Goal: Information Seeking & Learning: Check status

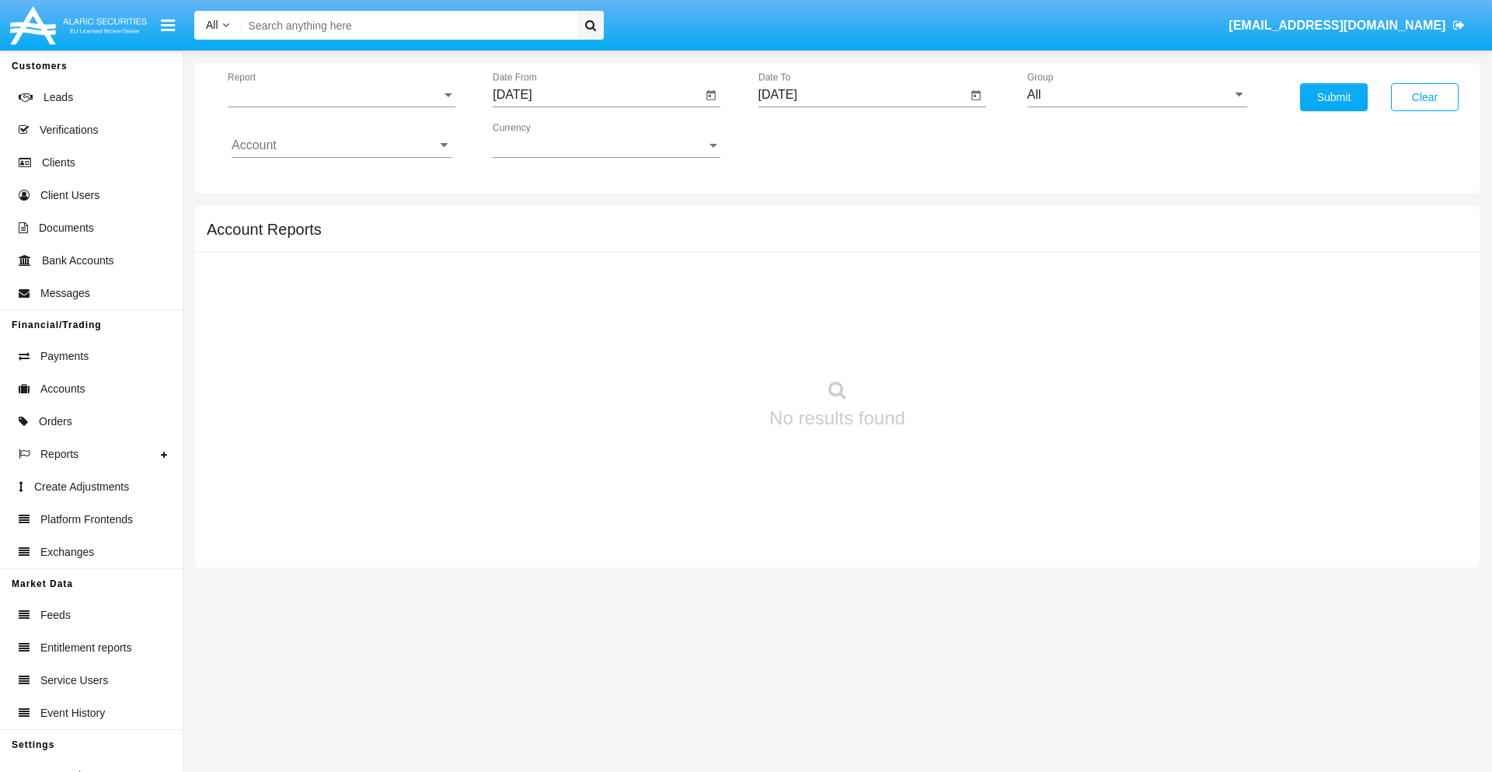
click at [341, 95] on span "Report" at bounding box center [335, 95] width 214 height 14
click at [335, 106] on span "Trades" at bounding box center [342, 106] width 220 height 37
click at [597, 95] on input "[DATE]" at bounding box center [597, 95] width 209 height 14
click at [543, 140] on span "[DATE]" at bounding box center [530, 140] width 34 height 12
click at [693, 343] on div "2025" at bounding box center [693, 343] width 49 height 28
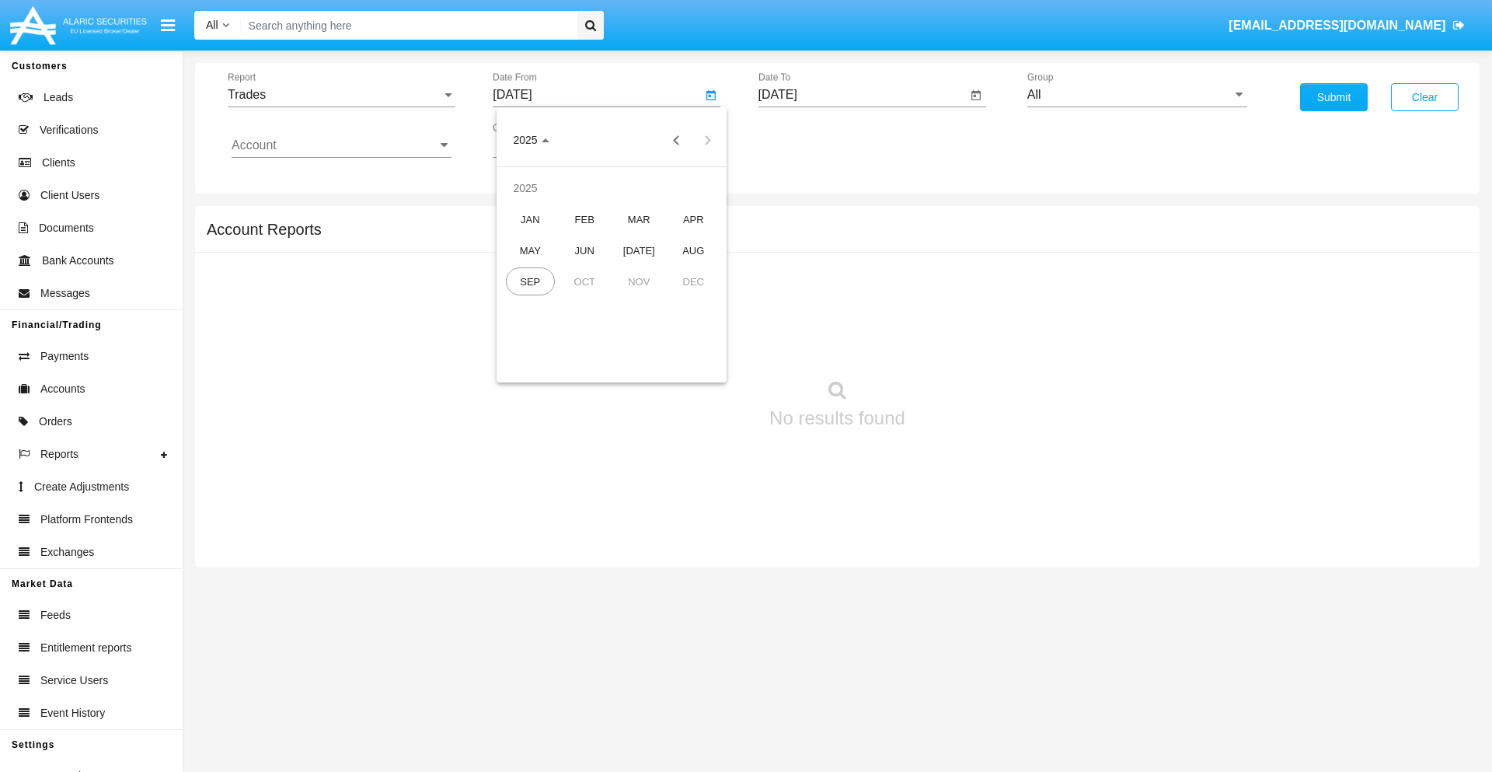
click at [584, 250] on div "JUN" at bounding box center [584, 250] width 49 height 28
click at [580, 300] on div "17" at bounding box center [580, 301] width 28 height 28
type input "[DATE]"
click at [862, 95] on input "[DATE]" at bounding box center [862, 95] width 209 height 14
click at [808, 140] on span "[DATE]" at bounding box center [796, 140] width 34 height 12
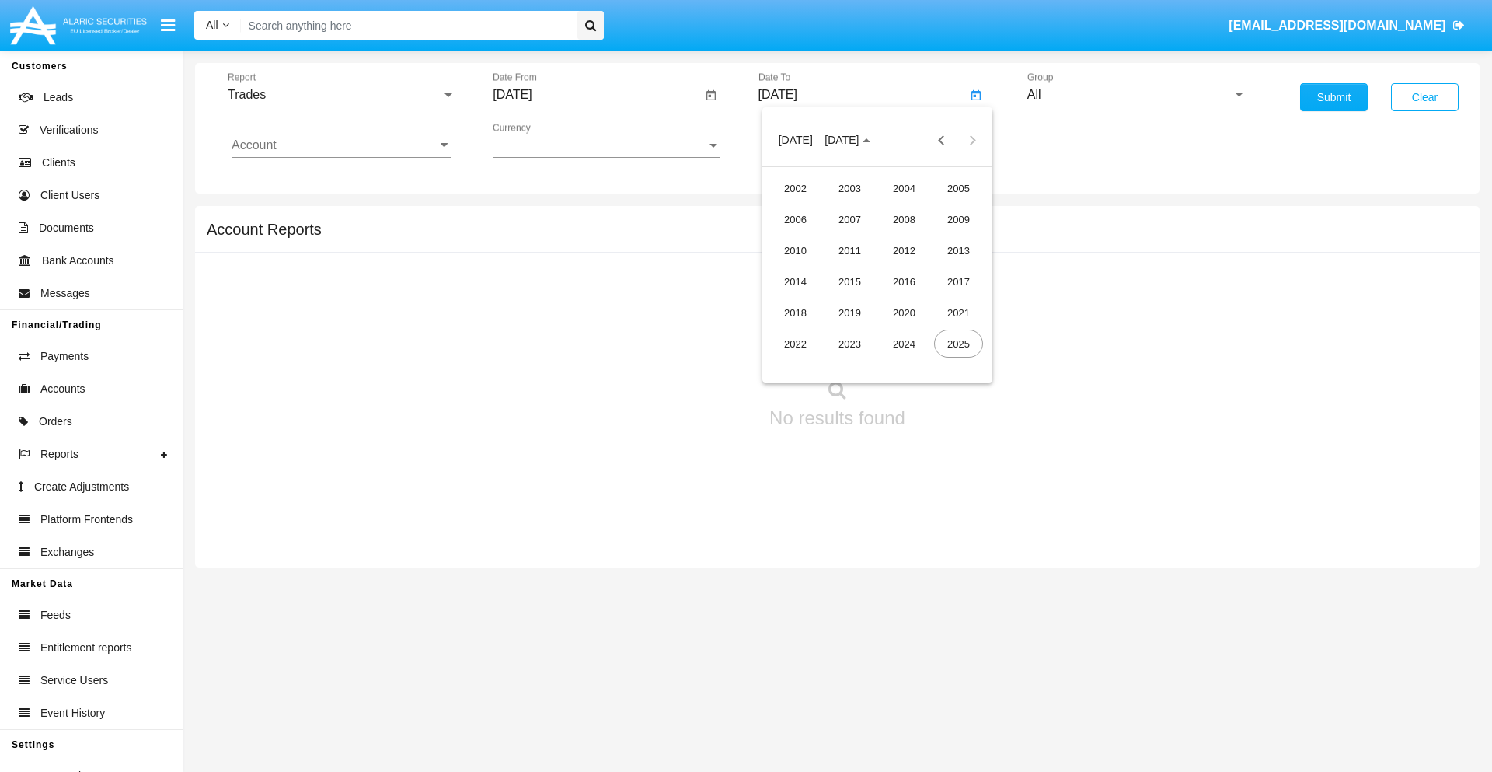
click at [958, 343] on div "2025" at bounding box center [958, 343] width 49 height 28
click at [795, 281] on div "SEP" at bounding box center [795, 281] width 49 height 28
click at [876, 300] on div "17" at bounding box center [877, 301] width 28 height 28
type input "[DATE]"
click at [1137, 95] on input "All" at bounding box center [1137, 95] width 220 height 14
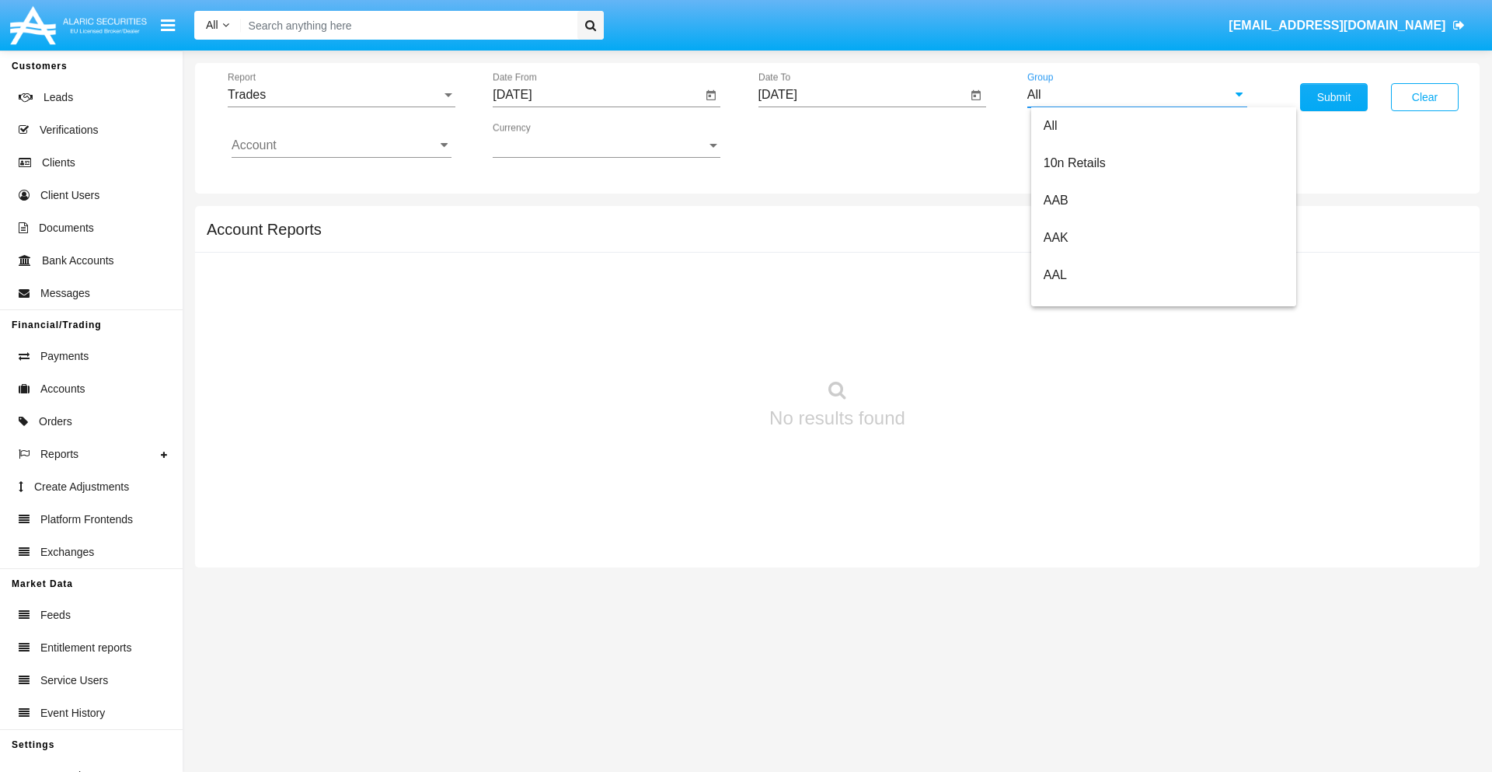
scroll to position [833, 0]
click at [1093, 299] on span "Hammer Web Lite" at bounding box center [1093, 299] width 100 height 13
type input "Hammer Web Lite"
click at [341, 145] on input "Account" at bounding box center [342, 145] width 220 height 14
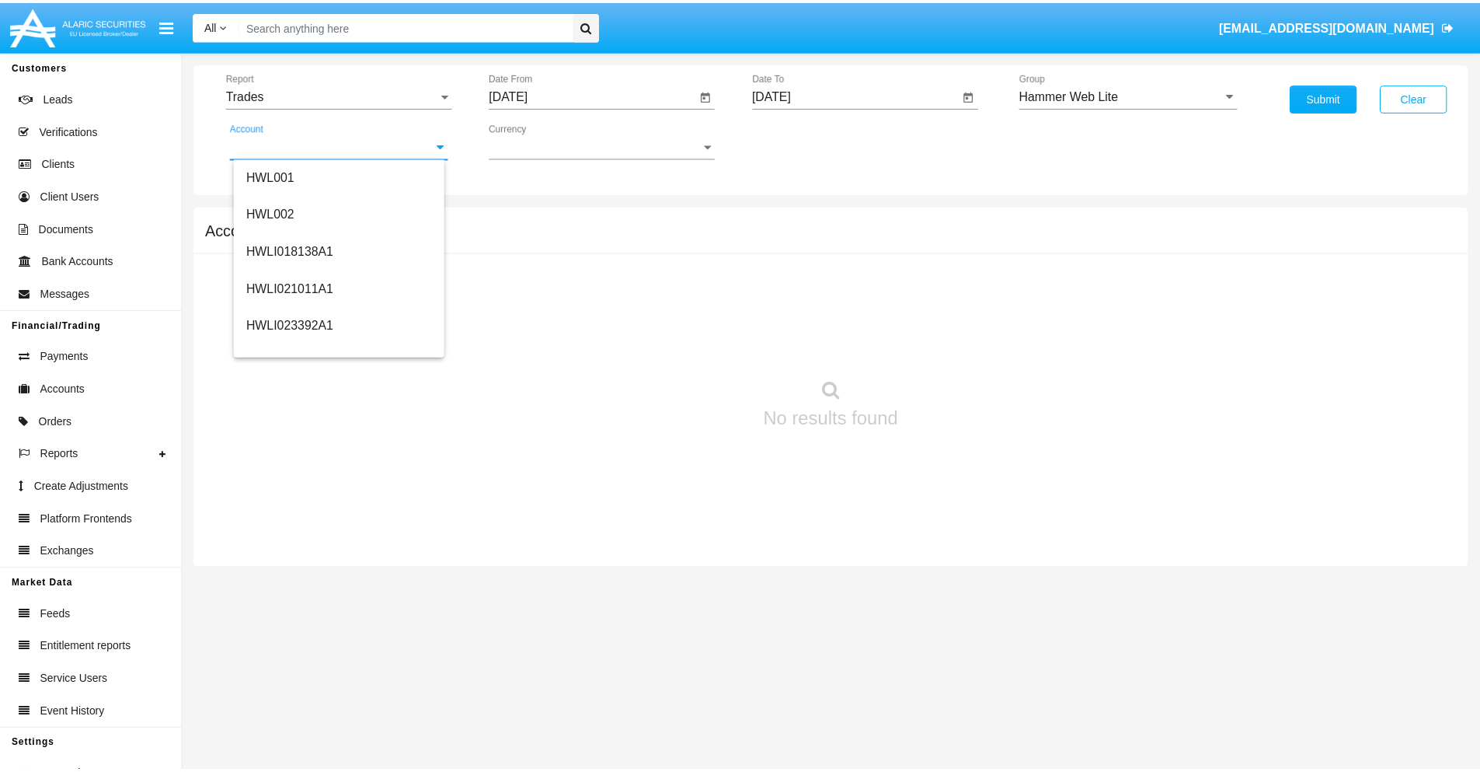
scroll to position [236, 0]
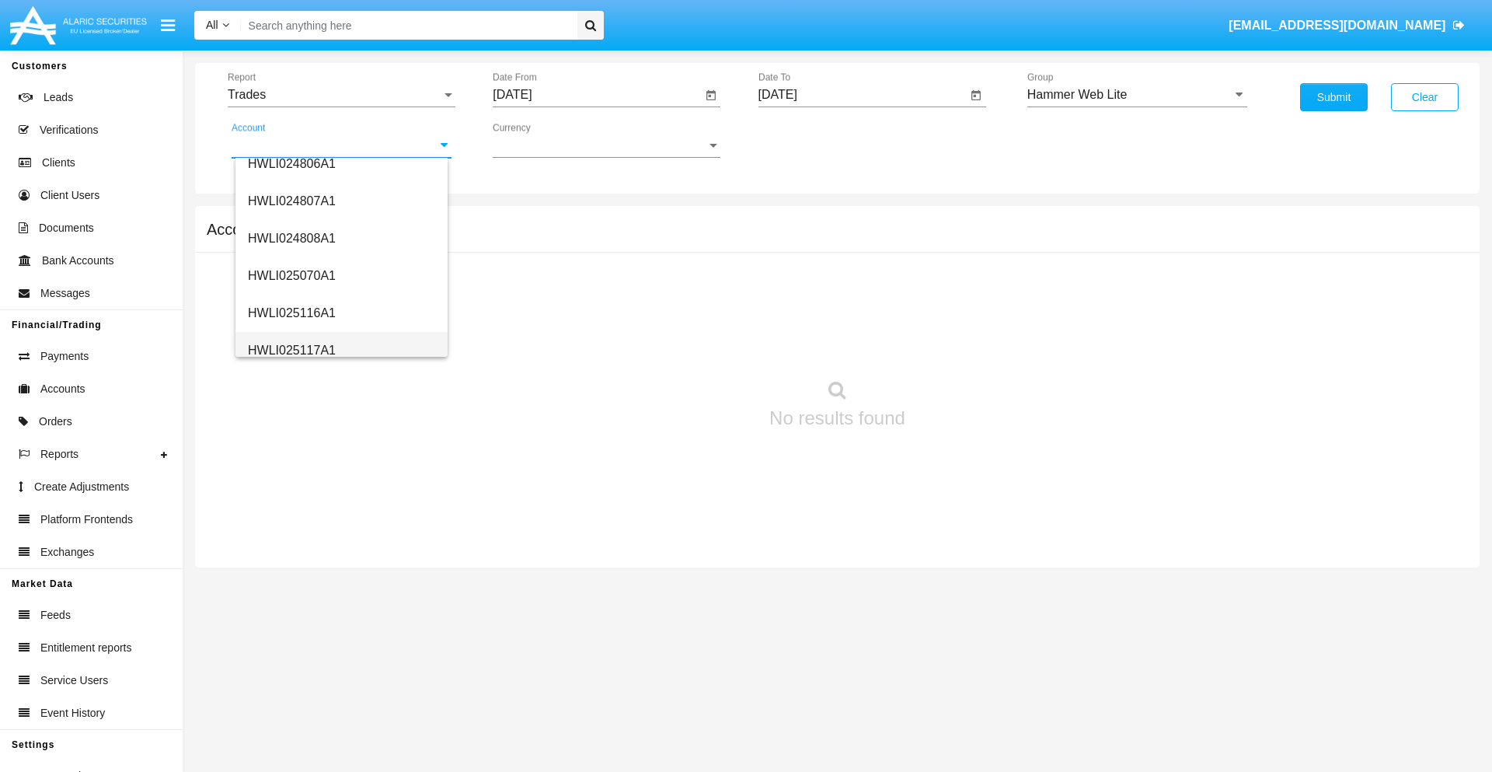
click at [291, 350] on span "HWLI025117A1" at bounding box center [292, 349] width 88 height 13
type input "HWLI025117A1"
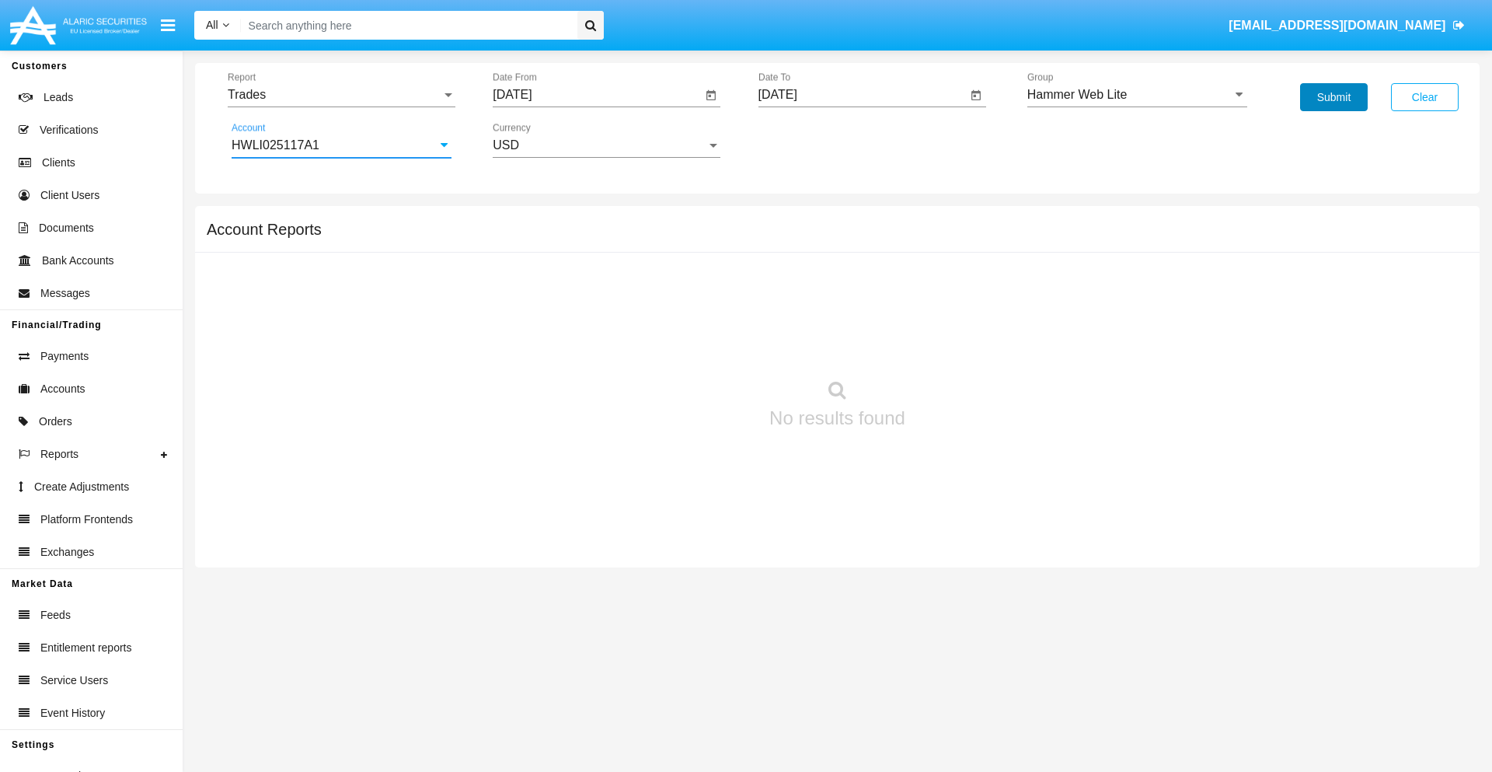
click at [1333, 97] on button "Submit" at bounding box center [1334, 97] width 68 height 28
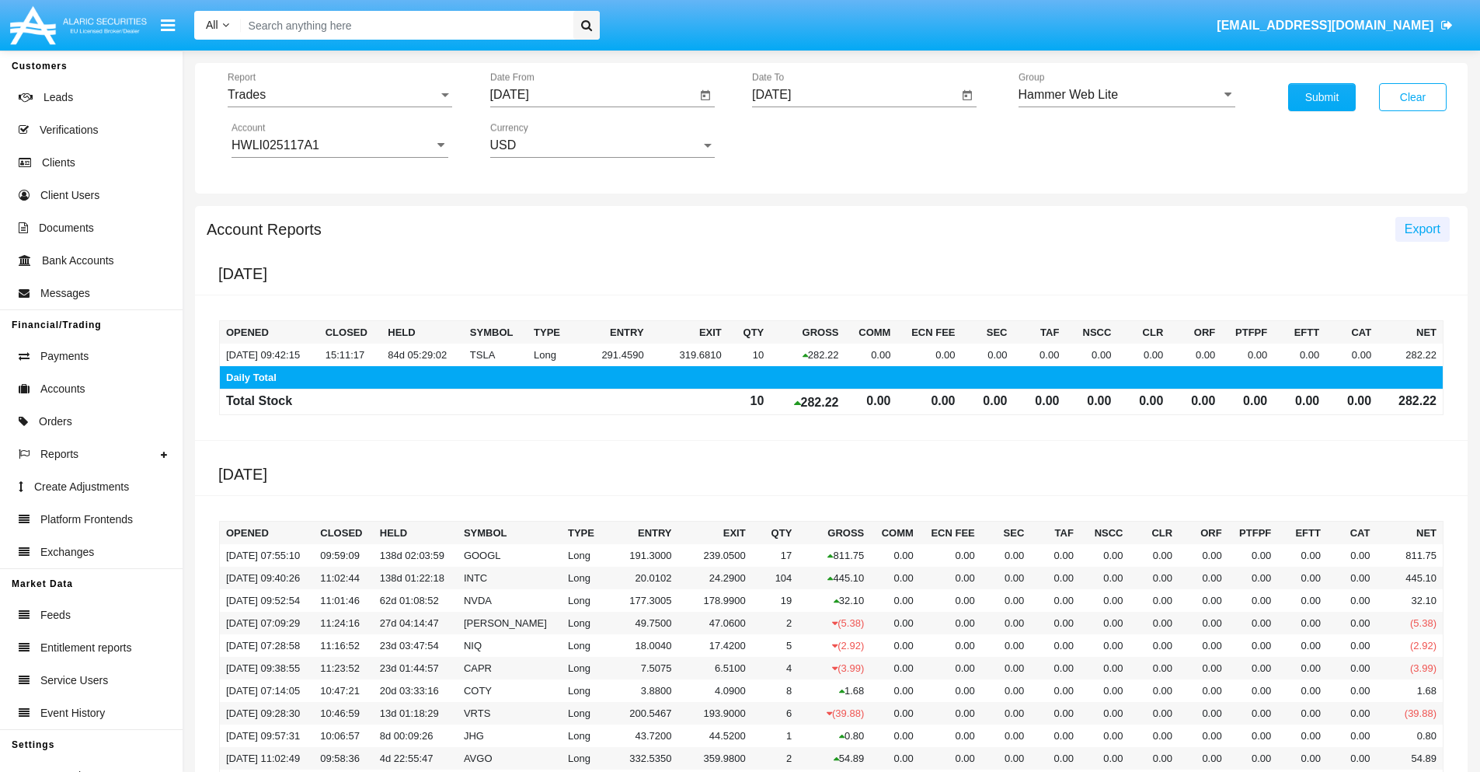
click at [1422, 228] on span "Export" at bounding box center [1423, 228] width 36 height 13
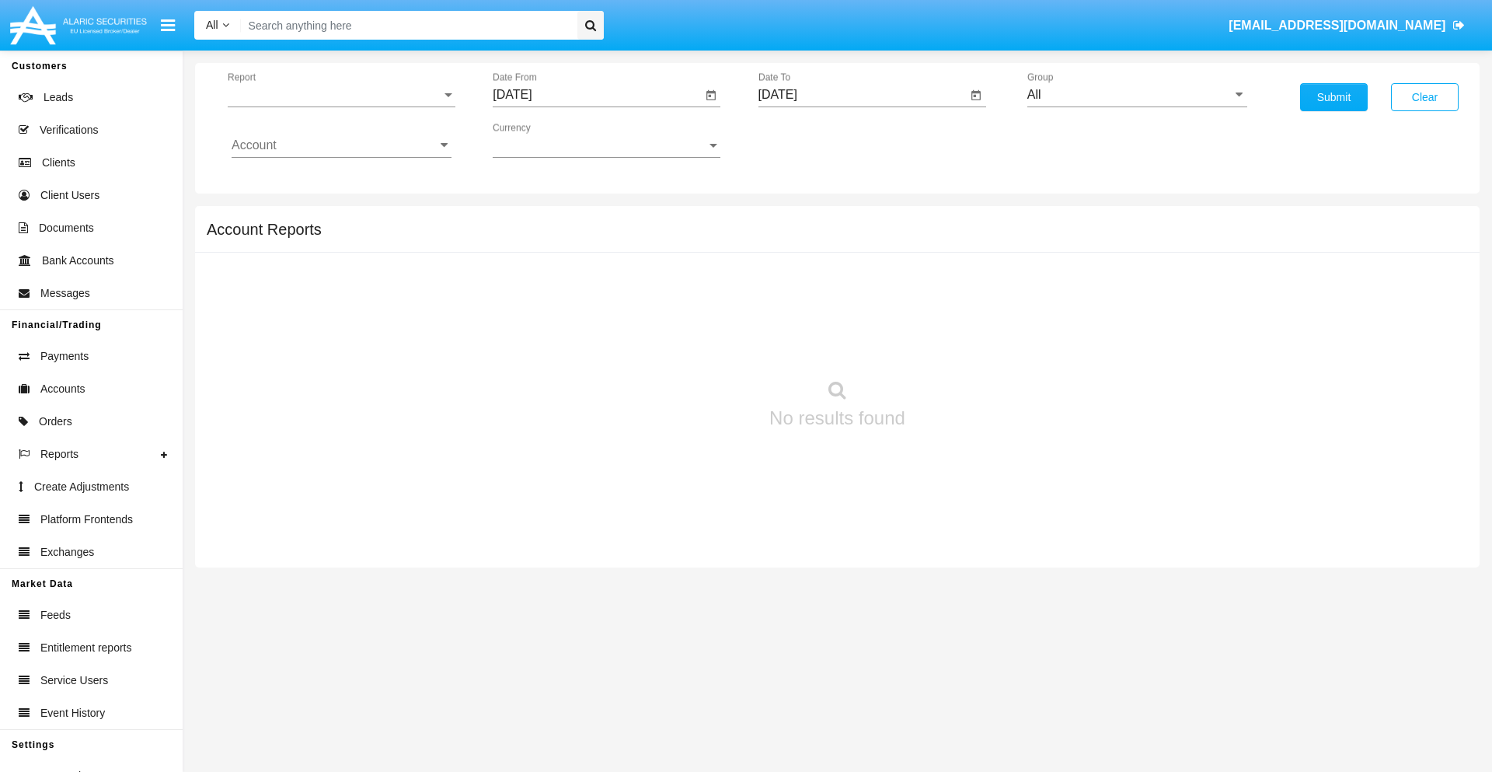
click at [341, 95] on span "Report" at bounding box center [335, 95] width 214 height 14
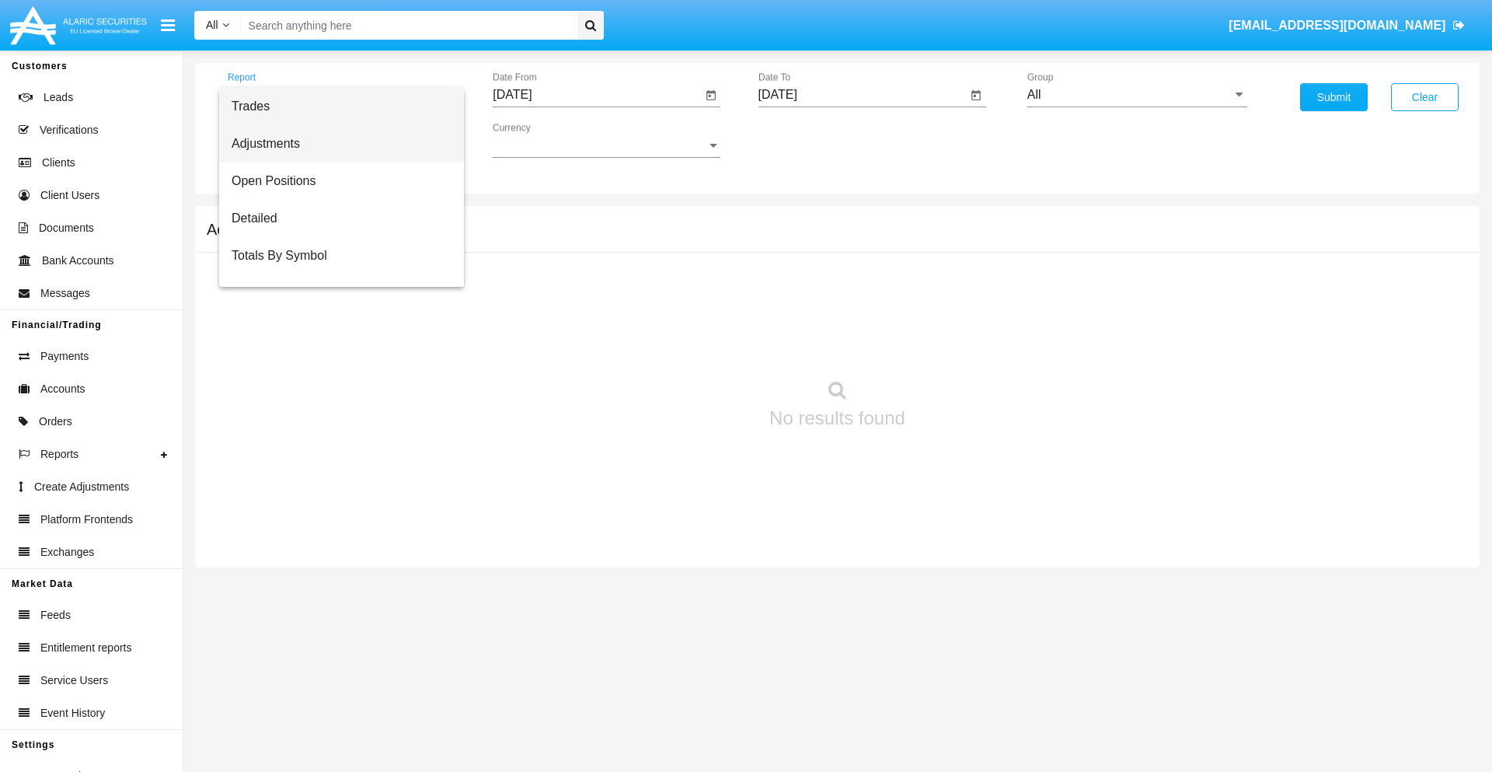
click at [335, 144] on span "Adjustments" at bounding box center [342, 143] width 220 height 37
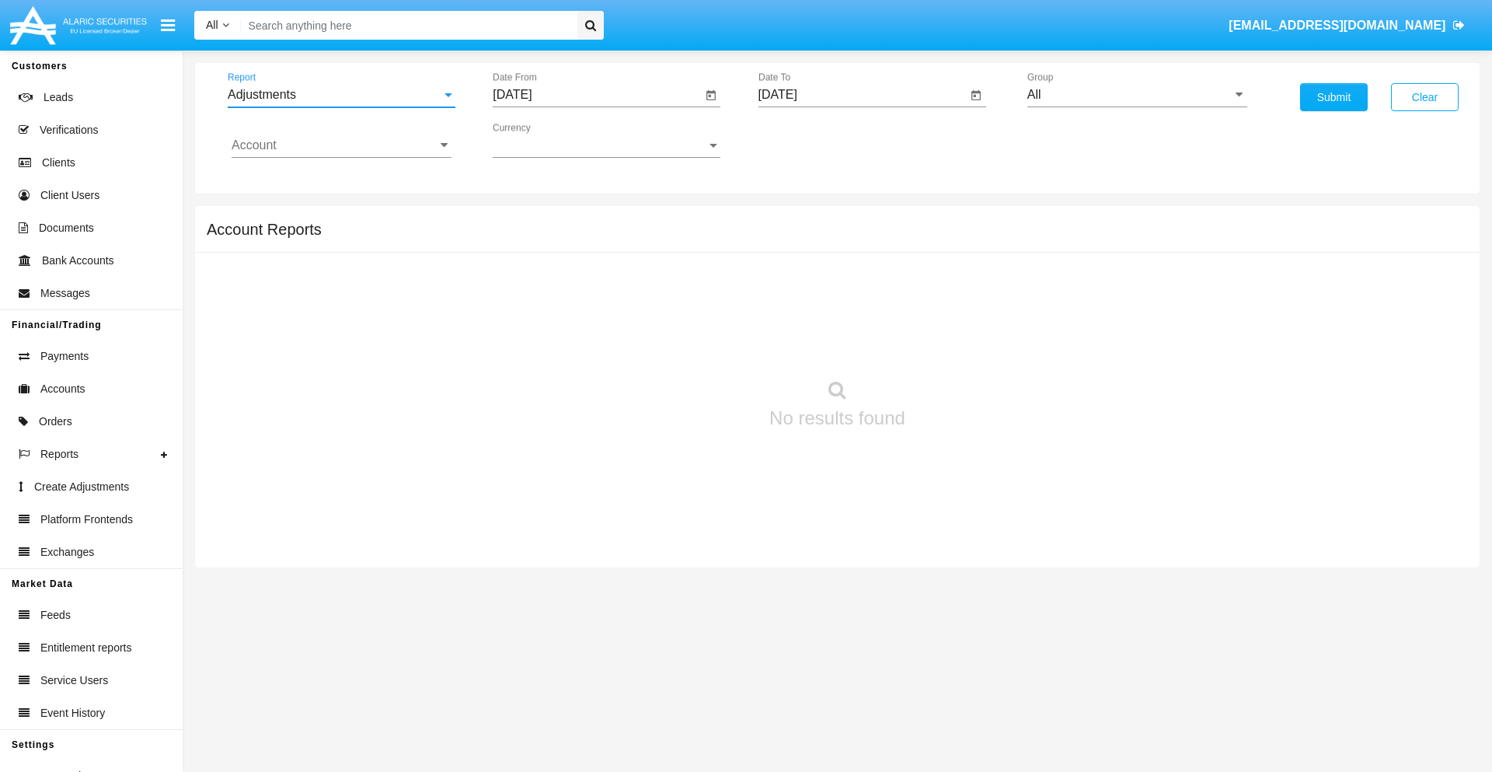
click at [597, 95] on input "[DATE]" at bounding box center [597, 95] width 209 height 14
click at [543, 140] on span "[DATE]" at bounding box center [530, 140] width 34 height 12
click at [693, 343] on div "2025" at bounding box center [693, 343] width 49 height 28
click at [693, 250] on div "AUG" at bounding box center [693, 250] width 49 height 28
click at [518, 300] on div "17" at bounding box center [518, 301] width 28 height 28
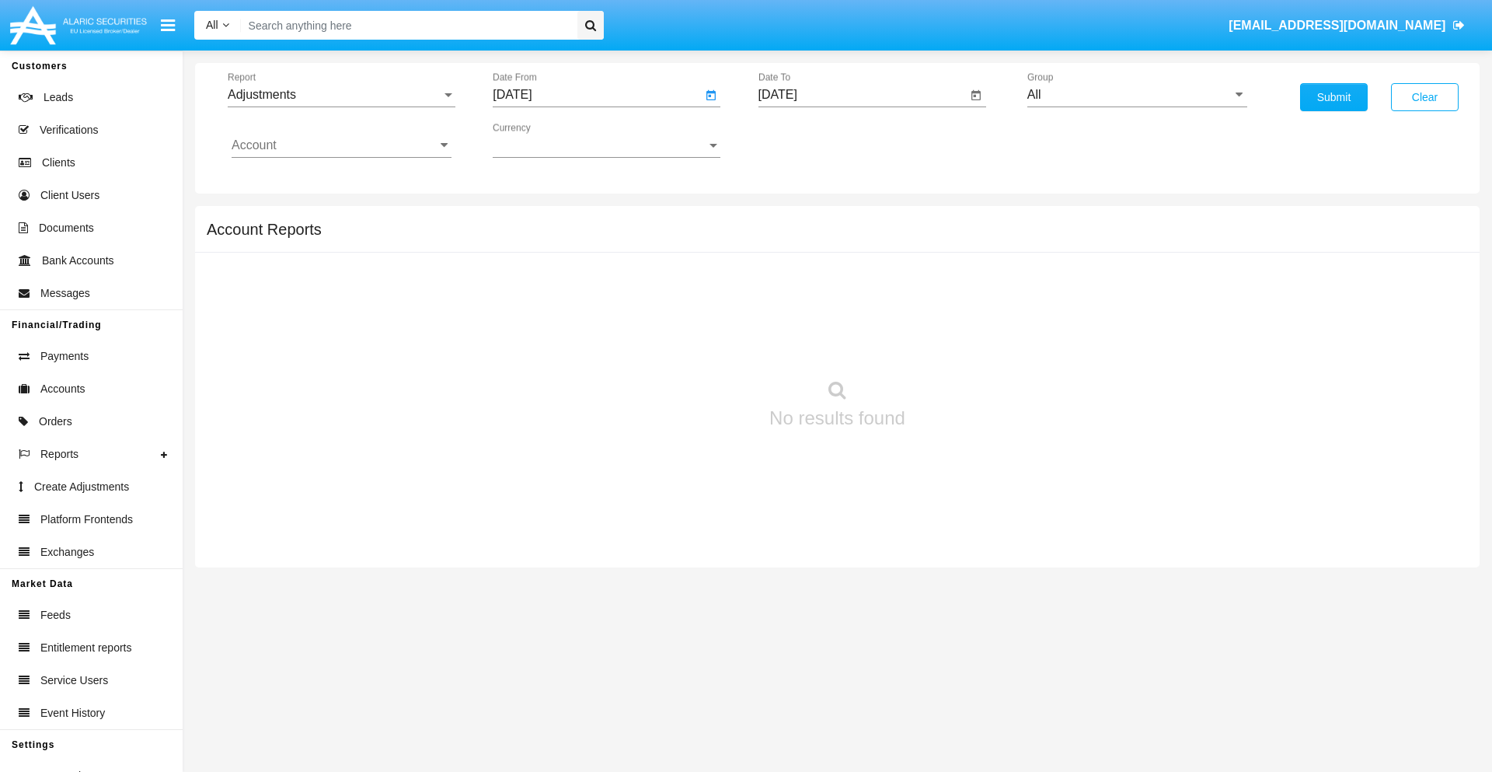
type input "08/17/25"
click at [862, 95] on input "[DATE]" at bounding box center [862, 95] width 209 height 14
click at [808, 140] on span "[DATE]" at bounding box center [796, 140] width 34 height 12
click at [958, 343] on div "2025" at bounding box center [958, 343] width 49 height 28
click at [795, 281] on div "SEP" at bounding box center [795, 281] width 49 height 28
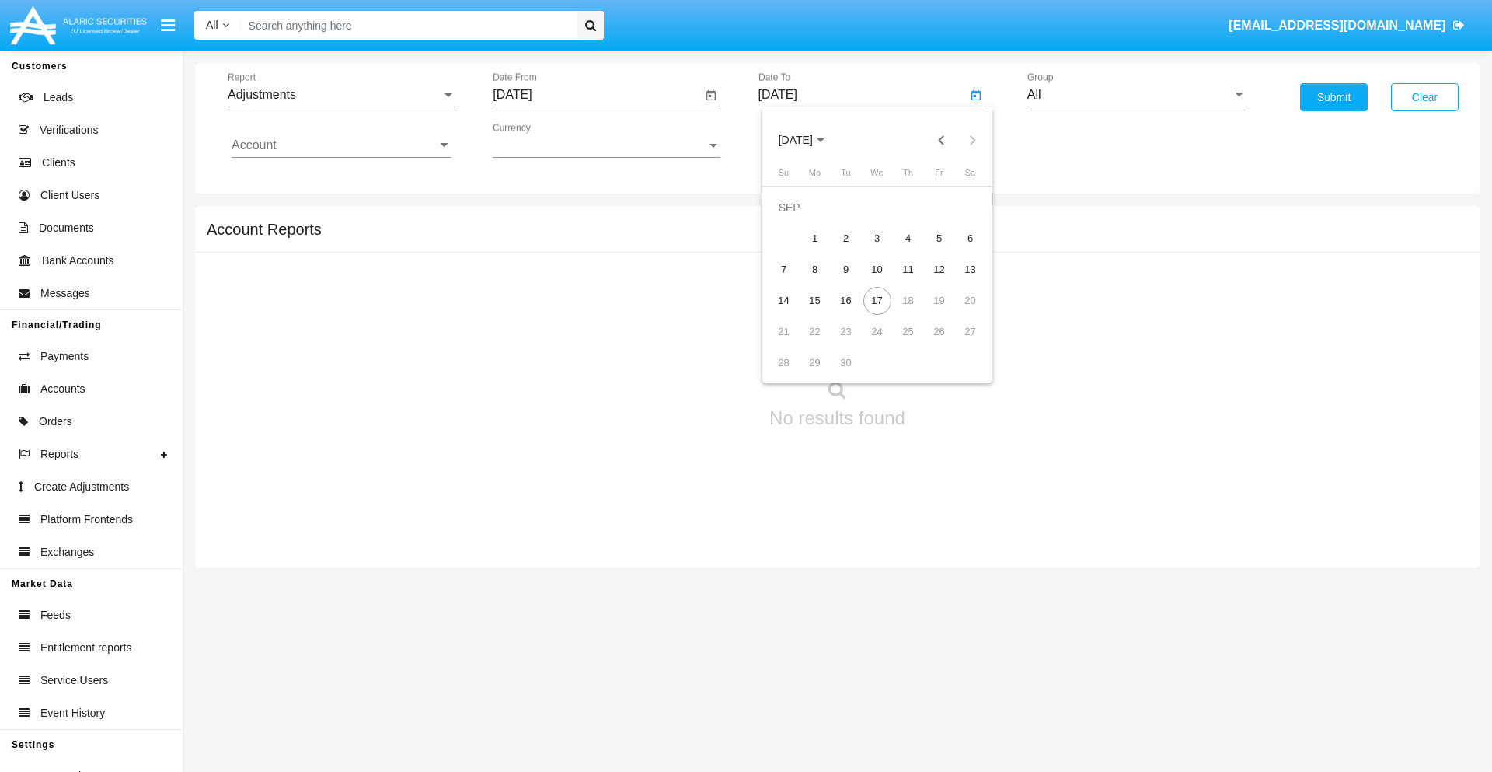
click at [876, 300] on div "17" at bounding box center [877, 301] width 28 height 28
type input "[DATE]"
click at [1137, 95] on input "All" at bounding box center [1137, 95] width 220 height 14
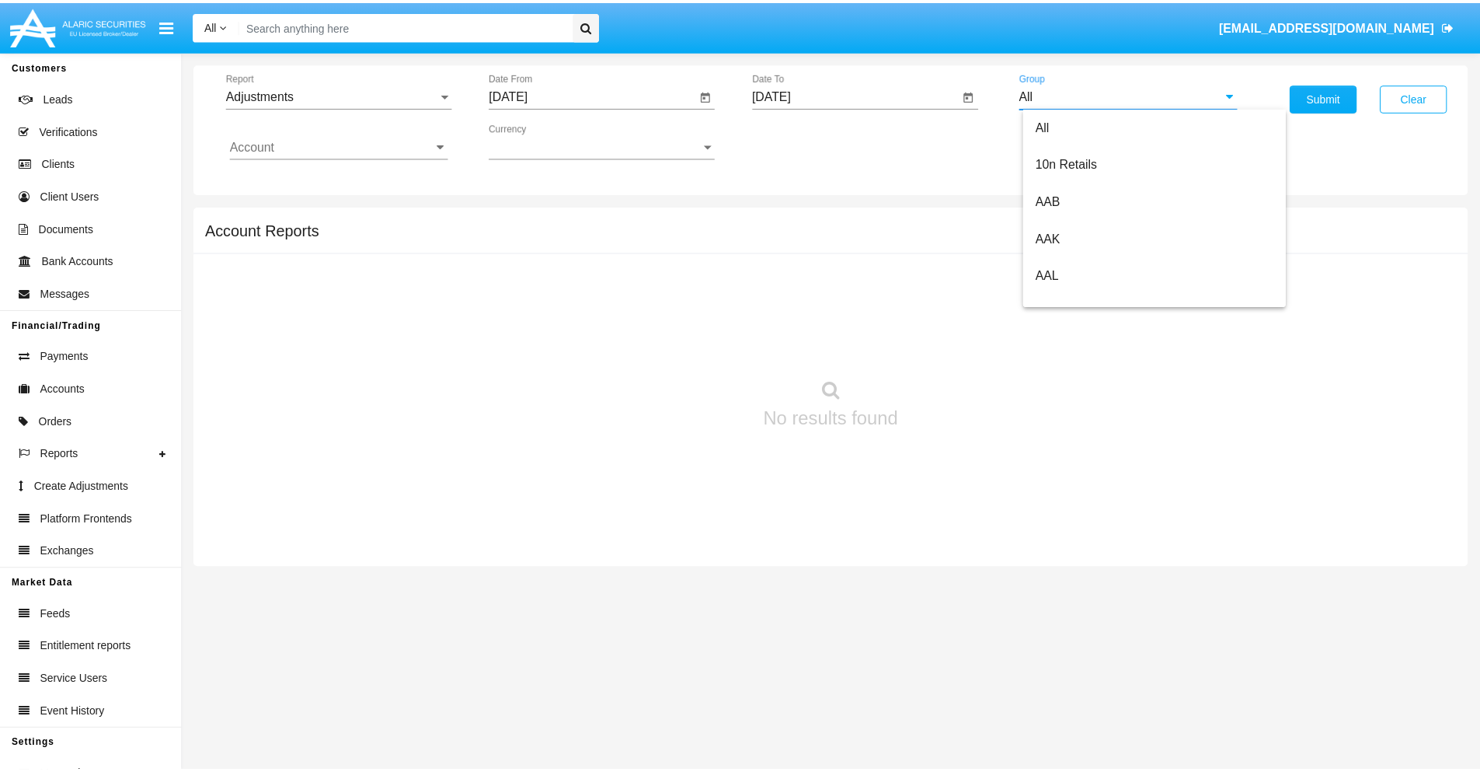
scroll to position [348, 0]
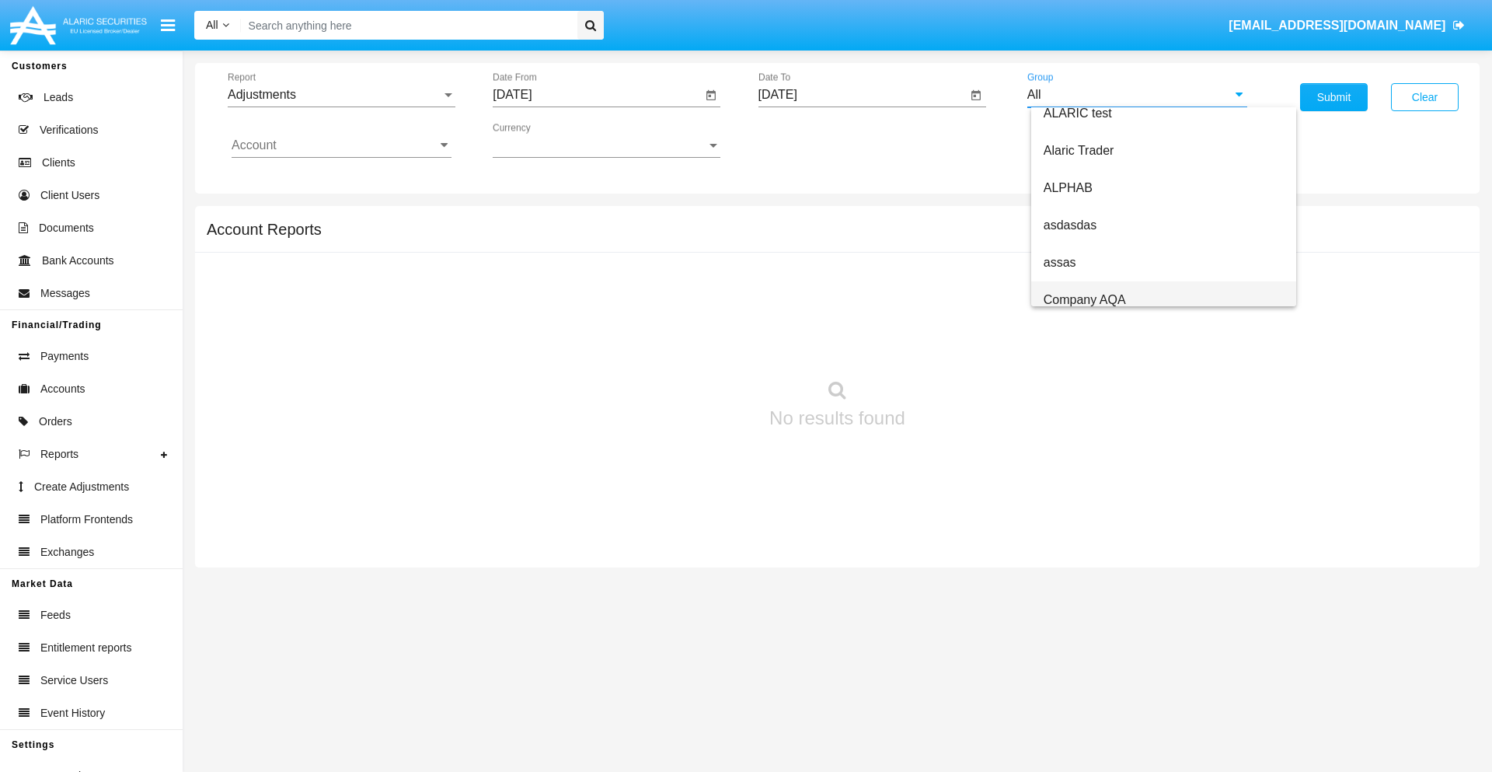
click at [1084, 299] on span "Company AQA" at bounding box center [1084, 299] width 82 height 13
type input "Company AQA"
click at [341, 145] on input "Account" at bounding box center [342, 145] width 220 height 14
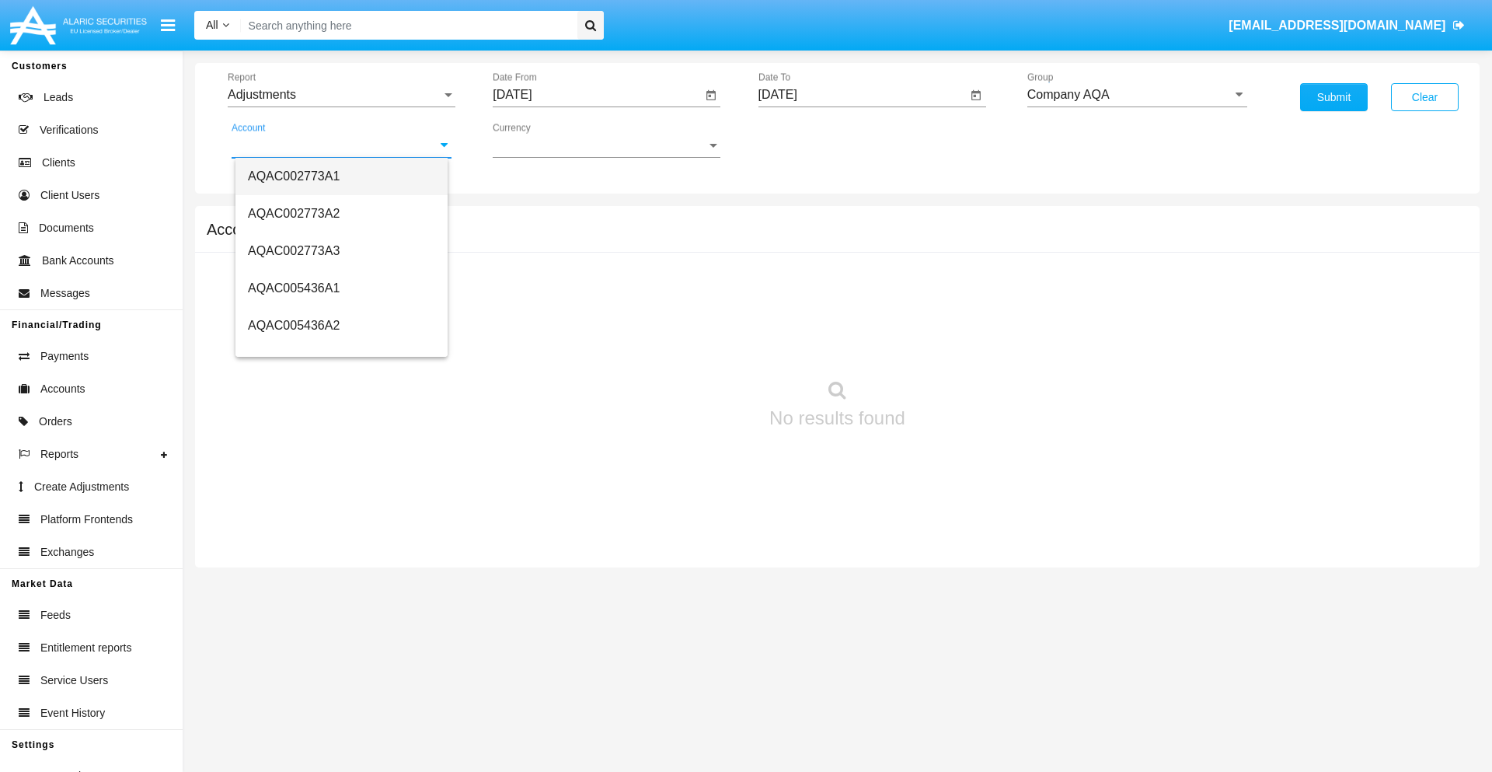
click at [294, 176] on span "AQAC002773A1" at bounding box center [294, 175] width 92 height 13
type input "AQAC002773A1"
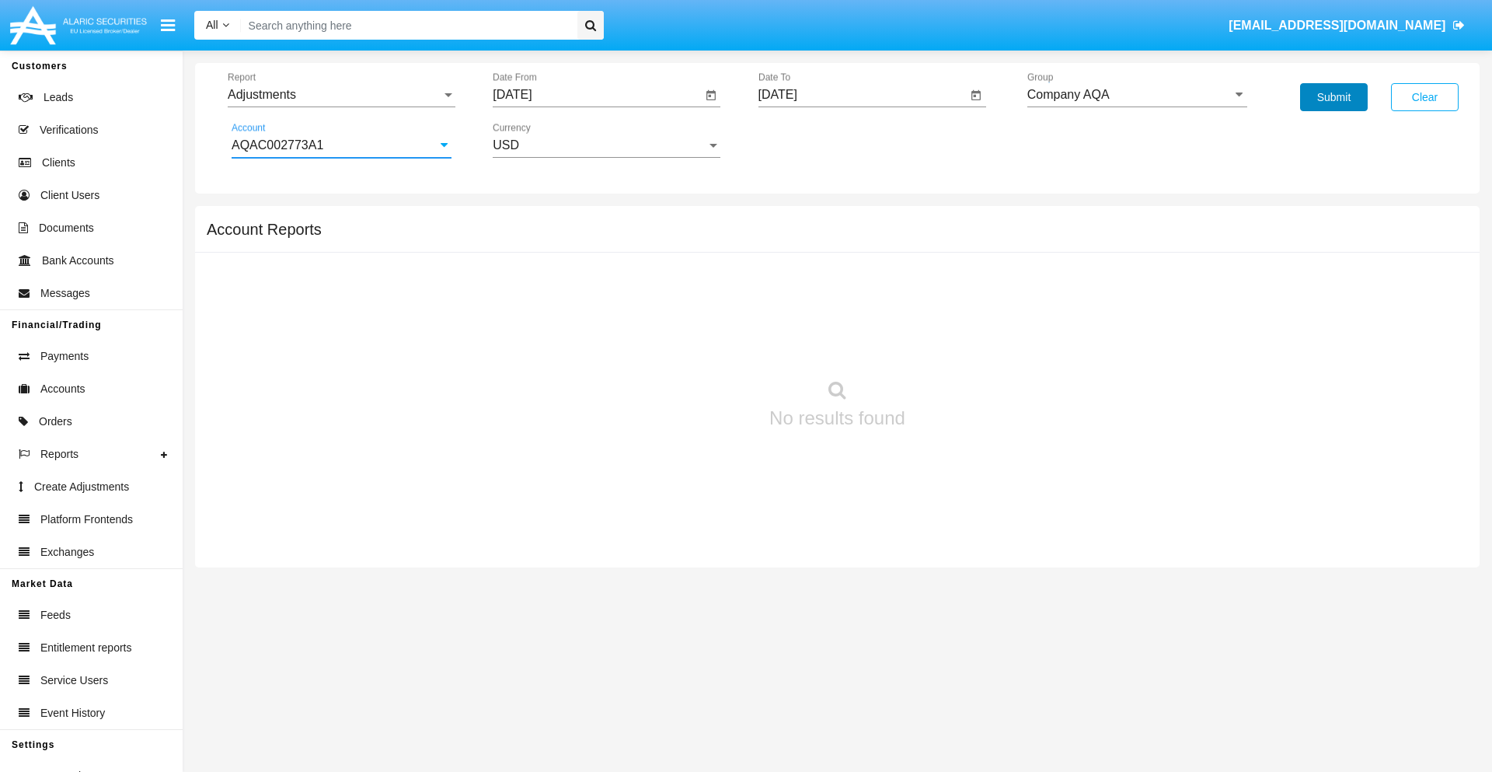
click at [1333, 97] on button "Submit" at bounding box center [1334, 97] width 68 height 28
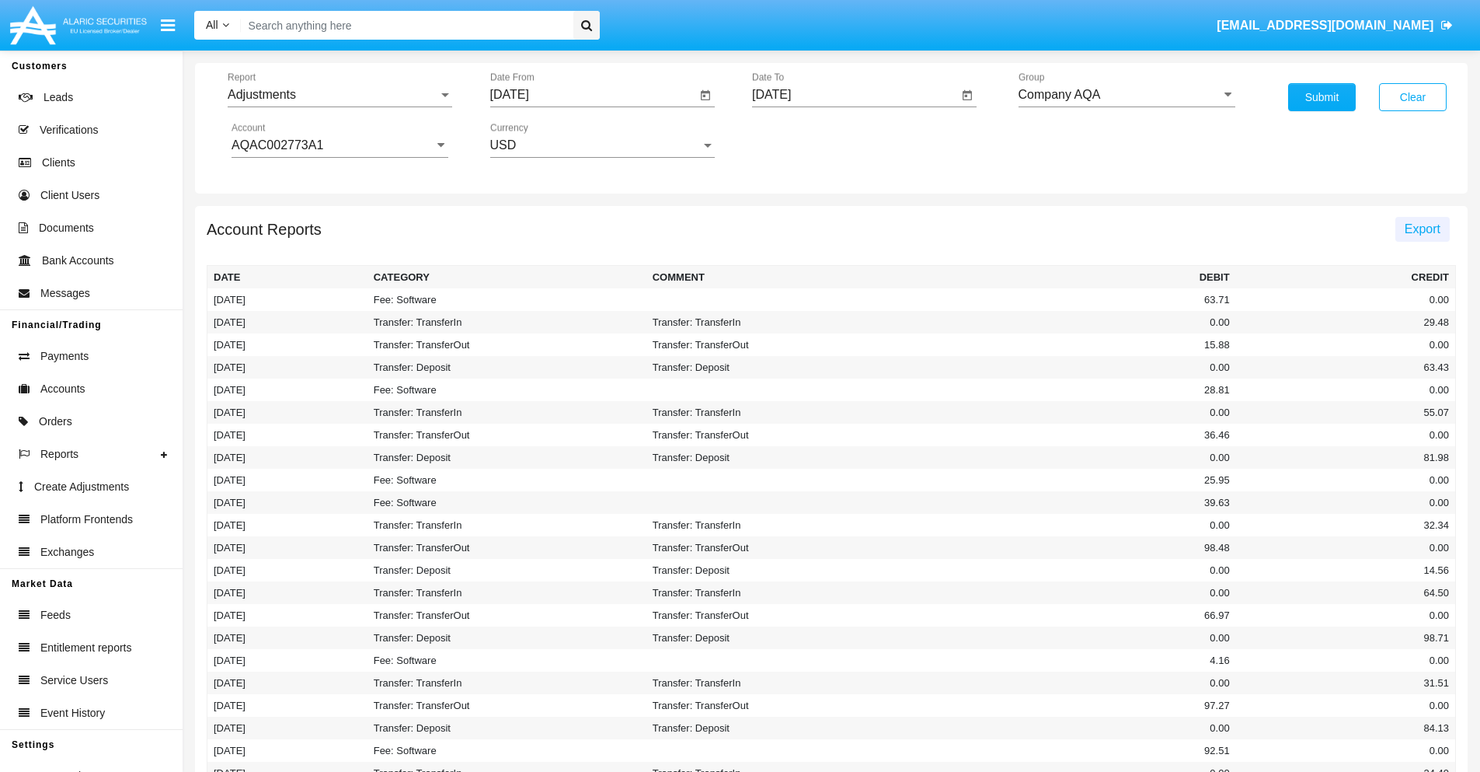
click at [1422, 228] on span "Export" at bounding box center [1423, 228] width 36 height 13
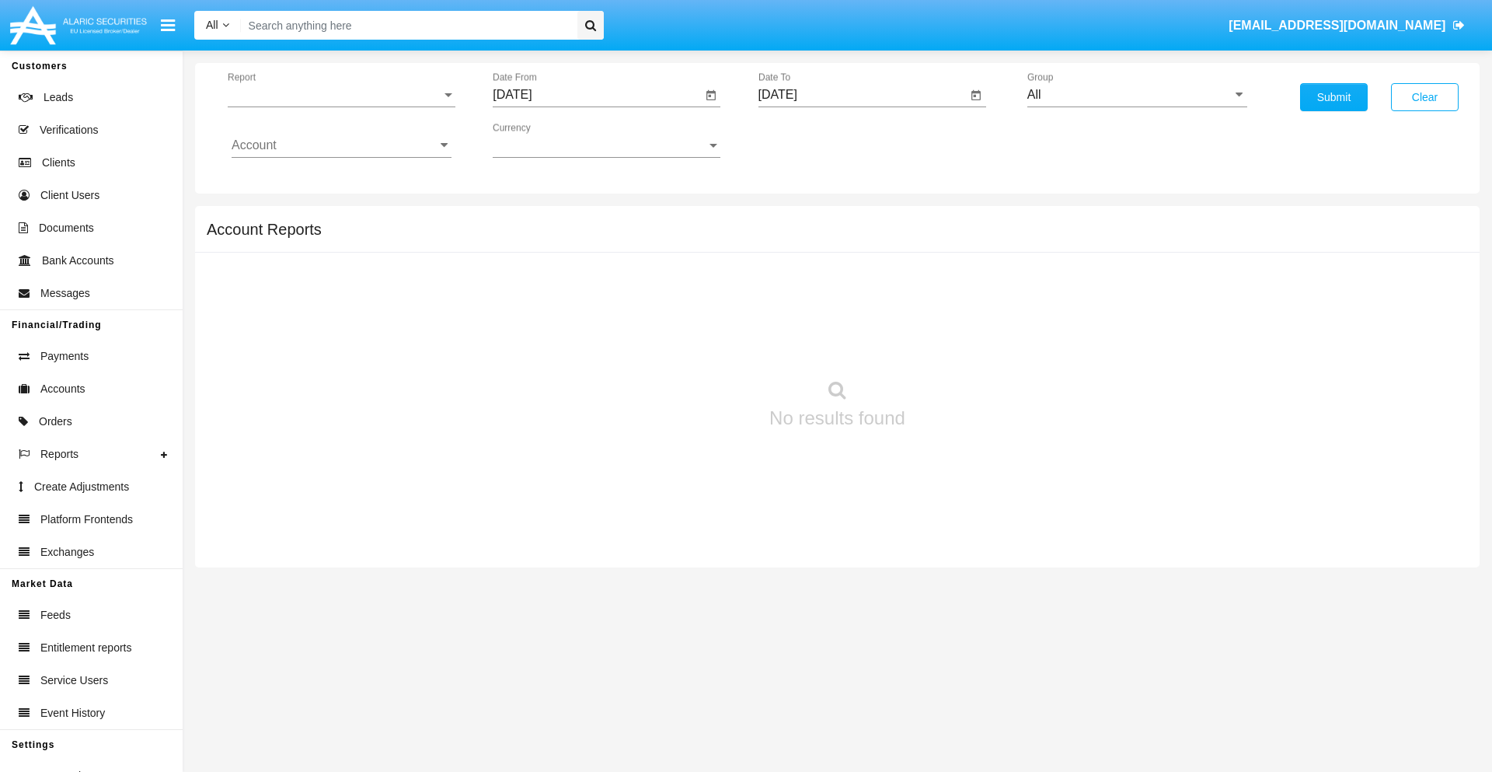
click at [341, 95] on span "Report" at bounding box center [335, 95] width 214 height 14
click at [335, 181] on span "Open Positions" at bounding box center [342, 180] width 220 height 37
click at [597, 95] on input "[DATE]" at bounding box center [597, 95] width 209 height 14
click at [543, 140] on span "[DATE]" at bounding box center [530, 140] width 34 height 12
click at [693, 343] on div "2025" at bounding box center [693, 343] width 49 height 28
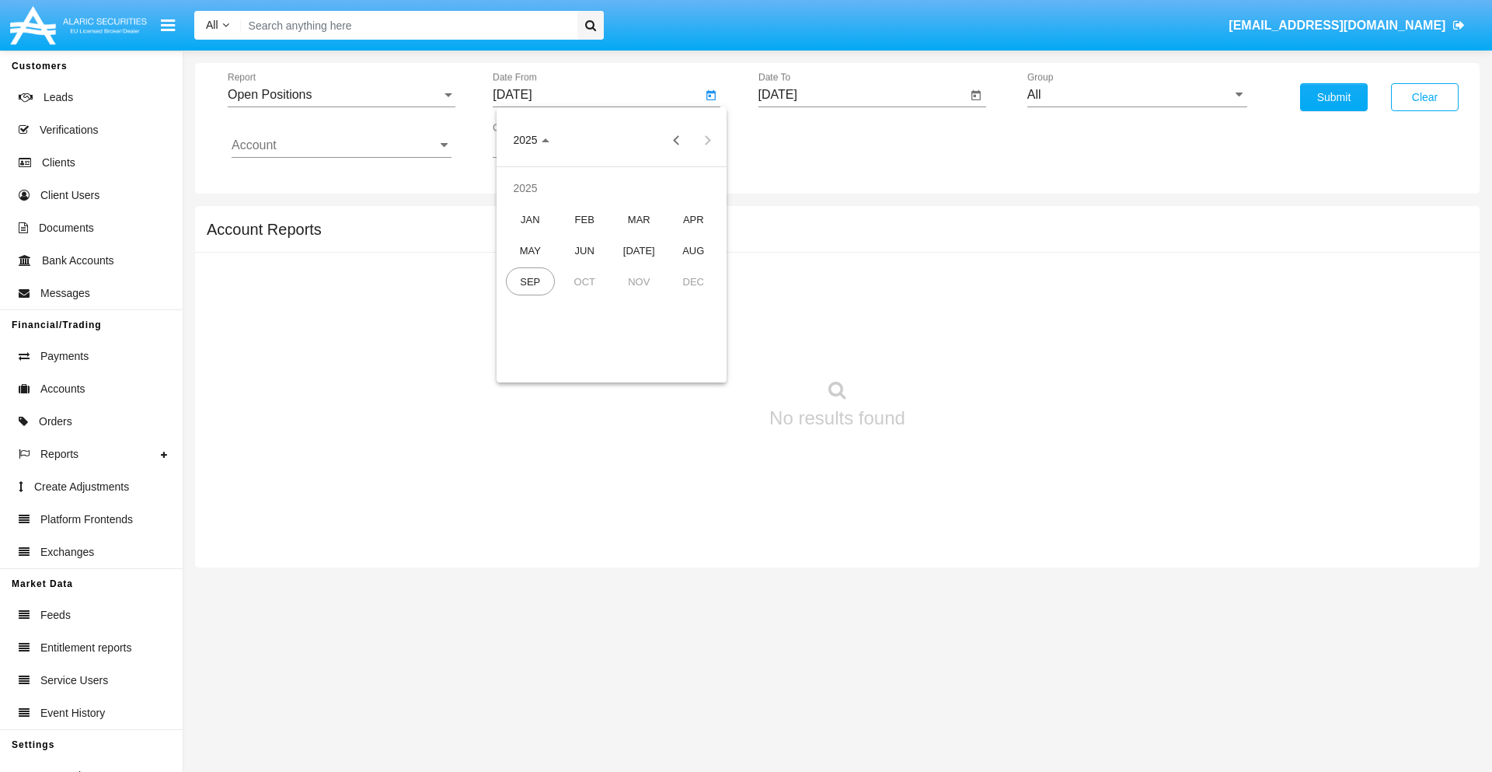
click at [693, 250] on div "AUG" at bounding box center [693, 250] width 49 height 28
click at [518, 300] on div "17" at bounding box center [518, 301] width 28 height 28
type input "08/17/25"
click at [862, 95] on input "[DATE]" at bounding box center [862, 95] width 209 height 14
click at [808, 140] on span "[DATE]" at bounding box center [796, 140] width 34 height 12
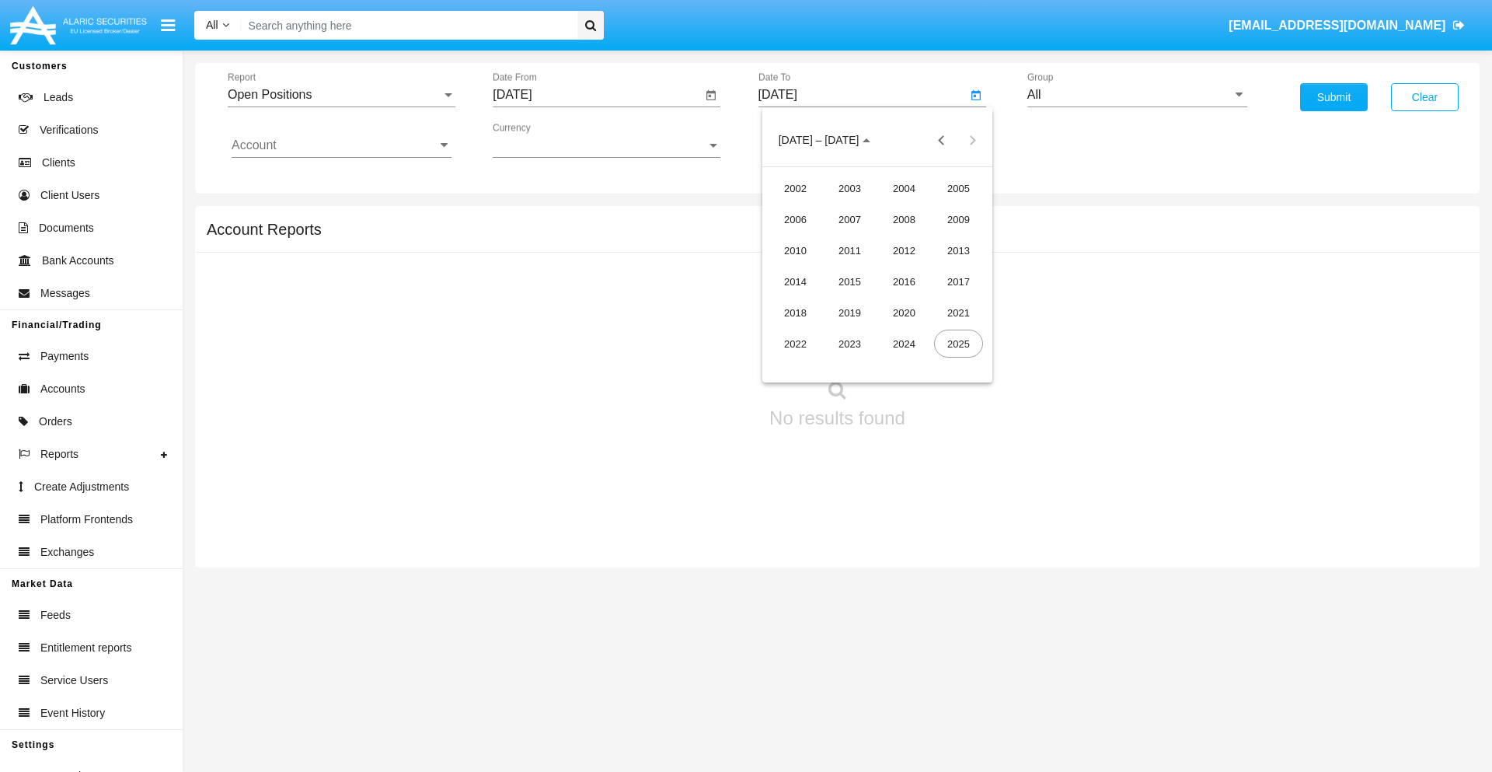
click at [958, 343] on div "2025" at bounding box center [958, 343] width 49 height 28
click at [795, 281] on div "SEP" at bounding box center [795, 281] width 49 height 28
click at [876, 300] on div "17" at bounding box center [877, 301] width 28 height 28
type input "[DATE]"
click at [1137, 95] on input "All" at bounding box center [1137, 95] width 220 height 14
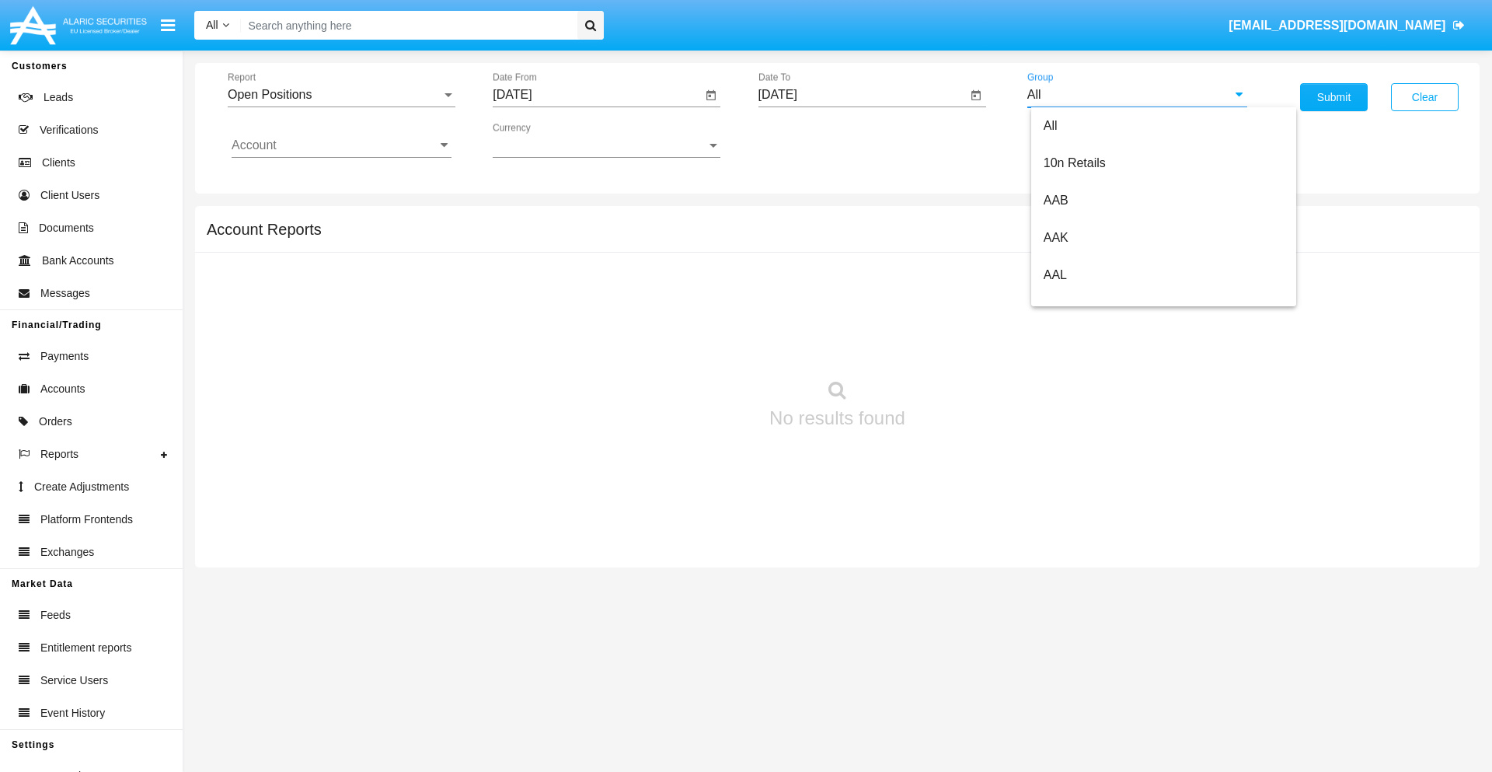
scroll to position [833, 0]
click at [1093, 299] on span "Hammer Web Lite" at bounding box center [1093, 299] width 100 height 13
type input "Hammer Web Lite"
click at [341, 145] on input "Account" at bounding box center [342, 145] width 220 height 14
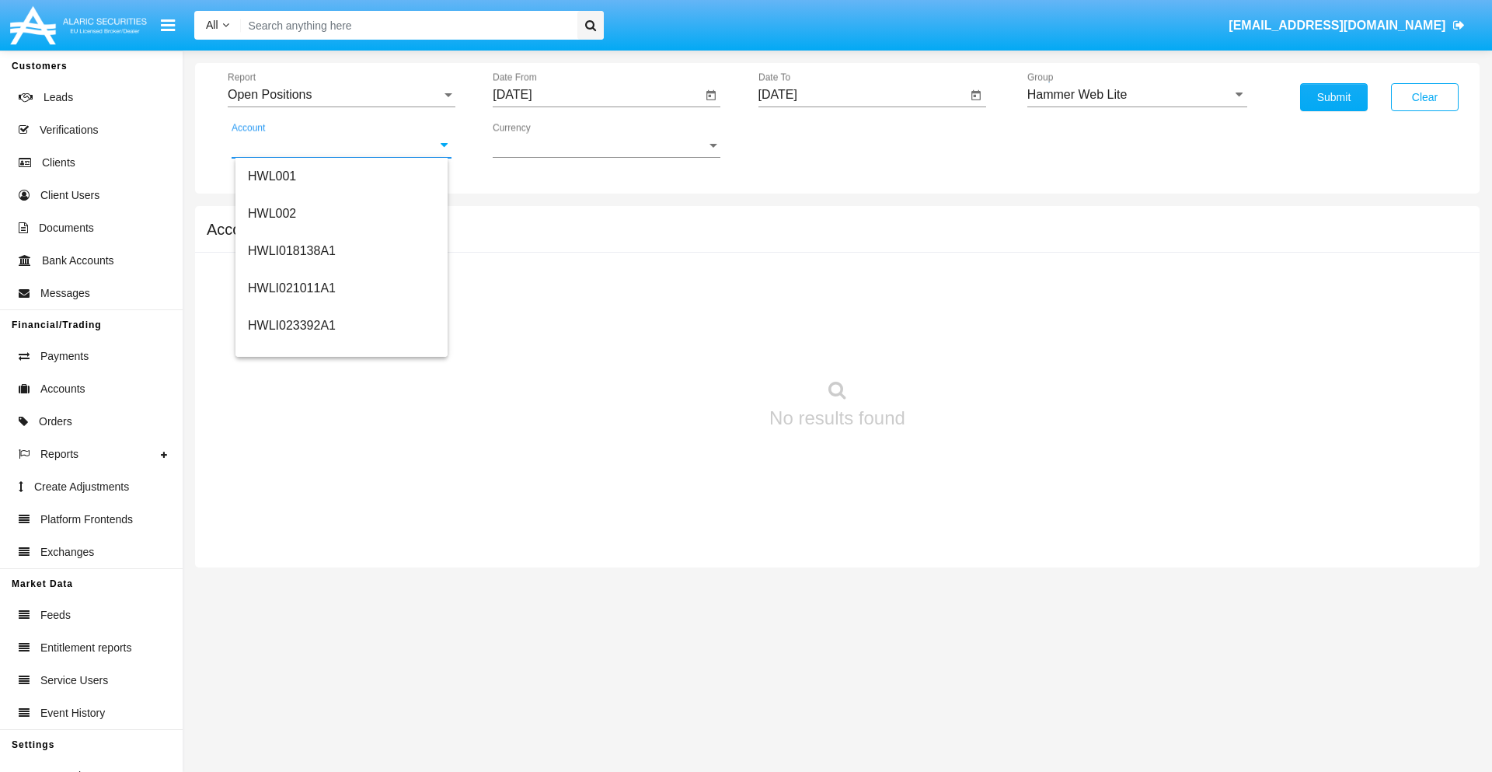
click at [291, 580] on span "HWLI025117A1" at bounding box center [292, 586] width 88 height 13
type input "HWLI025117A1"
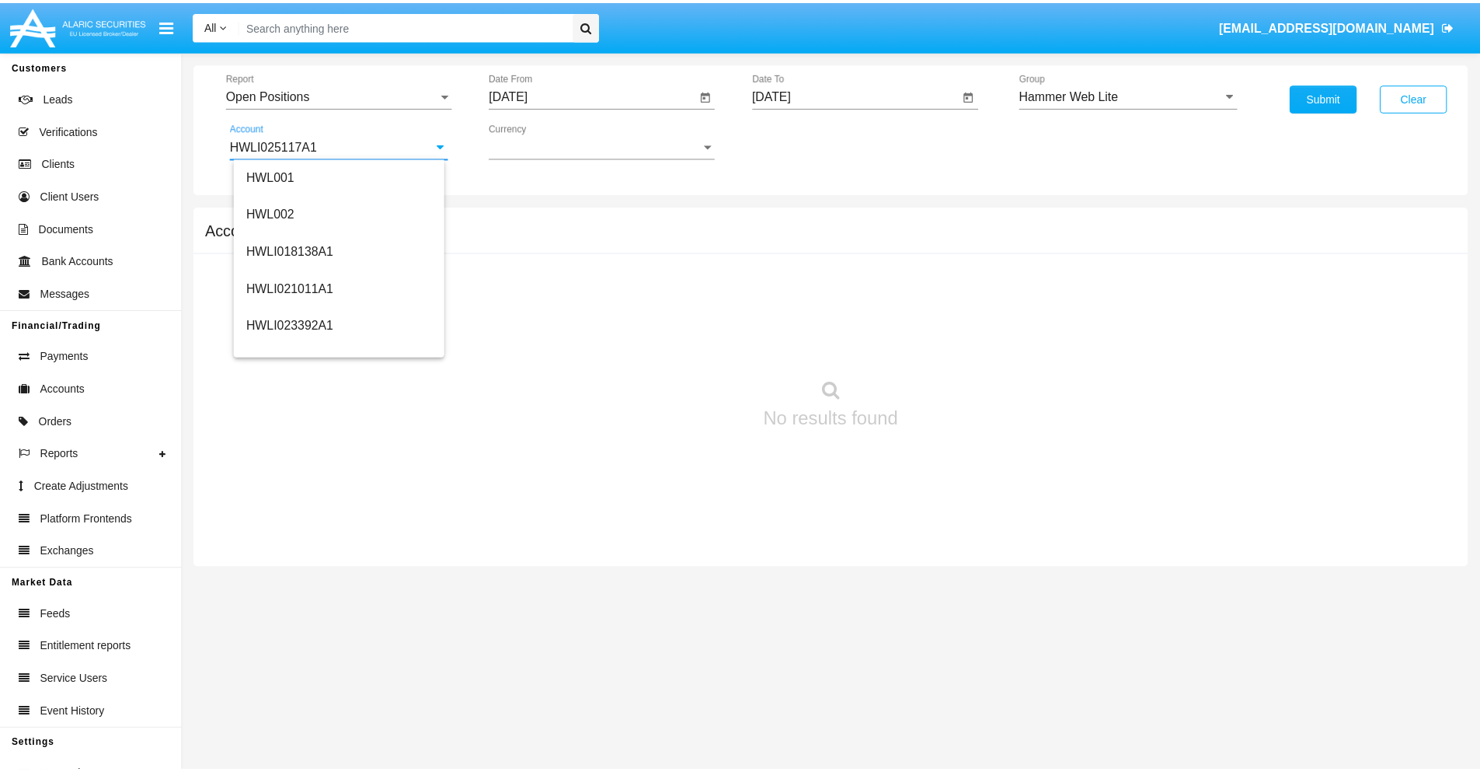
scroll to position [0, 0]
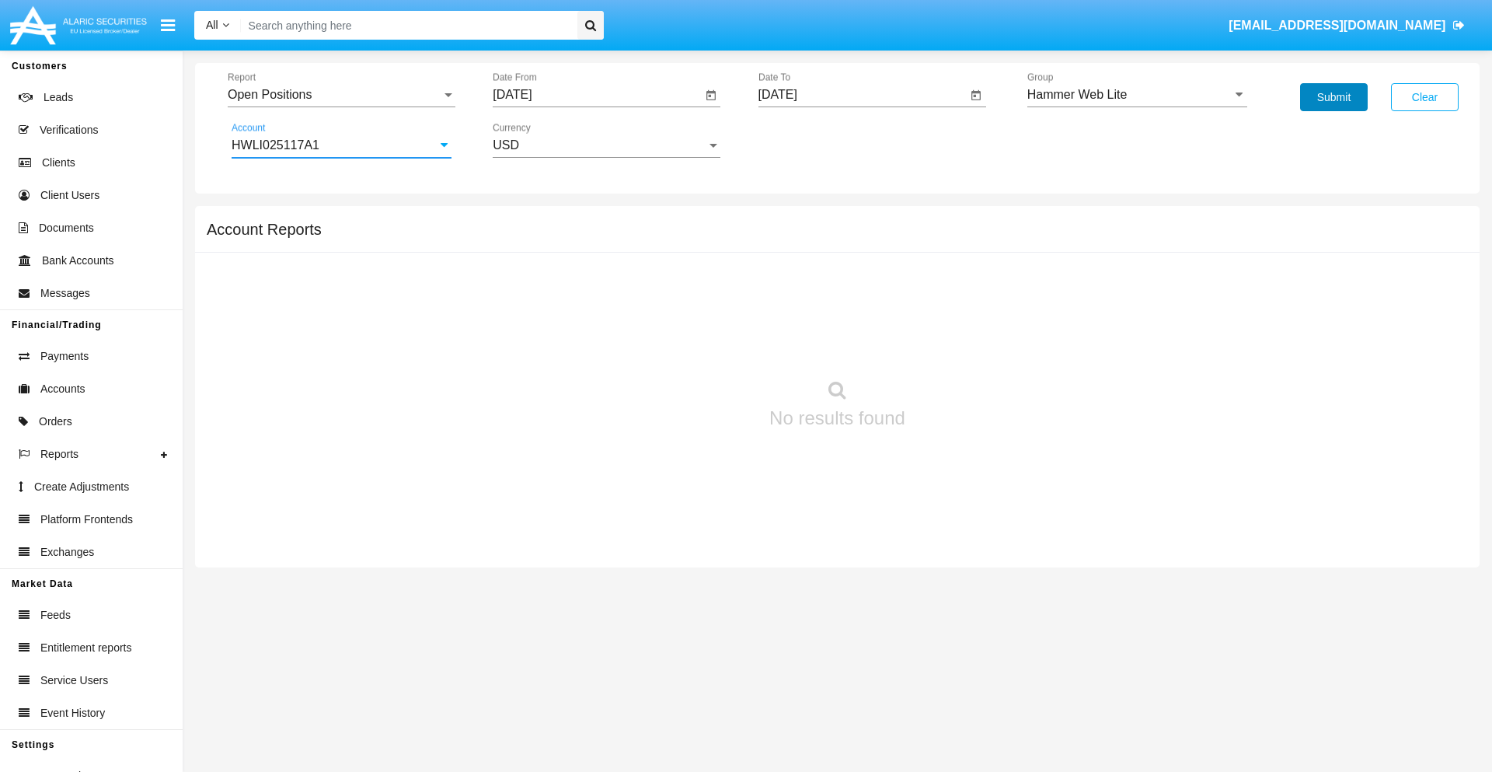
click at [1333, 97] on button "Submit" at bounding box center [1334, 97] width 68 height 28
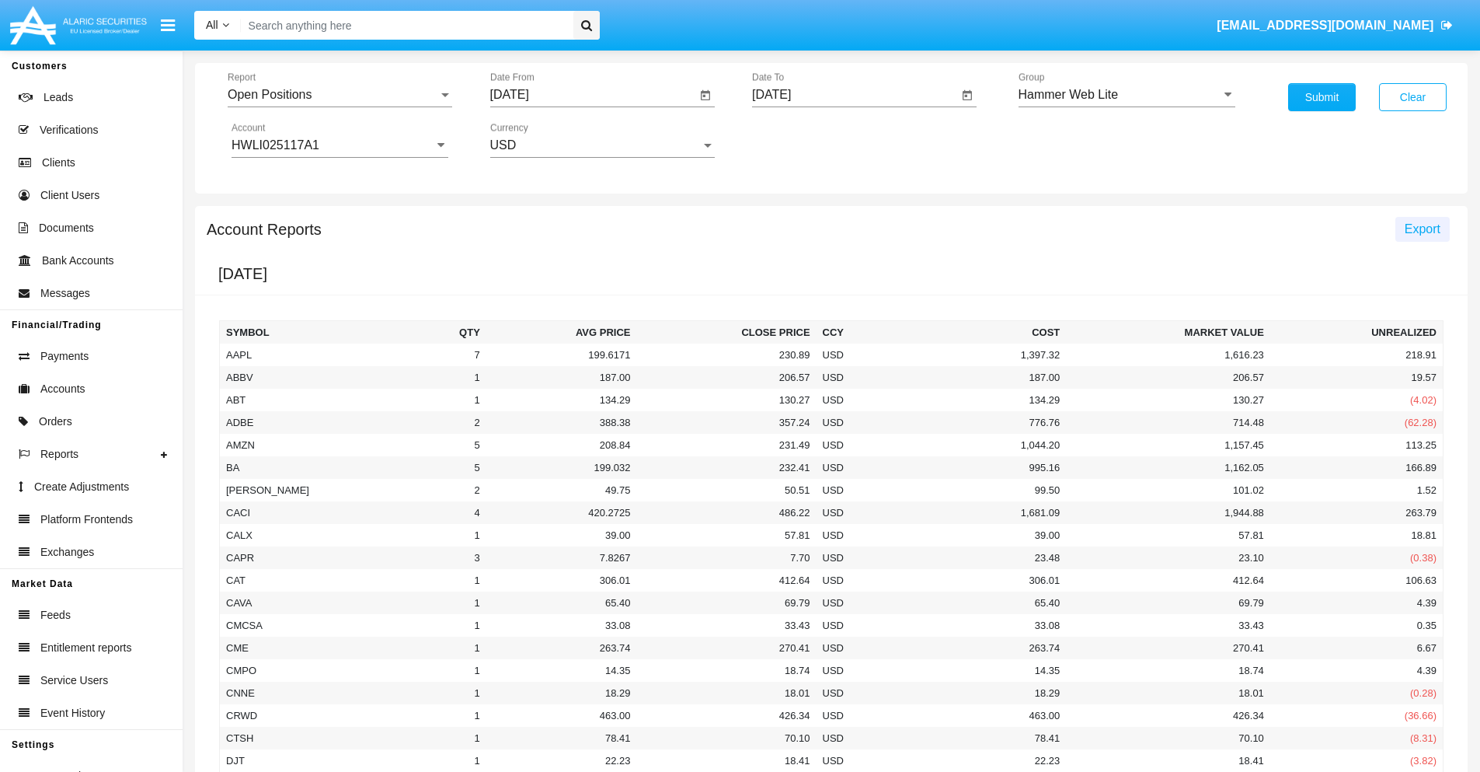
click at [1422, 228] on span "Export" at bounding box center [1423, 228] width 36 height 13
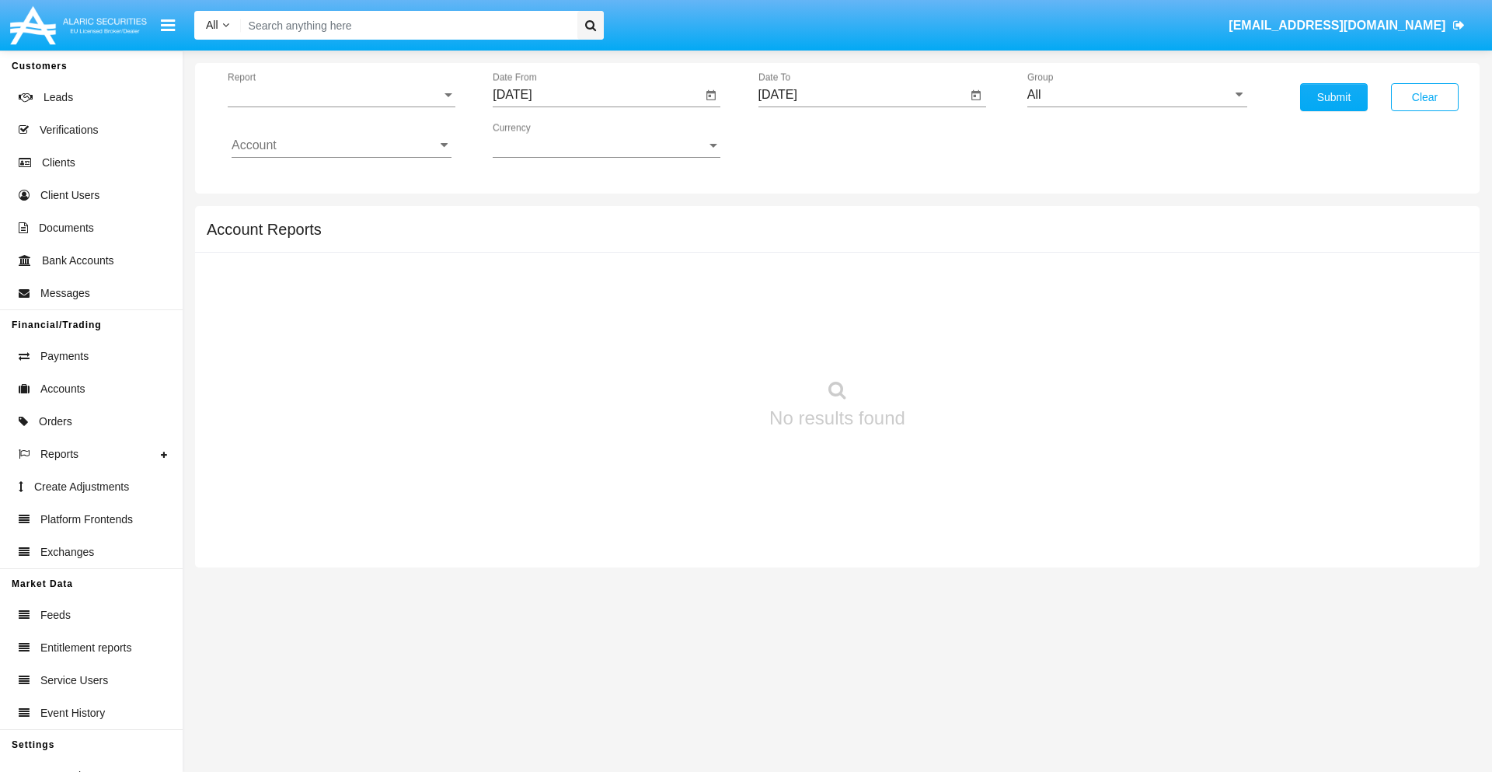
click at [341, 95] on span "Report" at bounding box center [335, 95] width 214 height 14
click at [335, 218] on span "Detailed" at bounding box center [342, 218] width 220 height 37
click at [597, 95] on input "[DATE]" at bounding box center [597, 95] width 209 height 14
click at [543, 140] on span "[DATE]" at bounding box center [530, 140] width 34 height 12
click at [693, 343] on div "2025" at bounding box center [693, 343] width 49 height 28
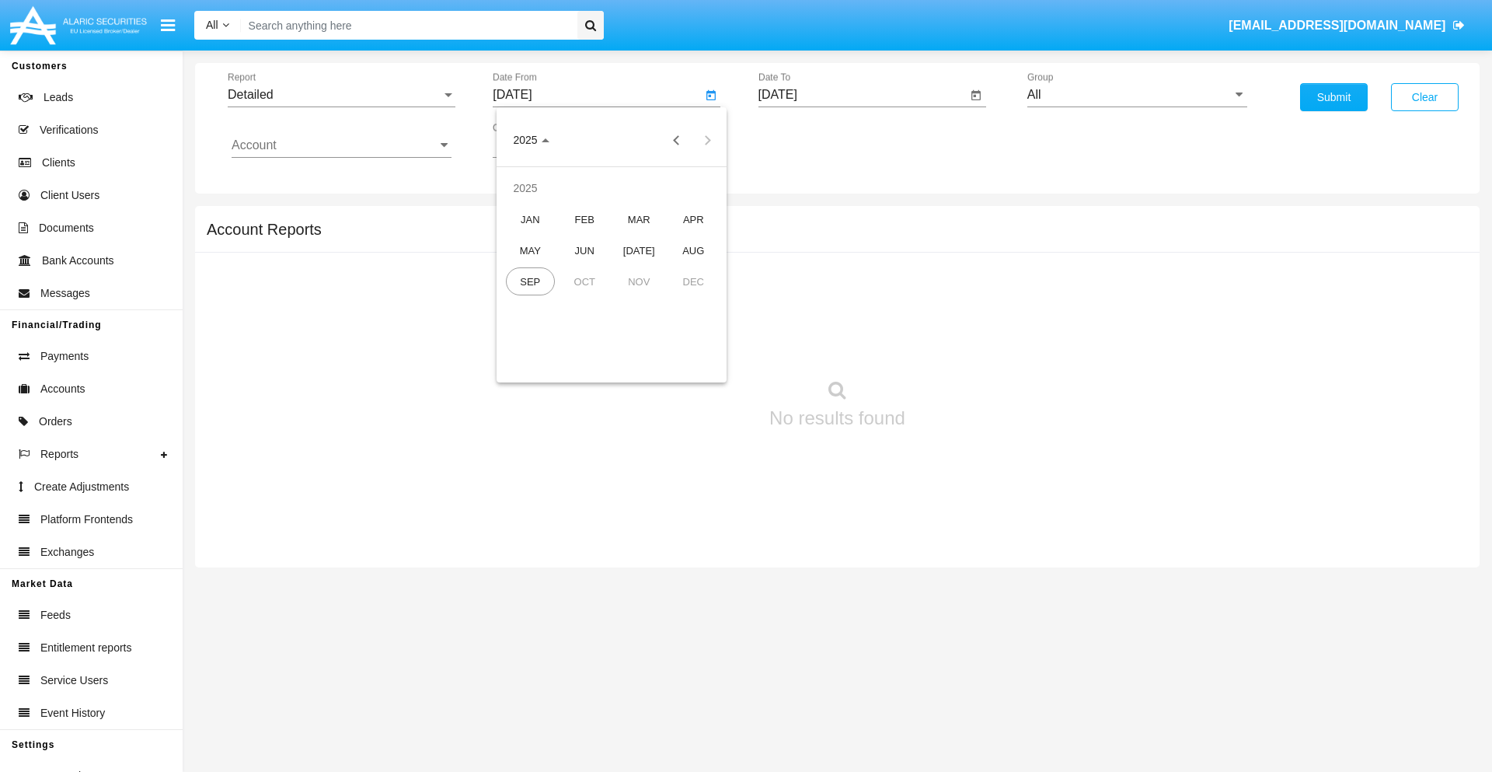
click at [530, 281] on div "SEP" at bounding box center [530, 281] width 49 height 28
click at [518, 269] on div "7" at bounding box center [518, 270] width 28 height 28
type input "09/07/25"
click at [862, 95] on input "[DATE]" at bounding box center [862, 95] width 209 height 14
click at [808, 140] on span "[DATE]" at bounding box center [796, 140] width 34 height 12
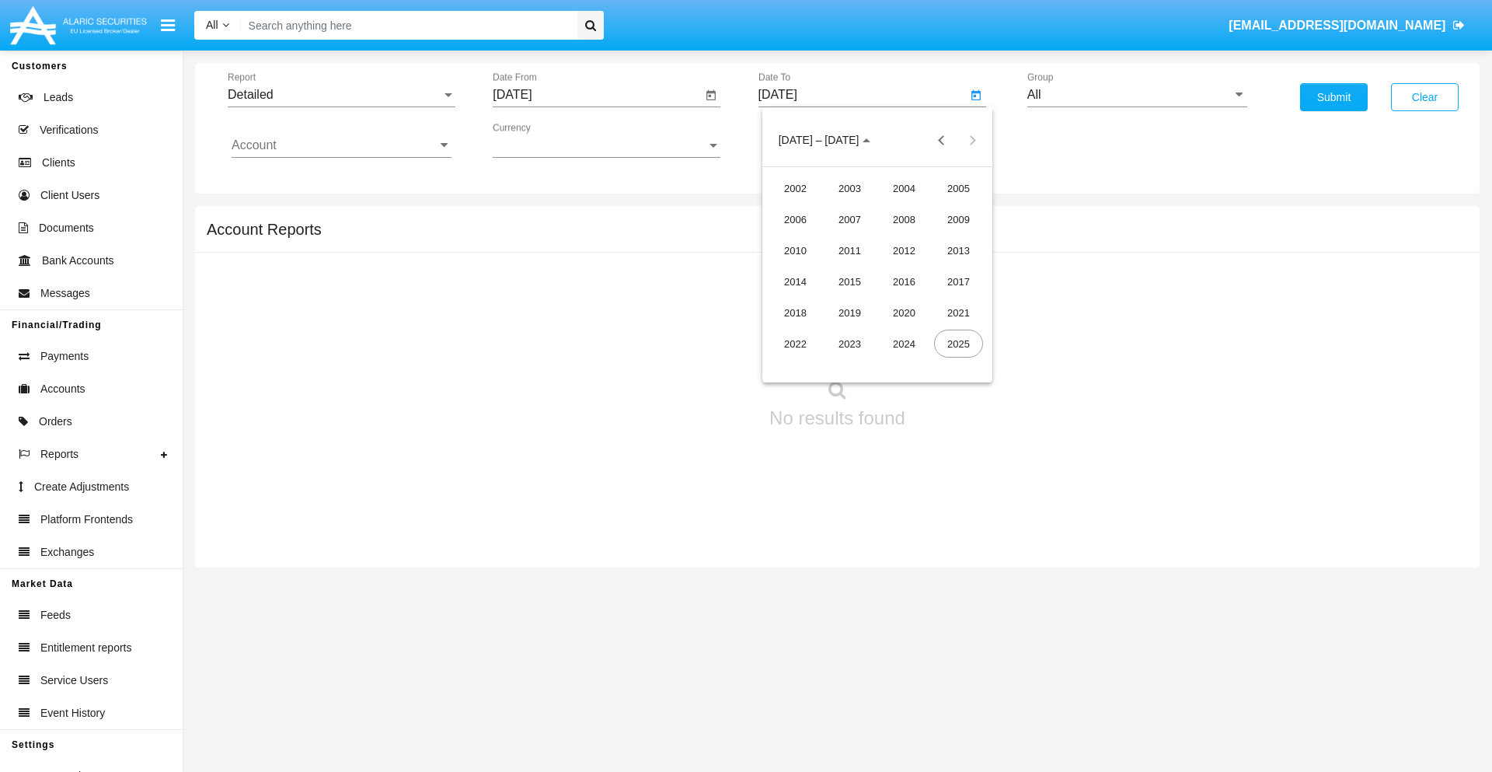
click at [958, 343] on div "2025" at bounding box center [958, 343] width 49 height 28
click at [795, 281] on div "SEP" at bounding box center [795, 281] width 49 height 28
click at [876, 300] on div "17" at bounding box center [877, 301] width 28 height 28
type input "[DATE]"
click at [1137, 95] on input "All" at bounding box center [1137, 95] width 220 height 14
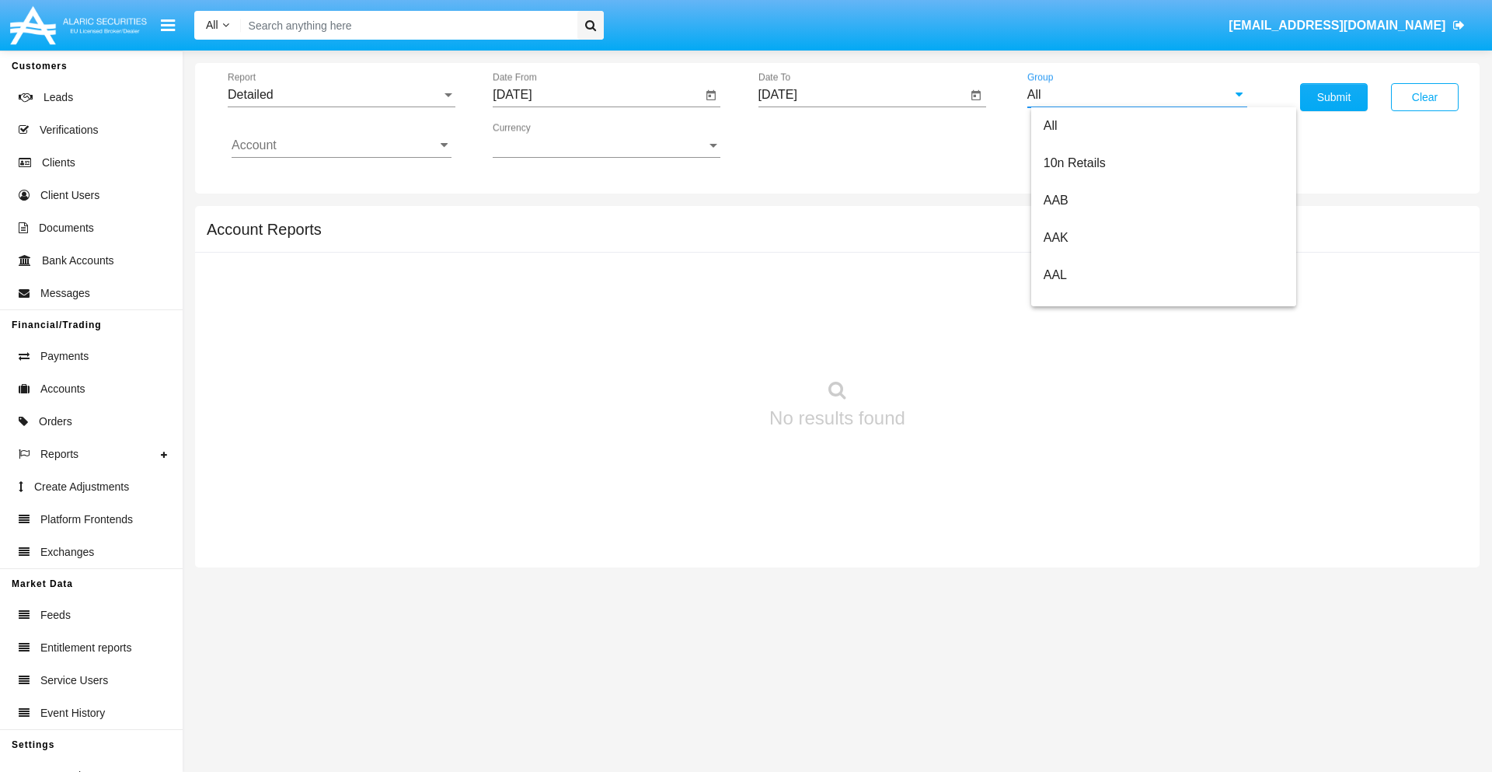
scroll to position [833, 0]
click at [1093, 299] on span "Hammer Web Lite" at bounding box center [1093, 299] width 100 height 13
type input "Hammer Web Lite"
click at [341, 145] on input "Account" at bounding box center [342, 145] width 220 height 14
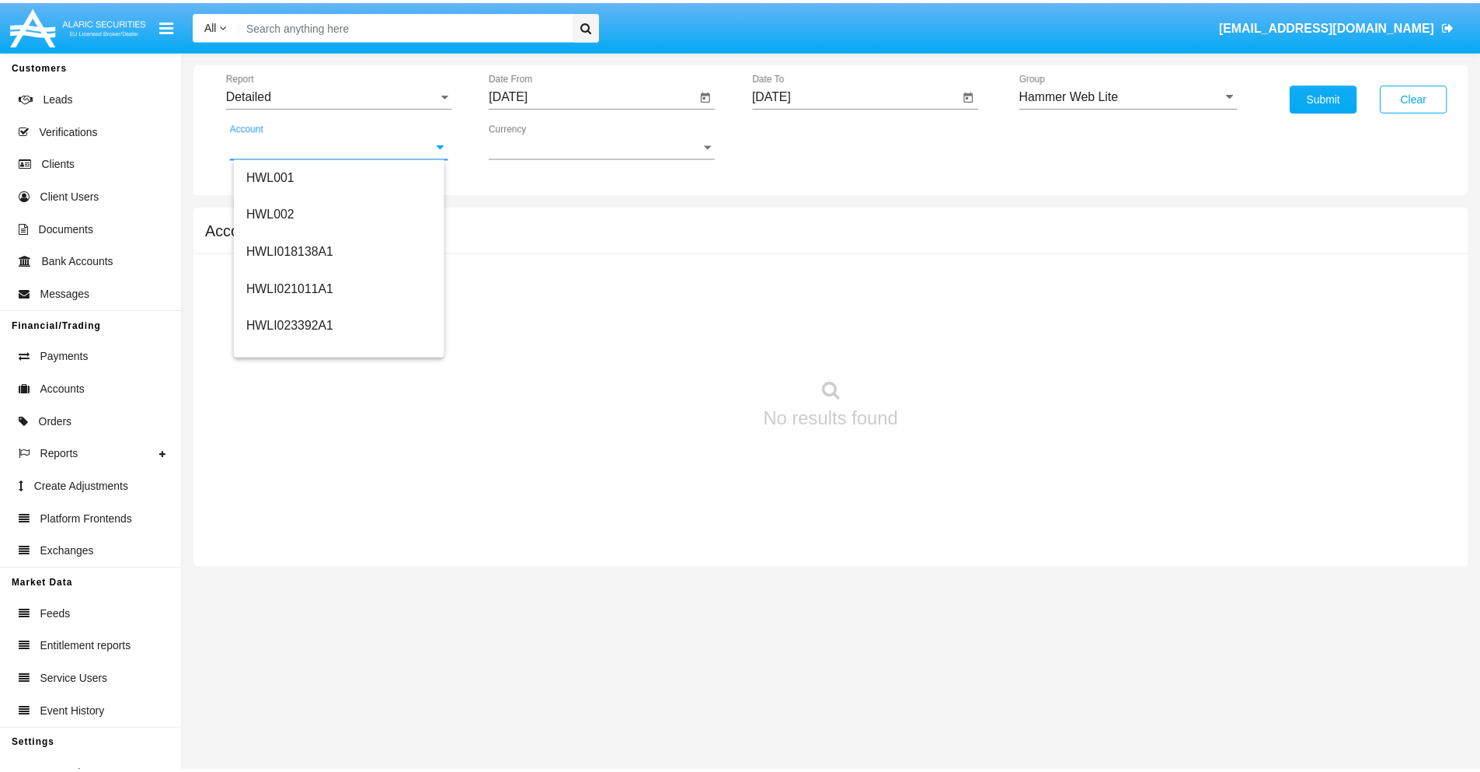
scroll to position [236, 0]
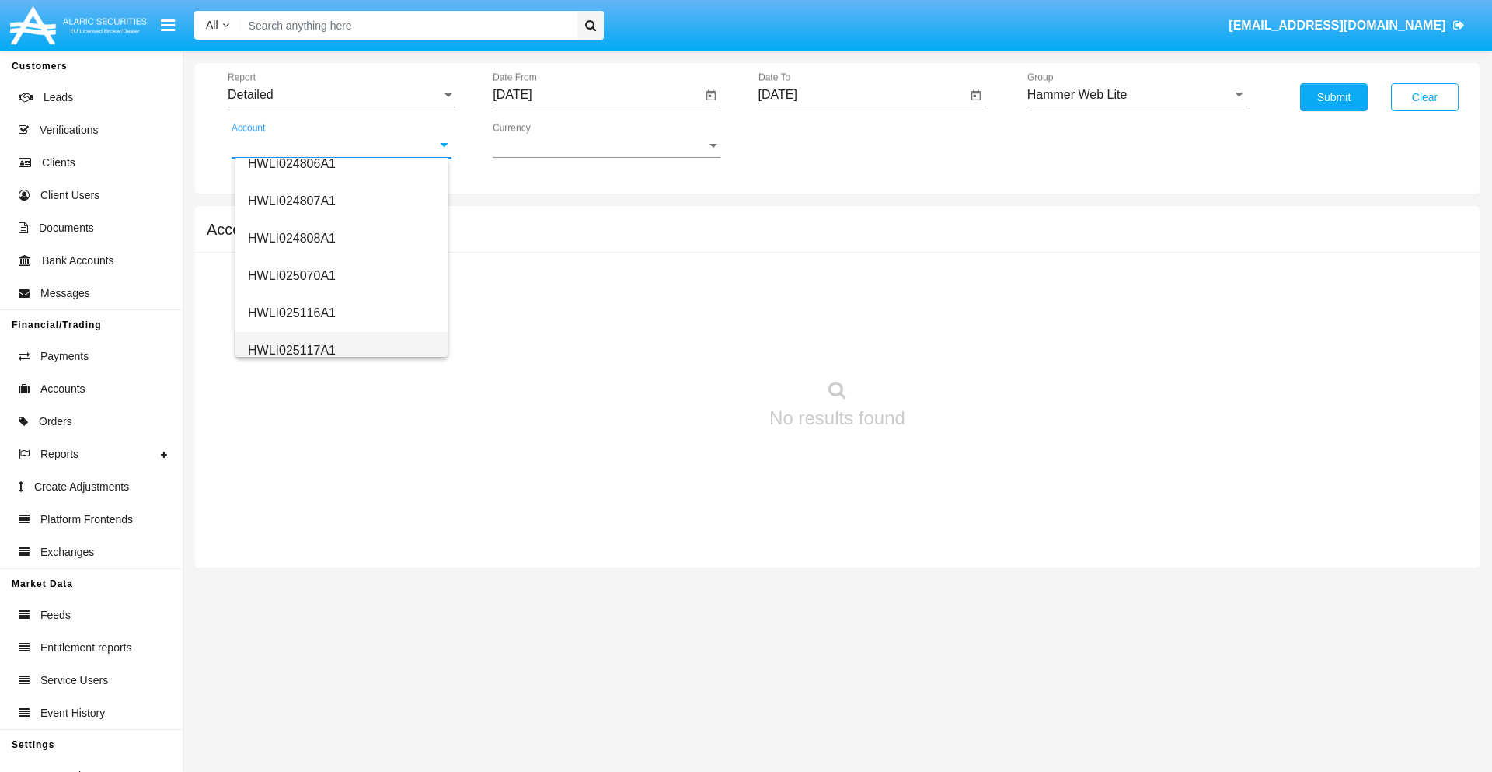
click at [291, 350] on span "HWLI025117A1" at bounding box center [292, 349] width 88 height 13
type input "HWLI025117A1"
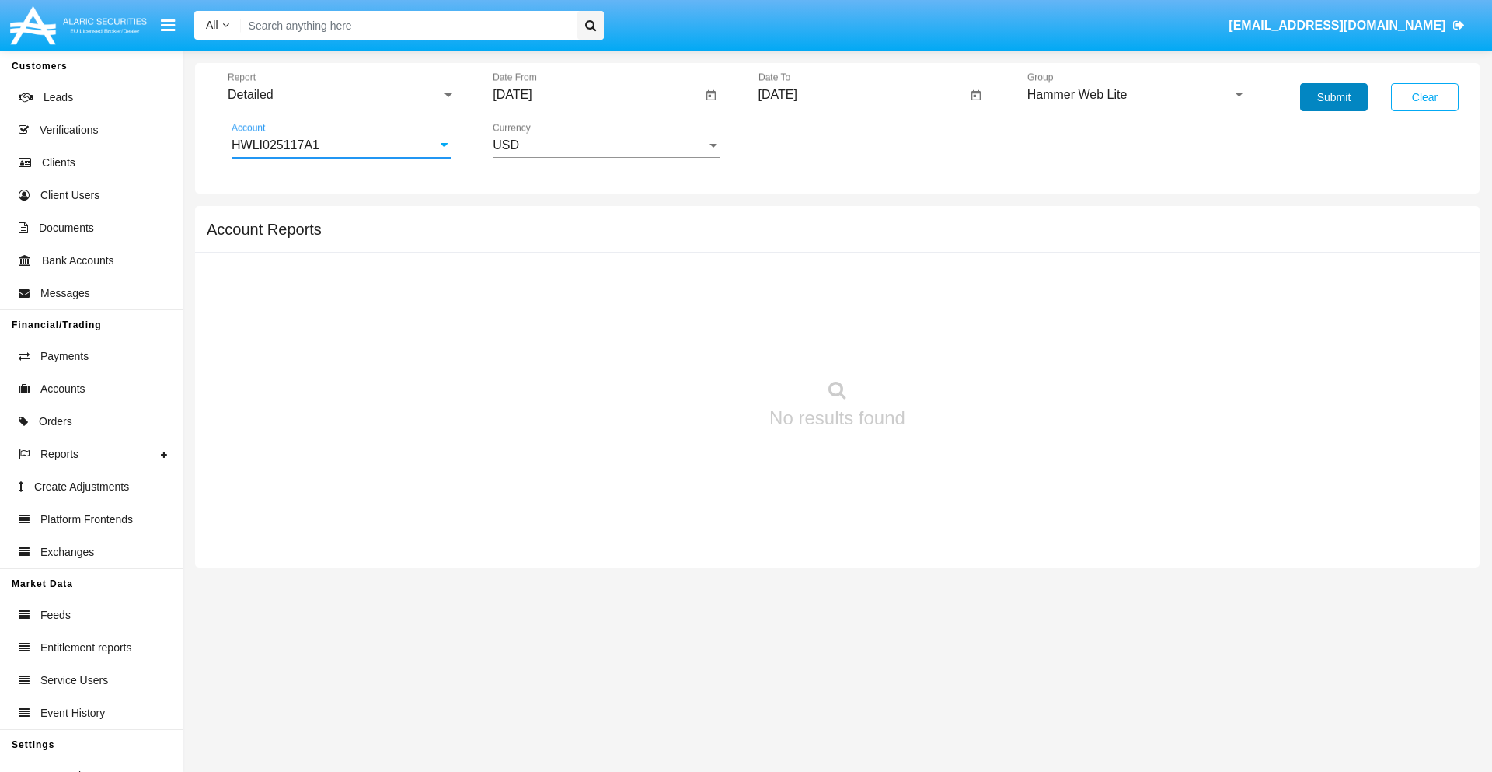
click at [1333, 97] on button "Submit" at bounding box center [1334, 97] width 68 height 28
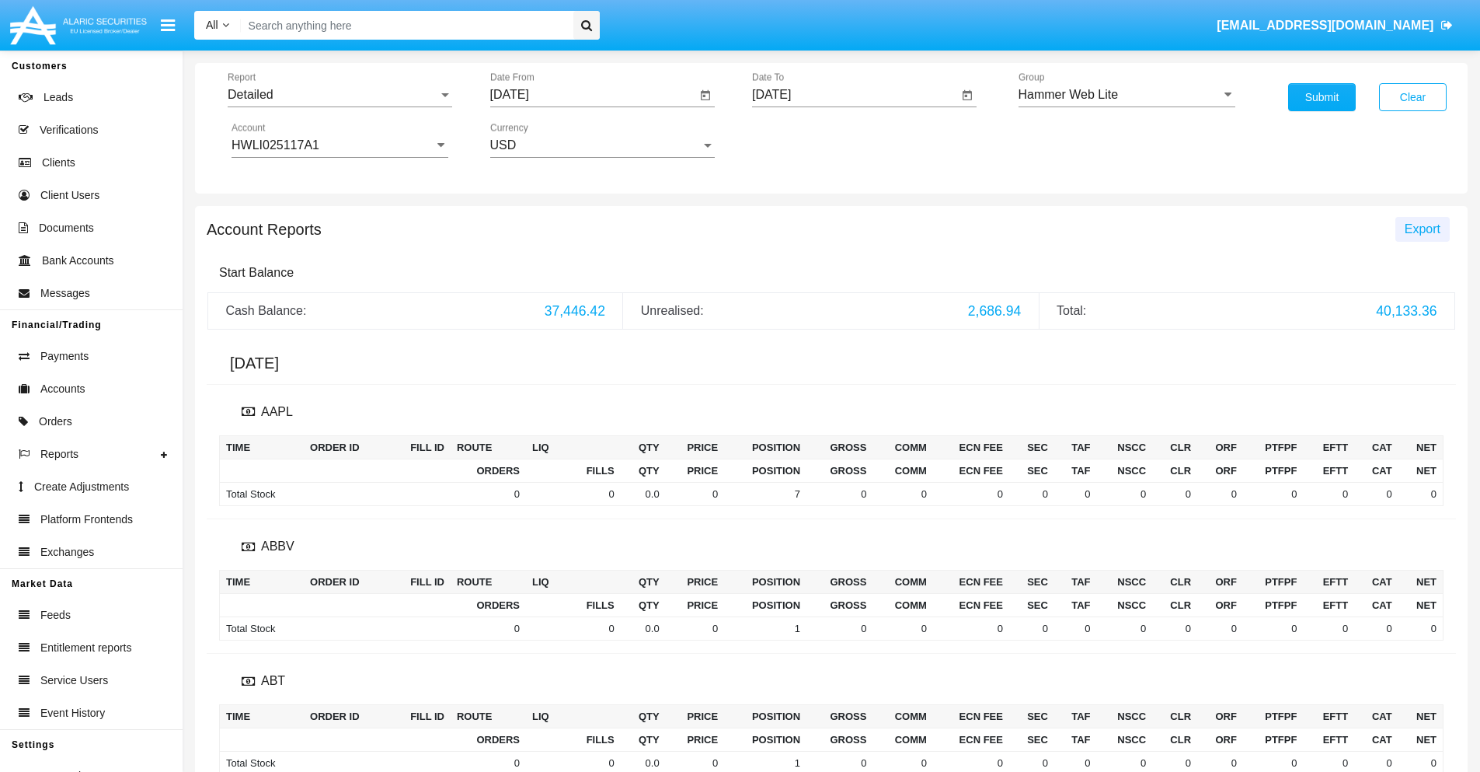
click at [1422, 228] on span "Export" at bounding box center [1423, 228] width 36 height 13
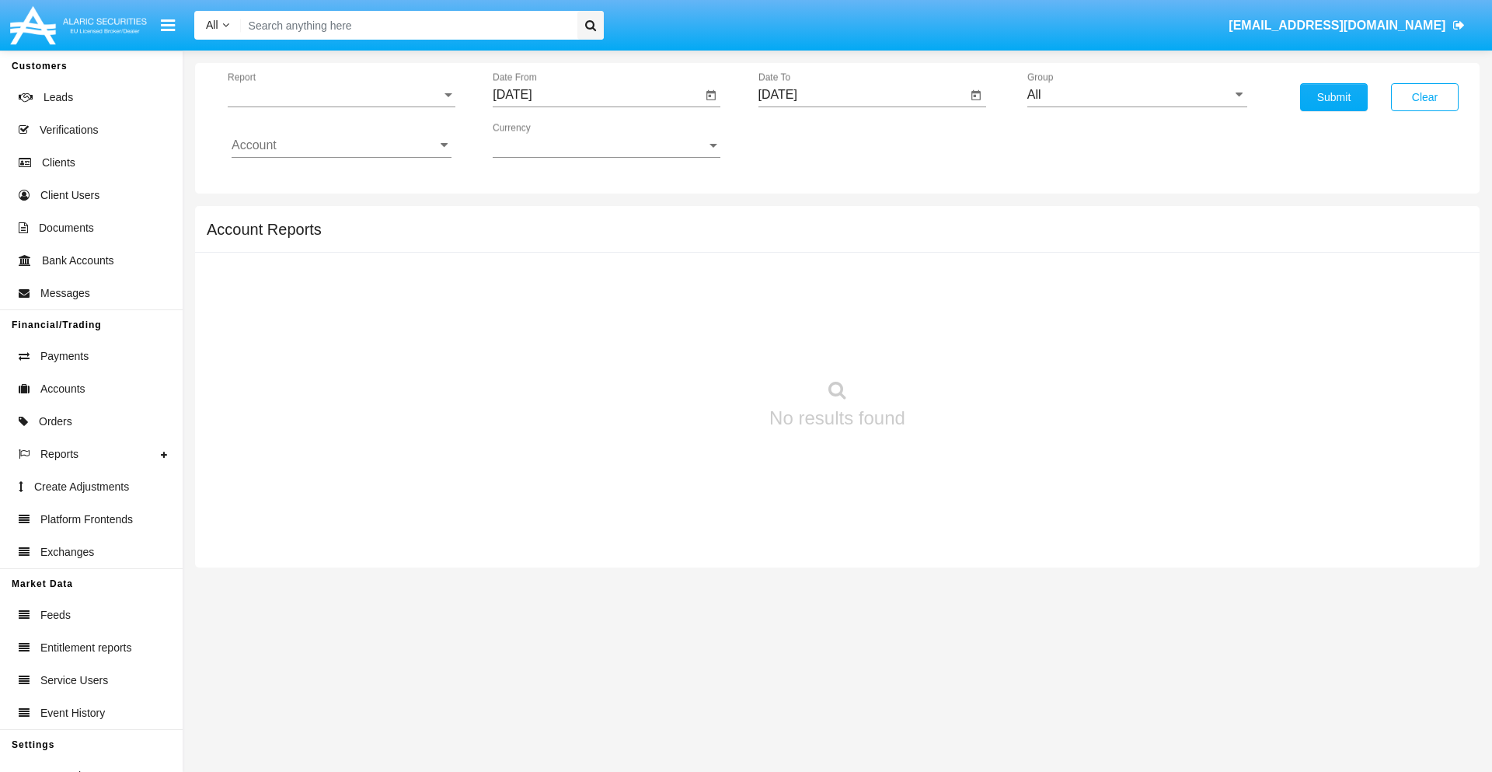
click at [341, 95] on span "Report" at bounding box center [335, 95] width 214 height 14
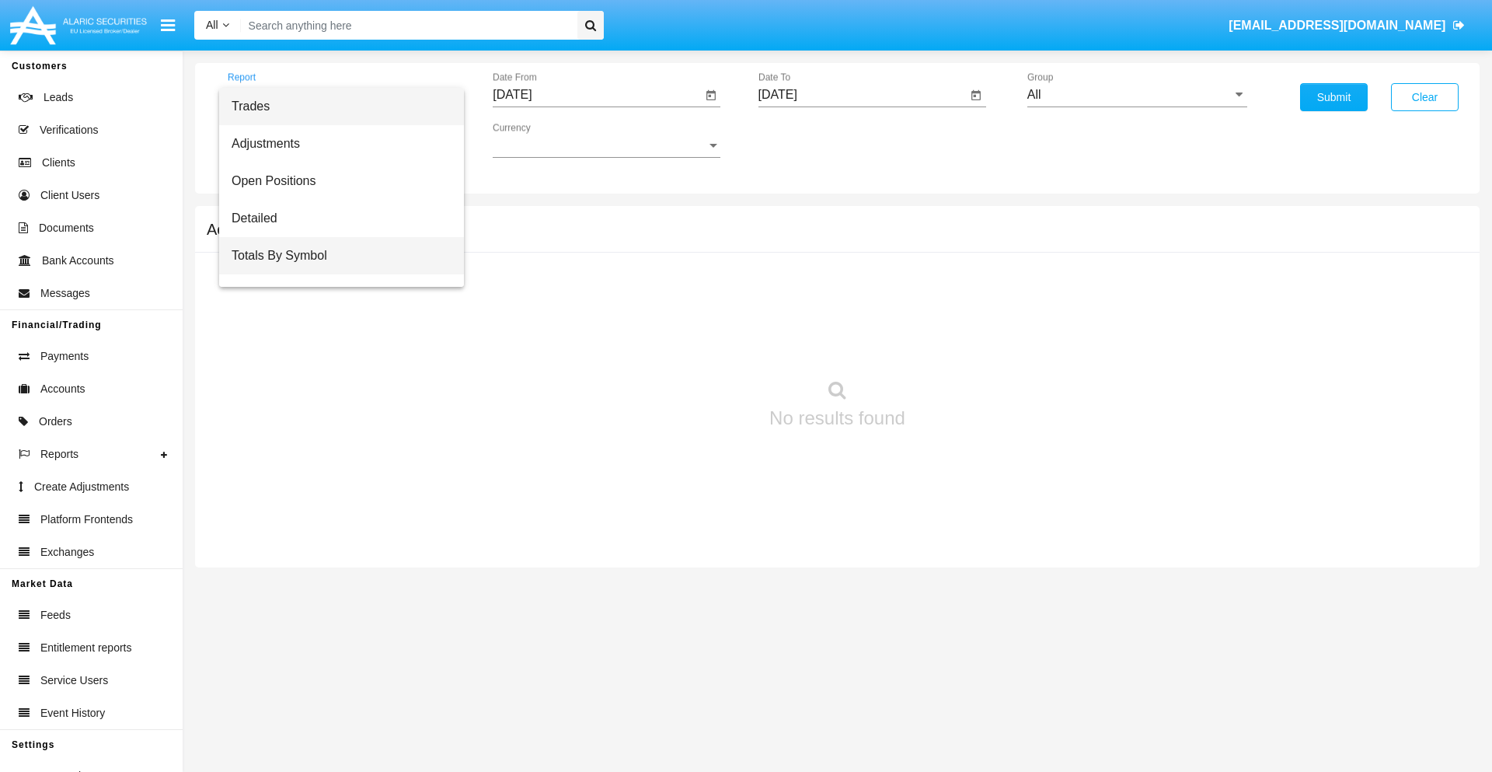
click at [335, 256] on span "Totals By Symbol" at bounding box center [342, 255] width 220 height 37
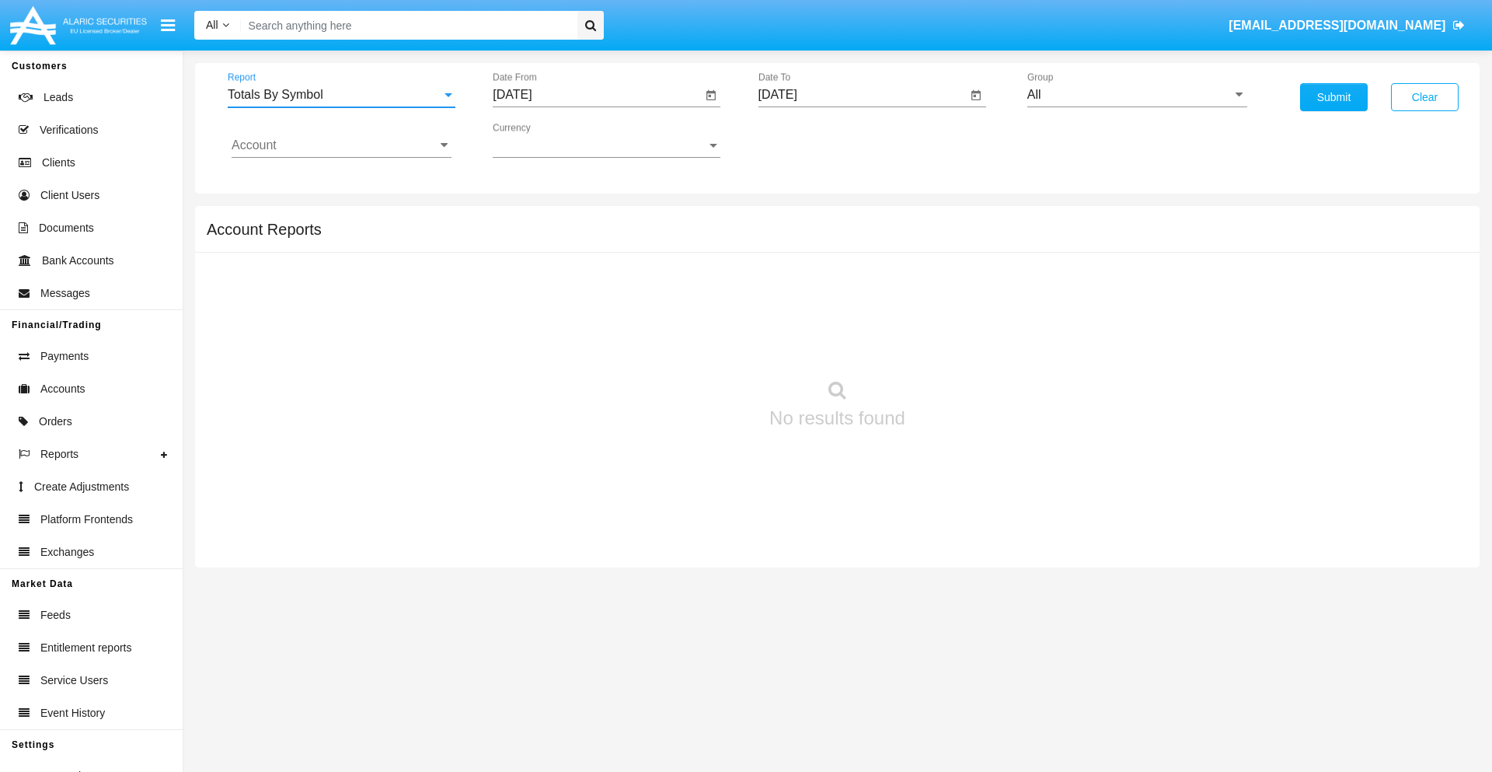
click at [597, 95] on input "[DATE]" at bounding box center [597, 95] width 209 height 14
click at [543, 140] on span "[DATE]" at bounding box center [530, 140] width 34 height 12
click at [693, 343] on div "2025" at bounding box center [693, 343] width 49 height 28
click at [693, 250] on div "AUG" at bounding box center [693, 250] width 49 height 28
click at [549, 300] on div "18" at bounding box center [549, 301] width 28 height 28
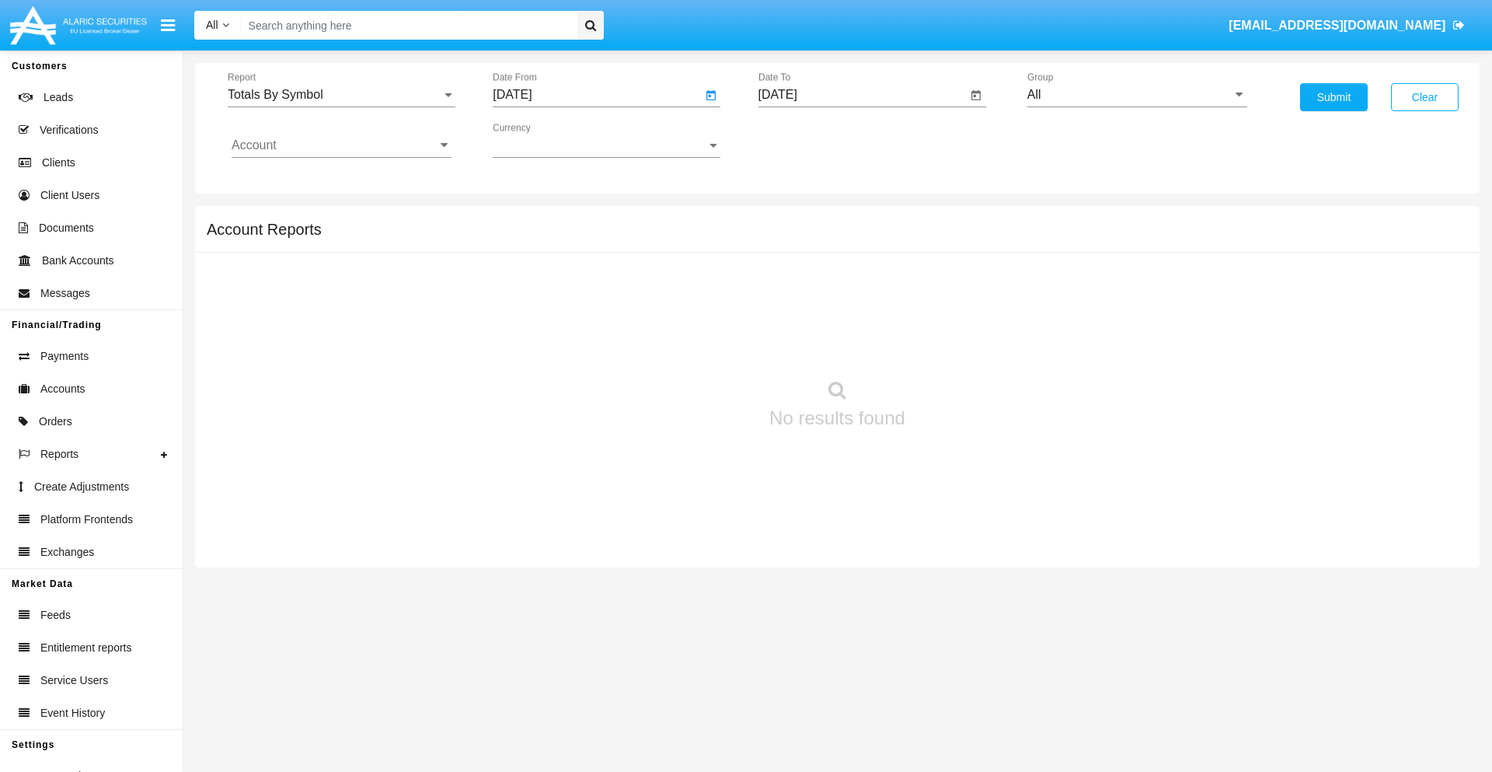
type input "08/18/25"
click at [862, 95] on input "[DATE]" at bounding box center [862, 95] width 209 height 14
click at [808, 140] on span "[DATE]" at bounding box center [796, 140] width 34 height 12
click at [958, 343] on div "2025" at bounding box center [958, 343] width 49 height 28
click at [795, 281] on div "SEP" at bounding box center [795, 281] width 49 height 28
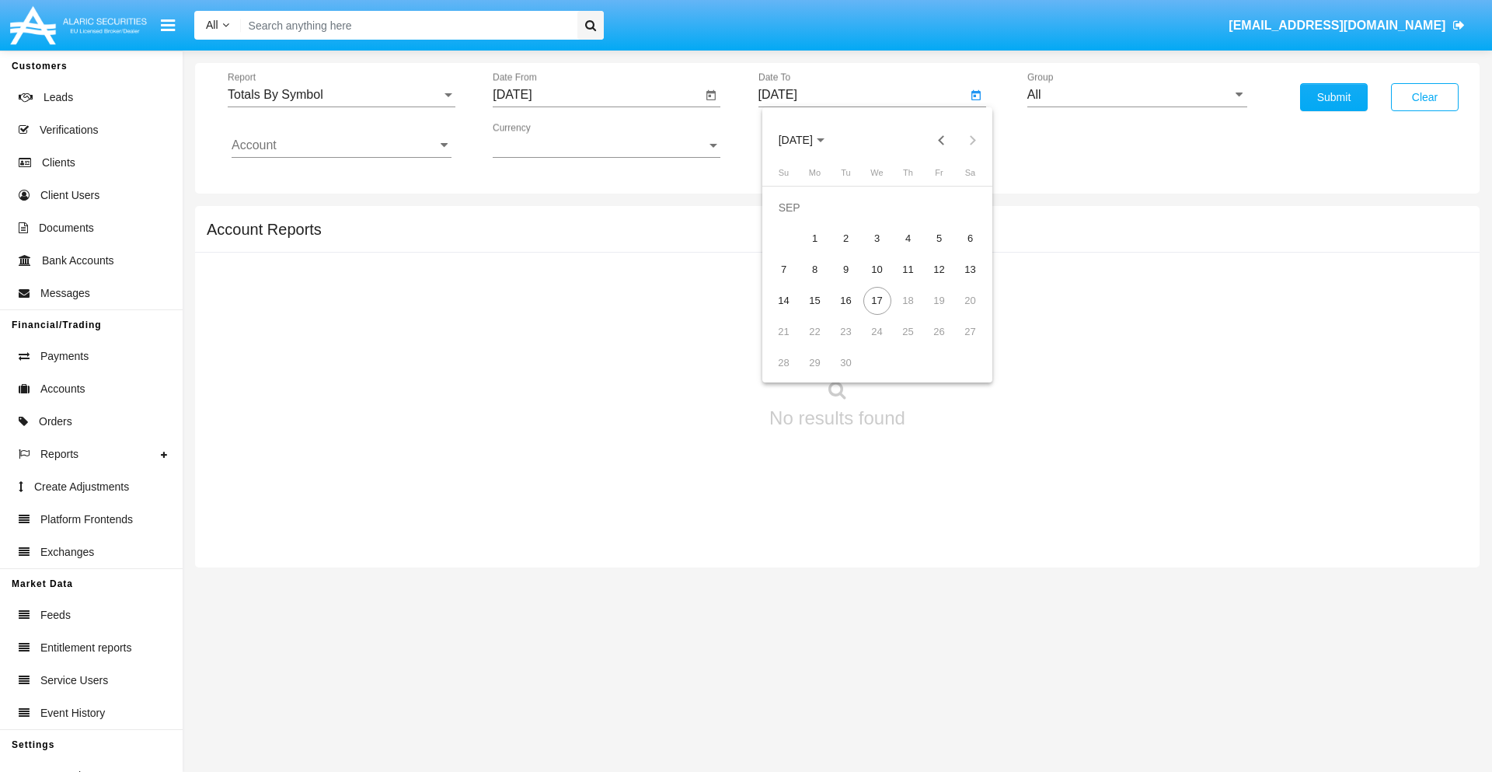
click at [876, 300] on div "17" at bounding box center [877, 301] width 28 height 28
type input "[DATE]"
click at [1137, 95] on input "All" at bounding box center [1137, 95] width 220 height 14
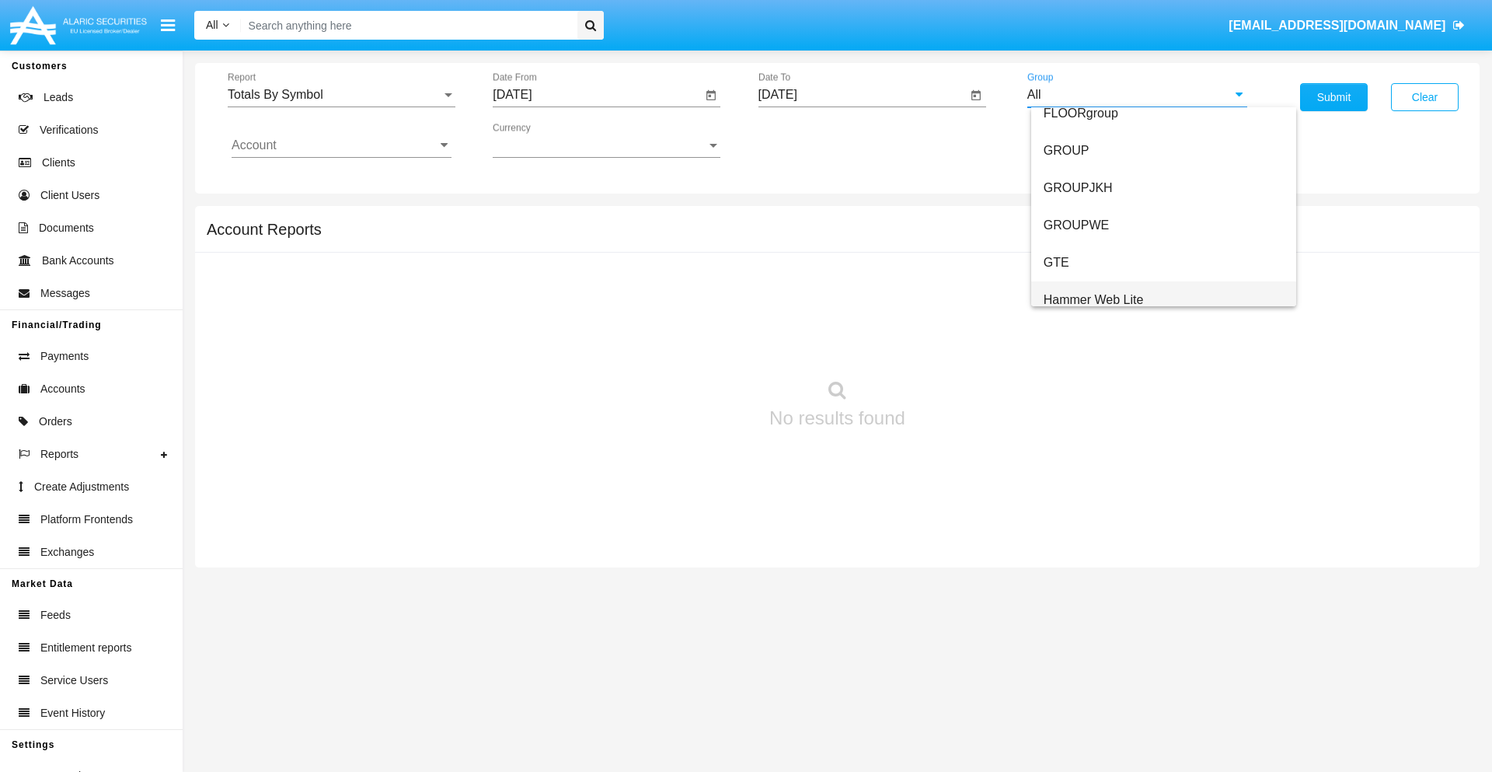
click at [1093, 299] on span "Hammer Web Lite" at bounding box center [1093, 299] width 100 height 13
type input "Hammer Web Lite"
click at [341, 145] on input "Account" at bounding box center [342, 145] width 220 height 14
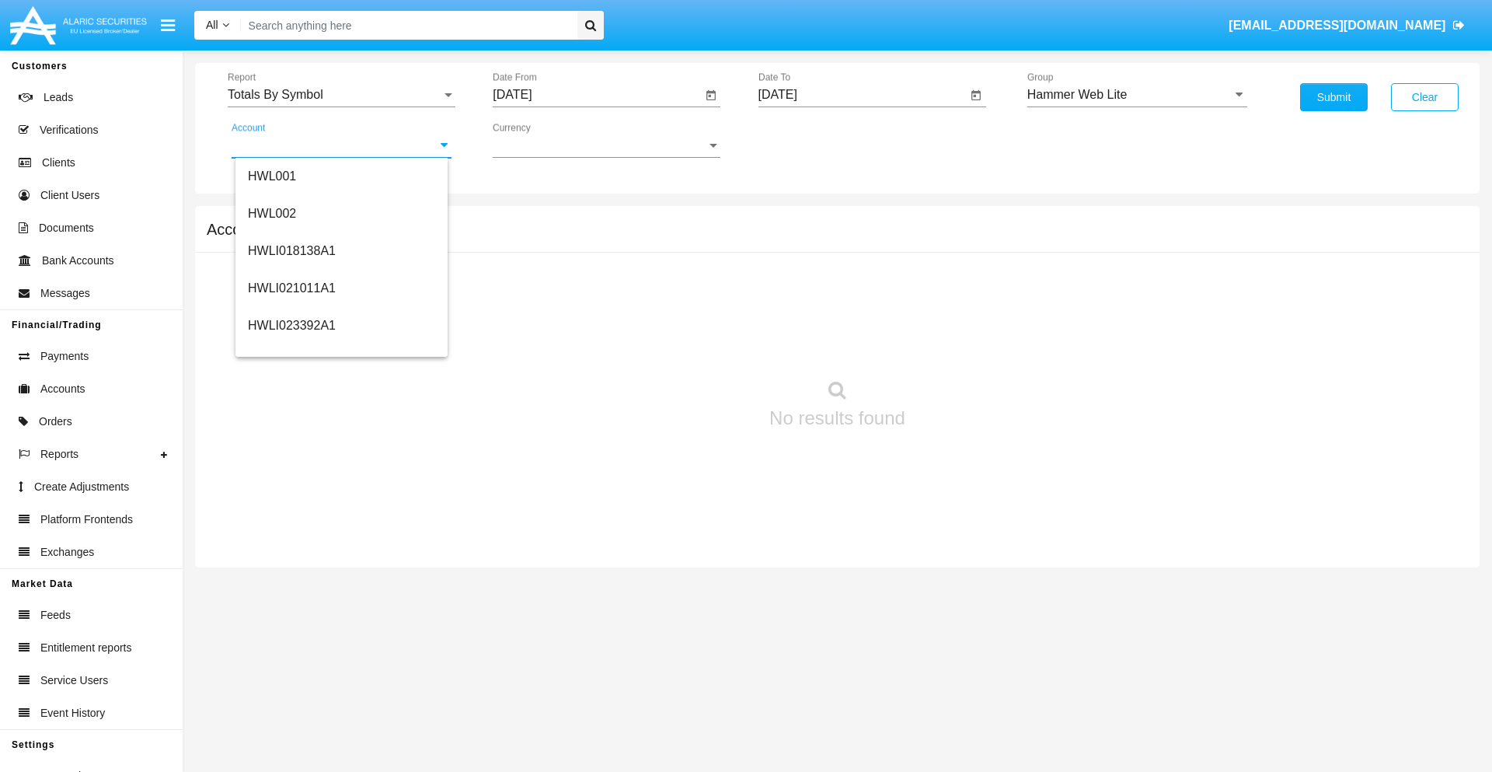
click at [291, 580] on span "HWLI025117A1" at bounding box center [292, 586] width 88 height 13
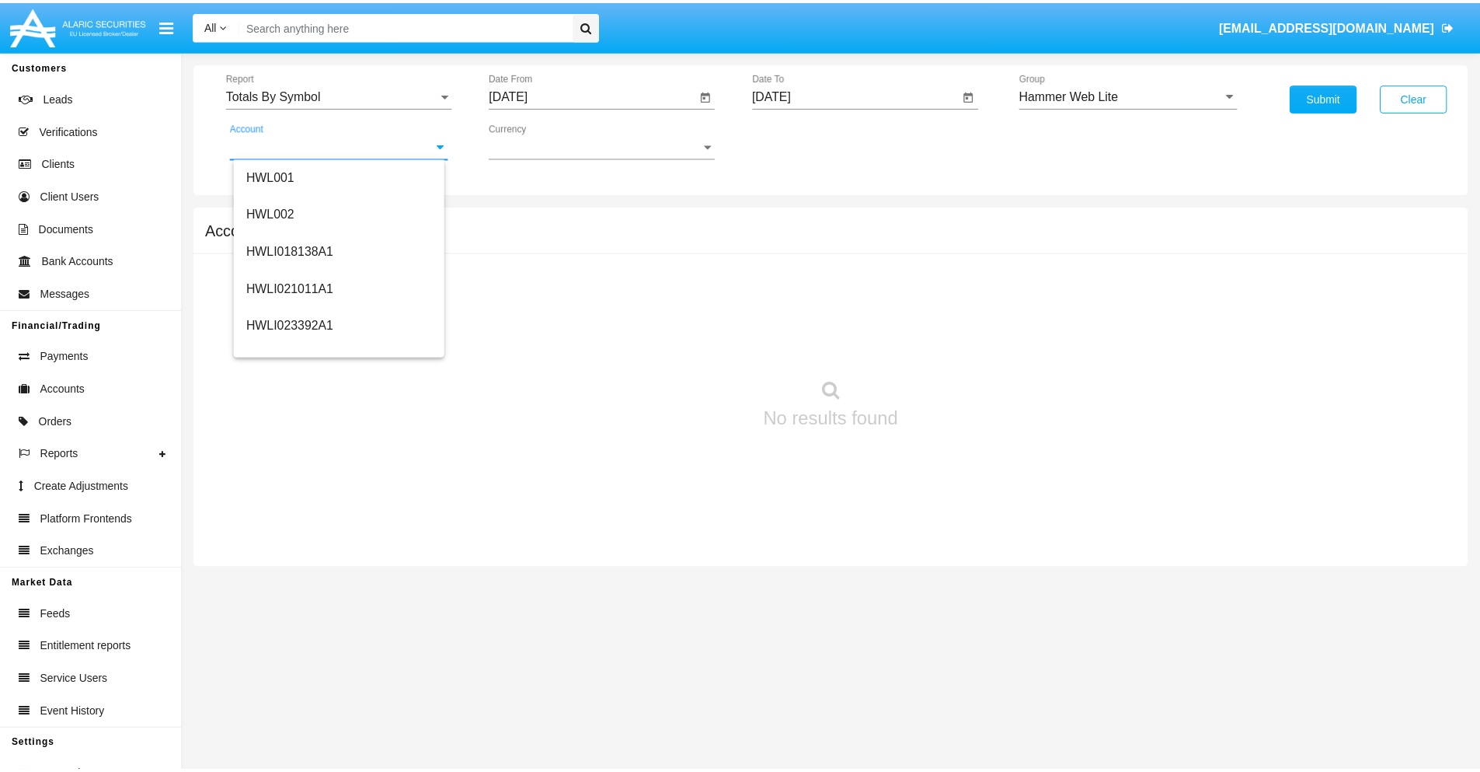
scroll to position [0, 0]
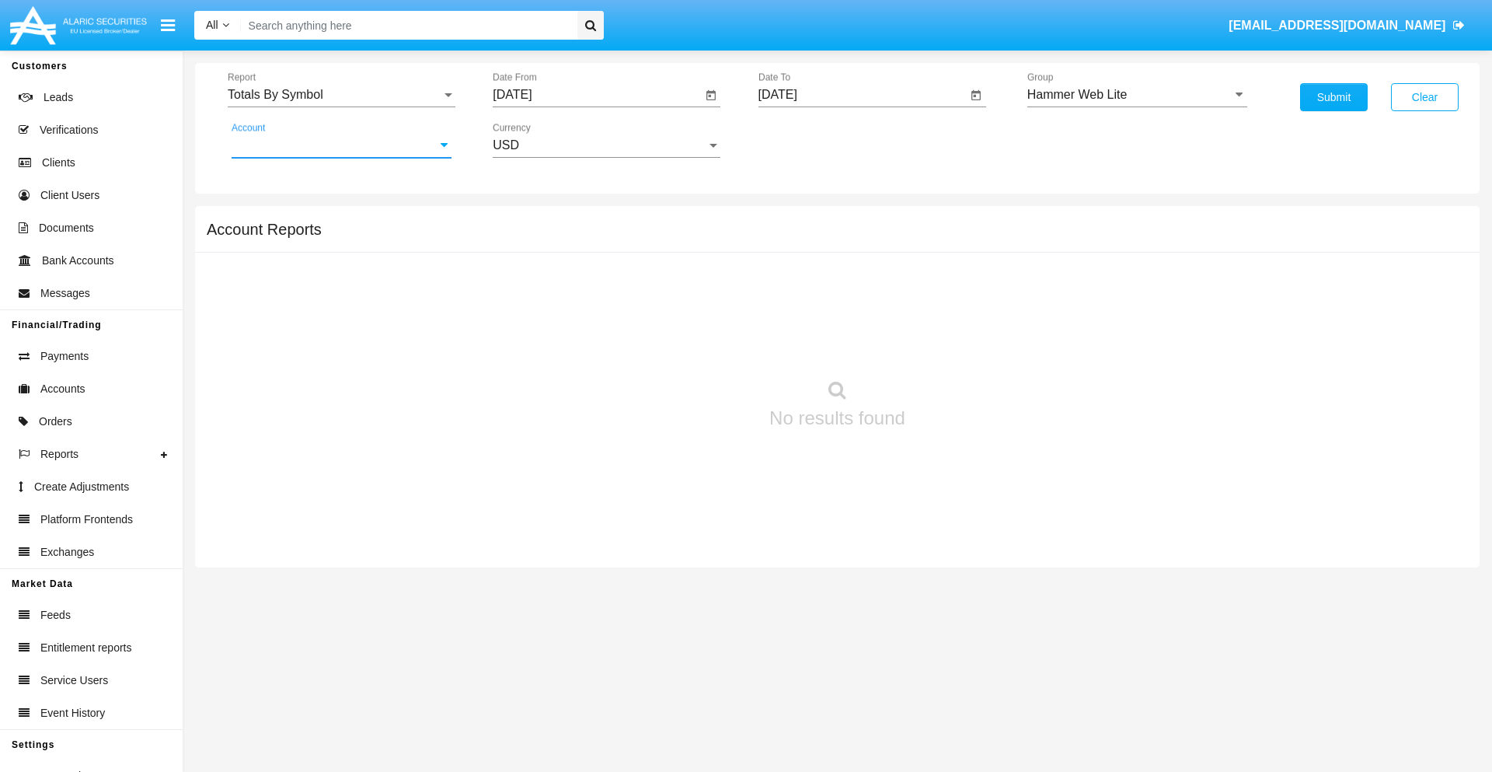
type input "HWLI025117A1"
click at [1333, 97] on button "Submit" at bounding box center [1334, 97] width 68 height 28
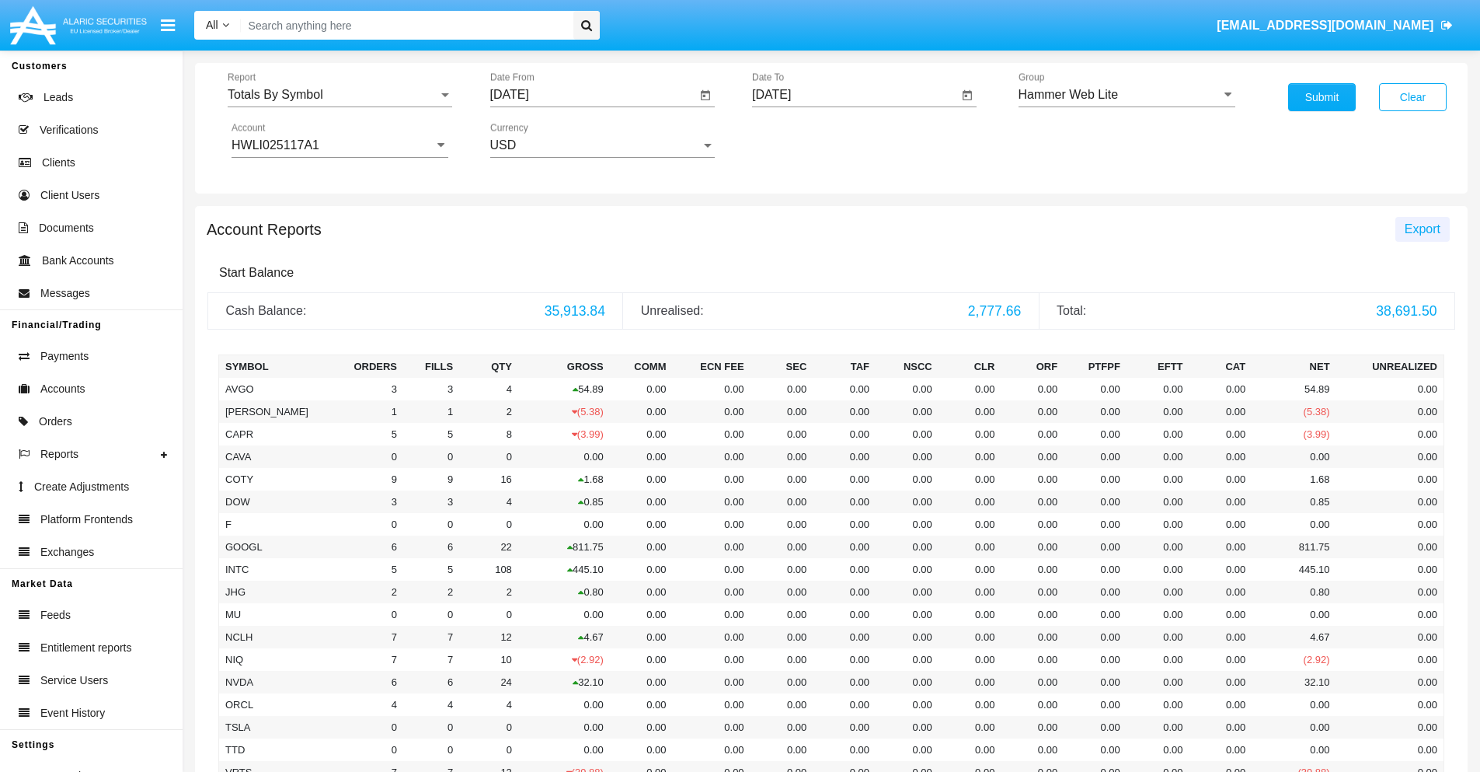
click at [1422, 228] on span "Export" at bounding box center [1423, 228] width 36 height 13
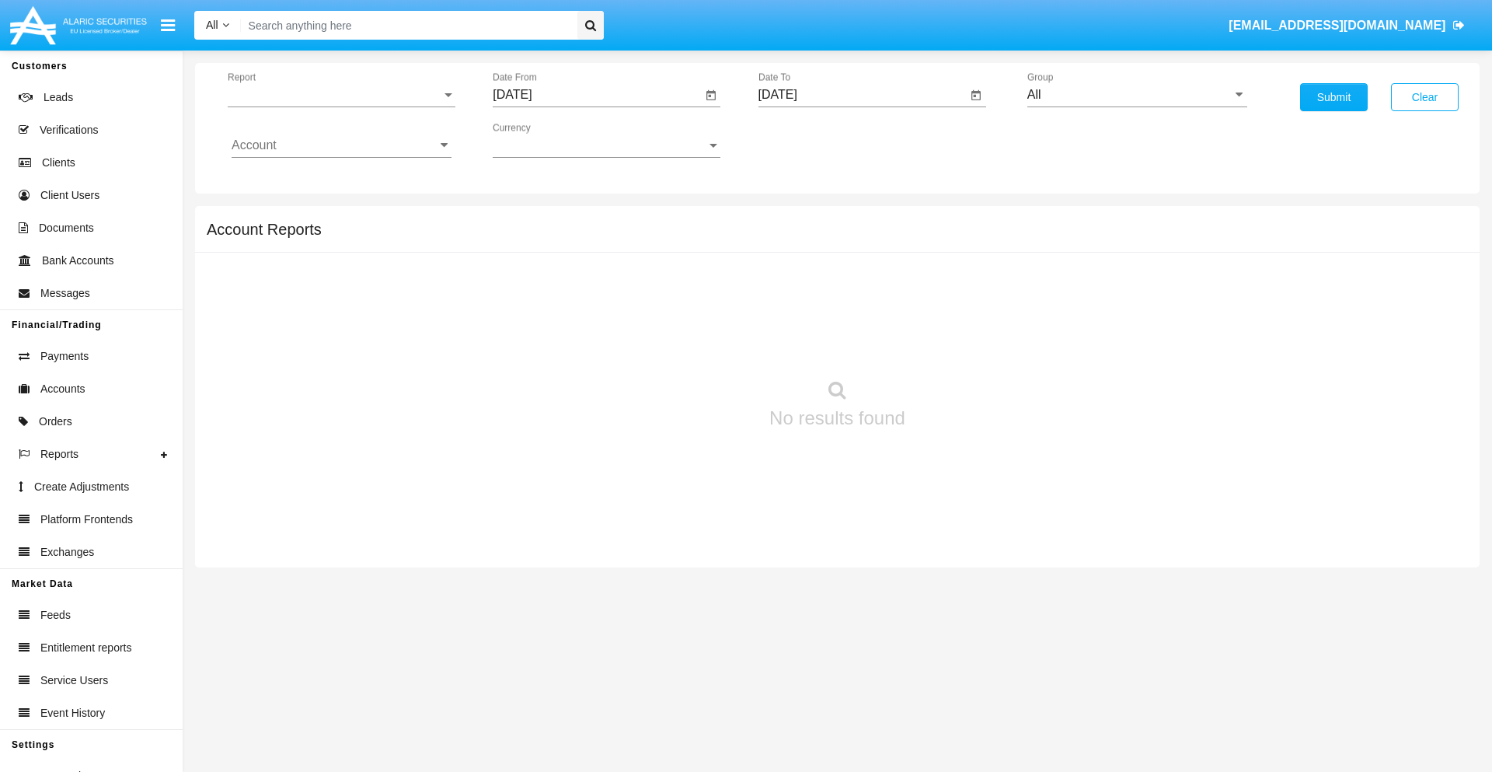
click at [341, 95] on span "Report" at bounding box center [335, 95] width 214 height 14
click at [335, 268] on span "Totals By Date" at bounding box center [342, 267] width 220 height 37
click at [597, 95] on input "[DATE]" at bounding box center [597, 95] width 209 height 14
click at [543, 140] on span "[DATE]" at bounding box center [530, 140] width 34 height 12
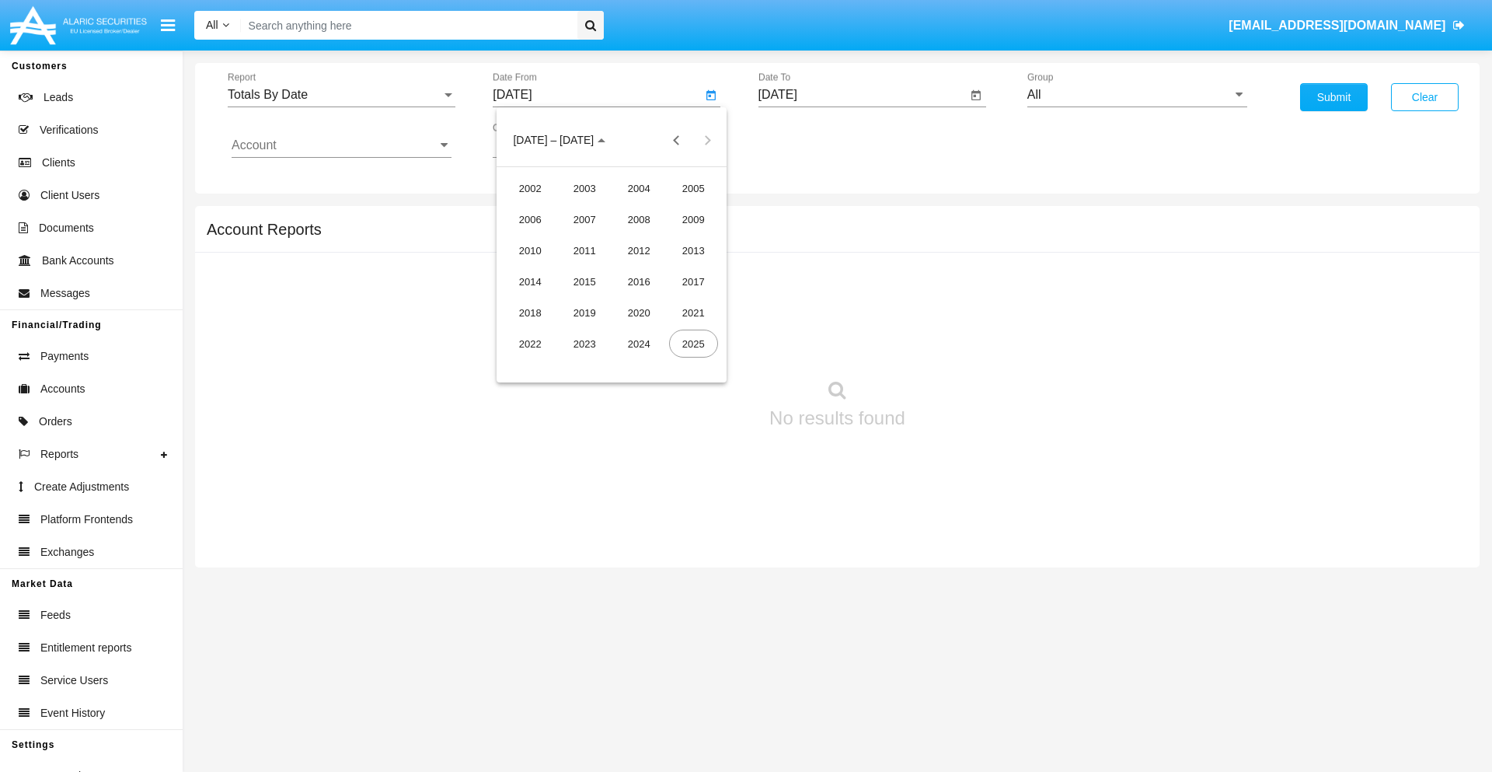
click at [693, 343] on div "2025" at bounding box center [693, 343] width 49 height 28
click at [530, 281] on div "SEP" at bounding box center [530, 281] width 49 height 28
click at [580, 238] on div "2" at bounding box center [580, 239] width 28 height 28
type input "09/02/25"
click at [862, 95] on input "[DATE]" at bounding box center [862, 95] width 209 height 14
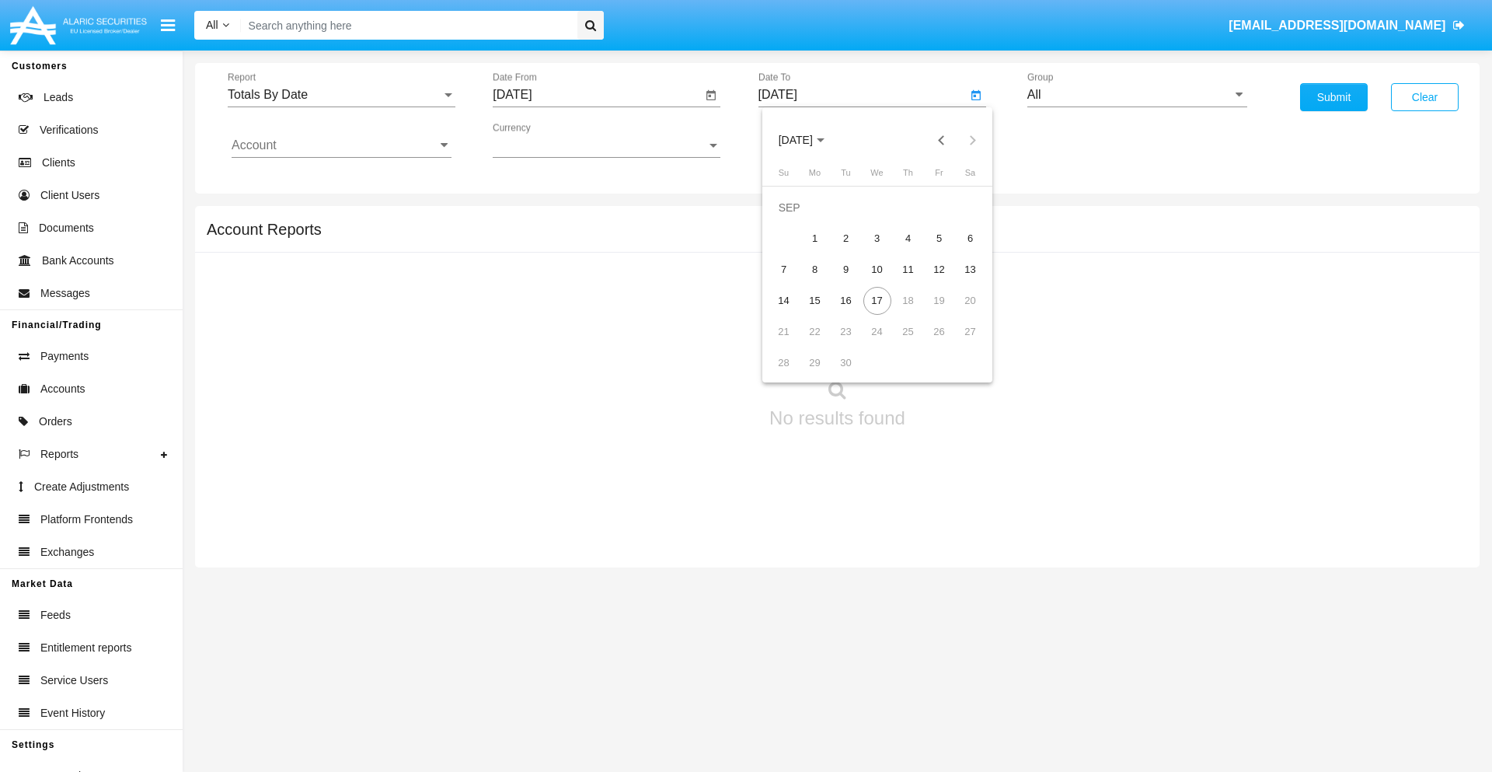
click at [808, 140] on span "[DATE]" at bounding box center [796, 140] width 34 height 12
click at [958, 343] on div "2025" at bounding box center [958, 343] width 49 height 28
click at [795, 281] on div "SEP" at bounding box center [795, 281] width 49 height 28
click at [876, 300] on div "17" at bounding box center [877, 301] width 28 height 28
type input "09/17/25"
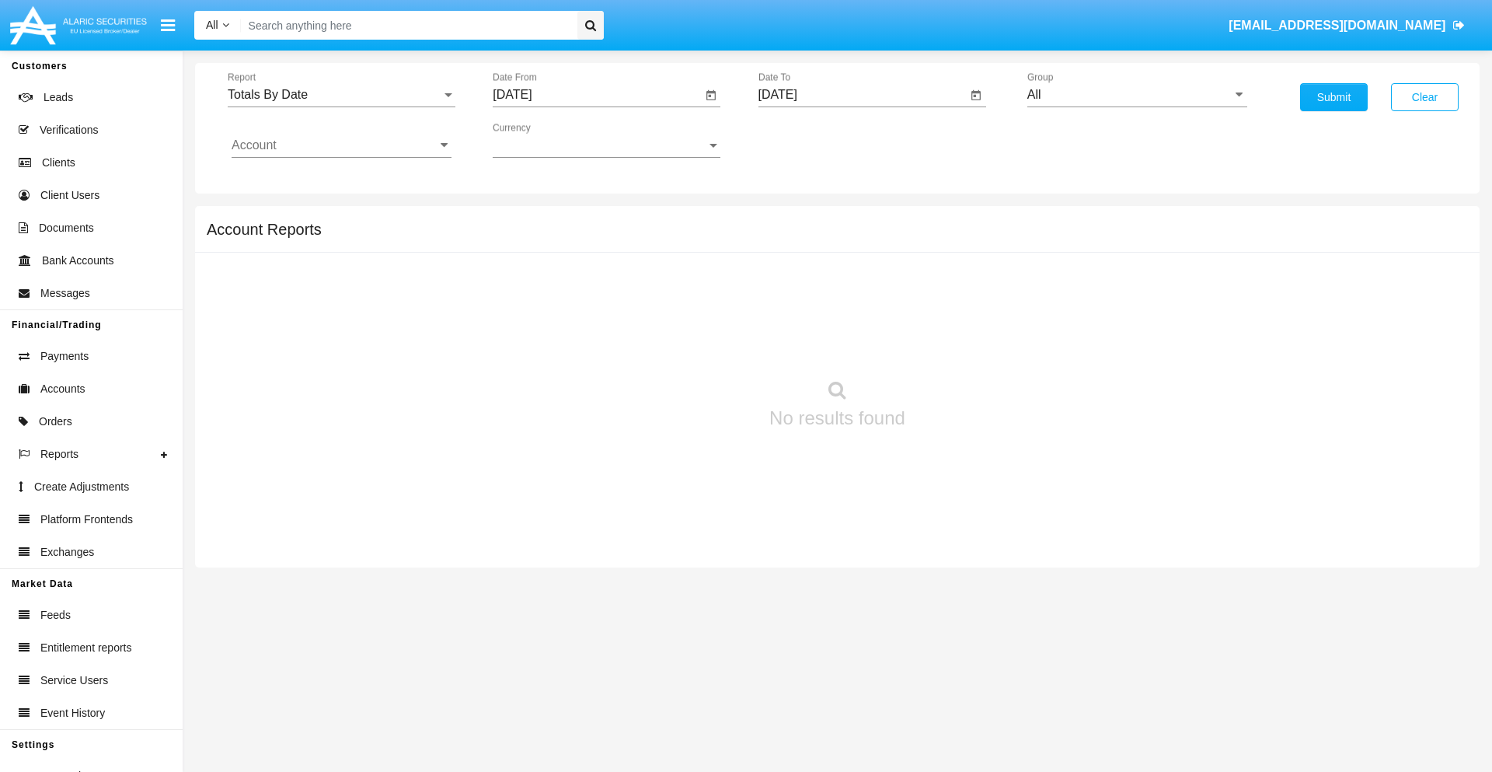
click at [1137, 95] on input "All" at bounding box center [1137, 95] width 220 height 14
click at [1093, 299] on span "Hammer Web Lite" at bounding box center [1093, 299] width 100 height 13
type input "Hammer Web Lite"
click at [341, 145] on input "Account" at bounding box center [342, 145] width 220 height 14
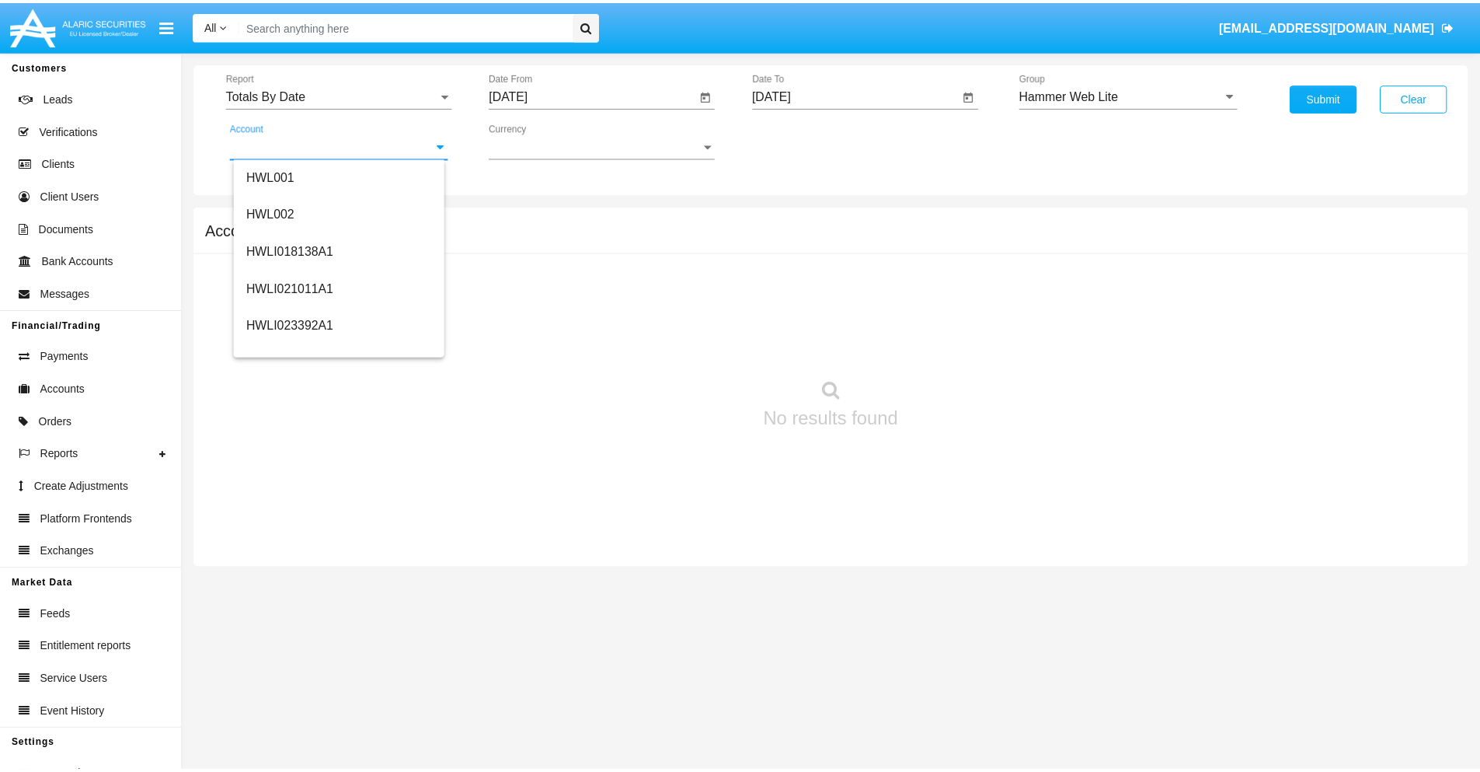
scroll to position [236, 0]
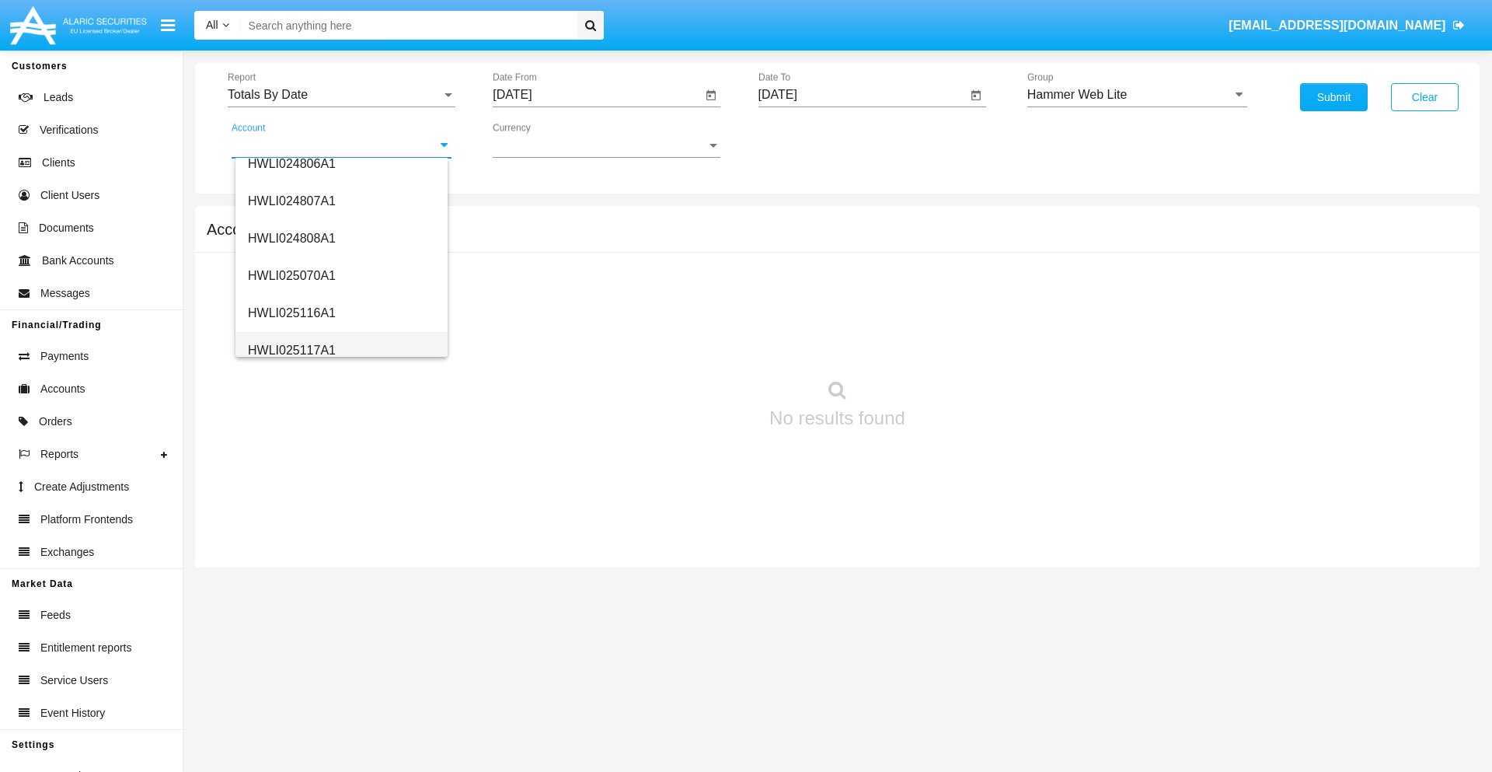
click at [291, 350] on span "HWLI025117A1" at bounding box center [292, 349] width 88 height 13
type input "HWLI025117A1"
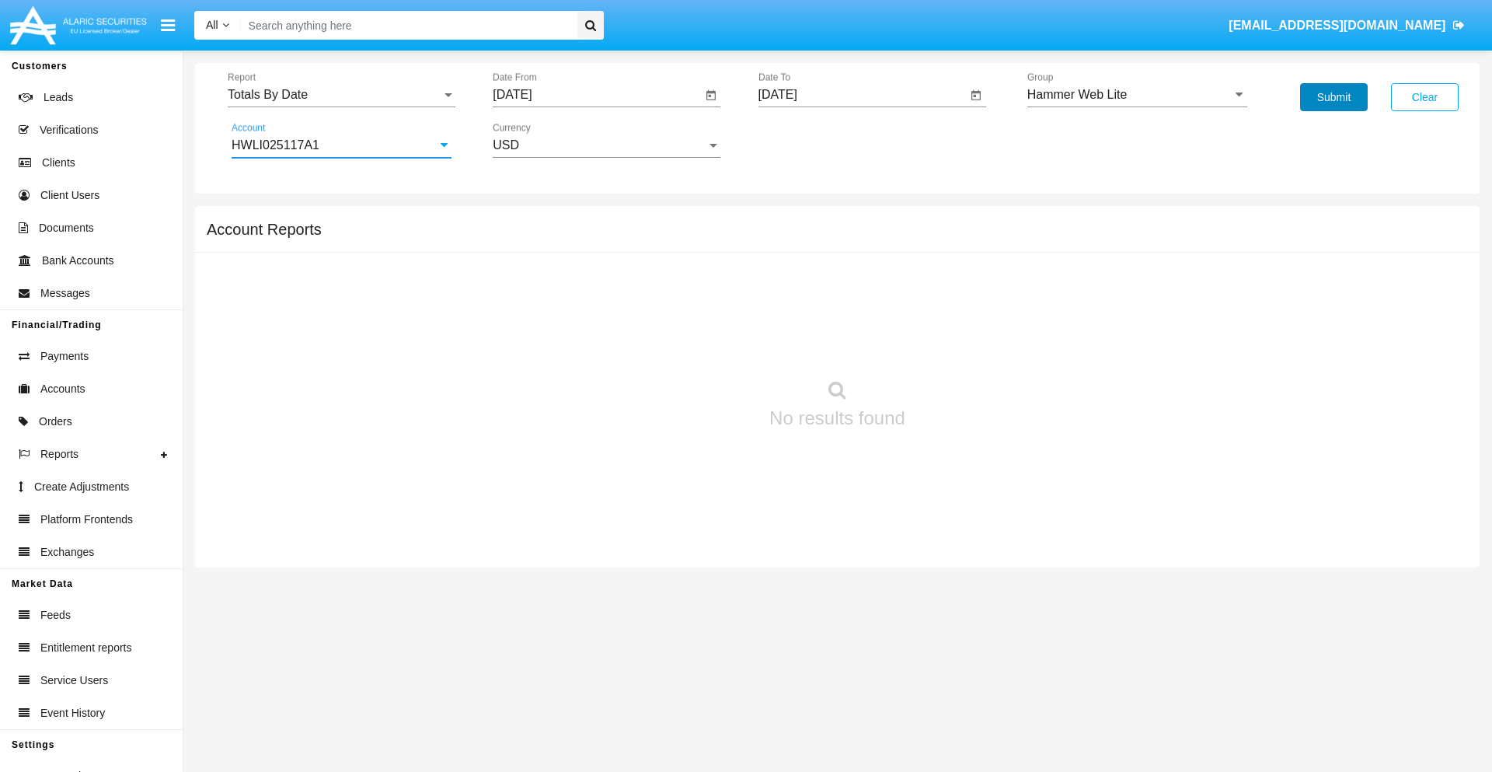
click at [1333, 97] on button "Submit" at bounding box center [1334, 97] width 68 height 28
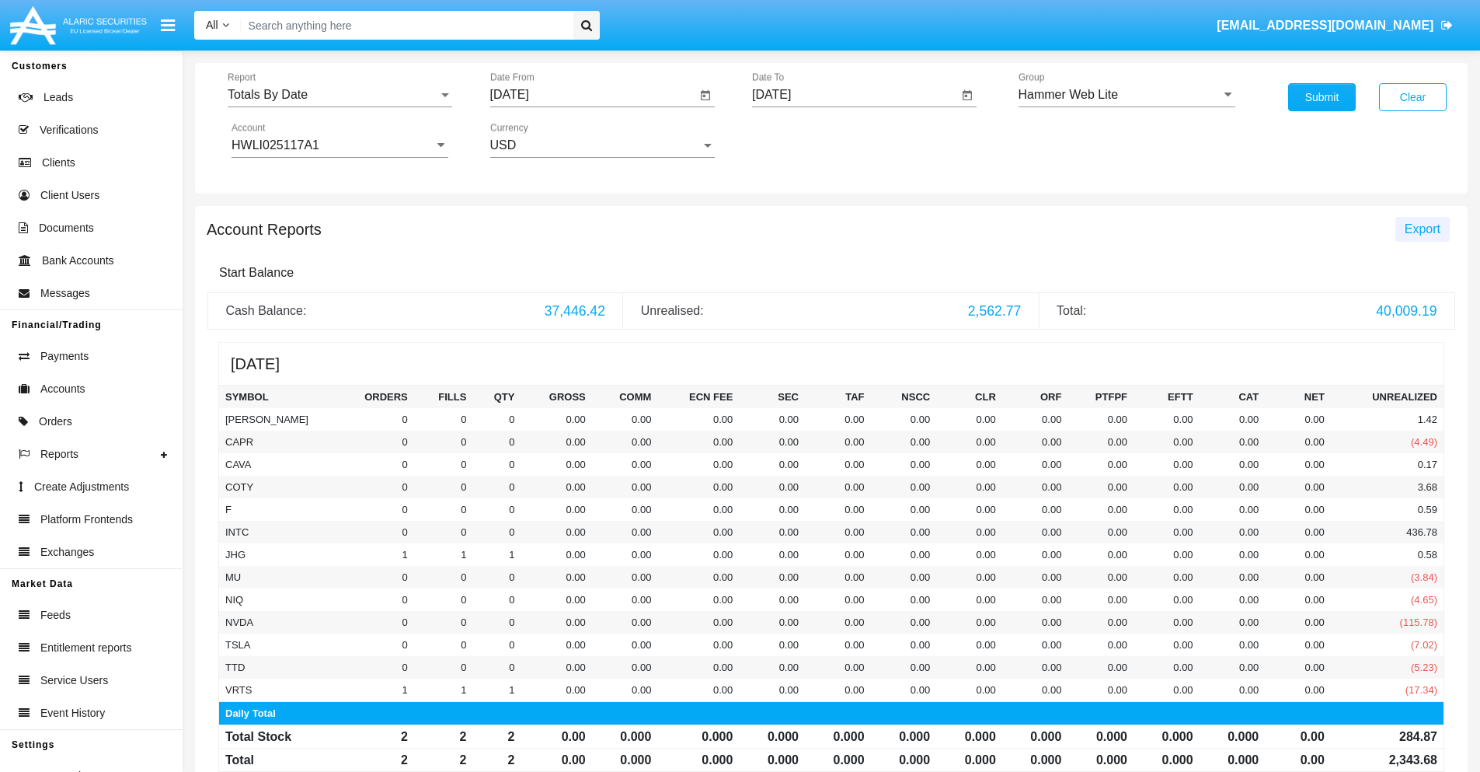
click at [1422, 228] on span "Export" at bounding box center [1423, 228] width 36 height 13
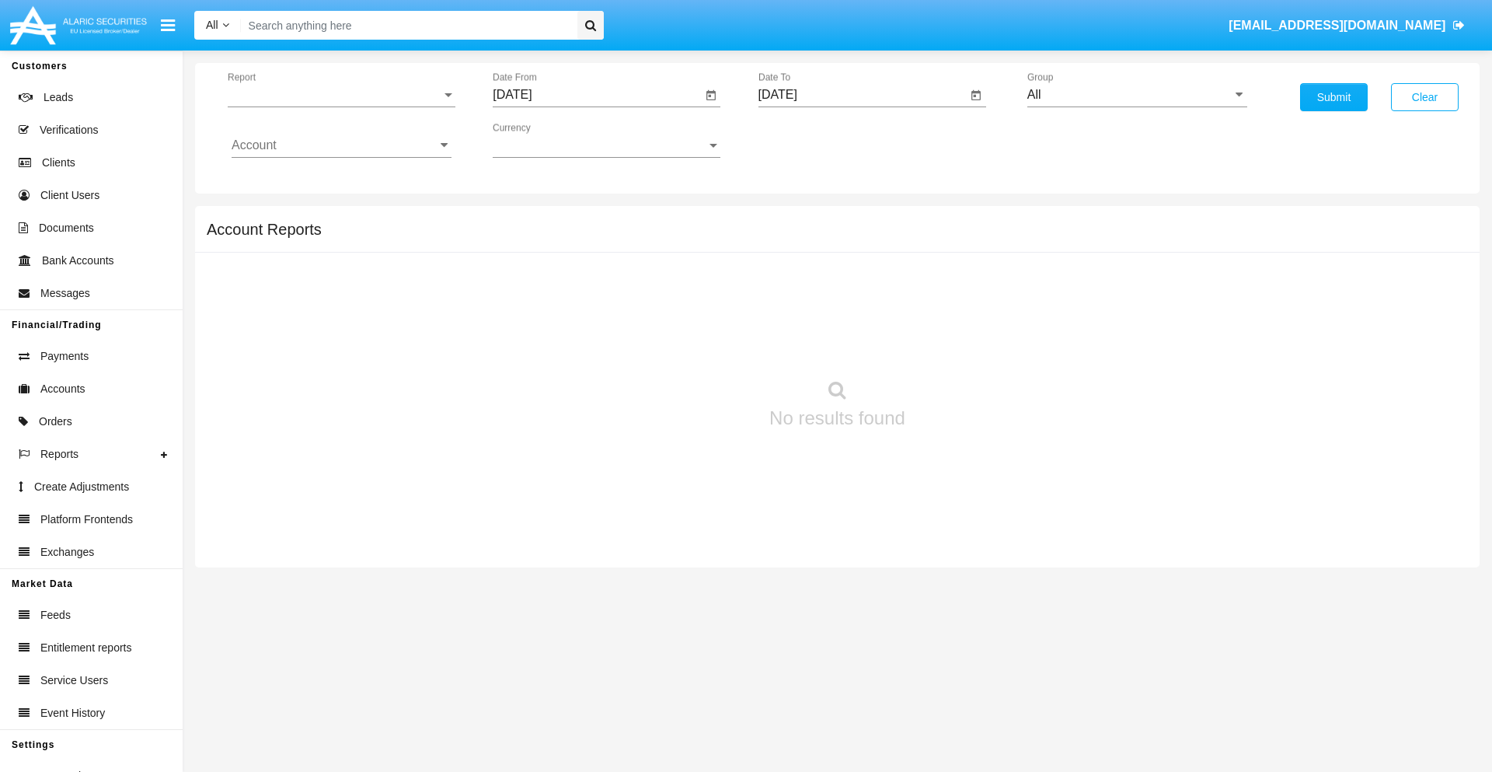
click at [341, 95] on span "Report" at bounding box center [335, 95] width 214 height 14
click at [335, 268] on span "Summary By Date" at bounding box center [342, 267] width 220 height 37
click at [597, 95] on input "[DATE]" at bounding box center [597, 95] width 209 height 14
click at [543, 140] on span "[DATE]" at bounding box center [530, 140] width 34 height 12
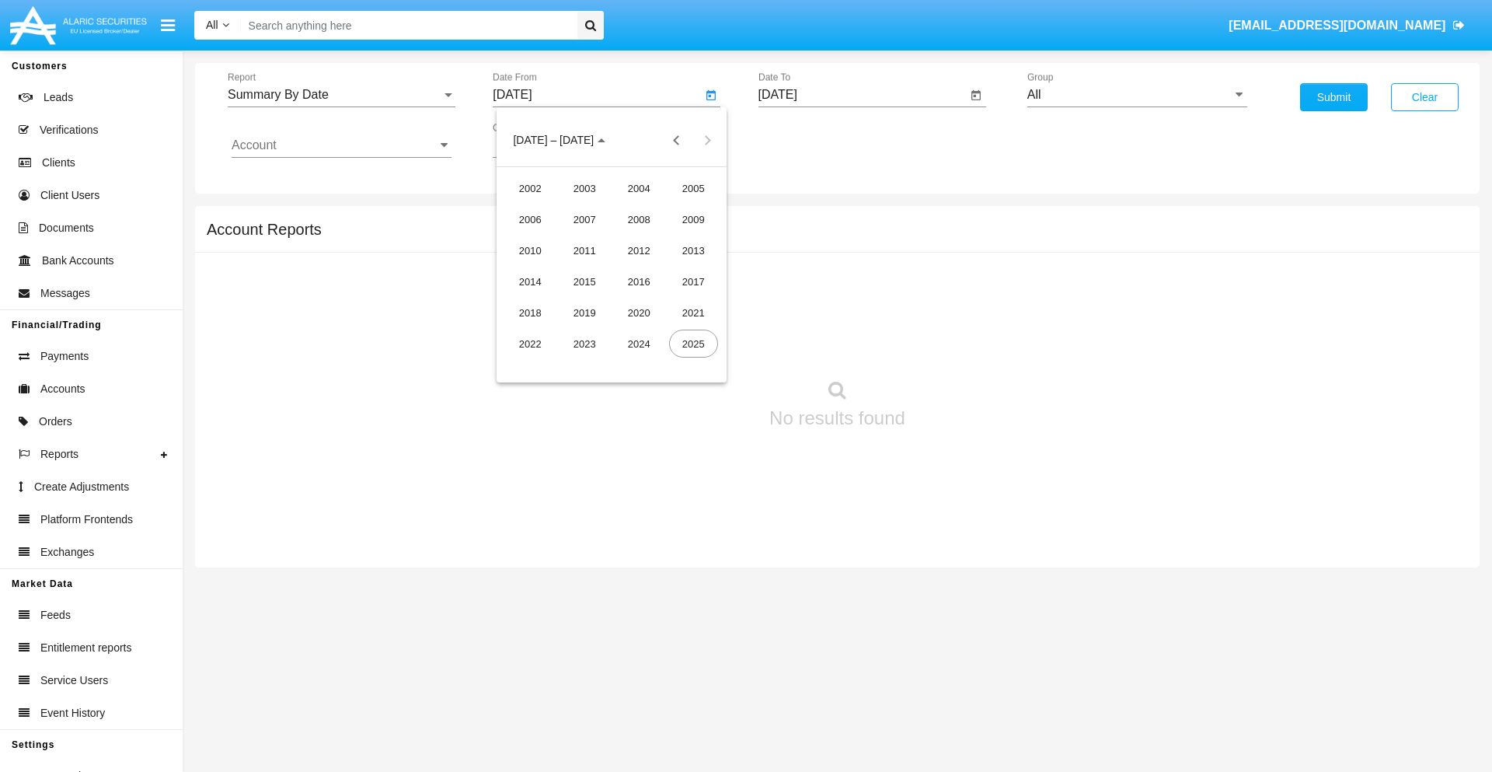
click at [693, 343] on div "2025" at bounding box center [693, 343] width 49 height 28
click at [530, 281] on div "SEP" at bounding box center [530, 281] width 49 height 28
click at [580, 238] on div "2" at bounding box center [580, 239] width 28 height 28
type input "09/02/25"
click at [862, 95] on input "[DATE]" at bounding box center [862, 95] width 209 height 14
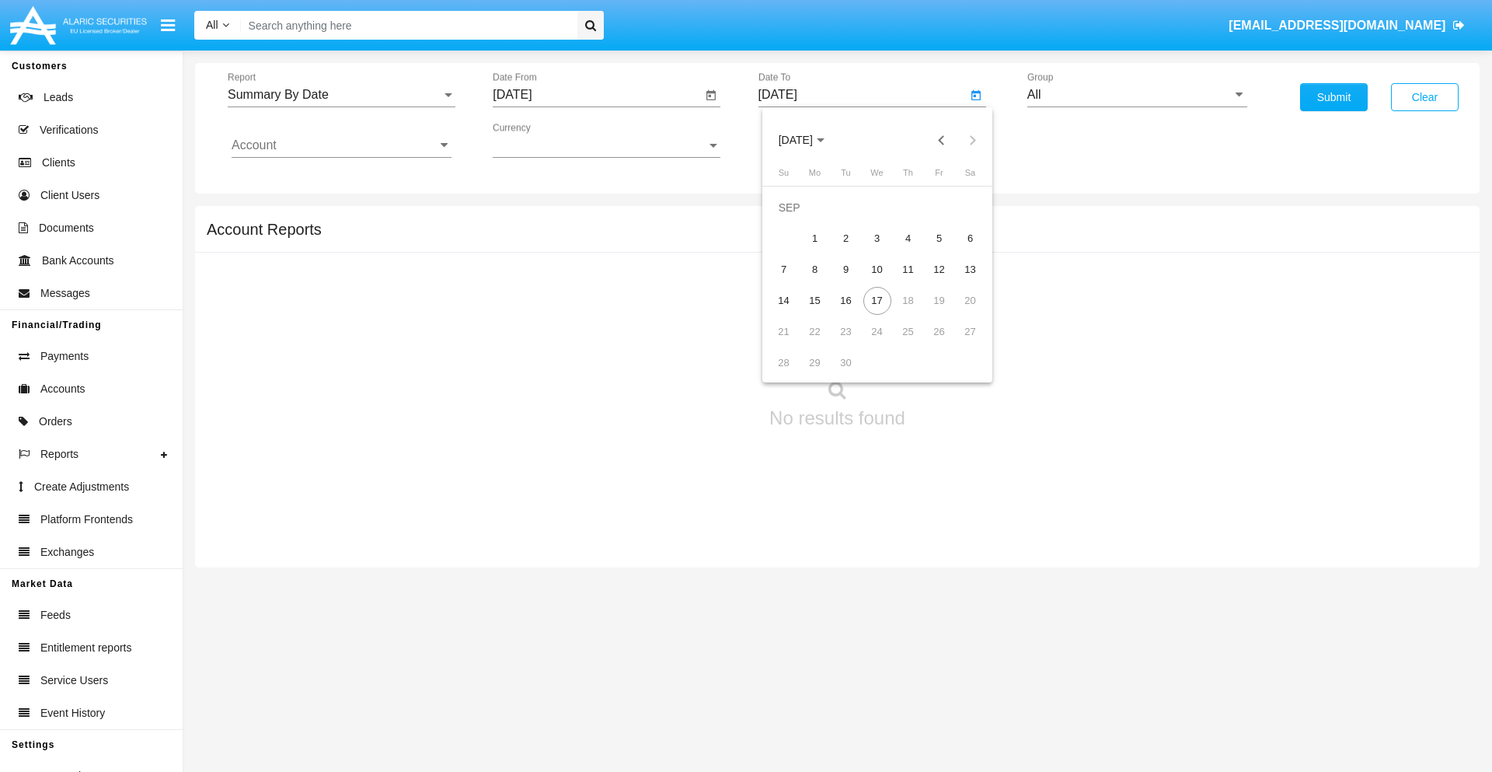
click at [808, 140] on span "[DATE]" at bounding box center [796, 140] width 34 height 12
click at [958, 343] on div "2025" at bounding box center [958, 343] width 49 height 28
click at [795, 281] on div "SEP" at bounding box center [795, 281] width 49 height 28
click at [876, 300] on div "17" at bounding box center [877, 301] width 28 height 28
type input "09/17/25"
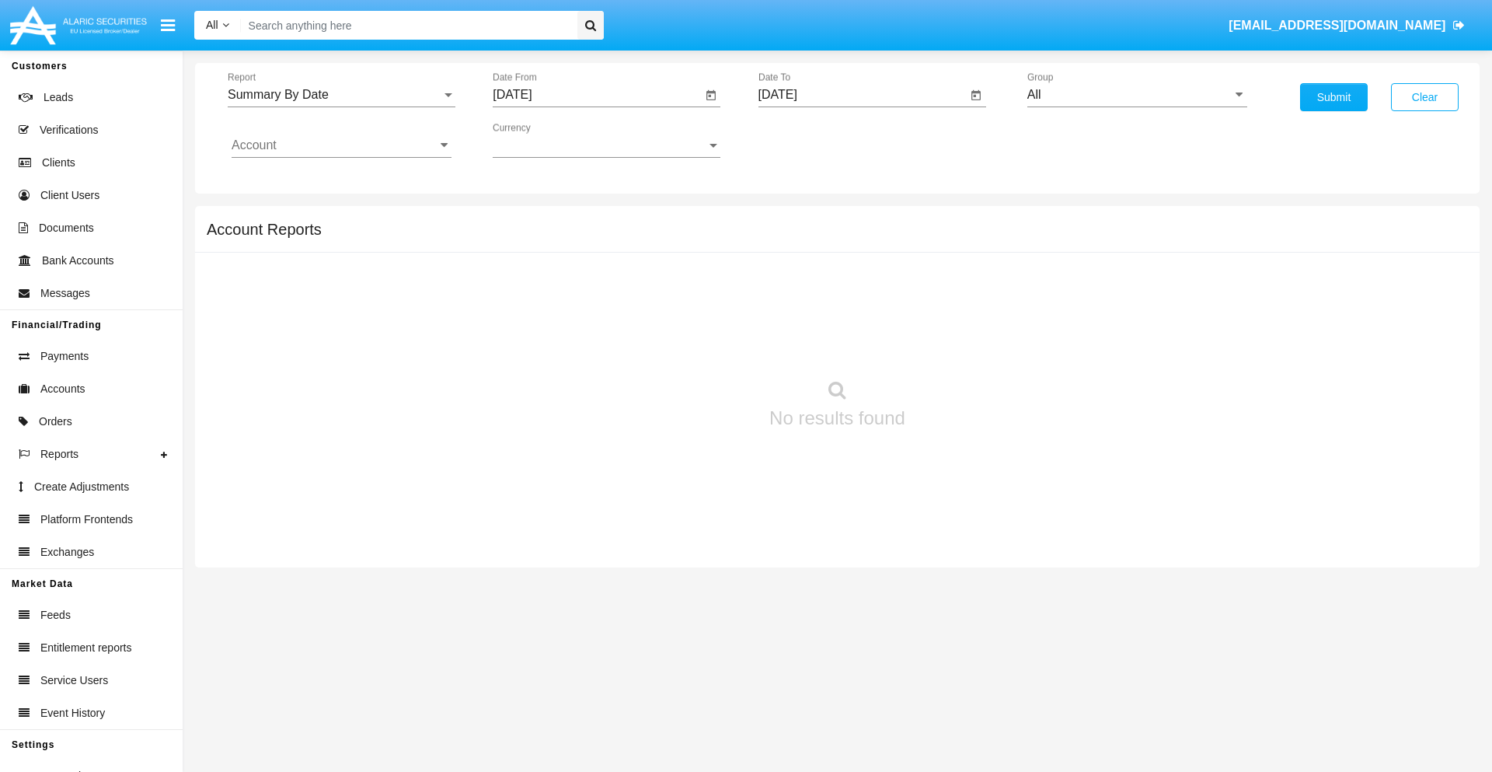
click at [1137, 95] on input "All" at bounding box center [1137, 95] width 220 height 14
click at [1093, 299] on span "Hammer Web Lite" at bounding box center [1093, 299] width 100 height 13
type input "Hammer Web Lite"
click at [341, 145] on input "Account" at bounding box center [342, 145] width 220 height 14
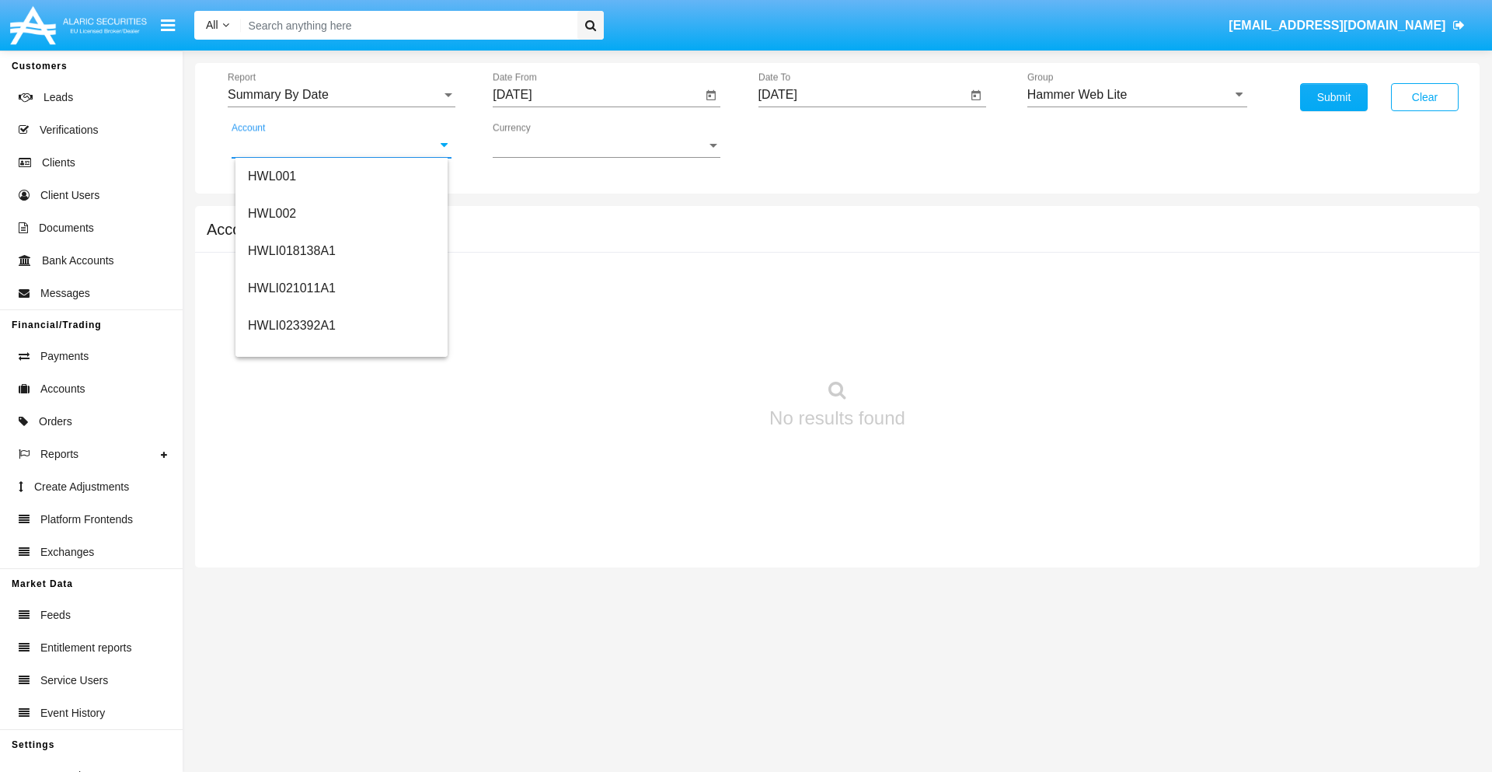
scroll to position [236, 0]
click at [291, 350] on span "HWLI025117A1" at bounding box center [292, 349] width 88 height 13
type input "HWLI025117A1"
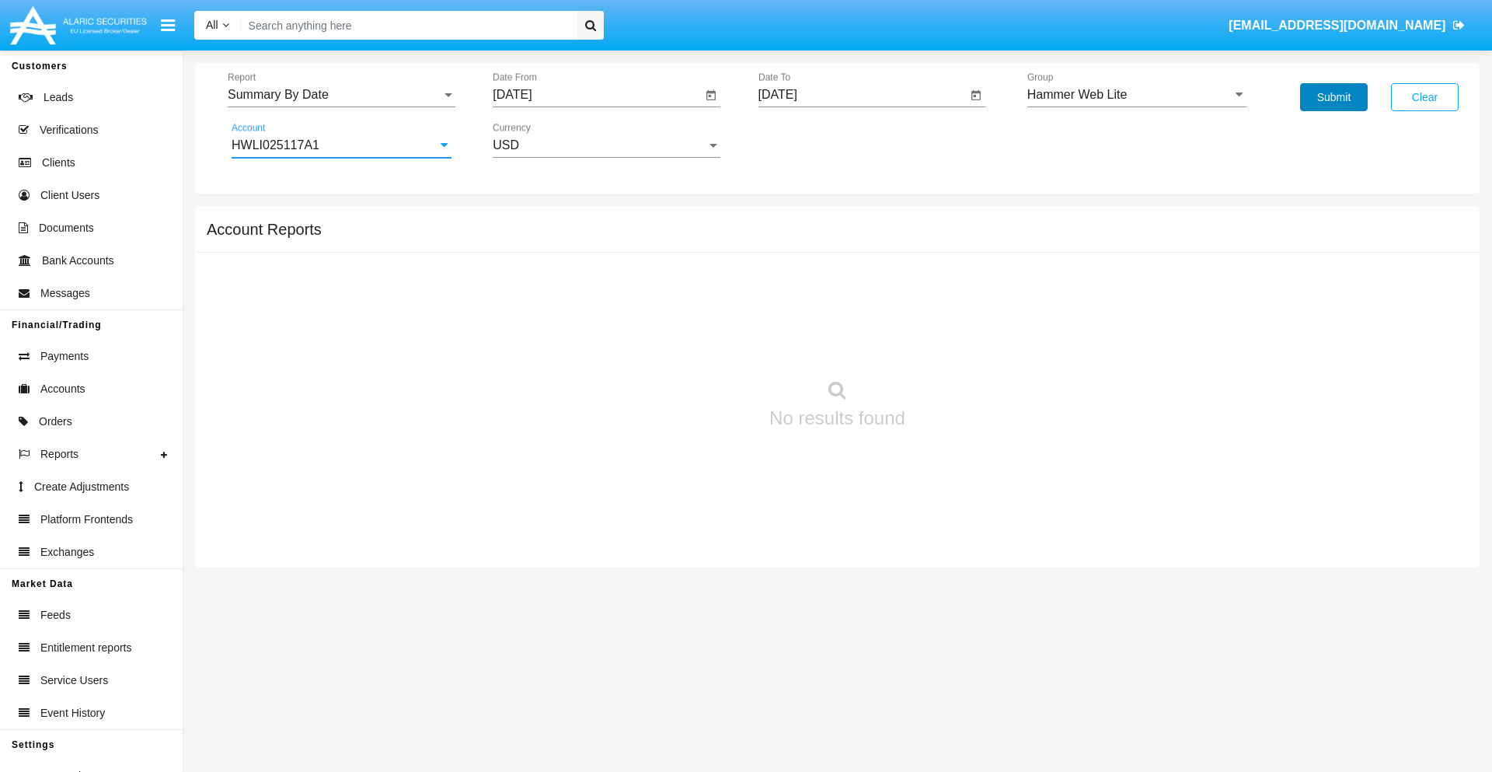
click at [1333, 97] on button "Submit" at bounding box center [1334, 97] width 68 height 28
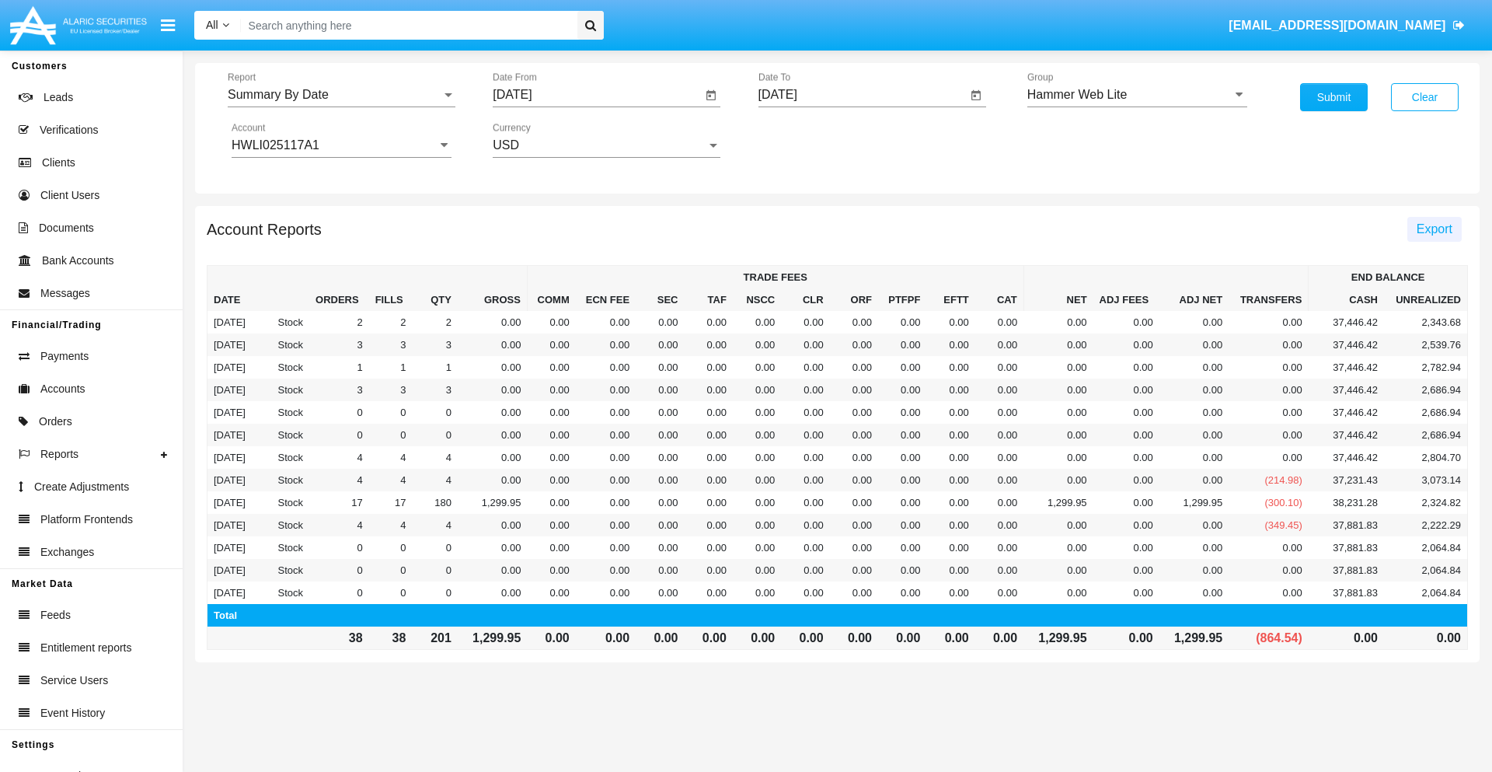
click at [1434, 228] on span "Export" at bounding box center [1434, 228] width 36 height 13
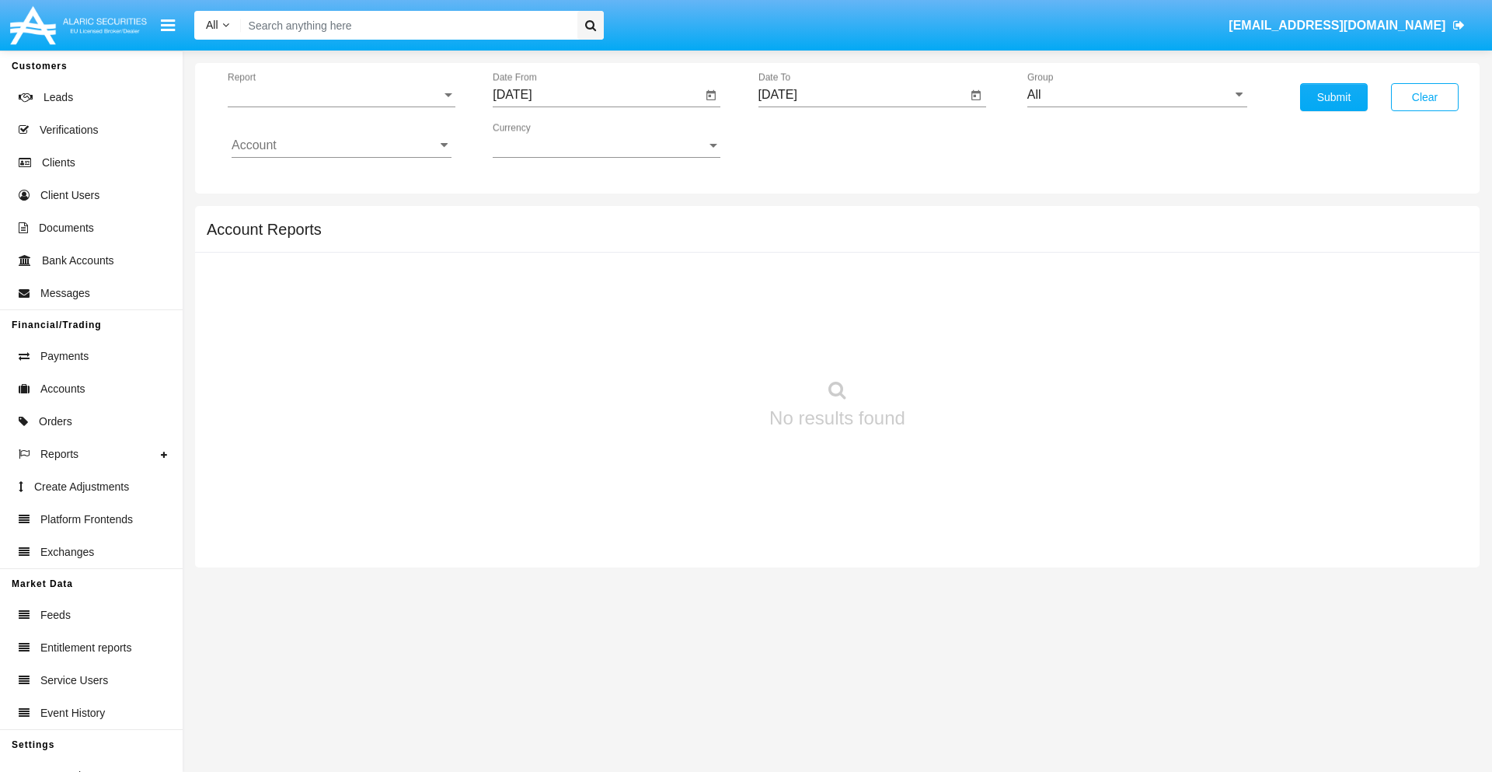
click at [341, 95] on span "Report" at bounding box center [335, 95] width 214 height 14
click at [335, 268] on span "Fees By Destination" at bounding box center [342, 267] width 220 height 37
click at [597, 95] on input "[DATE]" at bounding box center [597, 95] width 209 height 14
click at [543, 140] on span "[DATE]" at bounding box center [530, 140] width 34 height 12
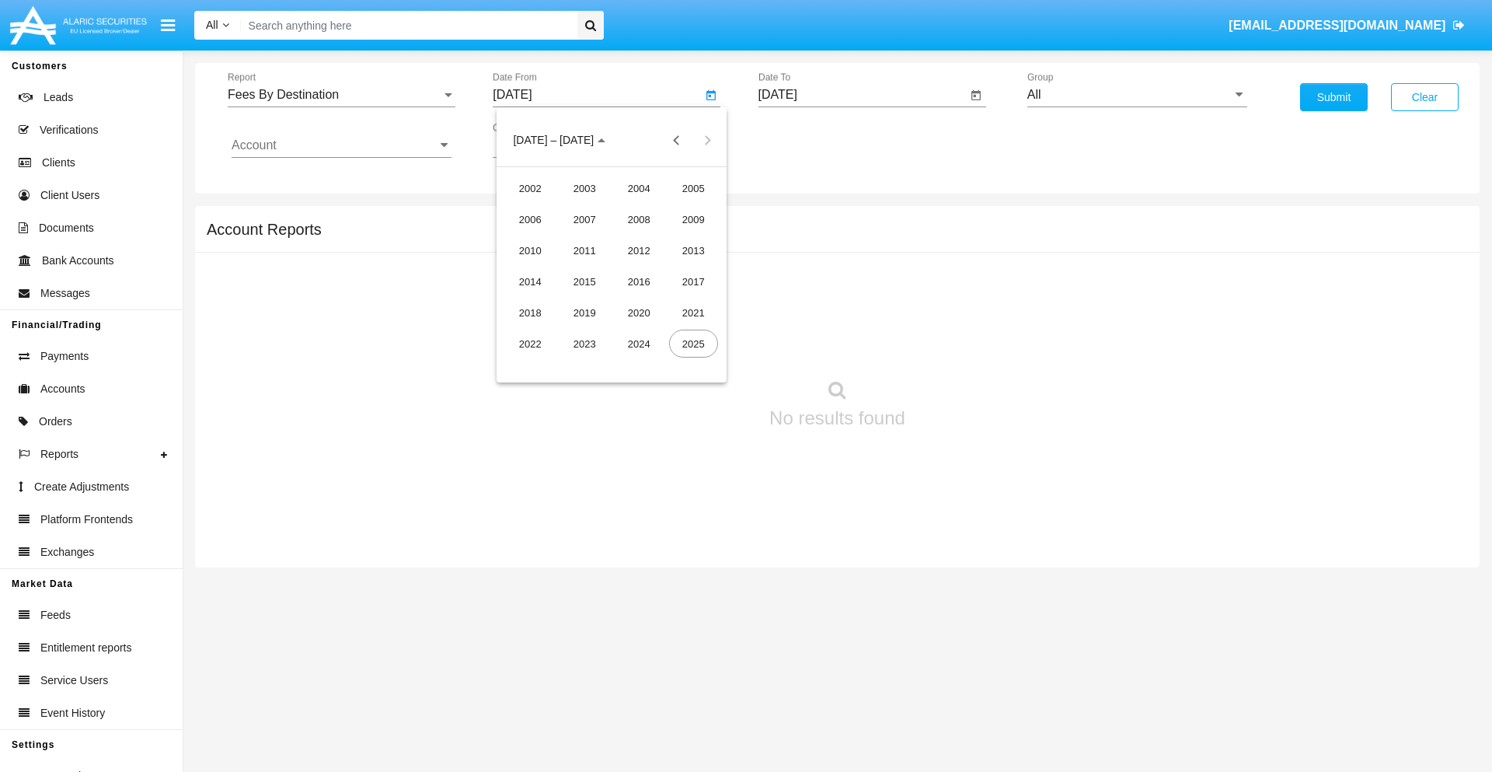
click at [693, 343] on div "2025" at bounding box center [693, 343] width 49 height 28
click at [584, 250] on div "JUN" at bounding box center [584, 250] width 49 height 28
click at [580, 300] on div "17" at bounding box center [580, 301] width 28 height 28
type input "[DATE]"
click at [862, 95] on input "[DATE]" at bounding box center [862, 95] width 209 height 14
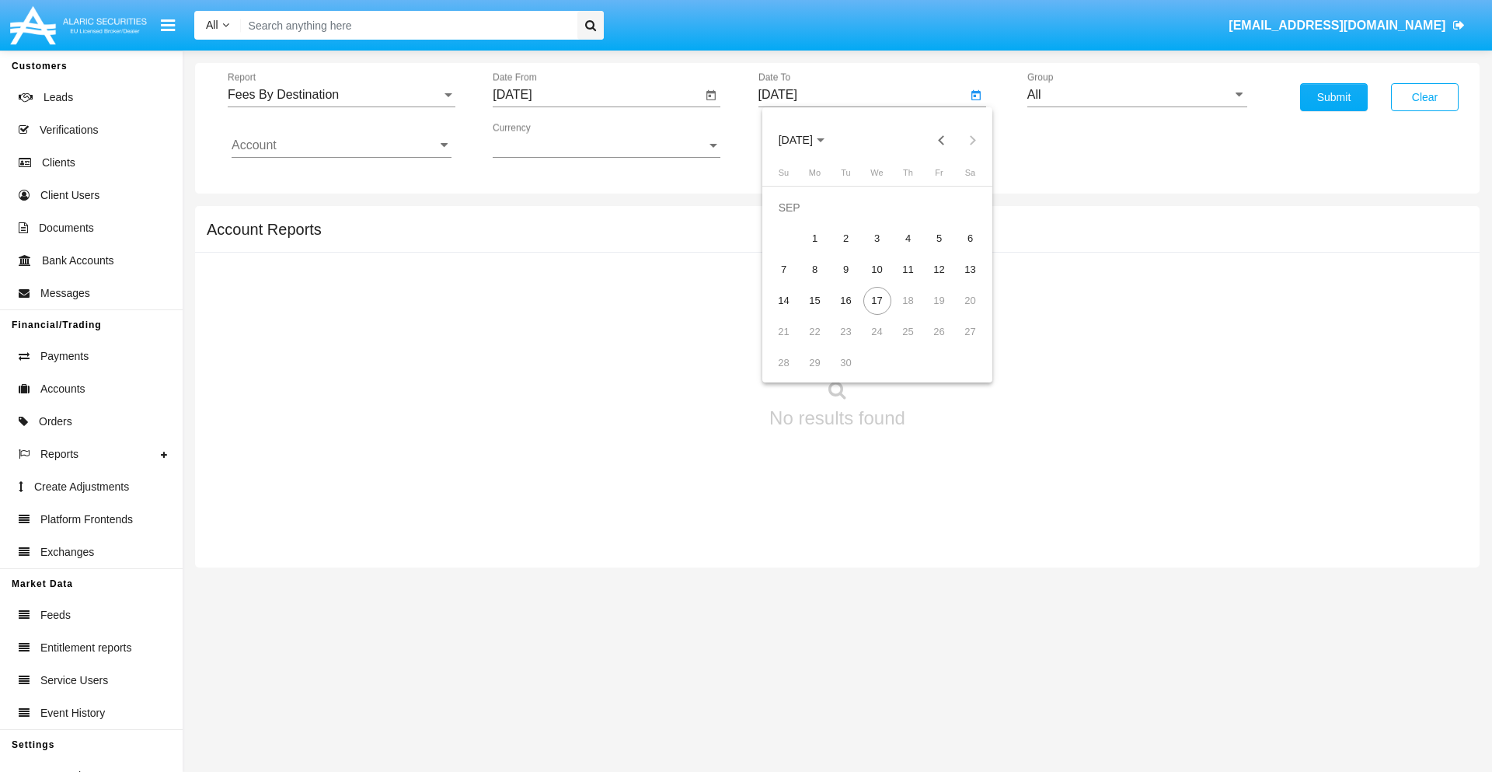
click at [808, 140] on span "[DATE]" at bounding box center [796, 140] width 34 height 12
click at [958, 343] on div "2025" at bounding box center [958, 343] width 49 height 28
click at [795, 281] on div "SEP" at bounding box center [795, 281] width 49 height 28
click at [876, 300] on div "17" at bounding box center [877, 301] width 28 height 28
type input "[DATE]"
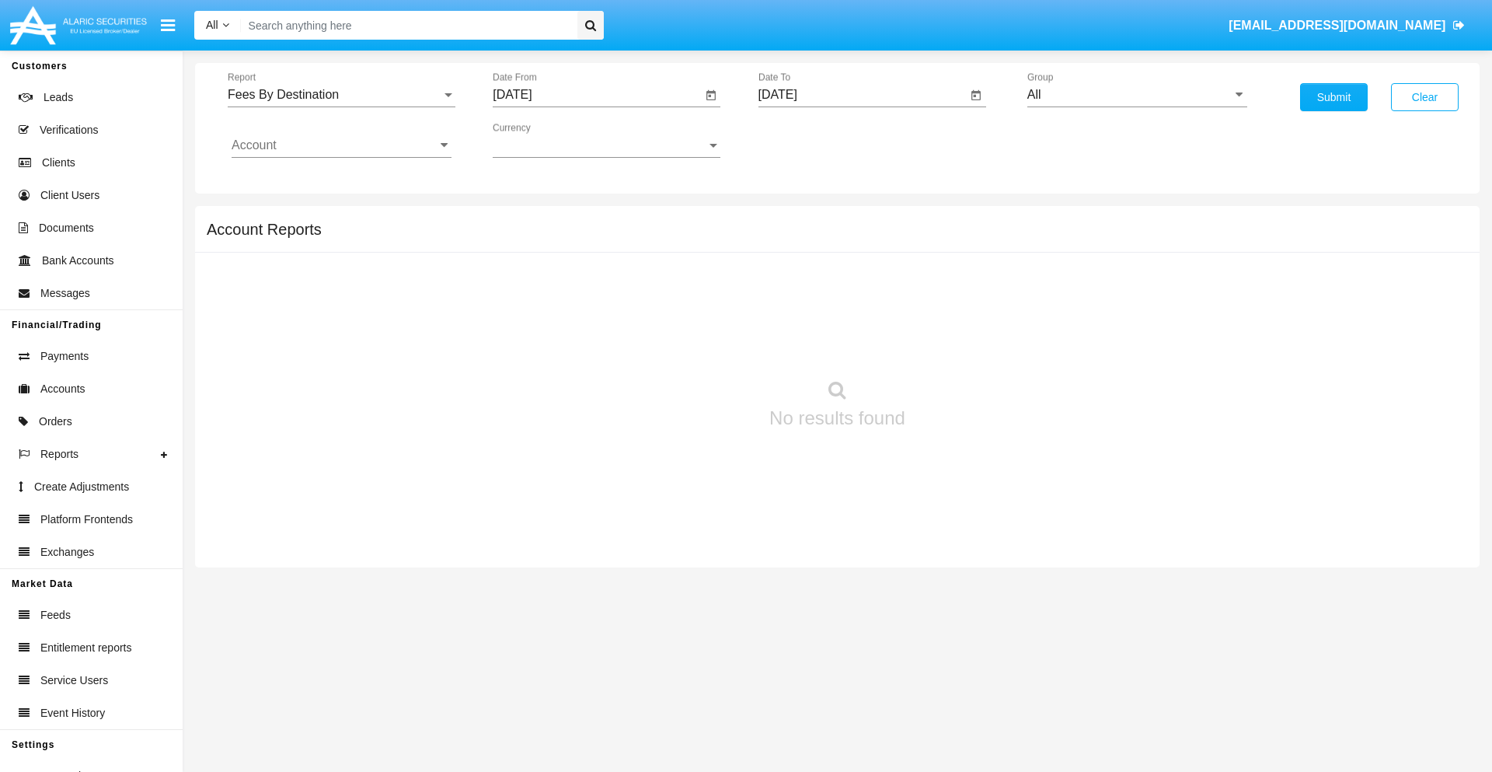
click at [1137, 95] on input "All" at bounding box center [1137, 95] width 220 height 14
click at [1093, 299] on span "Hammer Web Lite" at bounding box center [1093, 299] width 100 height 13
type input "Hammer Web Lite"
click at [341, 145] on input "Account" at bounding box center [342, 145] width 220 height 14
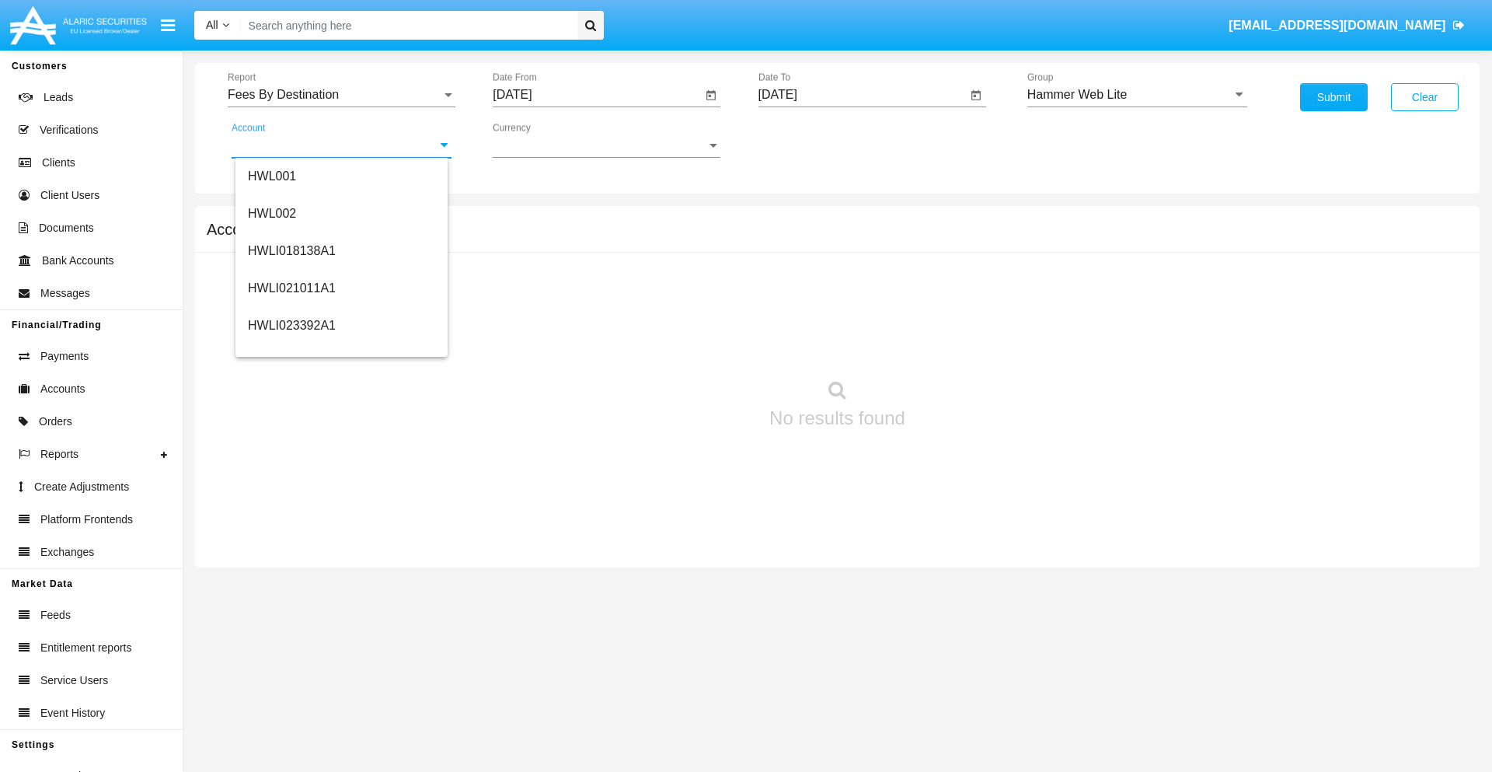
scroll to position [236, 0]
click at [291, 350] on span "HWLI025117A1" at bounding box center [292, 349] width 88 height 13
type input "HWLI025117A1"
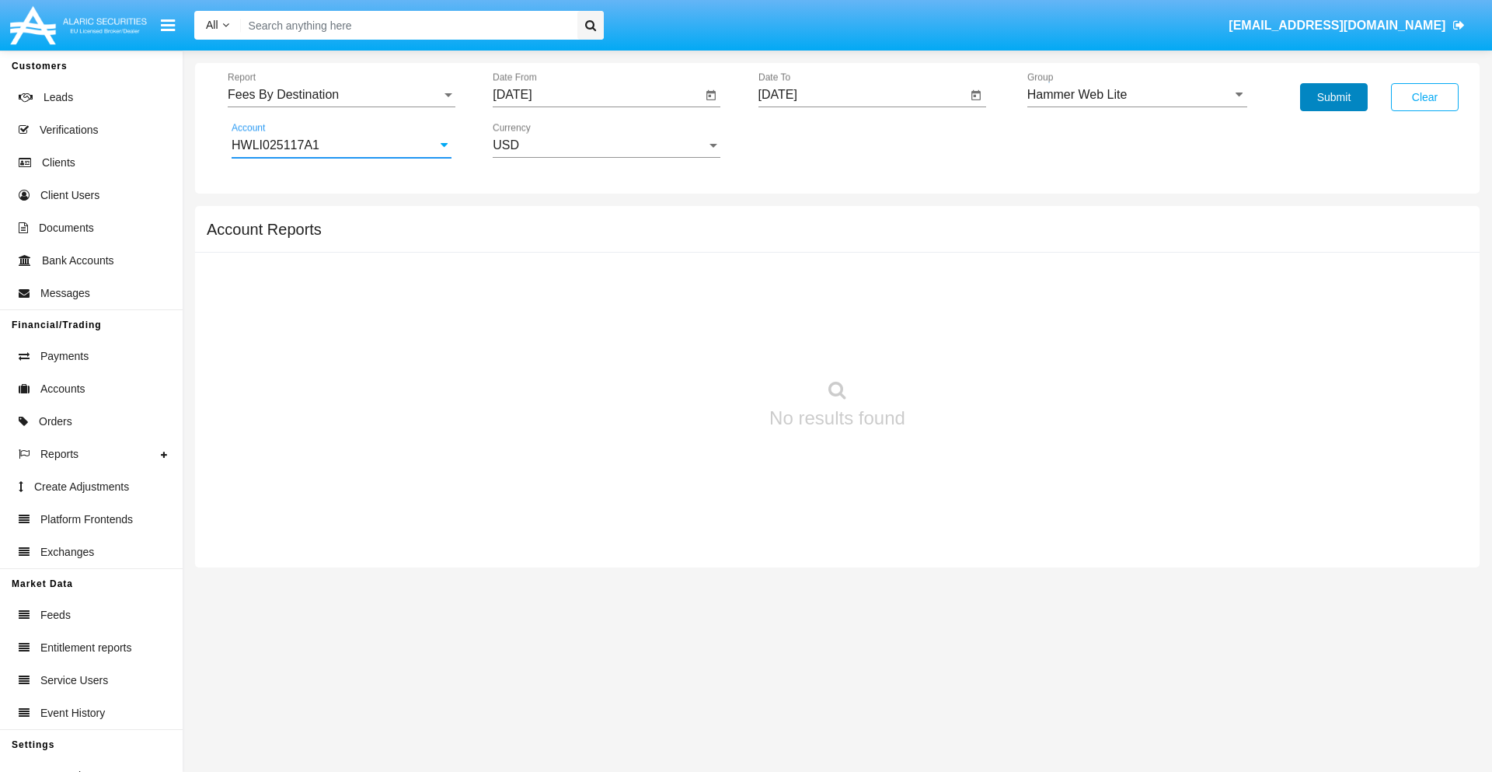
click at [1333, 97] on button "Submit" at bounding box center [1334, 97] width 68 height 28
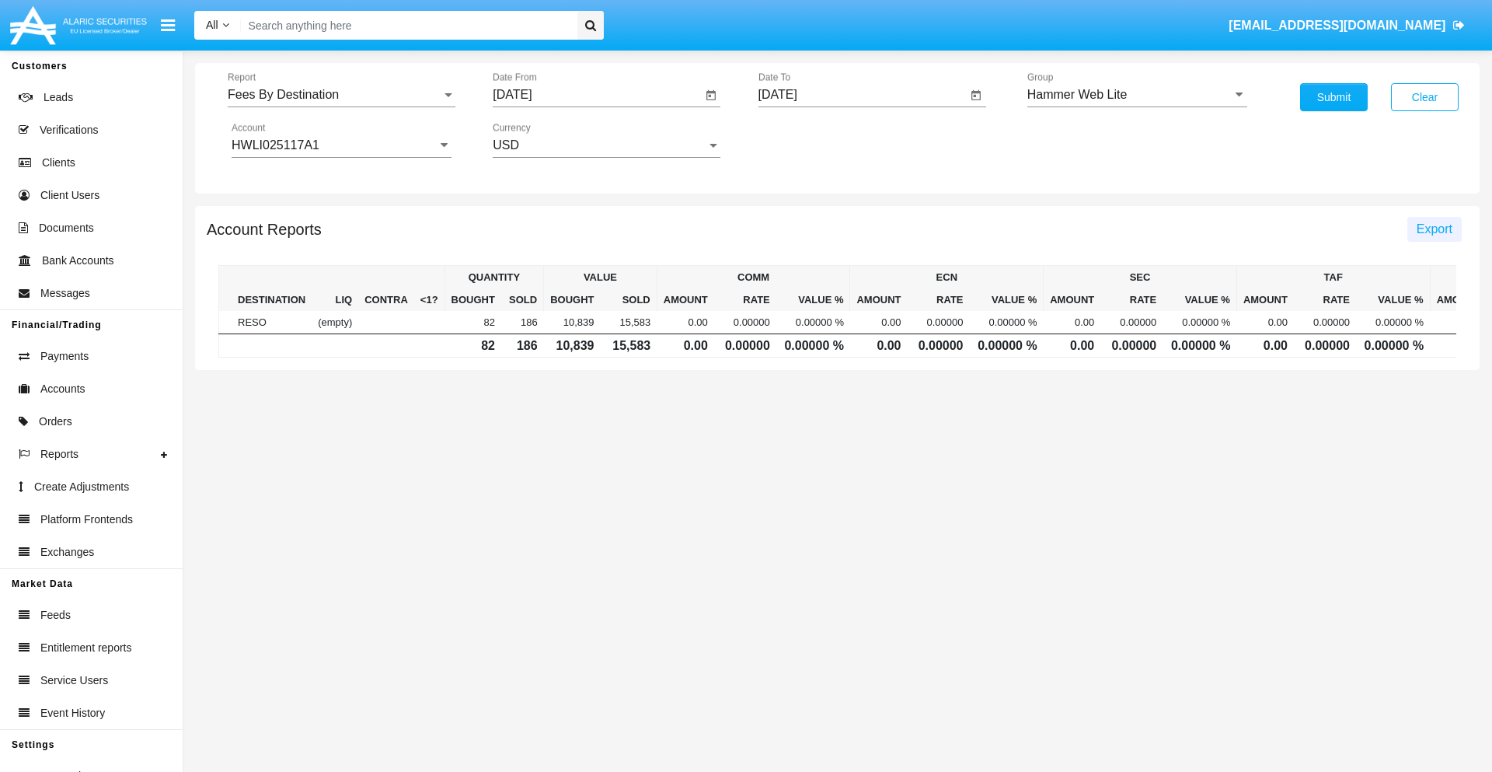
click at [1434, 228] on span "Export" at bounding box center [1434, 228] width 36 height 13
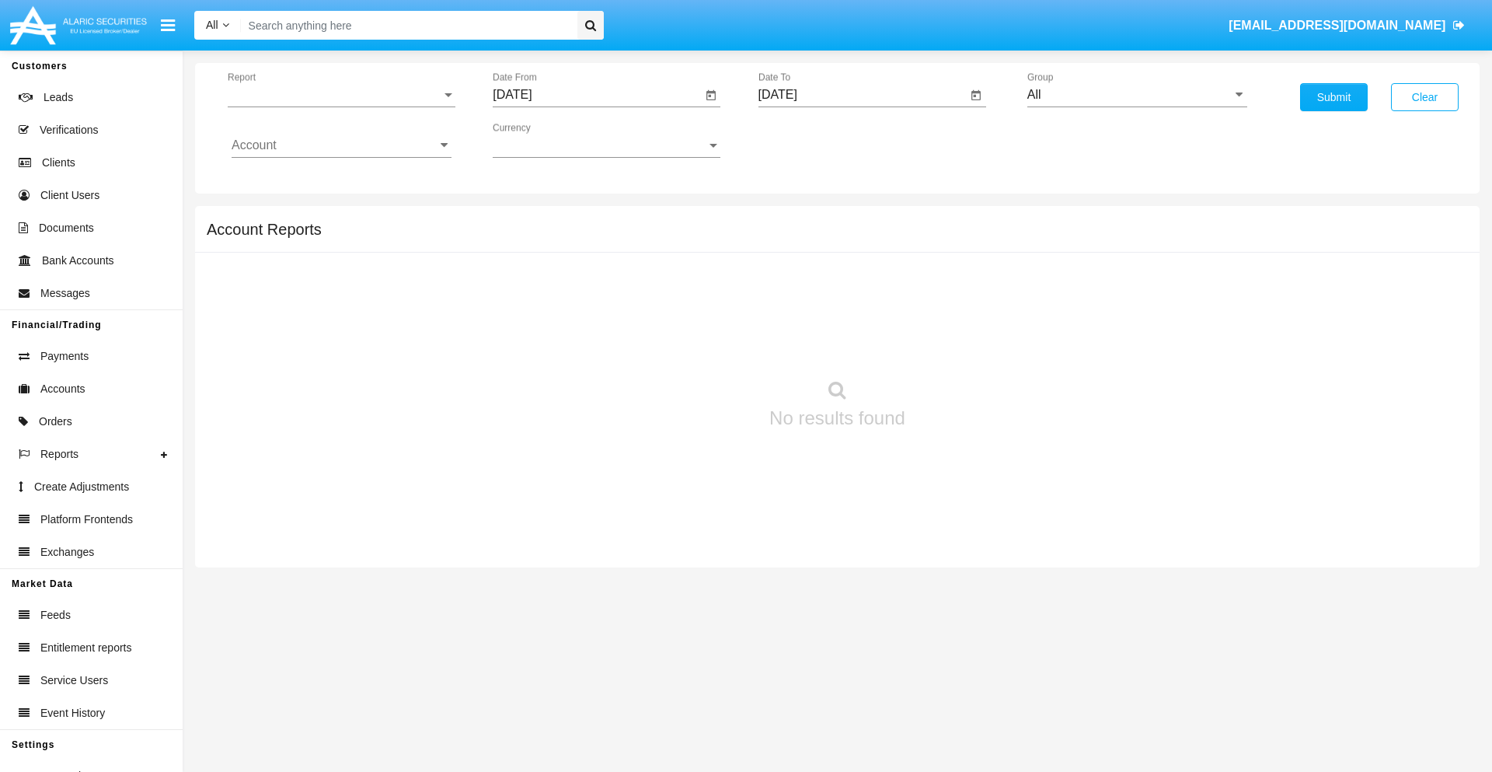
click at [341, 95] on span "Report" at bounding box center [335, 95] width 214 height 14
click at [335, 106] on span "Trades" at bounding box center [342, 106] width 220 height 37
click at [597, 95] on input "[DATE]" at bounding box center [597, 95] width 209 height 14
click at [543, 140] on span "[DATE]" at bounding box center [530, 140] width 34 height 12
click at [584, 312] on div "2019" at bounding box center [584, 312] width 49 height 28
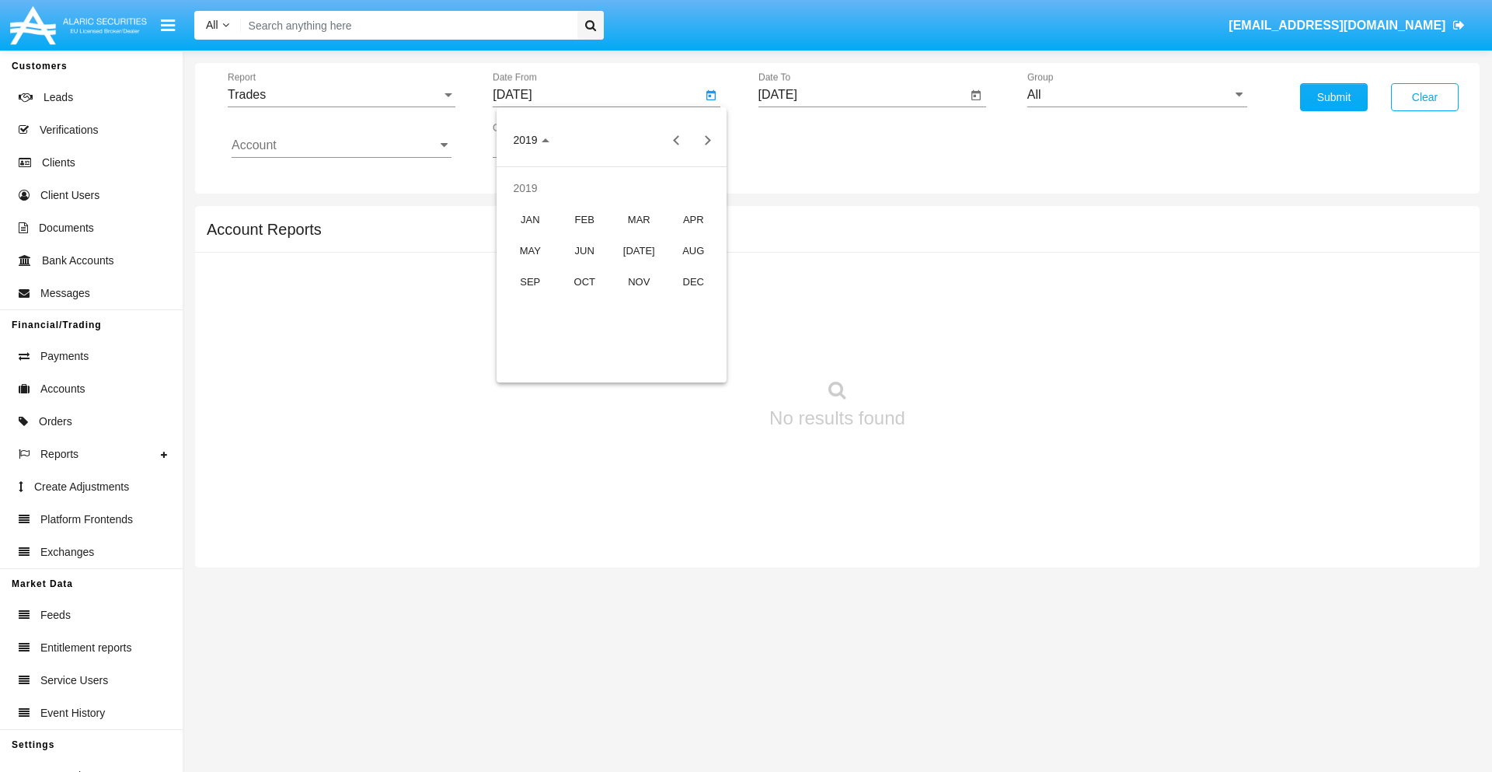
click at [530, 219] on div "JAN" at bounding box center [530, 219] width 49 height 28
click at [580, 238] on div "1" at bounding box center [580, 239] width 28 height 28
type input "[DATE]"
click at [862, 95] on input "[DATE]" at bounding box center [862, 95] width 209 height 14
click at [808, 140] on span "[DATE]" at bounding box center [796, 140] width 34 height 12
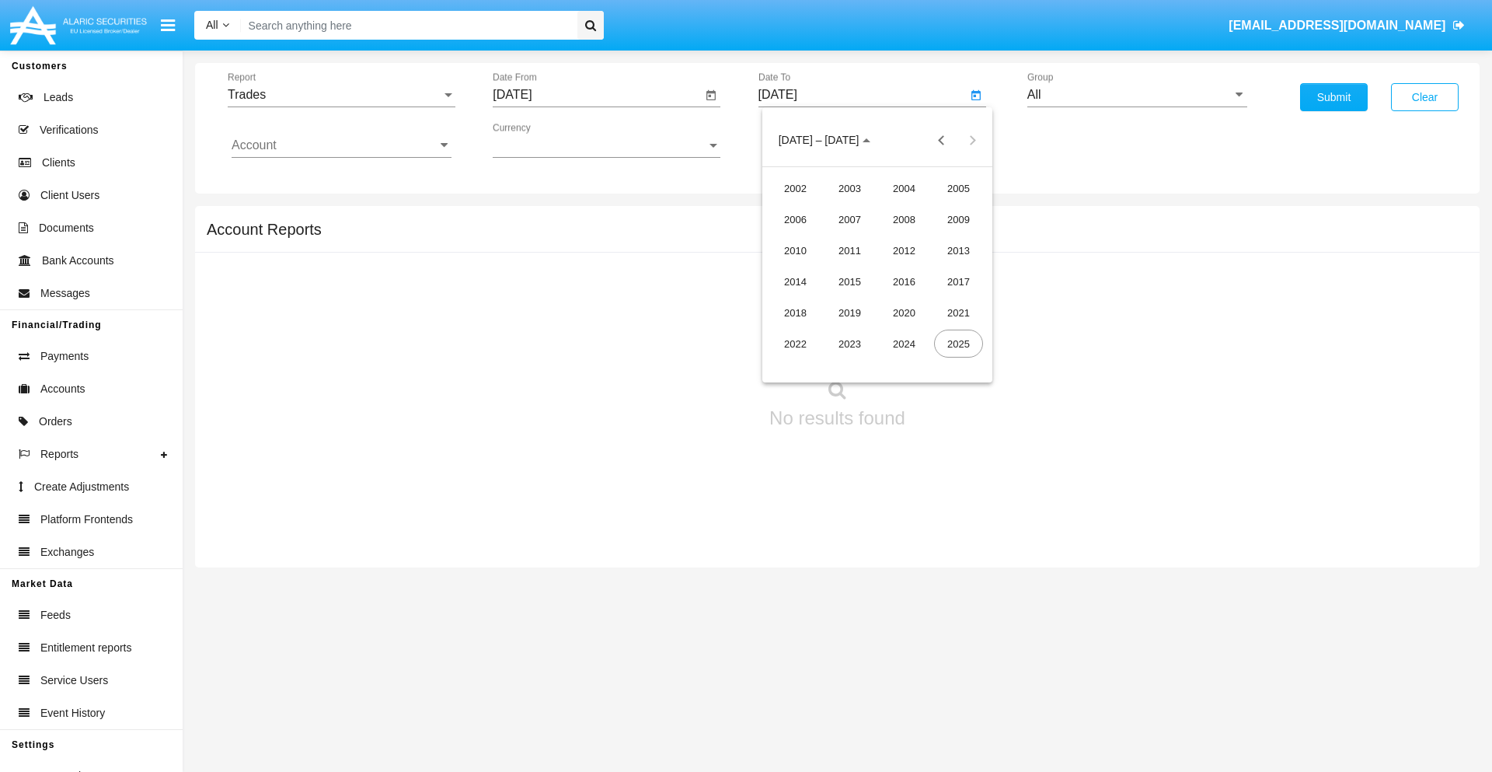
click at [849, 312] on div "2019" at bounding box center [849, 312] width 49 height 28
click at [795, 219] on div "JAN" at bounding box center [795, 219] width 49 height 28
click at [845, 238] on div "1" at bounding box center [846, 239] width 28 height 28
type input "[DATE]"
click at [341, 145] on input "Account" at bounding box center [342, 145] width 220 height 14
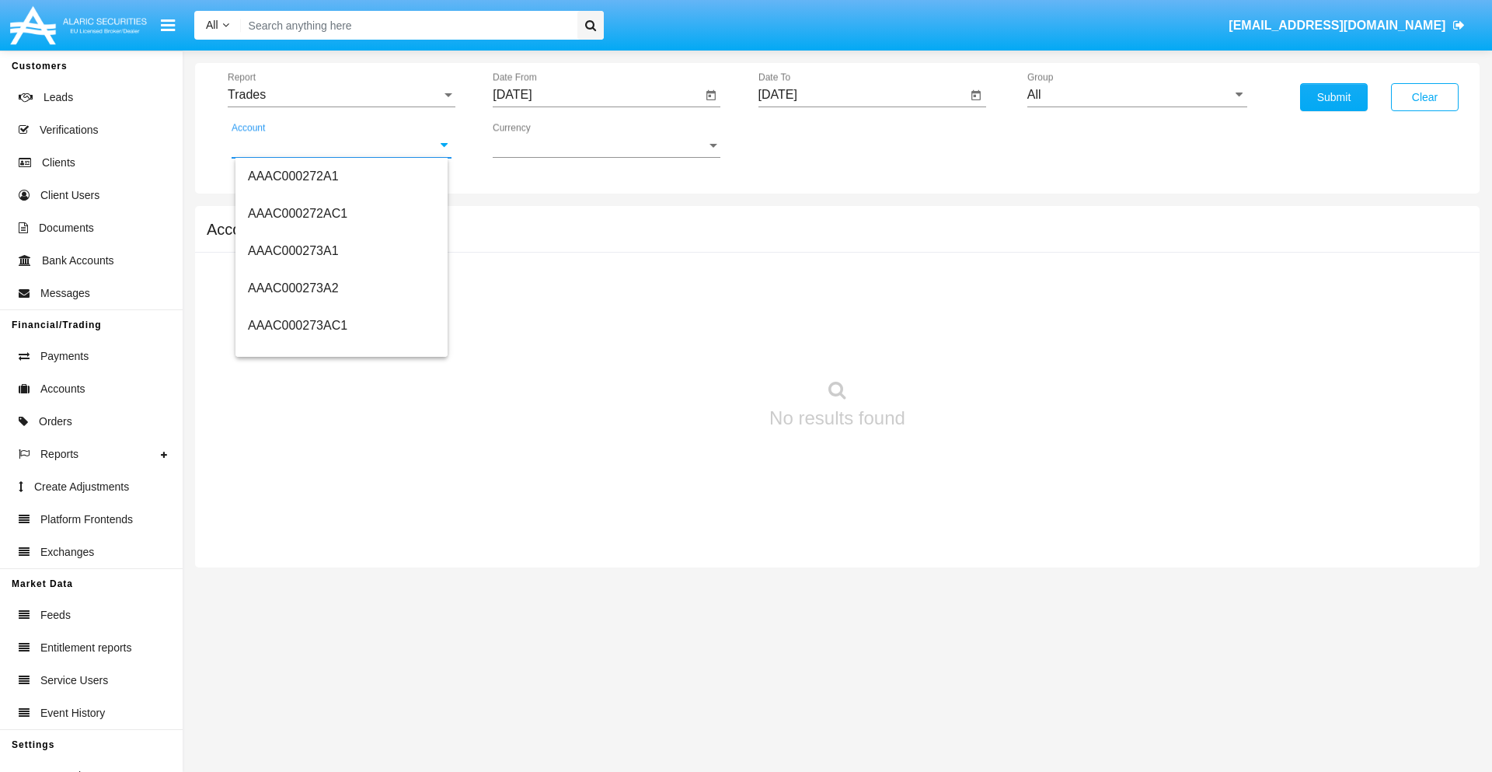
scroll to position [178317, 0]
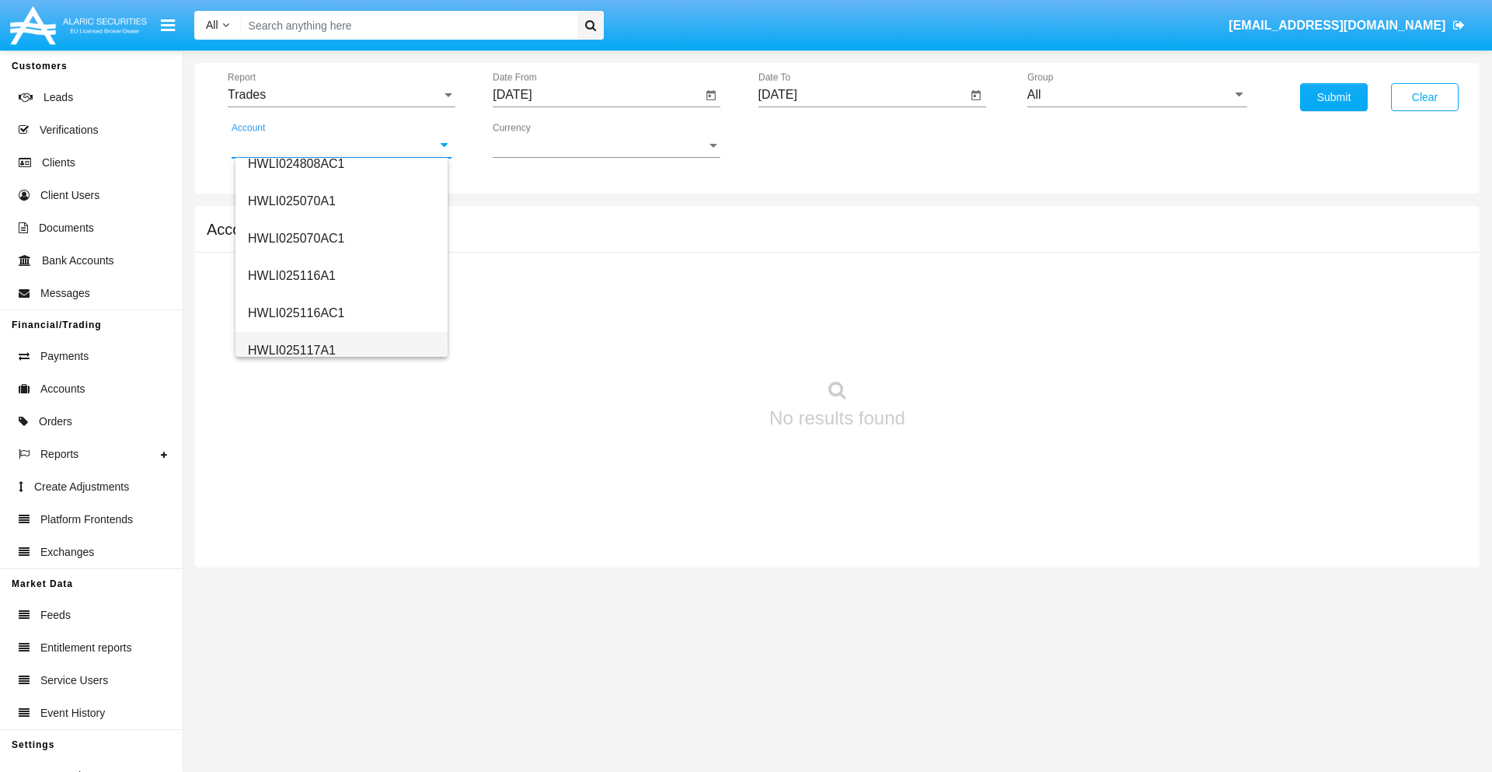
click at [291, 350] on span "HWLI025117A1" at bounding box center [292, 349] width 88 height 13
type input "HWLI025117A1"
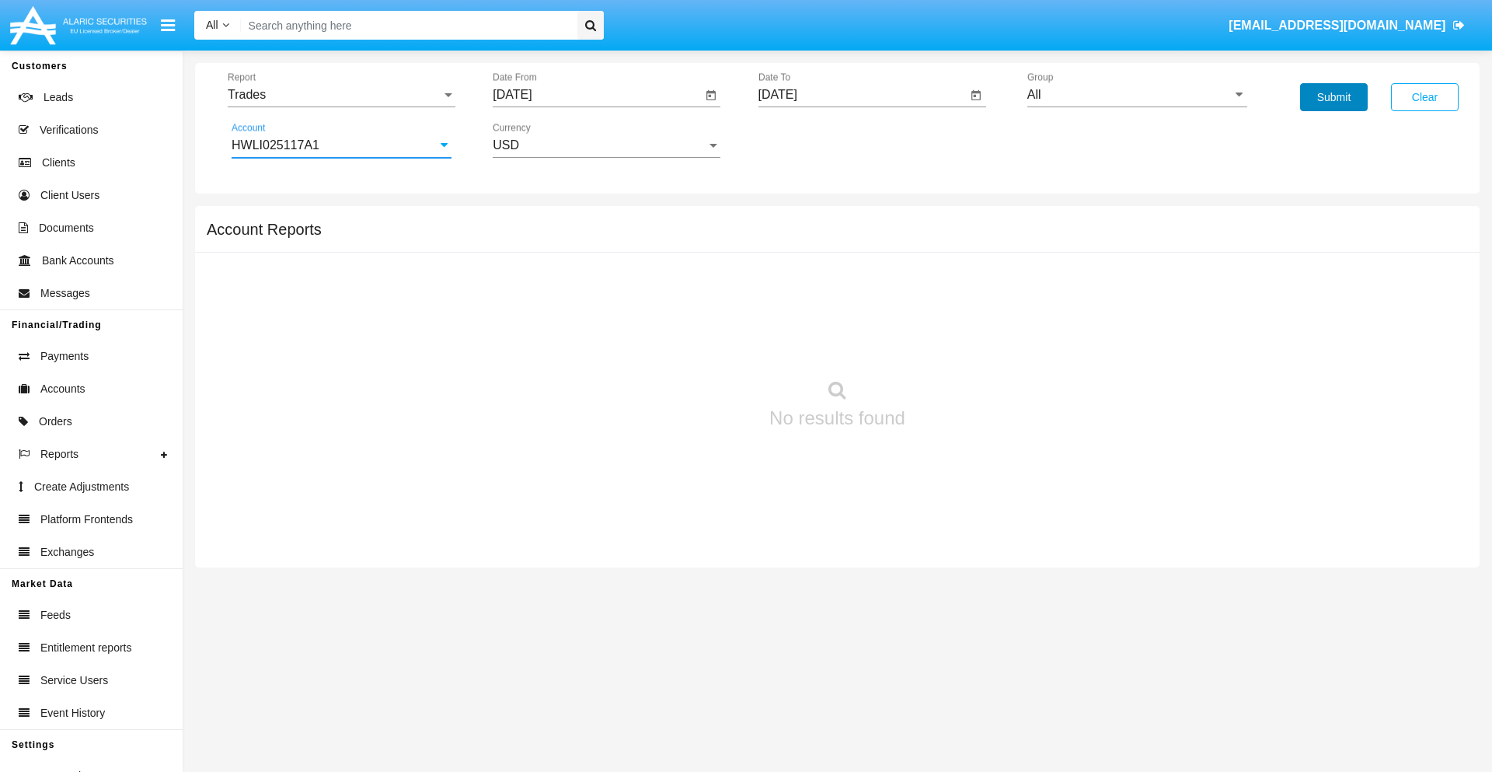
click at [1333, 97] on button "Submit" at bounding box center [1334, 97] width 68 height 28
click at [341, 95] on span "Report" at bounding box center [335, 95] width 214 height 14
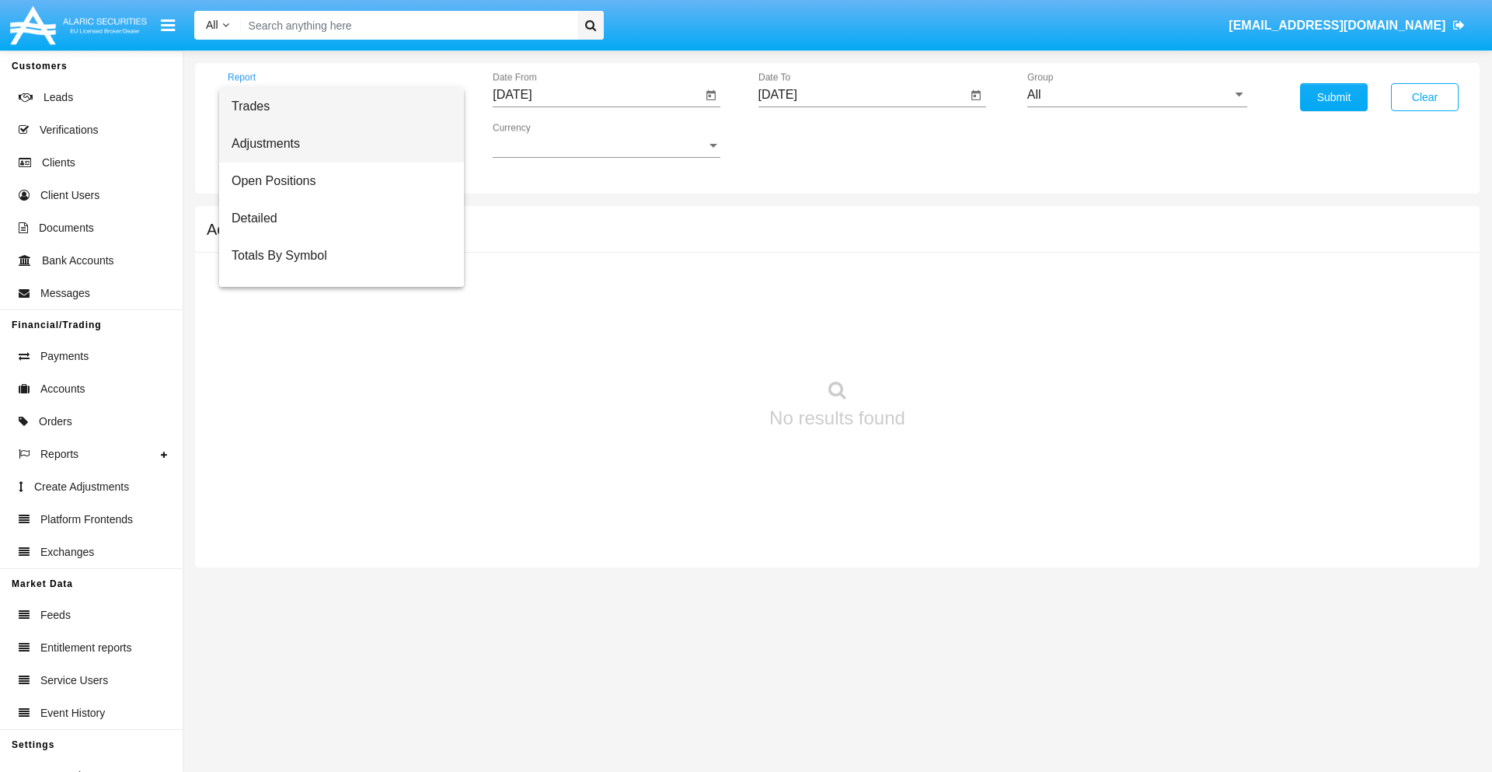
click at [335, 144] on span "Adjustments" at bounding box center [342, 143] width 220 height 37
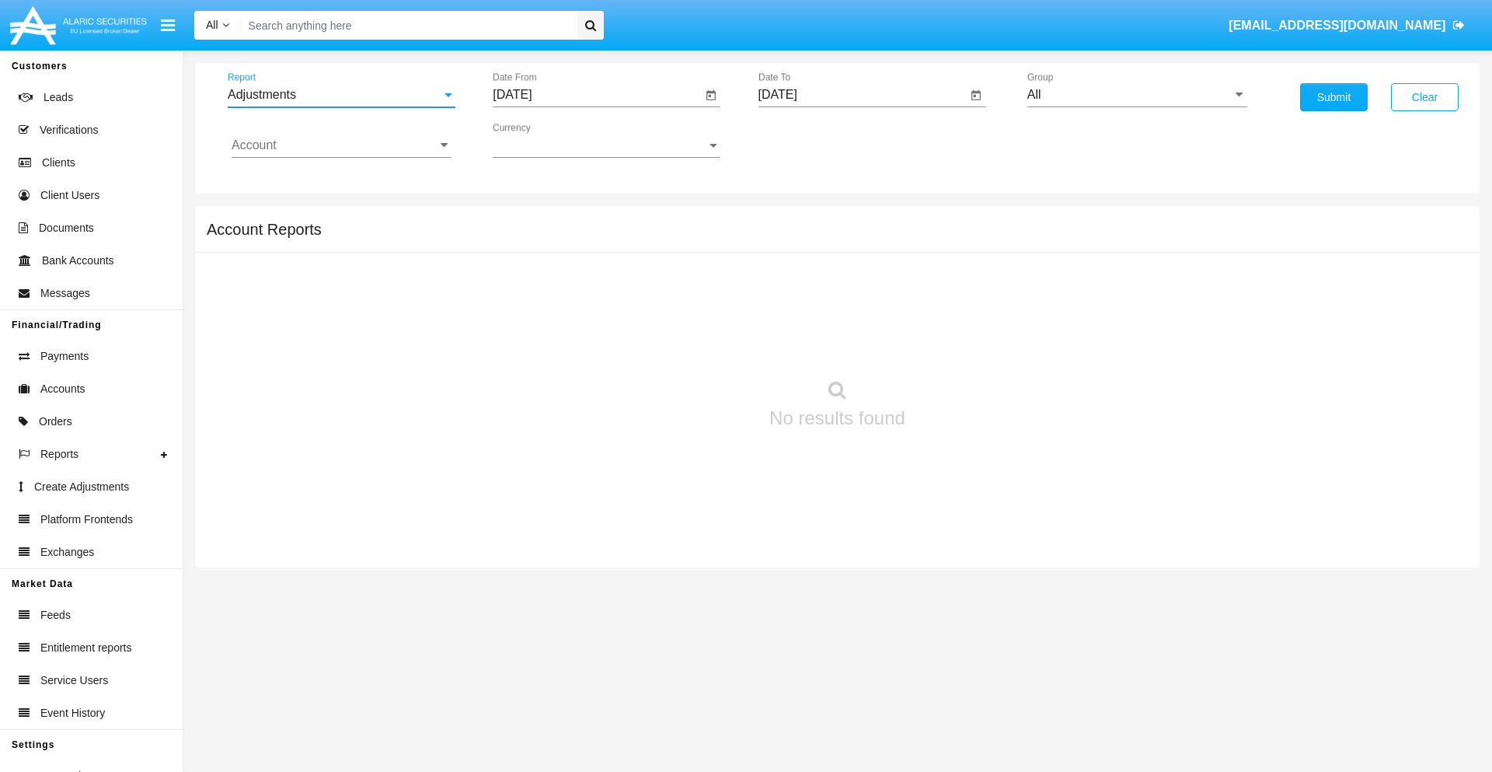
click at [597, 95] on input "[DATE]" at bounding box center [597, 95] width 209 height 14
click at [543, 140] on span "[DATE]" at bounding box center [530, 140] width 34 height 12
click at [584, 312] on div "2019" at bounding box center [584, 312] width 49 height 28
click at [530, 219] on div "JAN" at bounding box center [530, 219] width 49 height 28
click at [580, 238] on div "1" at bounding box center [580, 239] width 28 height 28
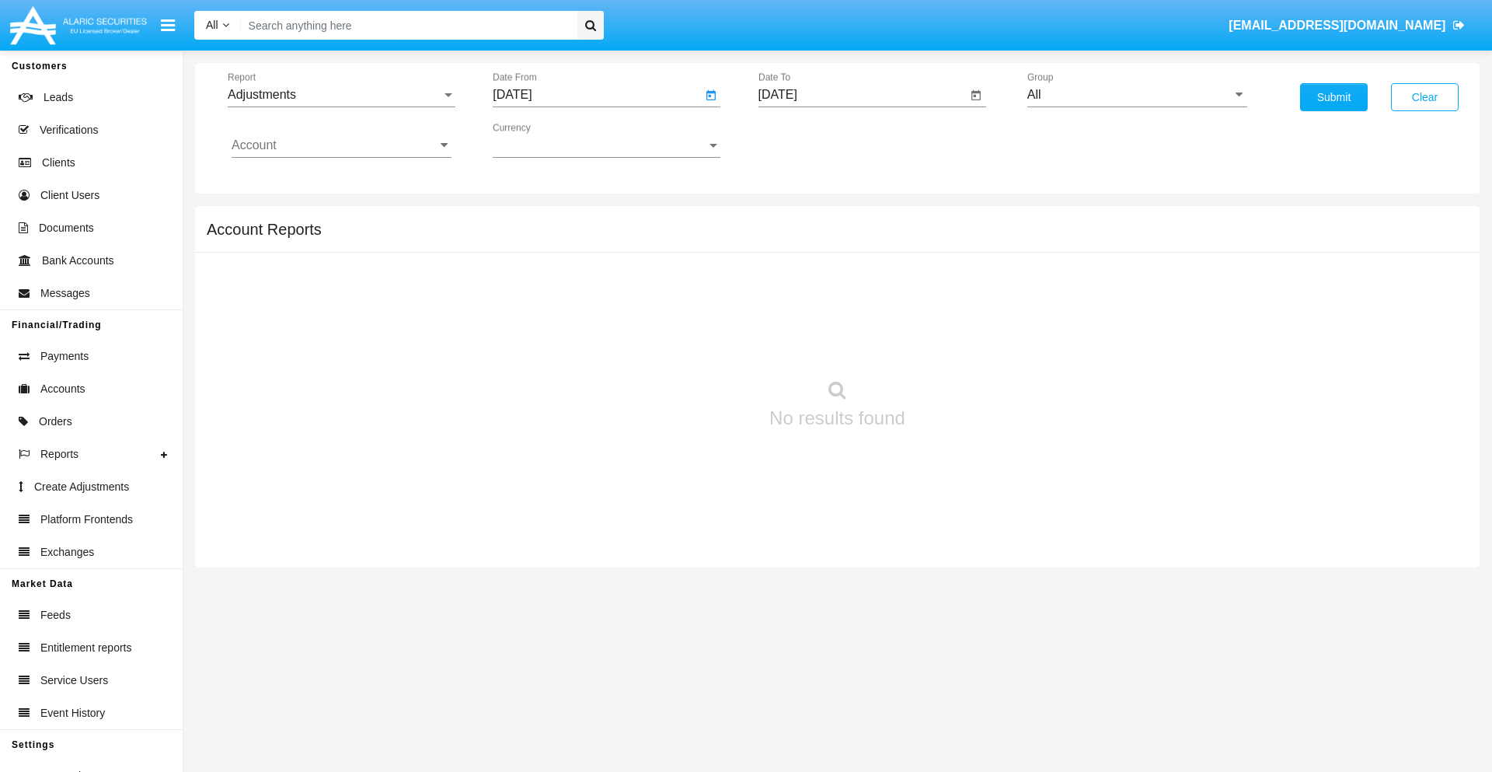
type input "[DATE]"
click at [862, 95] on input "[DATE]" at bounding box center [862, 95] width 209 height 14
click at [808, 140] on span "[DATE]" at bounding box center [796, 140] width 34 height 12
click at [849, 312] on div "2019" at bounding box center [849, 312] width 49 height 28
click at [795, 219] on div "JAN" at bounding box center [795, 219] width 49 height 28
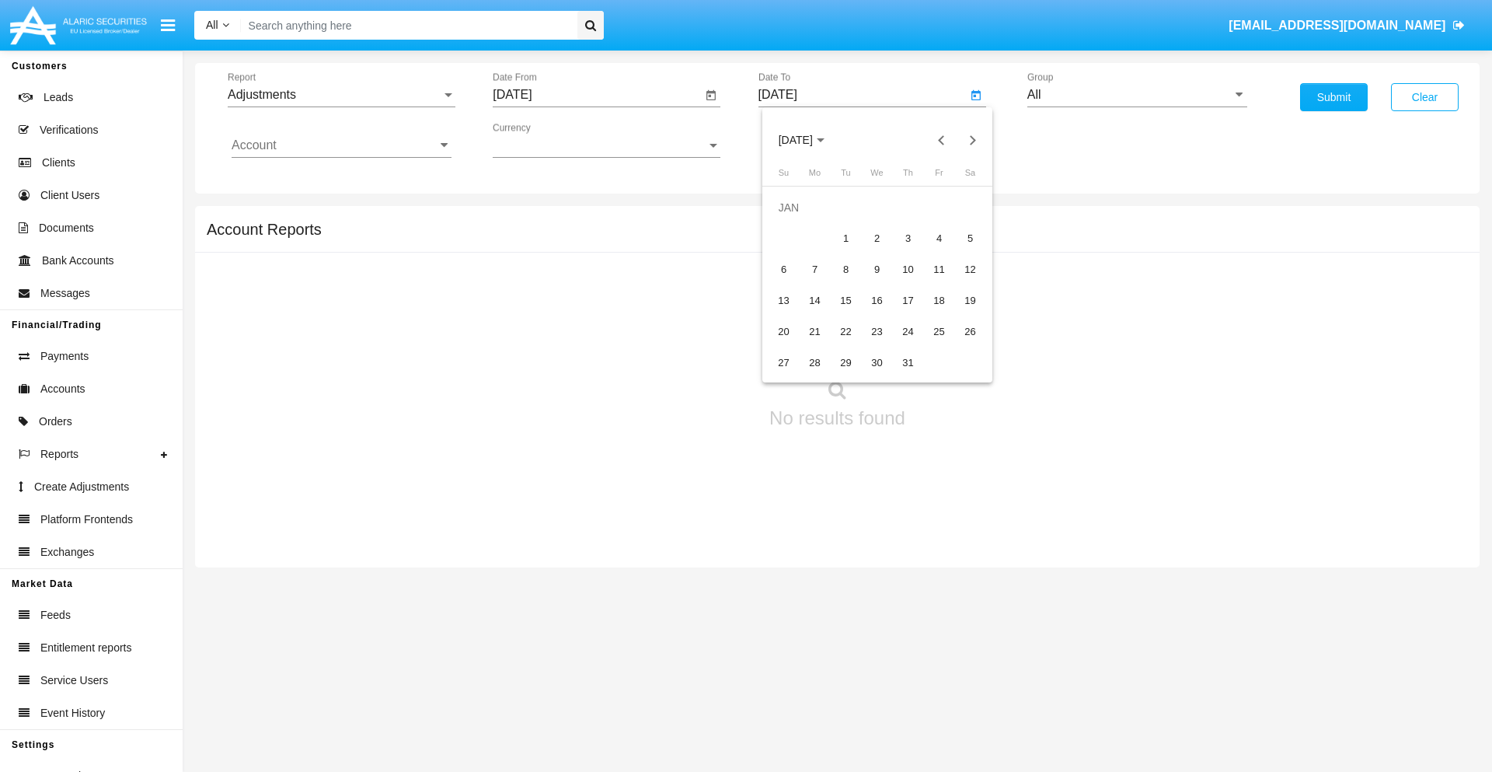
click at [845, 238] on div "1" at bounding box center [846, 239] width 28 height 28
type input "[DATE]"
click at [341, 145] on input "Account" at bounding box center [342, 145] width 220 height 14
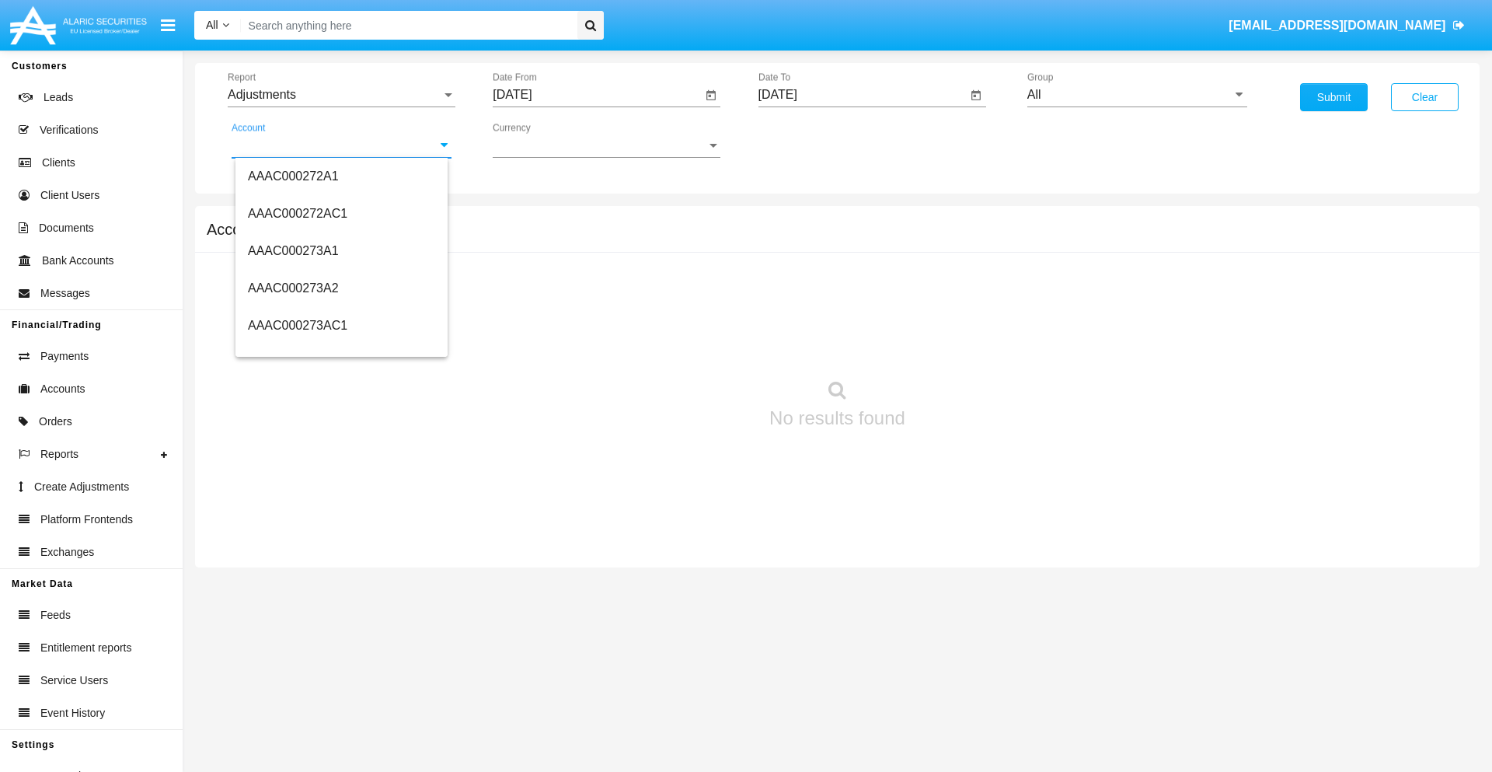
scroll to position [178317, 0]
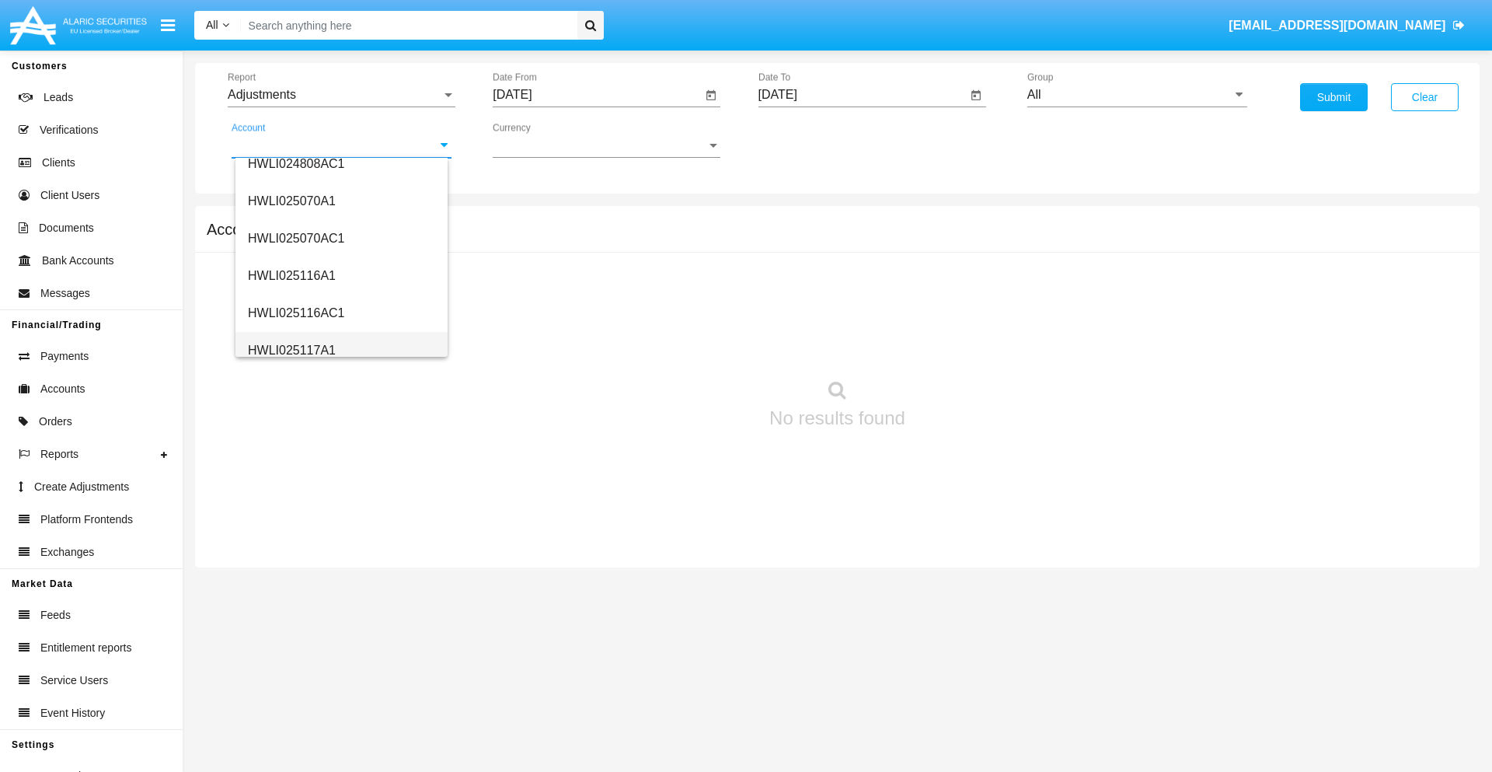
click at [291, 350] on span "HWLI025117A1" at bounding box center [292, 349] width 88 height 13
type input "HWLI025117A1"
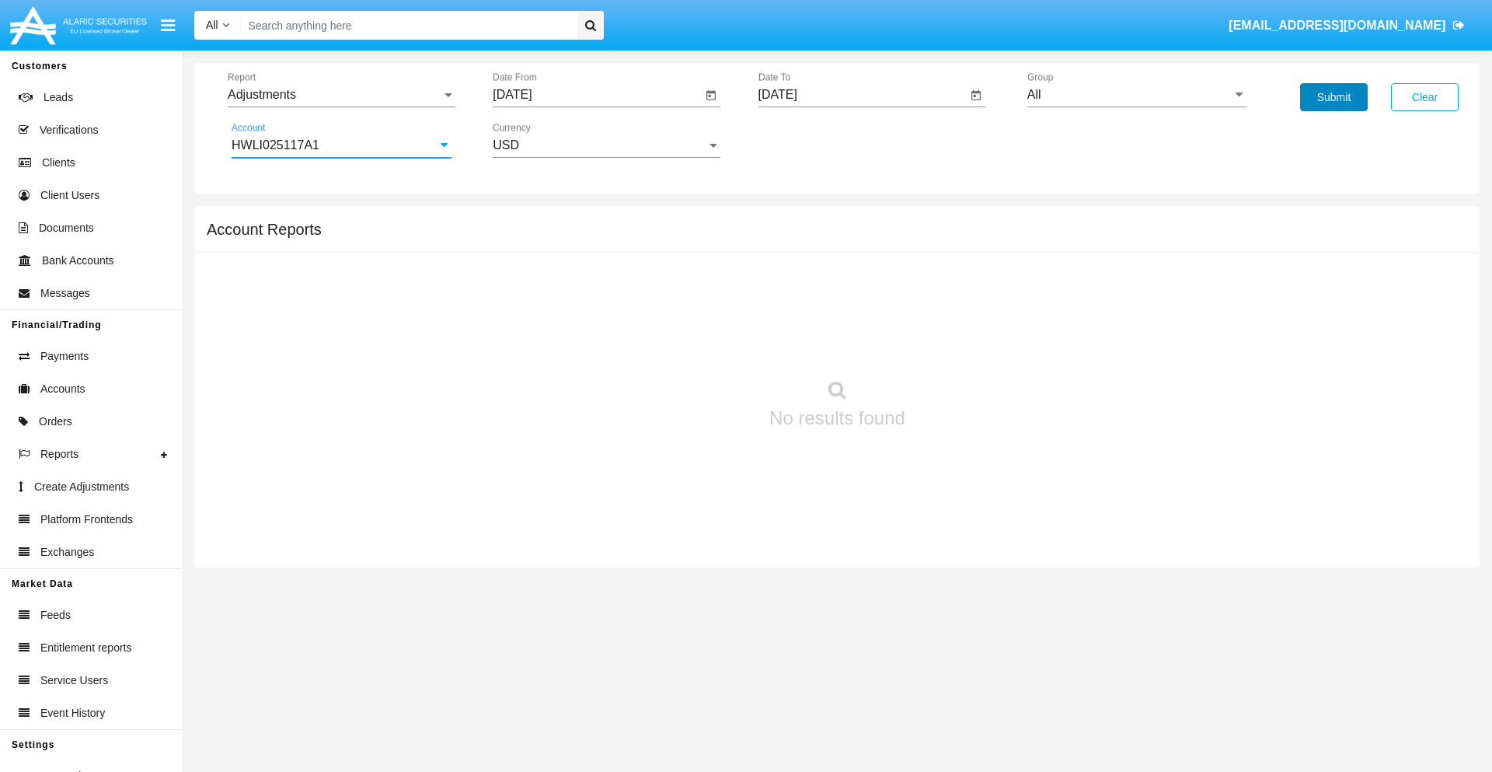
click at [1333, 97] on button "Submit" at bounding box center [1334, 97] width 68 height 28
click at [341, 95] on span "Report" at bounding box center [335, 95] width 214 height 14
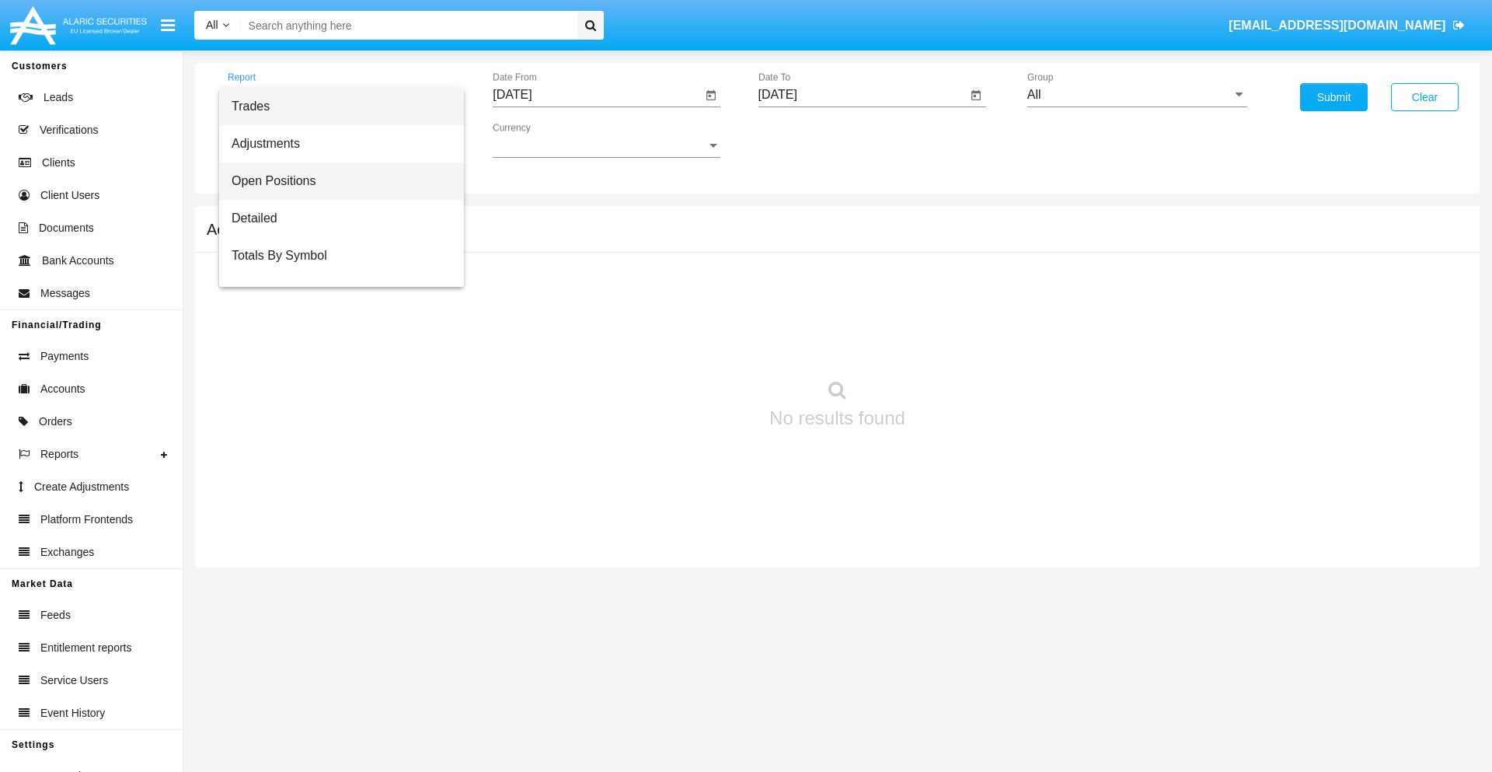
click at [335, 181] on span "Open Positions" at bounding box center [342, 180] width 220 height 37
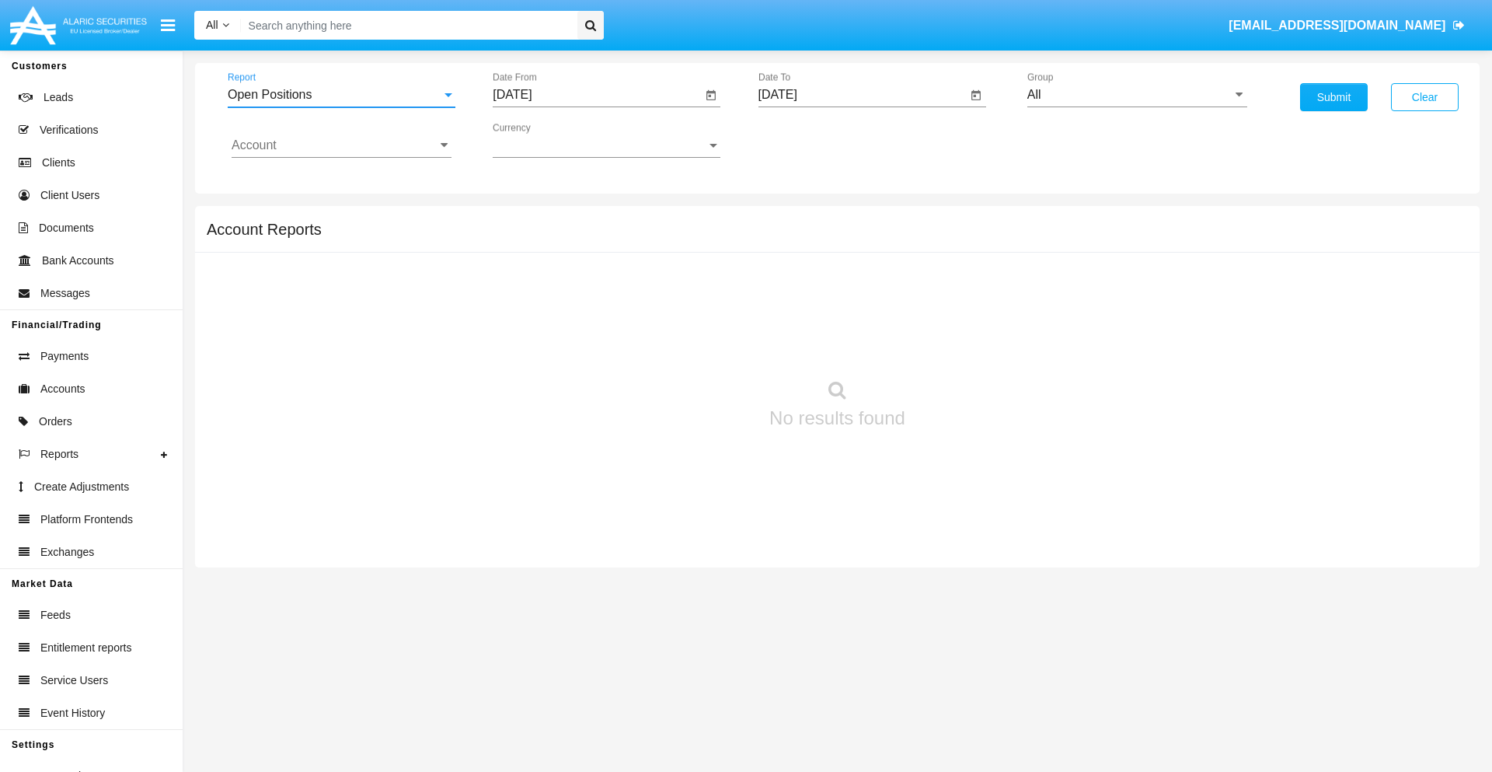
click at [597, 95] on input "[DATE]" at bounding box center [597, 95] width 209 height 14
click at [543, 140] on span "[DATE]" at bounding box center [530, 140] width 34 height 12
click at [584, 312] on div "2019" at bounding box center [584, 312] width 49 height 28
click at [530, 219] on div "JAN" at bounding box center [530, 219] width 49 height 28
click at [580, 238] on div "1" at bounding box center [580, 239] width 28 height 28
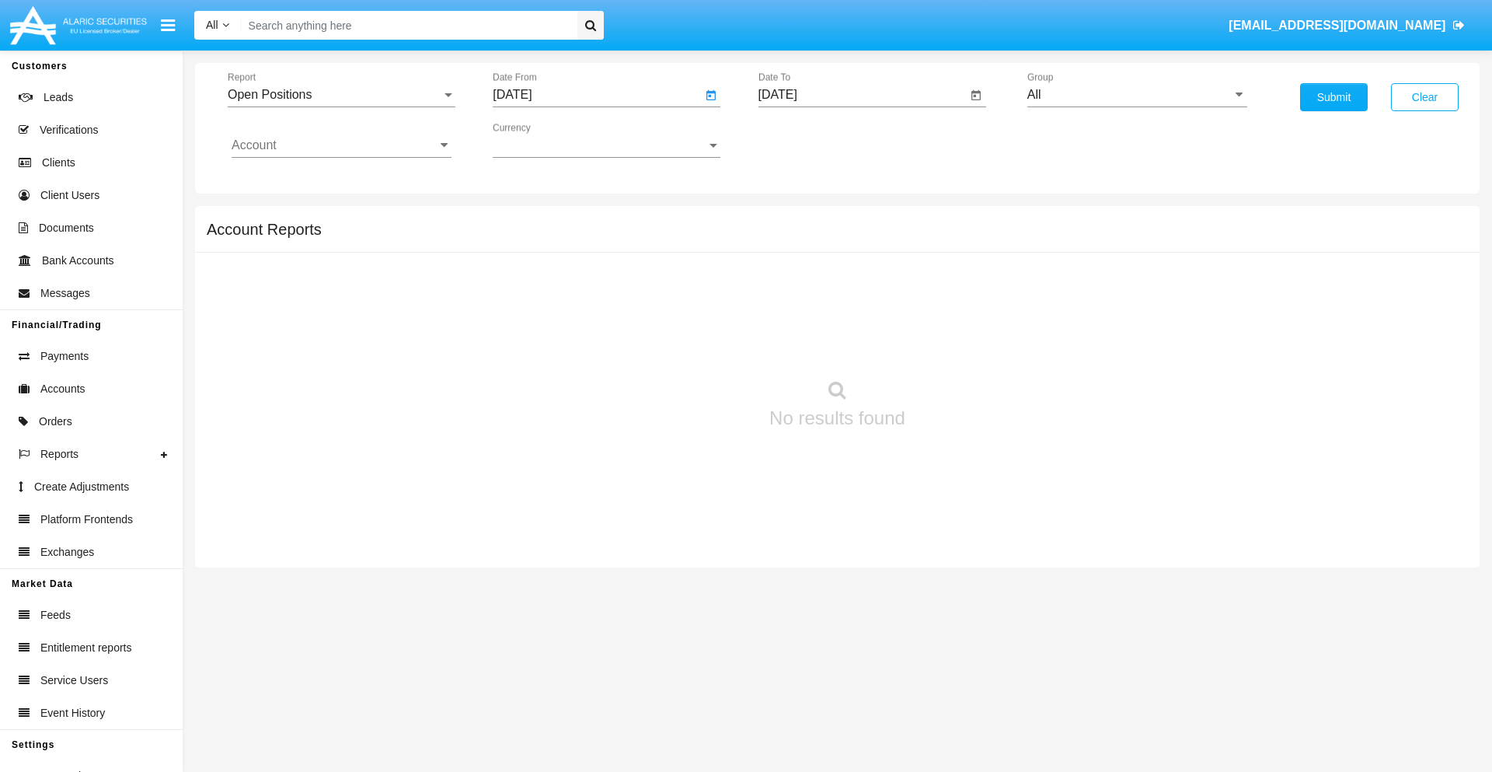
type input "[DATE]"
click at [862, 95] on input "[DATE]" at bounding box center [862, 95] width 209 height 14
click at [808, 140] on span "[DATE]" at bounding box center [796, 140] width 34 height 12
click at [849, 312] on div "2019" at bounding box center [849, 312] width 49 height 28
click at [795, 219] on div "JAN" at bounding box center [795, 219] width 49 height 28
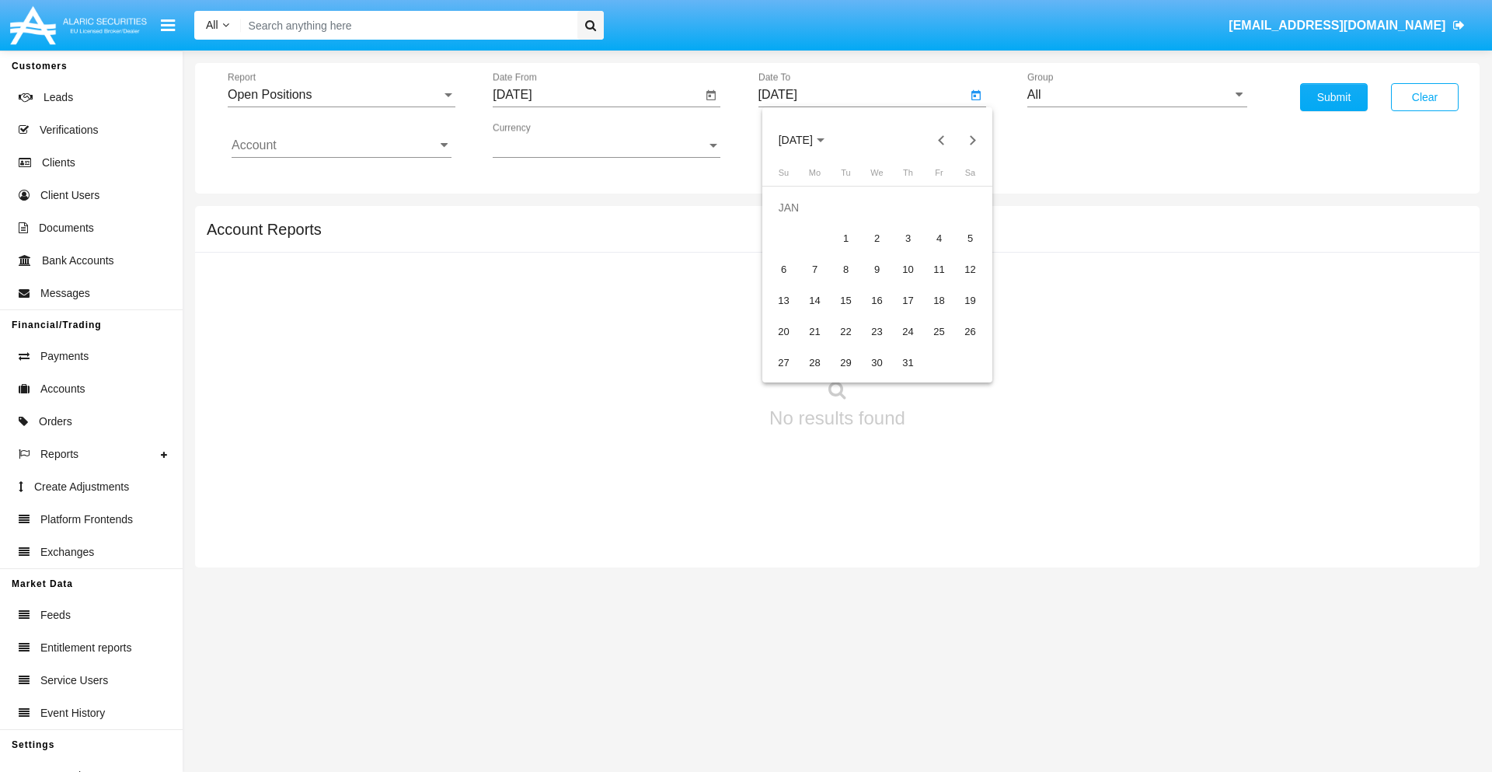
click at [845, 238] on div "1" at bounding box center [846, 239] width 28 height 28
type input "[DATE]"
click at [341, 145] on input "Account" at bounding box center [342, 145] width 220 height 14
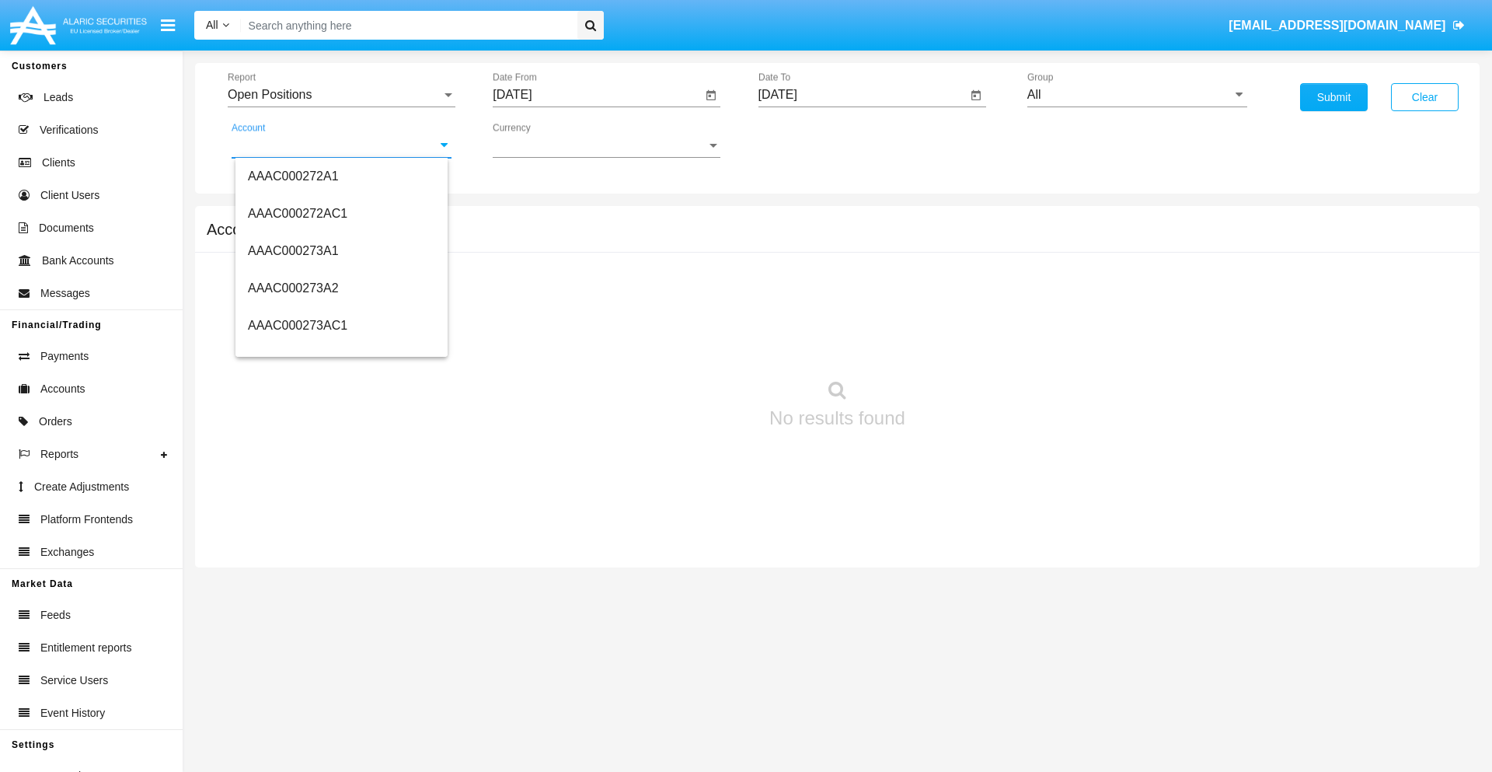
scroll to position [178317, 0]
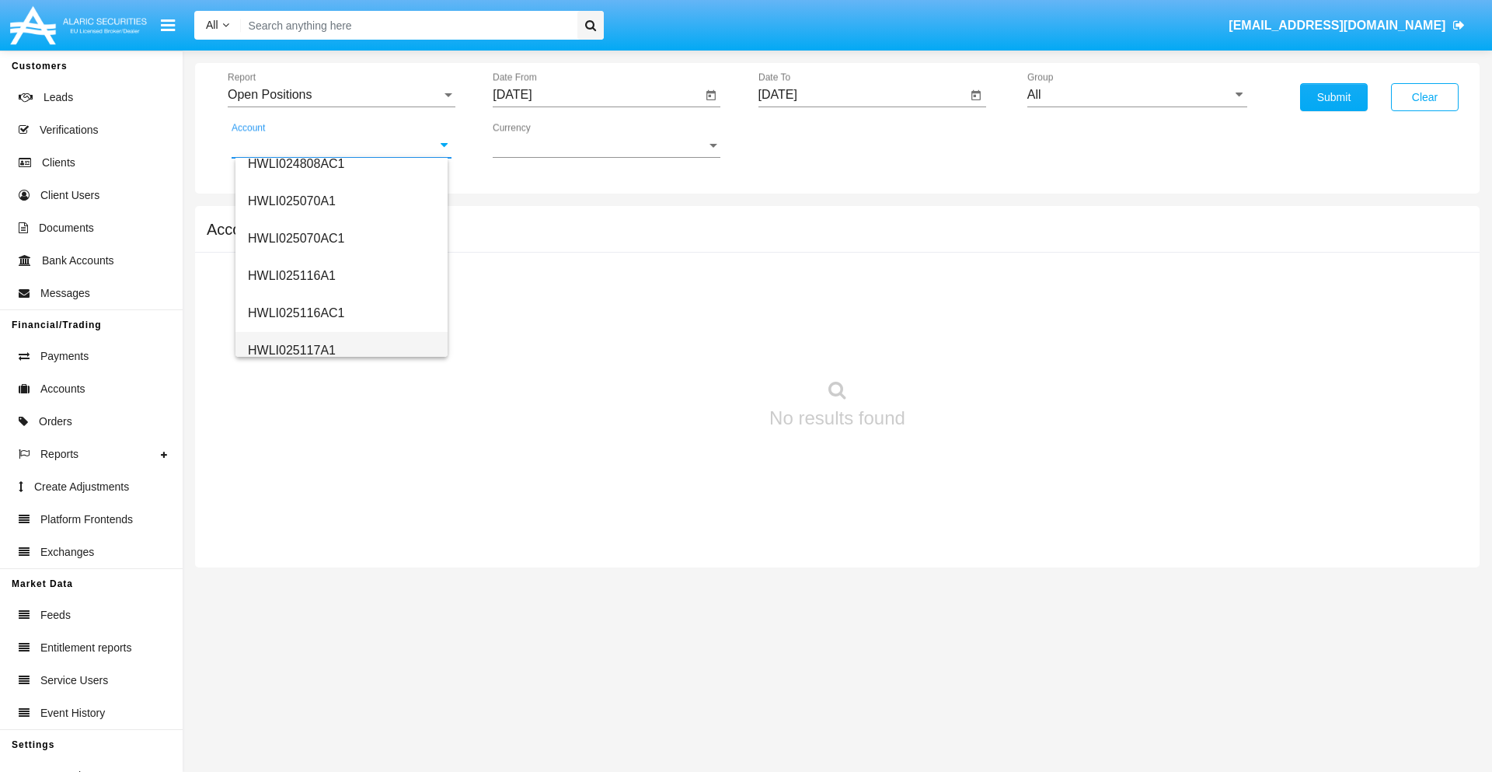
click at [291, 350] on span "HWLI025117A1" at bounding box center [292, 349] width 88 height 13
type input "HWLI025117A1"
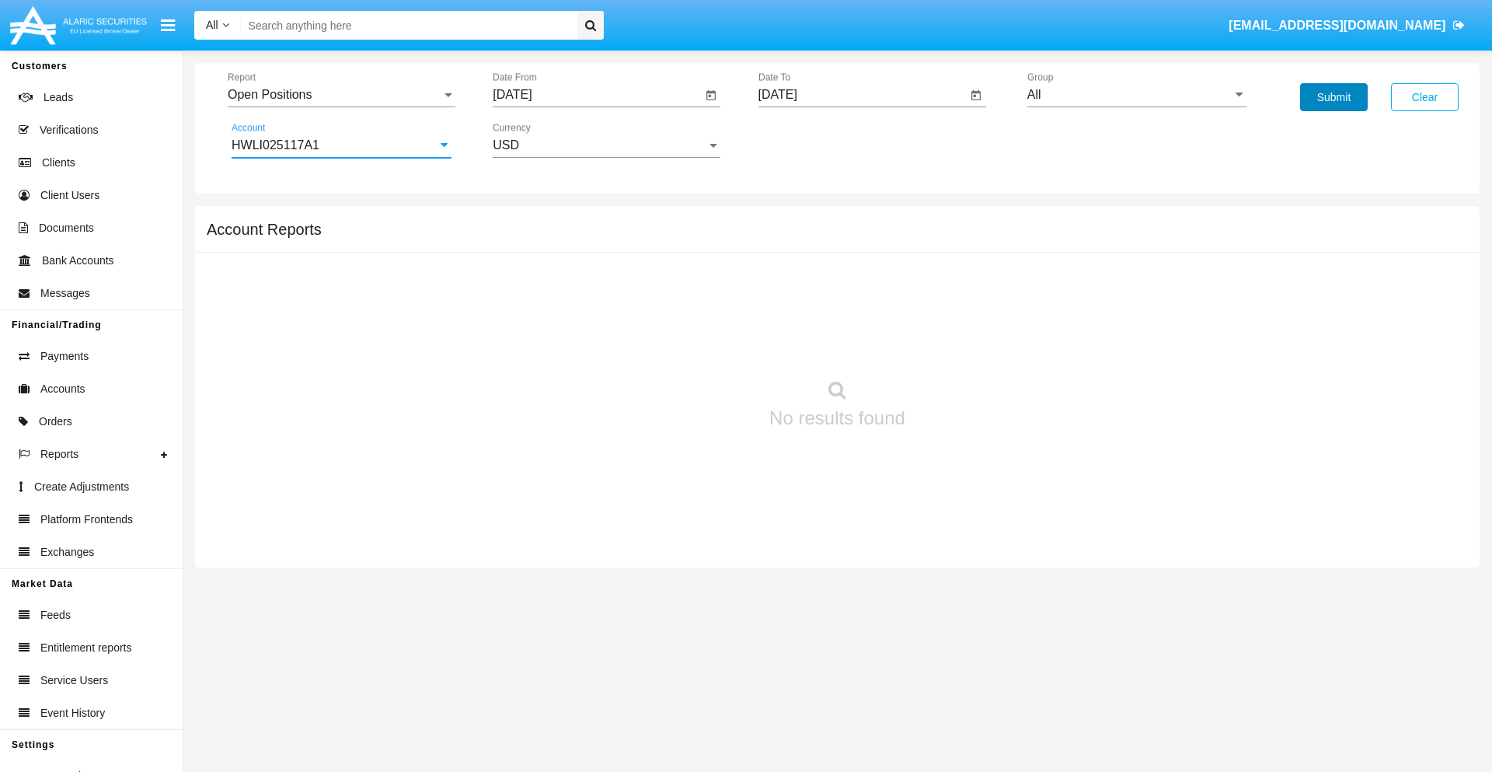
click at [1333, 97] on button "Submit" at bounding box center [1334, 97] width 68 height 28
click at [341, 95] on span "Report" at bounding box center [335, 95] width 214 height 14
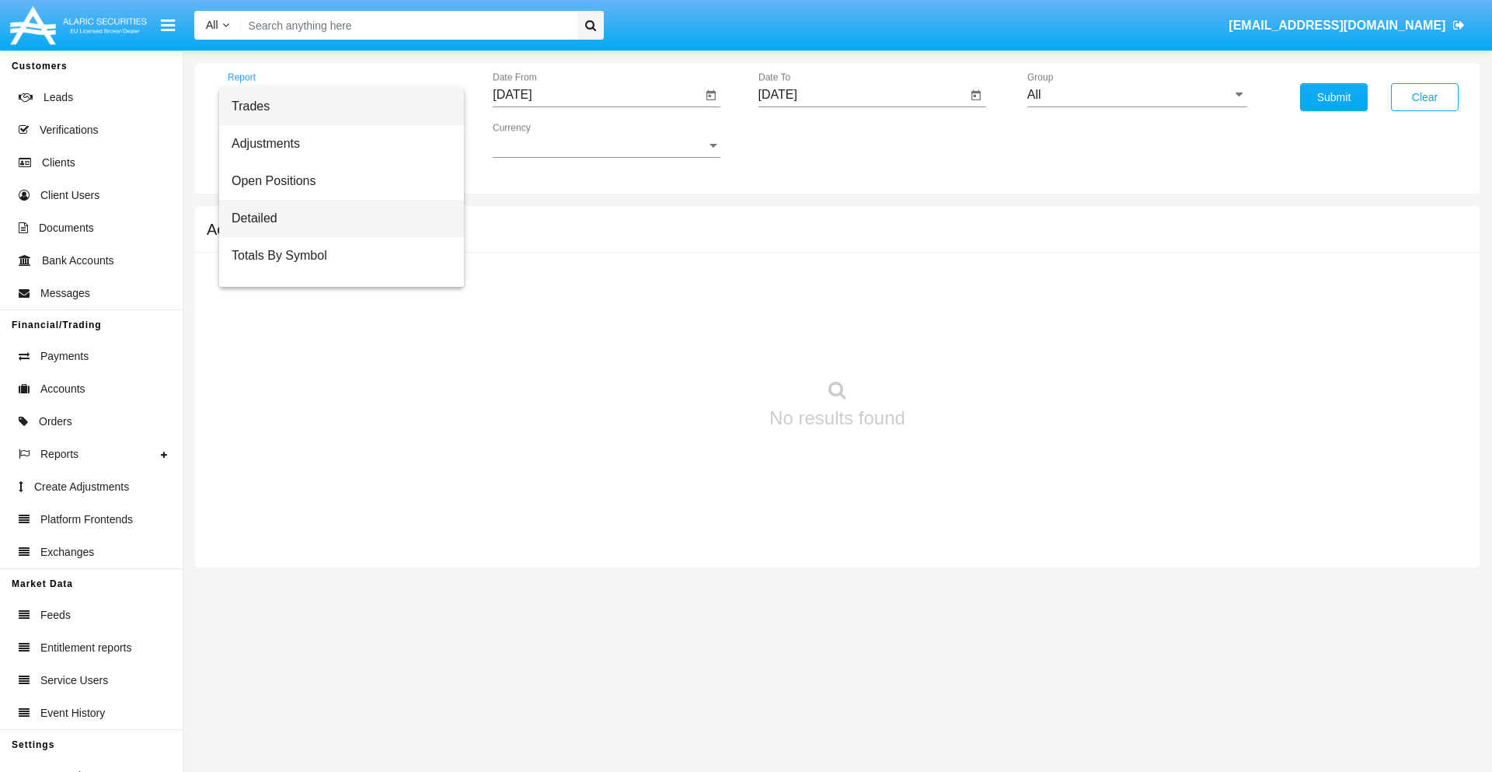
click at [335, 218] on span "Detailed" at bounding box center [342, 218] width 220 height 37
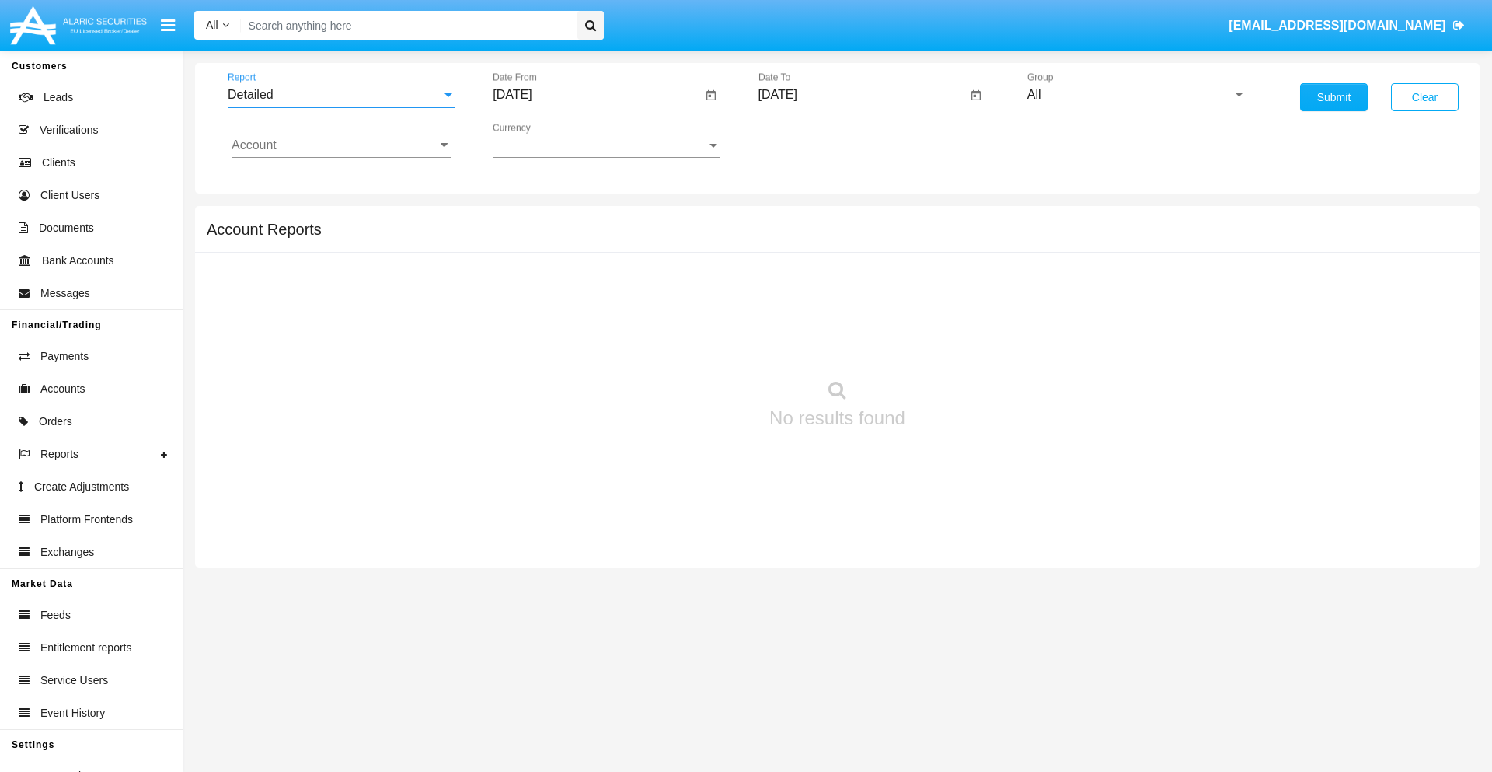
click at [597, 95] on input "[DATE]" at bounding box center [597, 95] width 209 height 14
click at [543, 140] on span "[DATE]" at bounding box center [530, 140] width 34 height 12
click at [584, 312] on div "2019" at bounding box center [584, 312] width 49 height 28
click at [530, 219] on div "JAN" at bounding box center [530, 219] width 49 height 28
click at [580, 238] on div "1" at bounding box center [580, 239] width 28 height 28
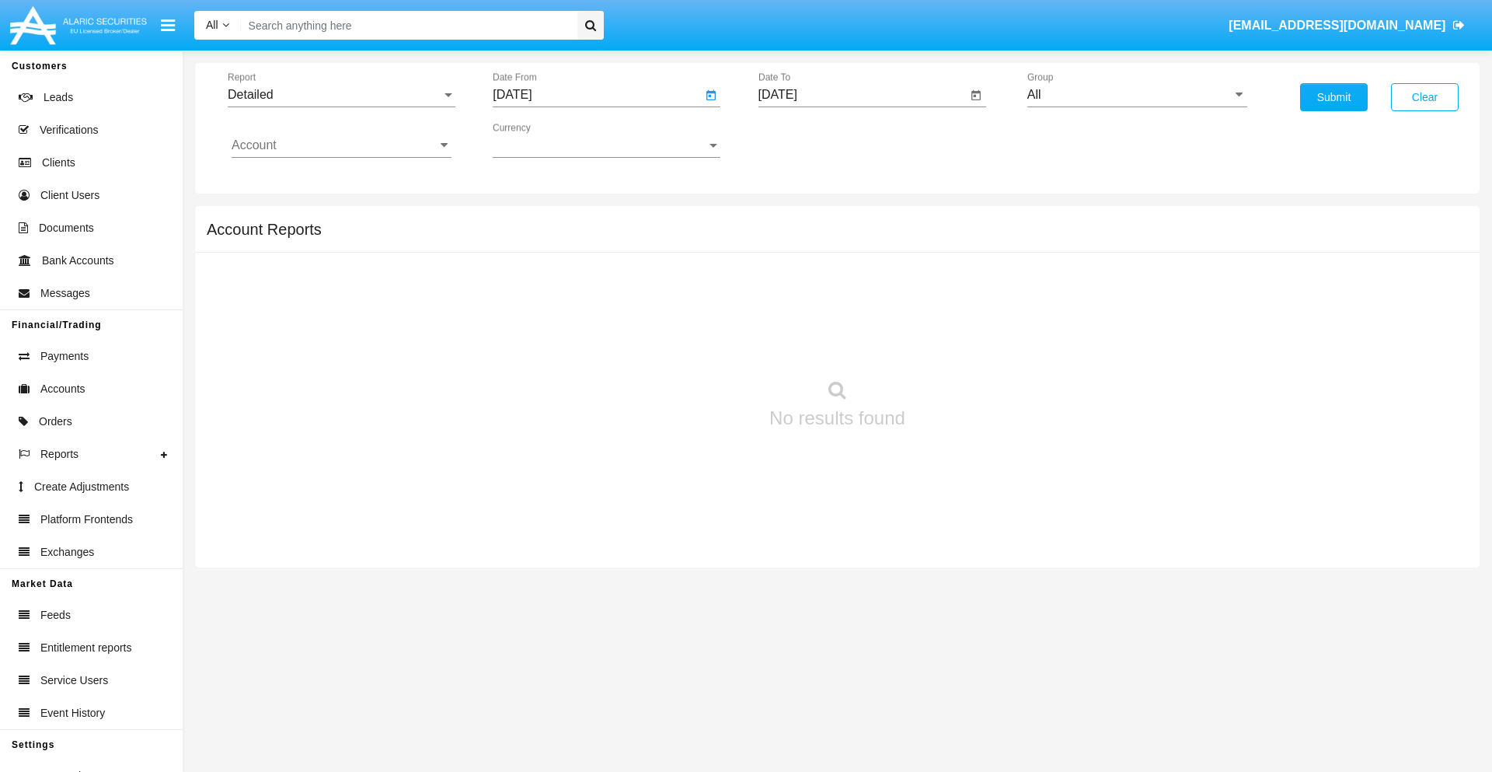
type input "[DATE]"
click at [862, 95] on input "[DATE]" at bounding box center [862, 95] width 209 height 14
click at [808, 140] on span "[DATE]" at bounding box center [796, 140] width 34 height 12
click at [849, 312] on div "2019" at bounding box center [849, 312] width 49 height 28
click at [795, 219] on div "JAN" at bounding box center [795, 219] width 49 height 28
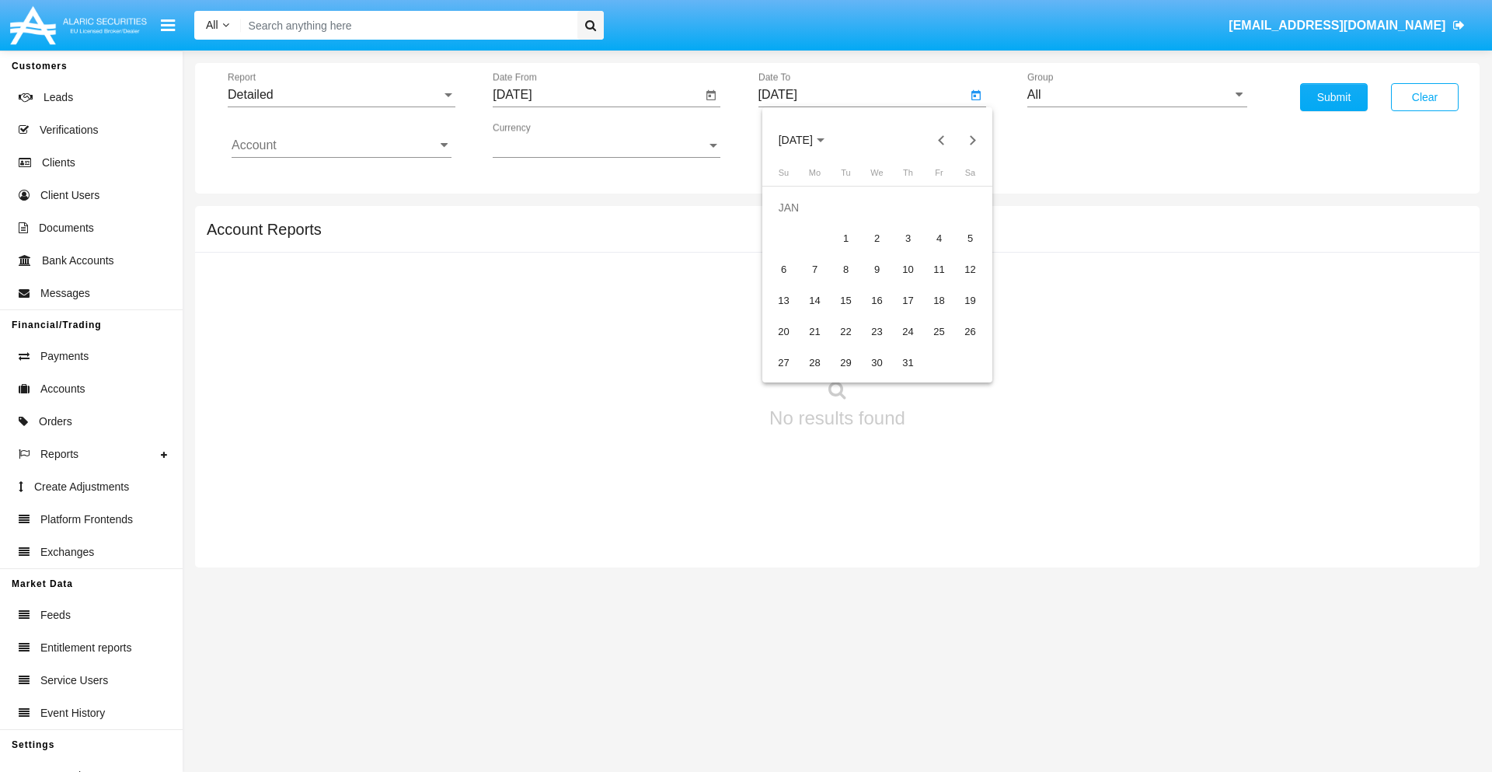
click at [845, 238] on div "1" at bounding box center [846, 239] width 28 height 28
type input "[DATE]"
click at [341, 145] on input "Account" at bounding box center [342, 145] width 220 height 14
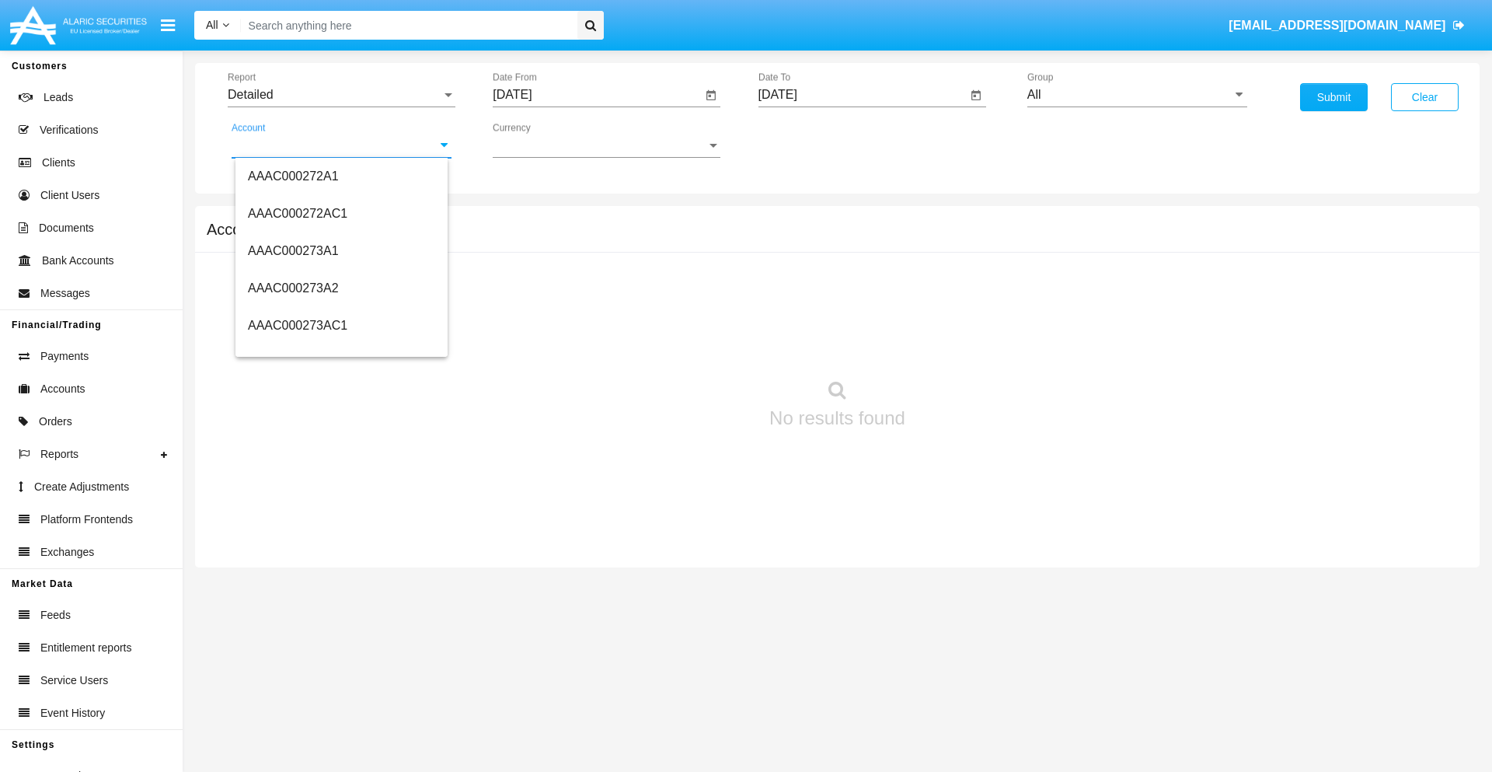
scroll to position [178317, 0]
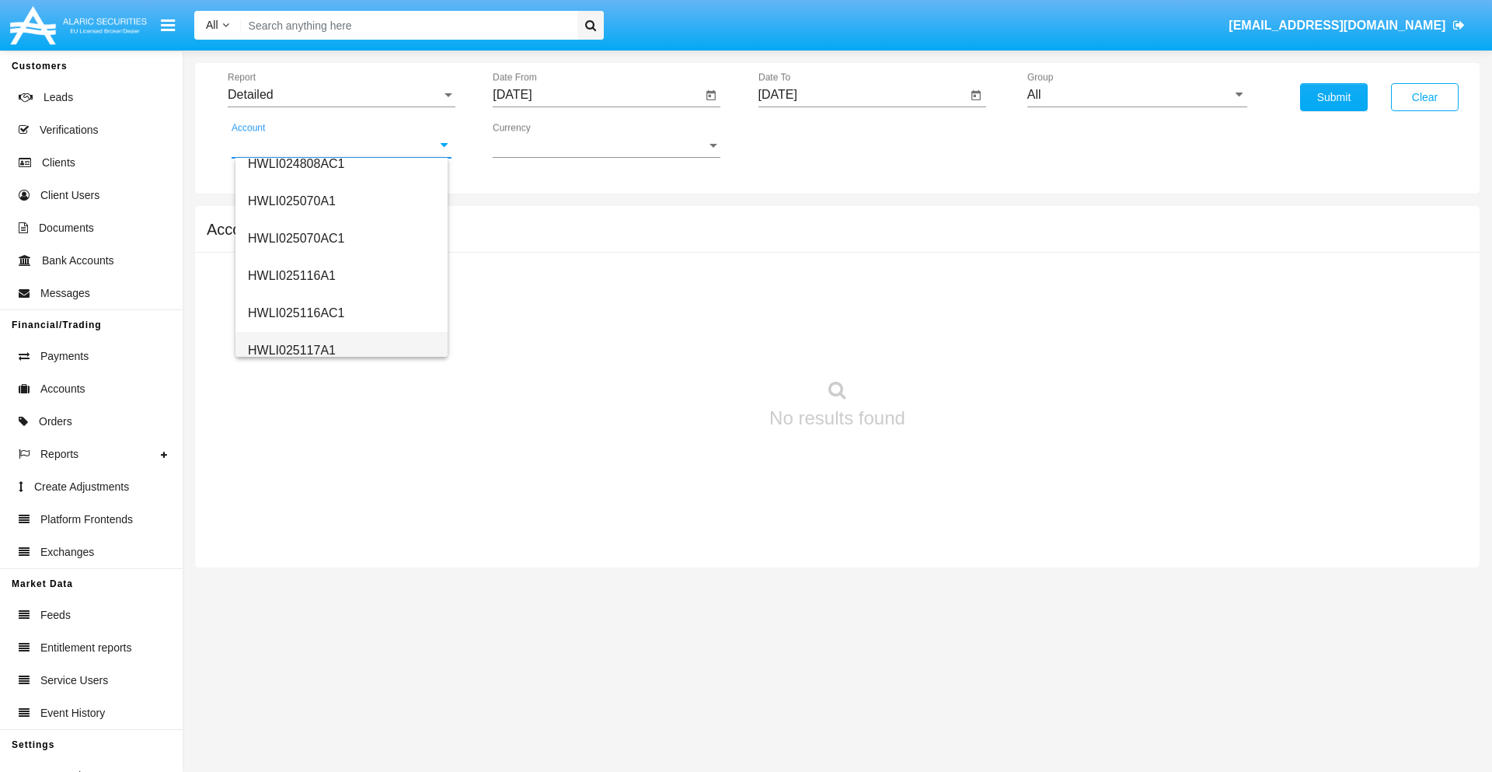
click at [291, 350] on span "HWLI025117A1" at bounding box center [292, 349] width 88 height 13
type input "HWLI025117A1"
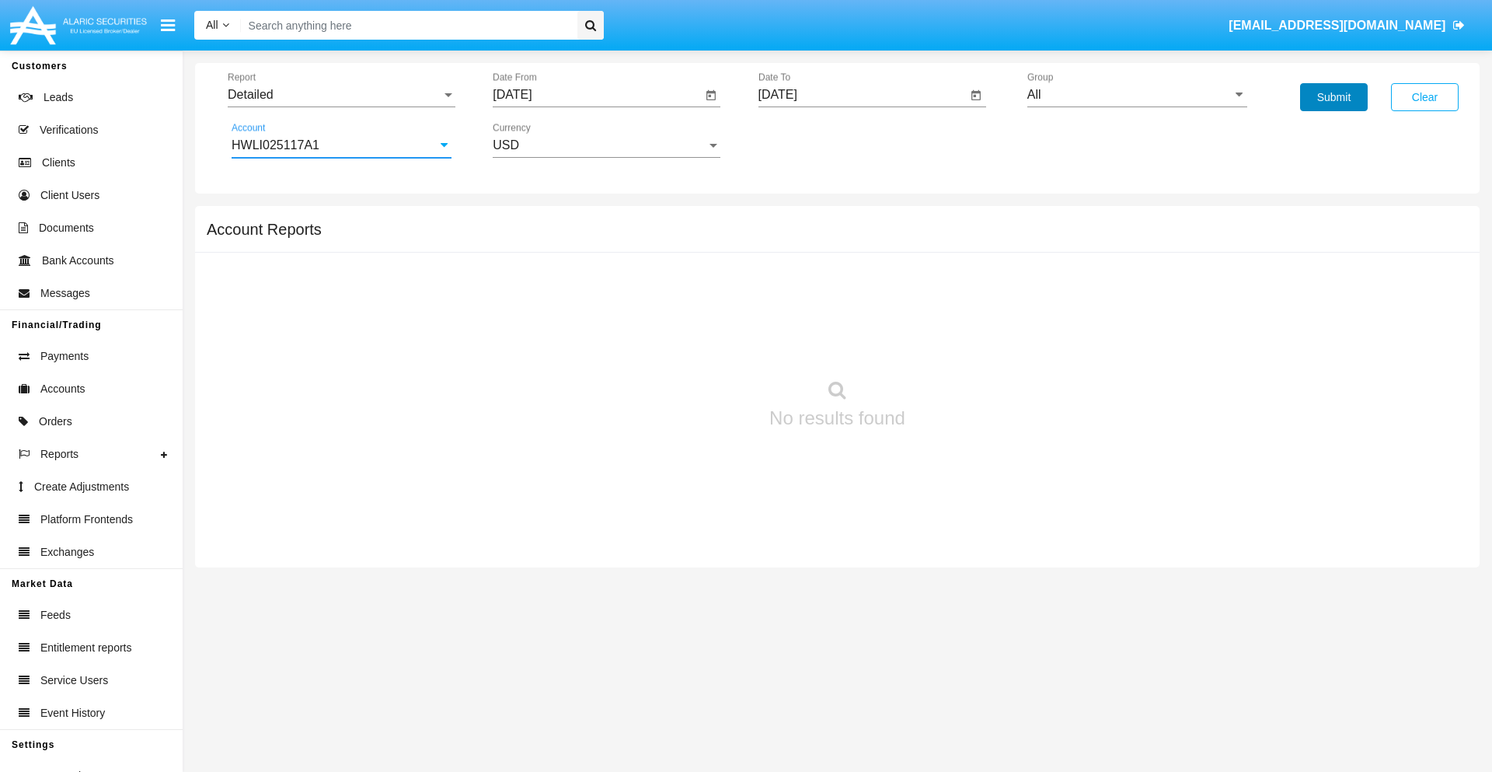
click at [1333, 97] on button "Submit" at bounding box center [1334, 97] width 68 height 28
click at [341, 95] on span "Report" at bounding box center [335, 95] width 214 height 14
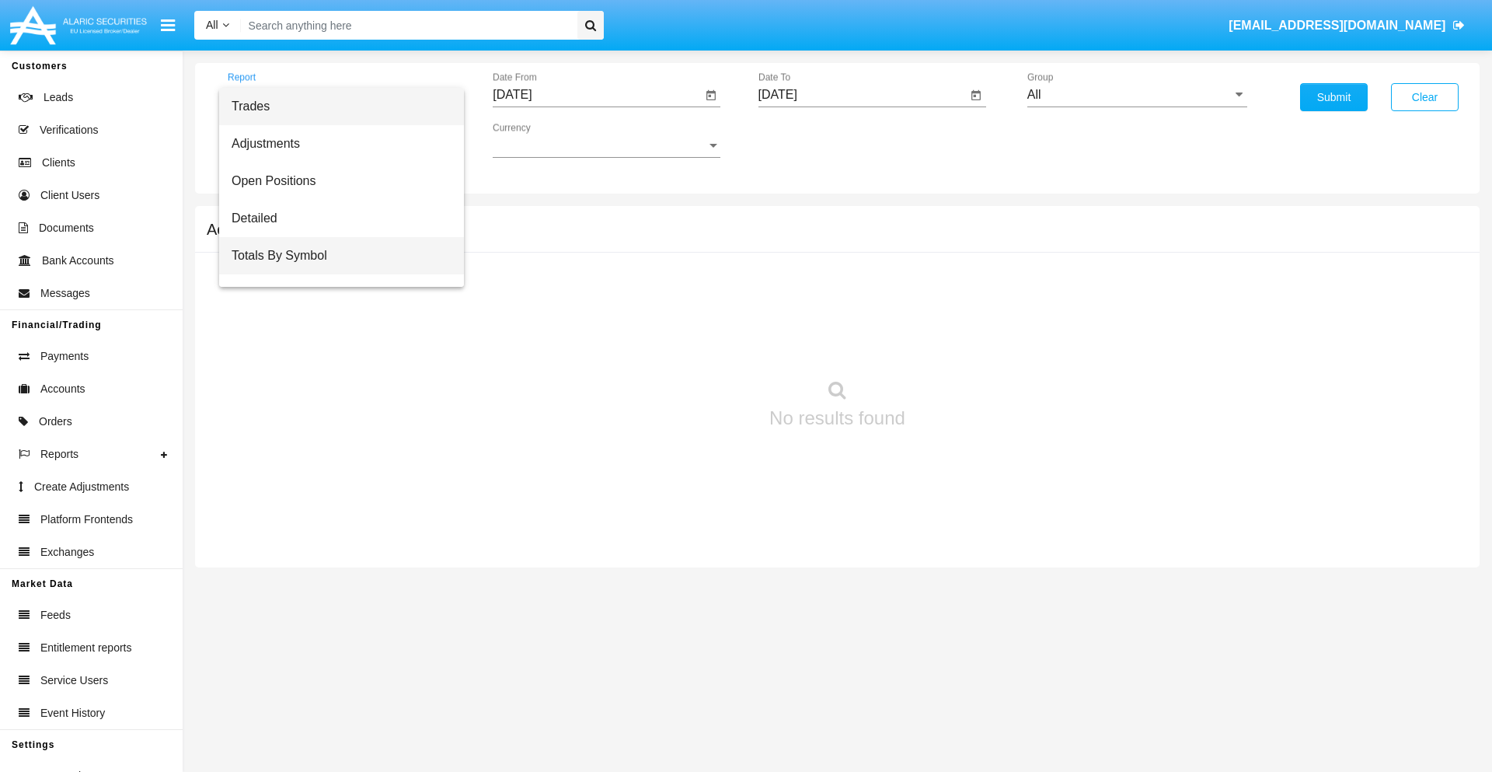
click at [335, 256] on span "Totals By Symbol" at bounding box center [342, 255] width 220 height 37
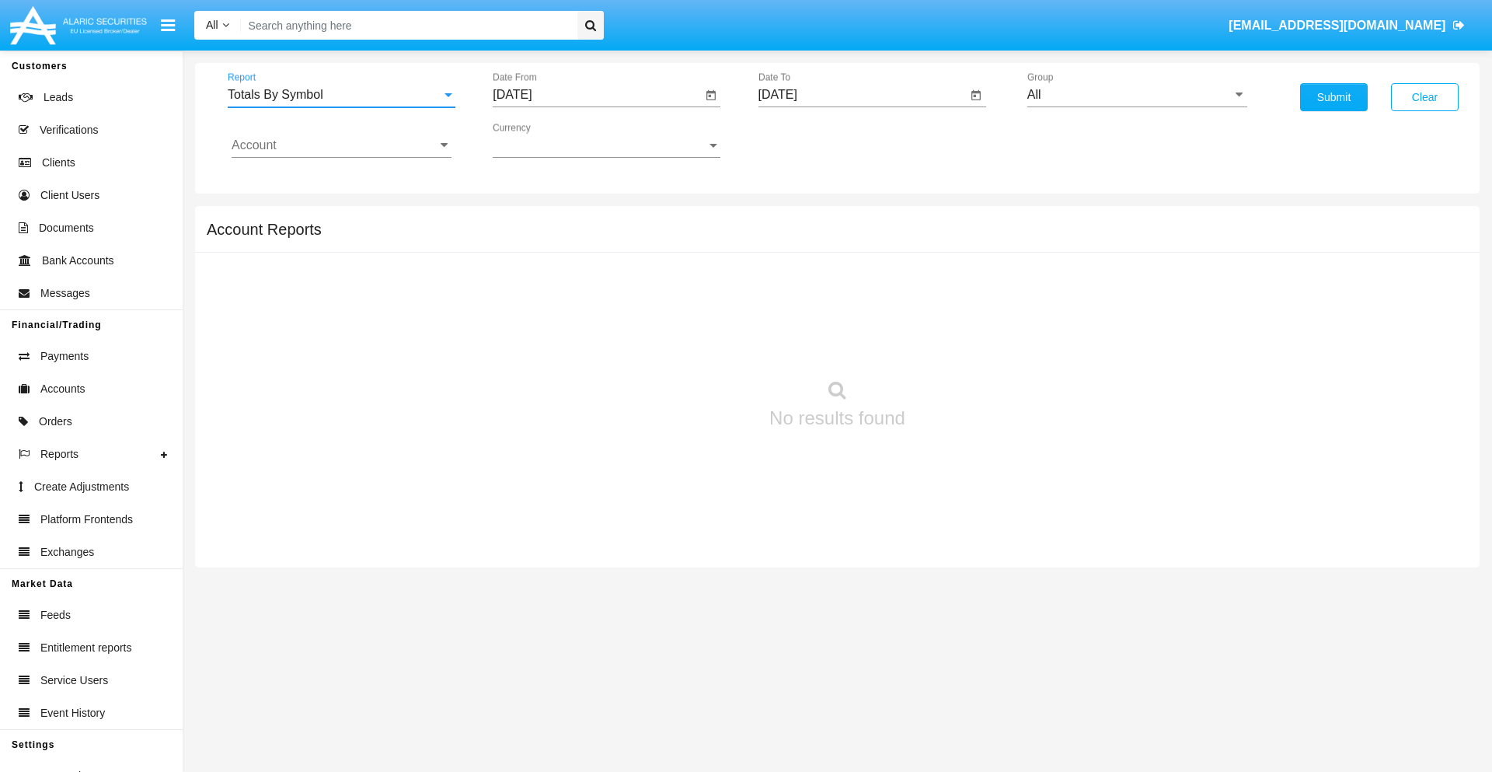
click at [597, 95] on input "[DATE]" at bounding box center [597, 95] width 209 height 14
click at [543, 140] on span "[DATE]" at bounding box center [530, 140] width 34 height 12
click at [584, 312] on div "2019" at bounding box center [584, 312] width 49 height 28
click at [530, 219] on div "JAN" at bounding box center [530, 219] width 49 height 28
click at [580, 238] on div "1" at bounding box center [580, 239] width 28 height 28
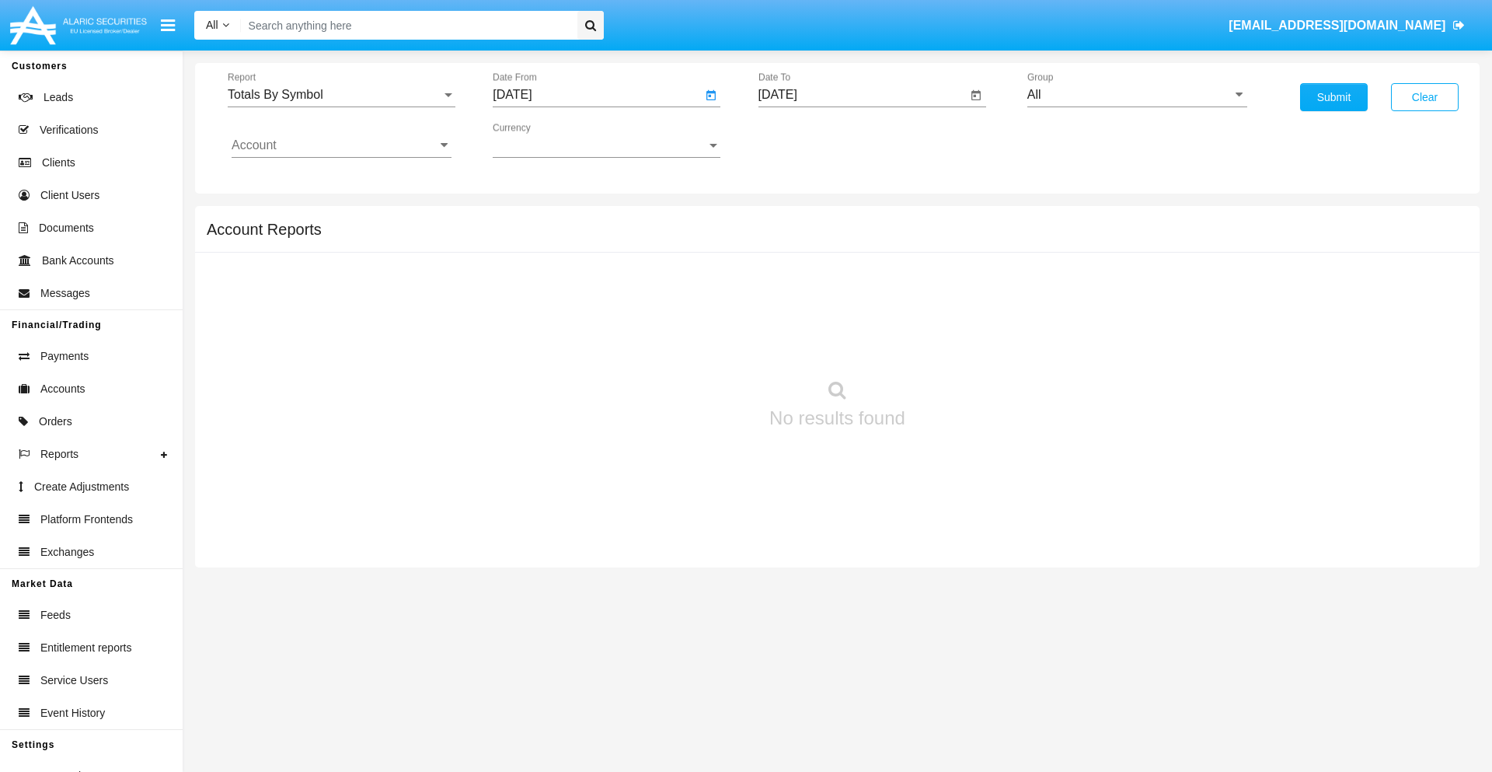
type input "[DATE]"
click at [862, 95] on input "[DATE]" at bounding box center [862, 95] width 209 height 14
click at [808, 140] on span "[DATE]" at bounding box center [796, 140] width 34 height 12
click at [849, 312] on div "2019" at bounding box center [849, 312] width 49 height 28
click at [795, 219] on div "JAN" at bounding box center [795, 219] width 49 height 28
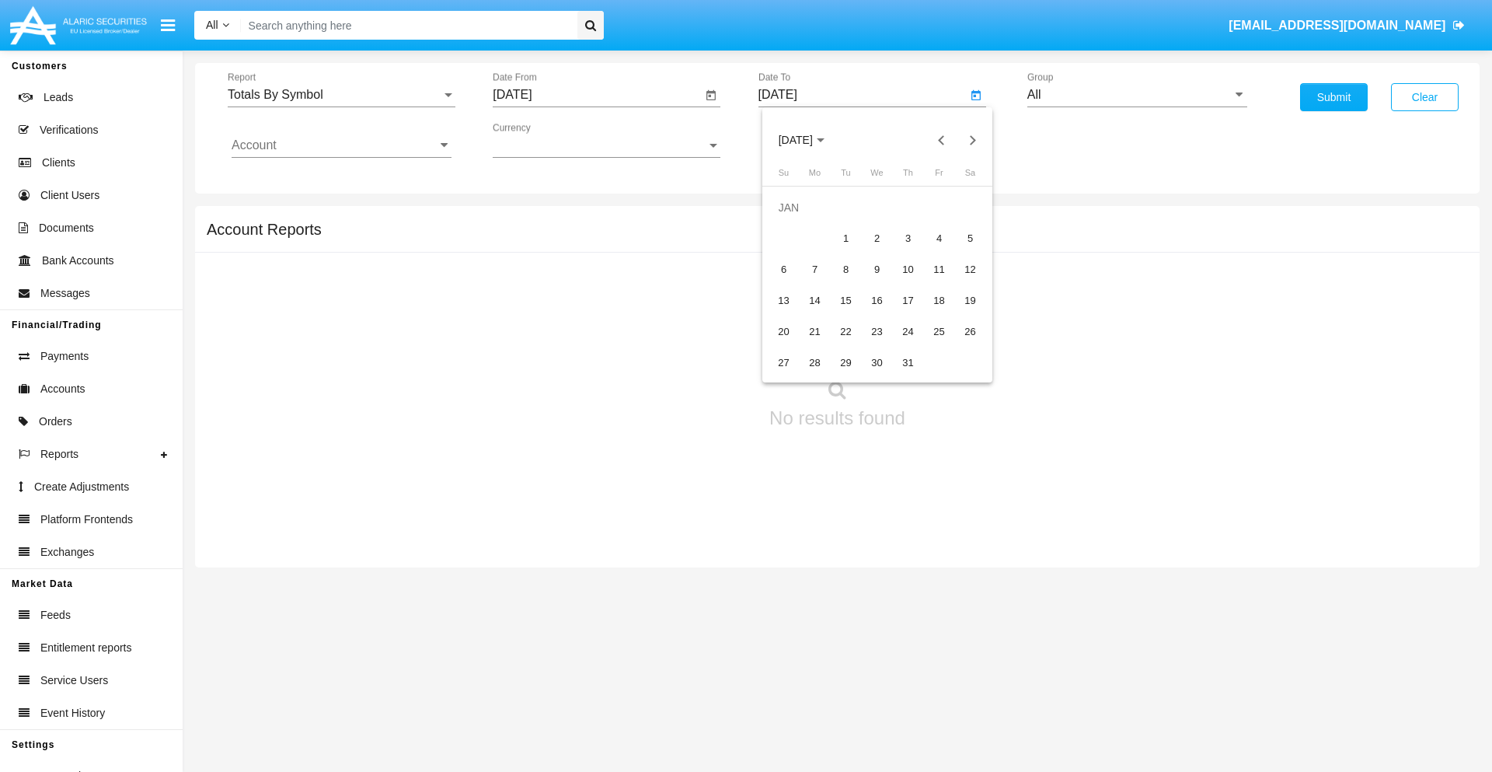
click at [845, 238] on div "1" at bounding box center [846, 239] width 28 height 28
type input "[DATE]"
click at [341, 145] on input "Account" at bounding box center [342, 145] width 220 height 14
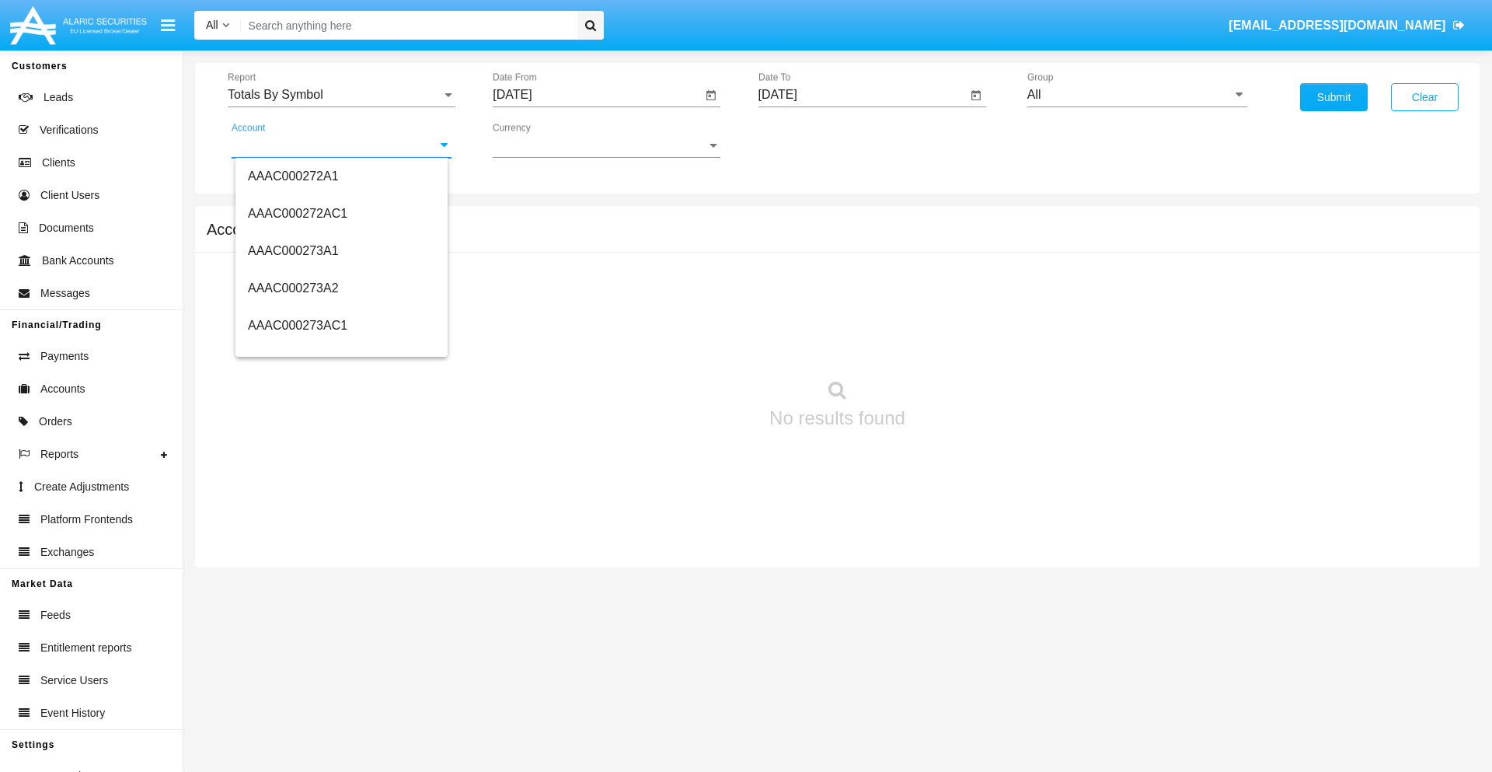
scroll to position [178317, 0]
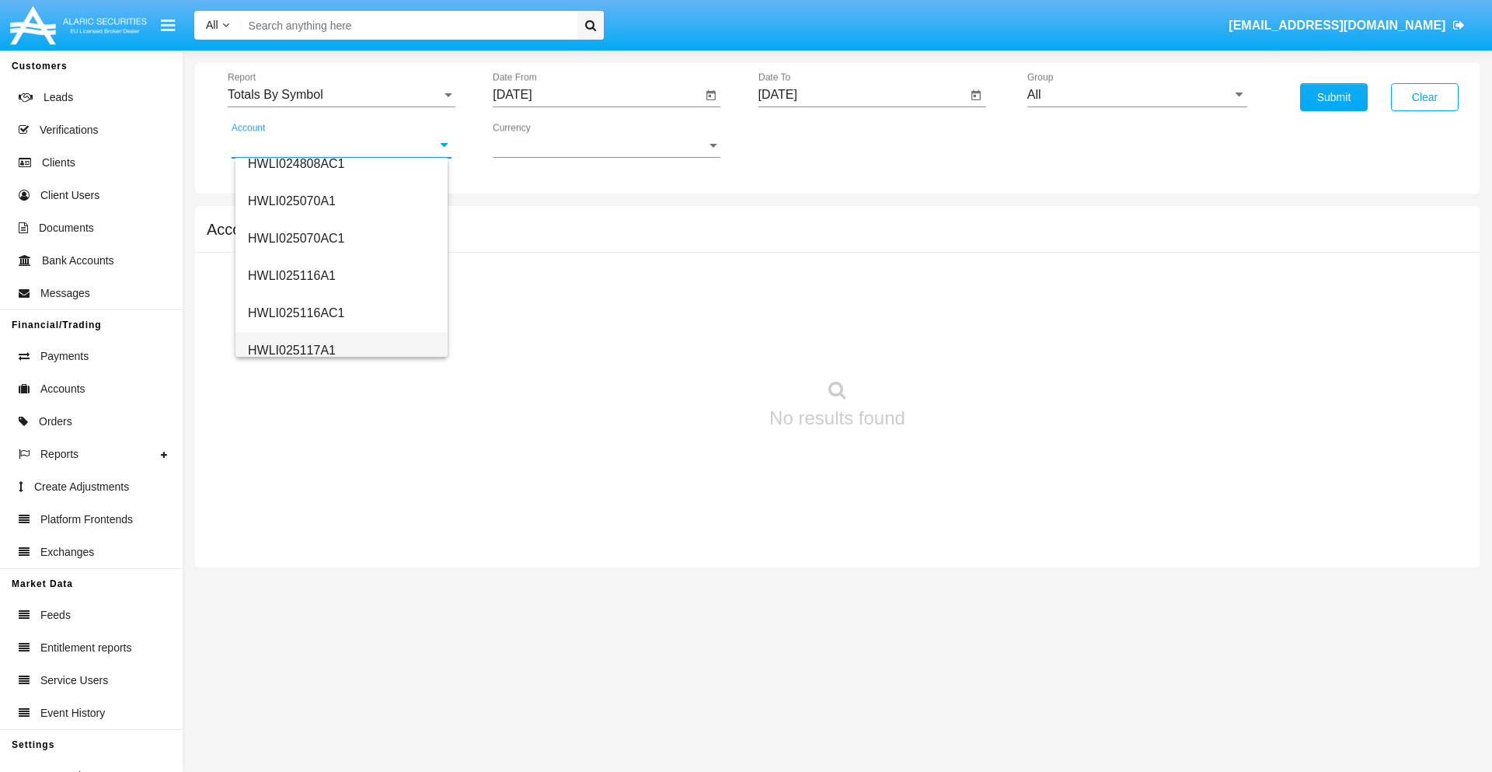
click at [291, 350] on span "HWLI025117A1" at bounding box center [292, 349] width 88 height 13
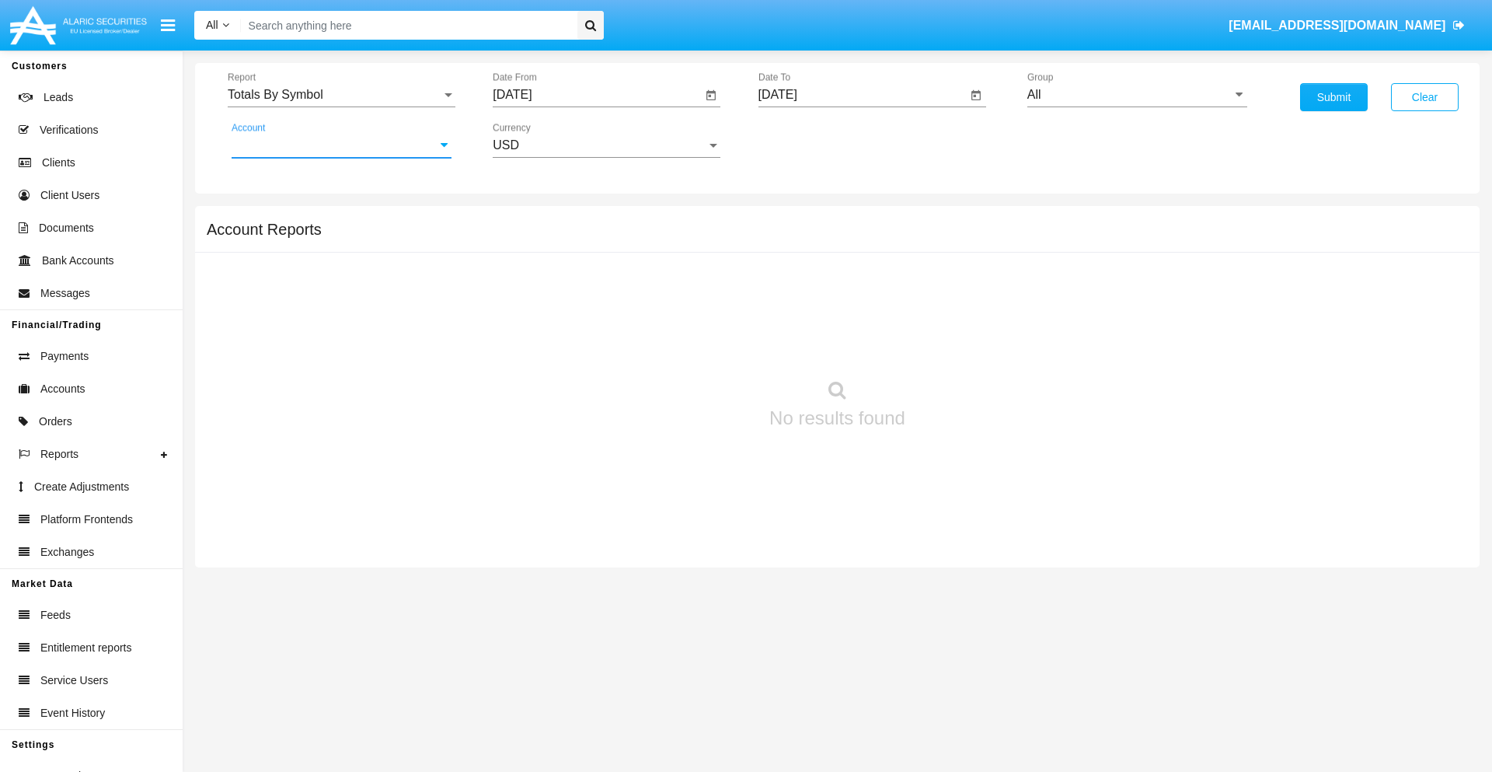
type input "HWLI025117A1"
click at [1333, 97] on button "Submit" at bounding box center [1334, 97] width 68 height 28
click at [341, 95] on span "Report" at bounding box center [335, 95] width 214 height 14
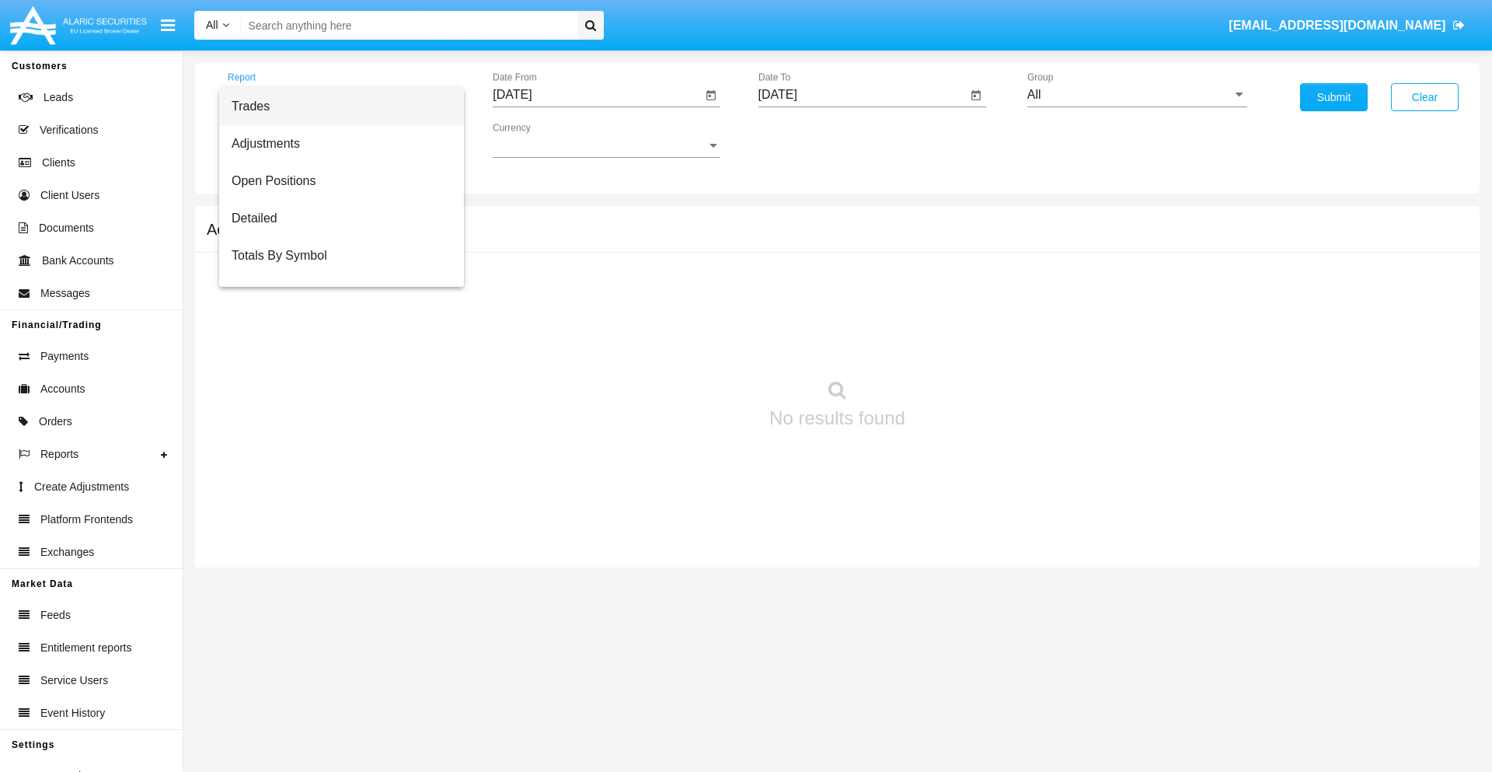
scroll to position [25, 0]
click at [335, 268] on span "Totals By Date" at bounding box center [342, 267] width 220 height 37
click at [597, 95] on input "[DATE]" at bounding box center [597, 95] width 209 height 14
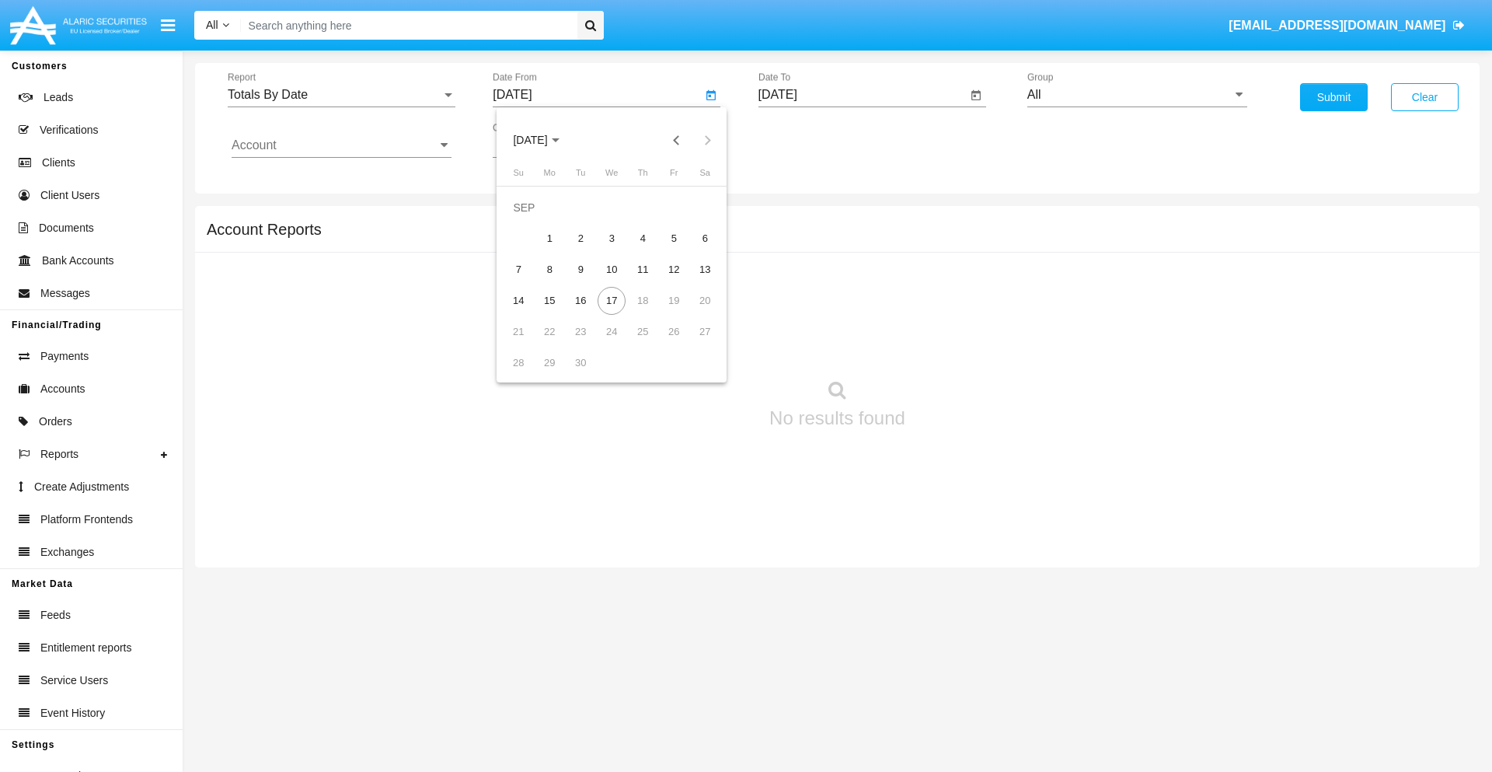
click at [543, 140] on span "[DATE]" at bounding box center [530, 140] width 34 height 12
click at [584, 312] on div "2019" at bounding box center [584, 312] width 49 height 28
click at [530, 219] on div "JAN" at bounding box center [530, 219] width 49 height 28
click at [580, 238] on div "1" at bounding box center [580, 239] width 28 height 28
type input "[DATE]"
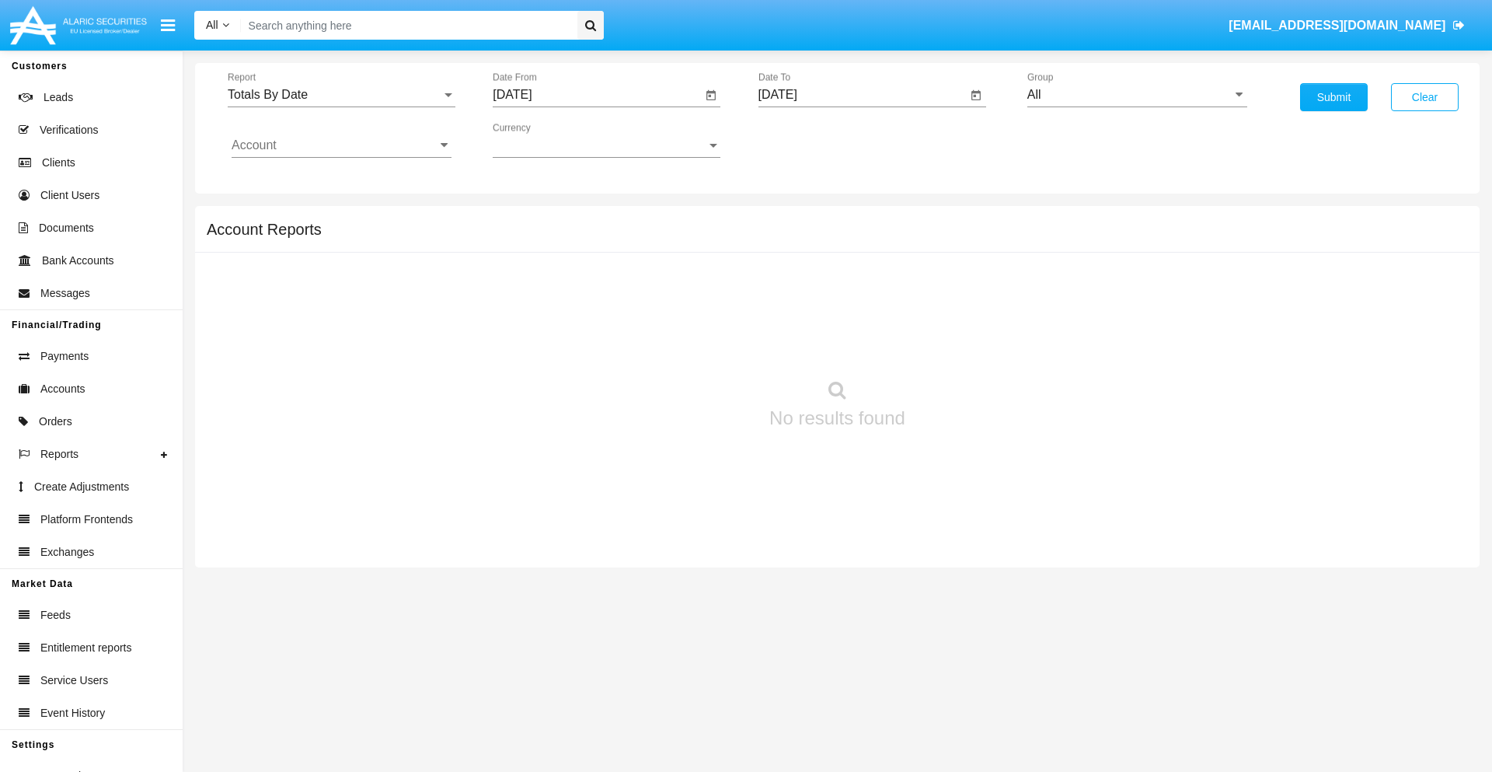
click at [862, 95] on input "[DATE]" at bounding box center [862, 95] width 209 height 14
click at [808, 140] on span "[DATE]" at bounding box center [796, 140] width 34 height 12
click at [849, 312] on div "2019" at bounding box center [849, 312] width 49 height 28
click at [795, 219] on div "JAN" at bounding box center [795, 219] width 49 height 28
click at [845, 238] on div "1" at bounding box center [846, 239] width 28 height 28
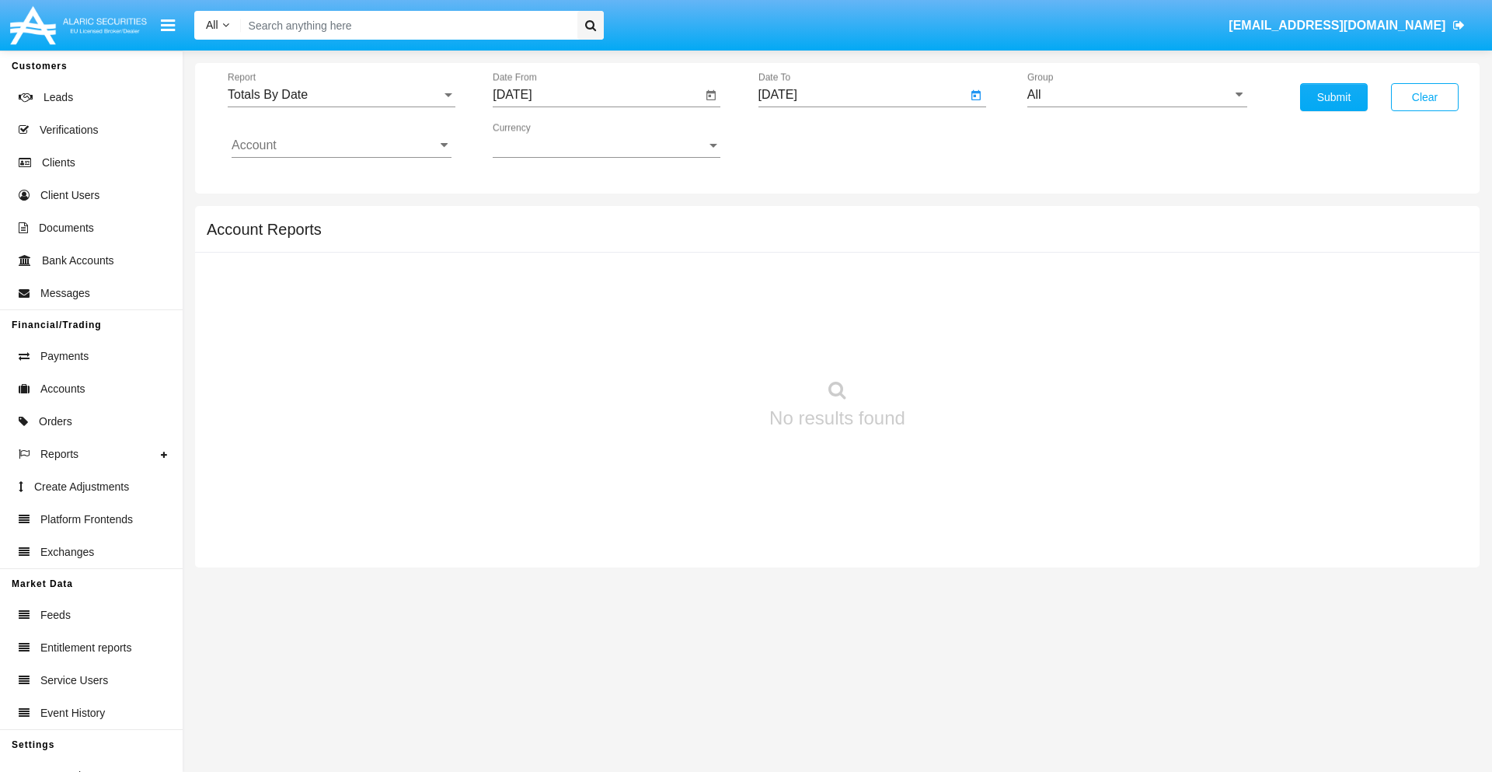
type input "[DATE]"
click at [341, 145] on input "Account" at bounding box center [342, 145] width 220 height 14
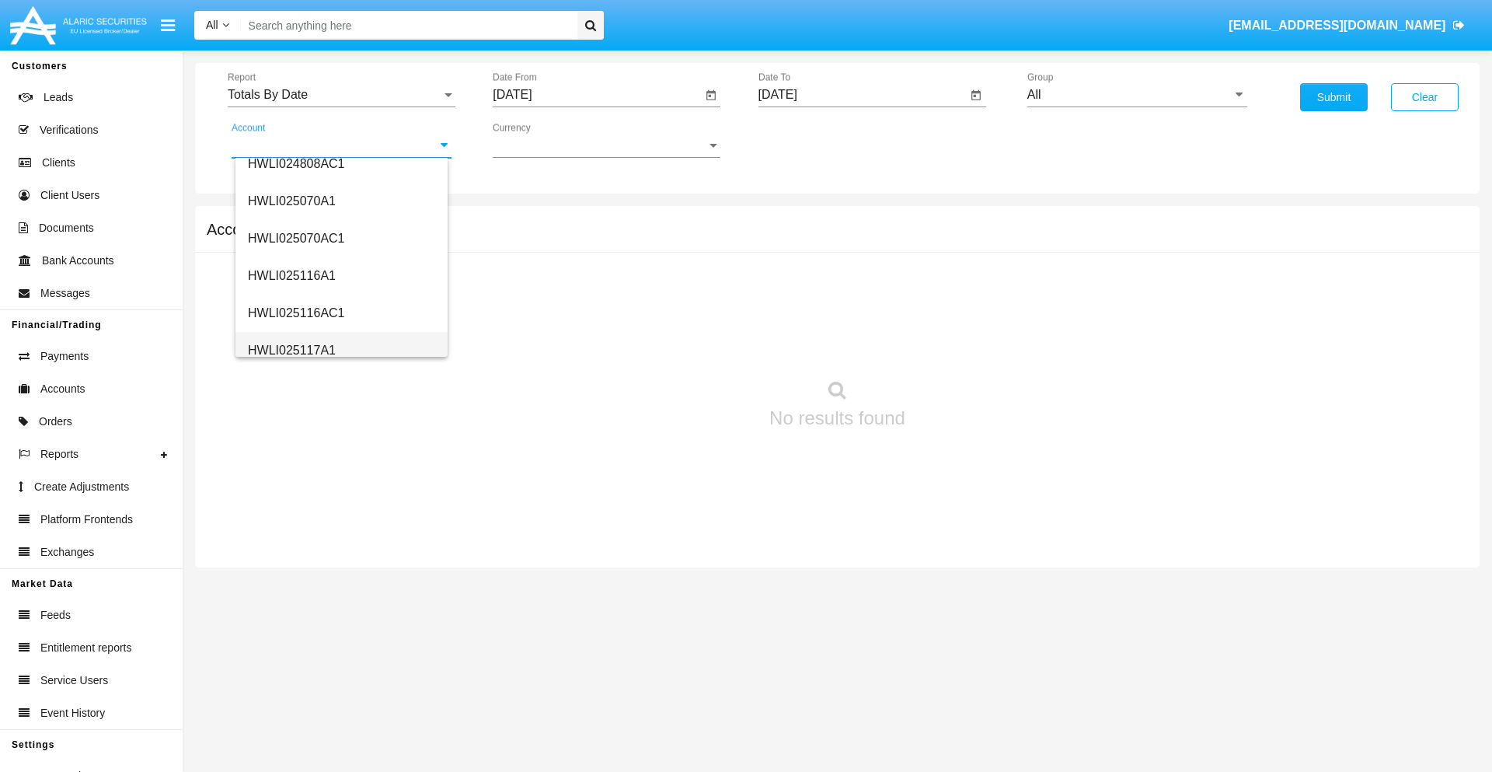
click at [291, 350] on span "HWLI025117A1" at bounding box center [292, 349] width 88 height 13
type input "HWLI025117A1"
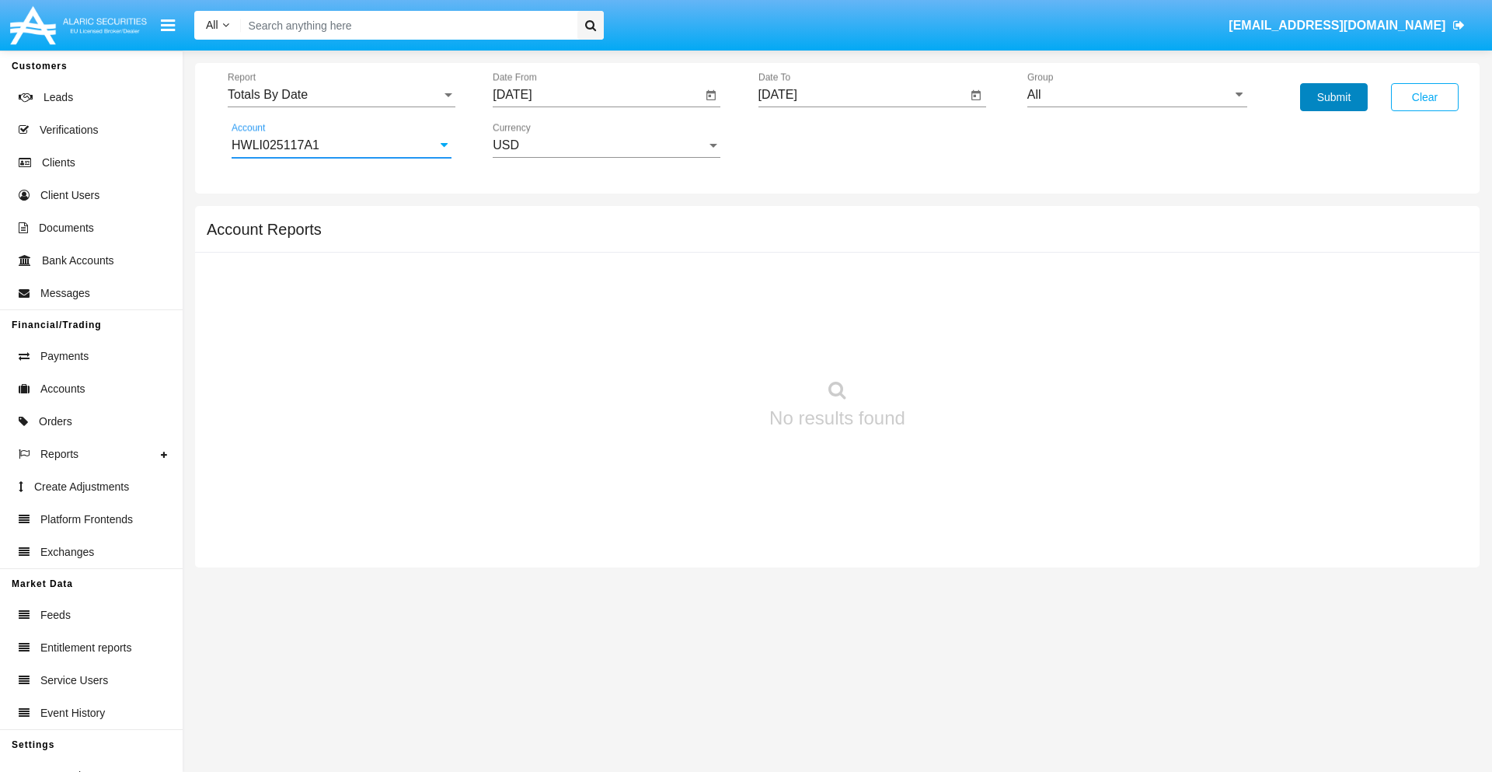
click at [1333, 97] on button "Submit" at bounding box center [1334, 97] width 68 height 28
click at [341, 95] on span "Report" at bounding box center [335, 95] width 214 height 14
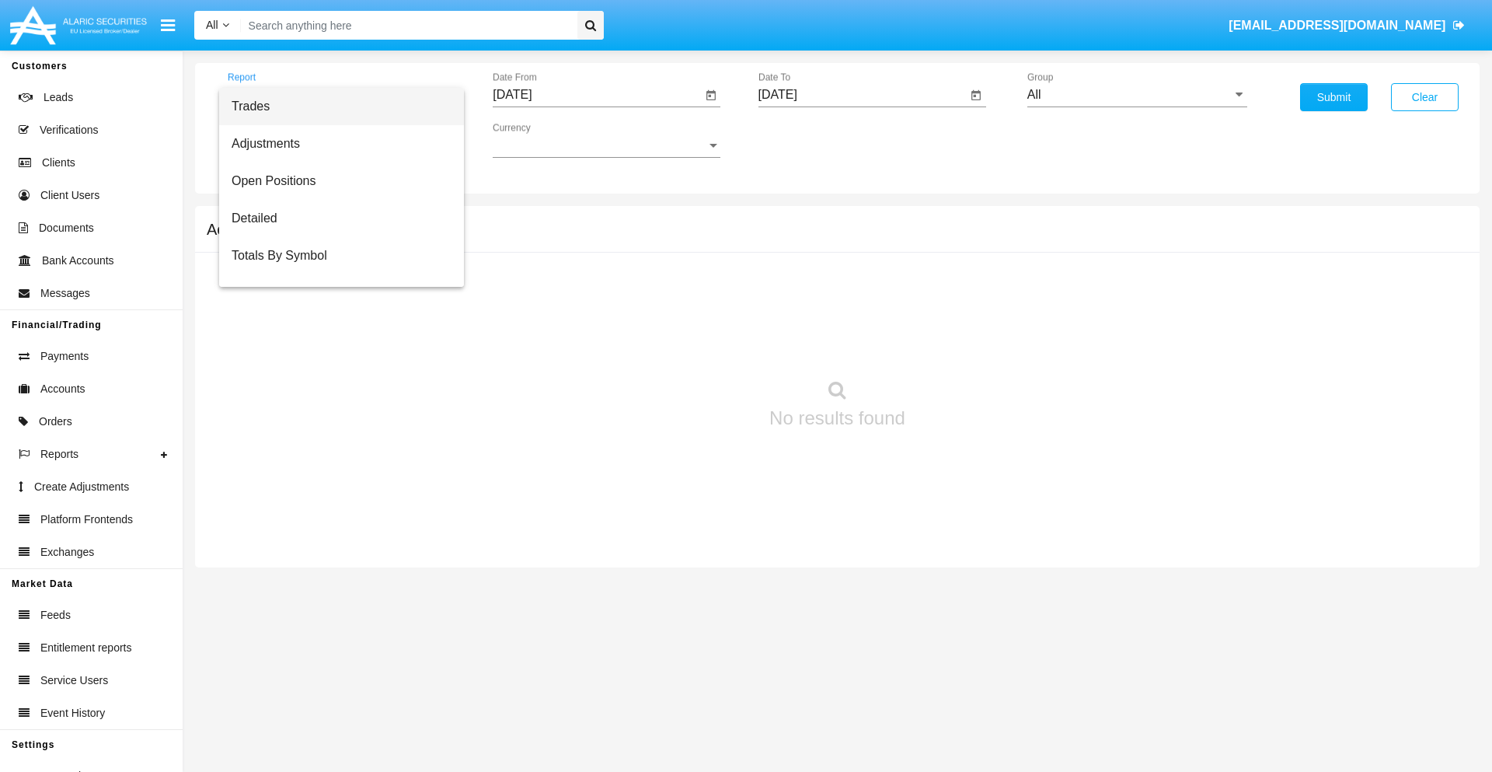
scroll to position [62, 0]
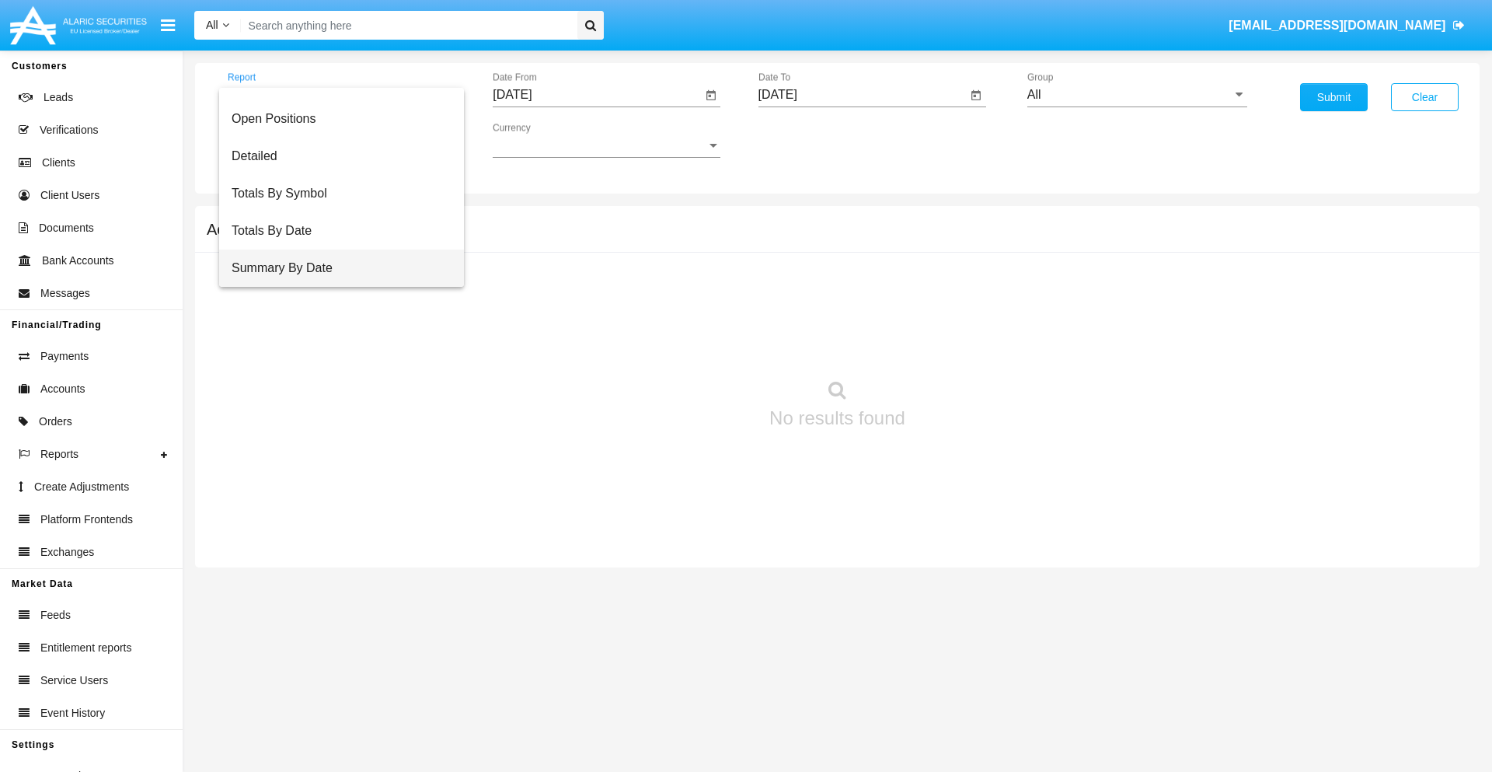
click at [335, 268] on span "Summary By Date" at bounding box center [342, 267] width 220 height 37
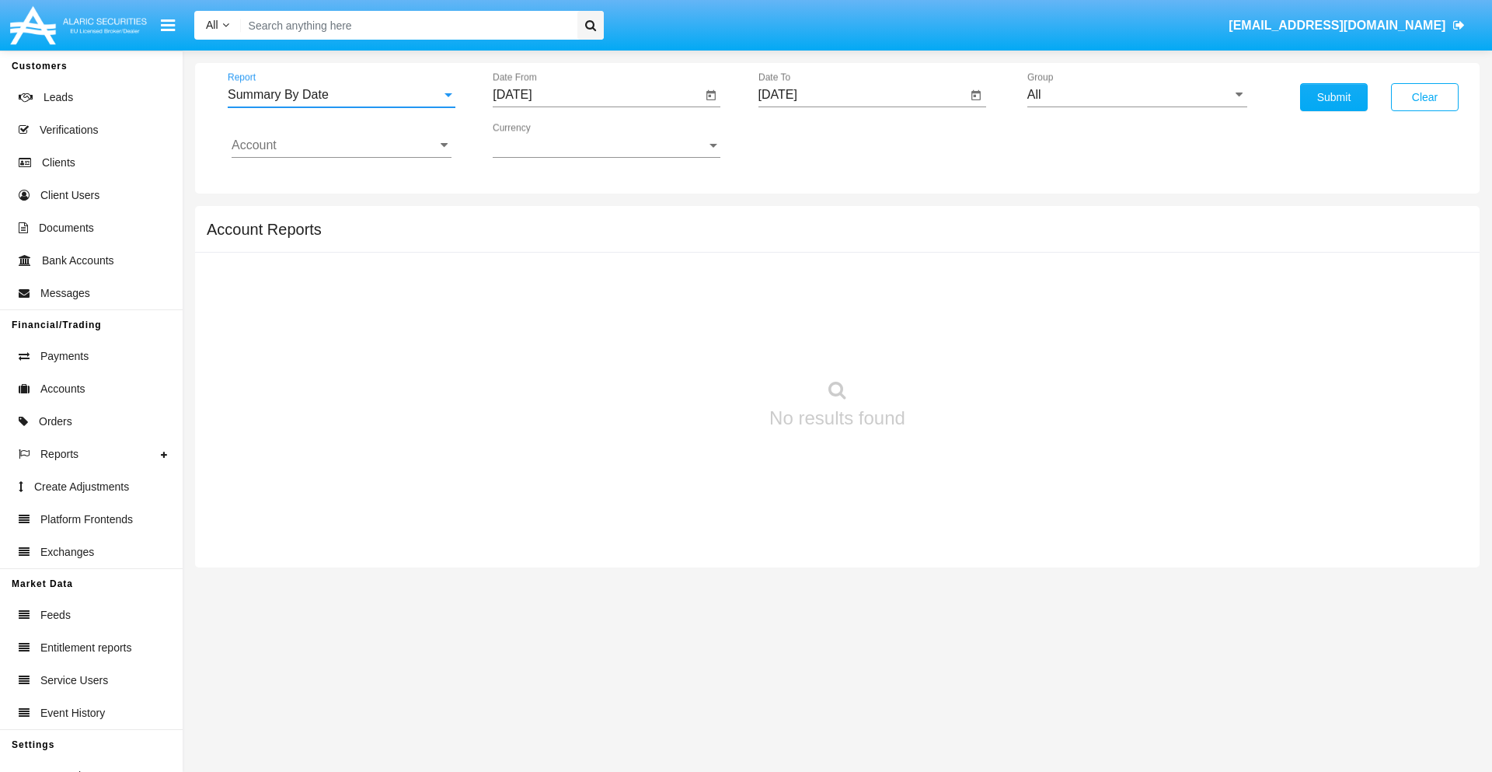
click at [597, 95] on input "[DATE]" at bounding box center [597, 95] width 209 height 14
click at [543, 140] on span "[DATE]" at bounding box center [530, 140] width 34 height 12
click at [584, 312] on div "2019" at bounding box center [584, 312] width 49 height 28
click at [530, 219] on div "JAN" at bounding box center [530, 219] width 49 height 28
click at [580, 238] on div "1" at bounding box center [580, 239] width 28 height 28
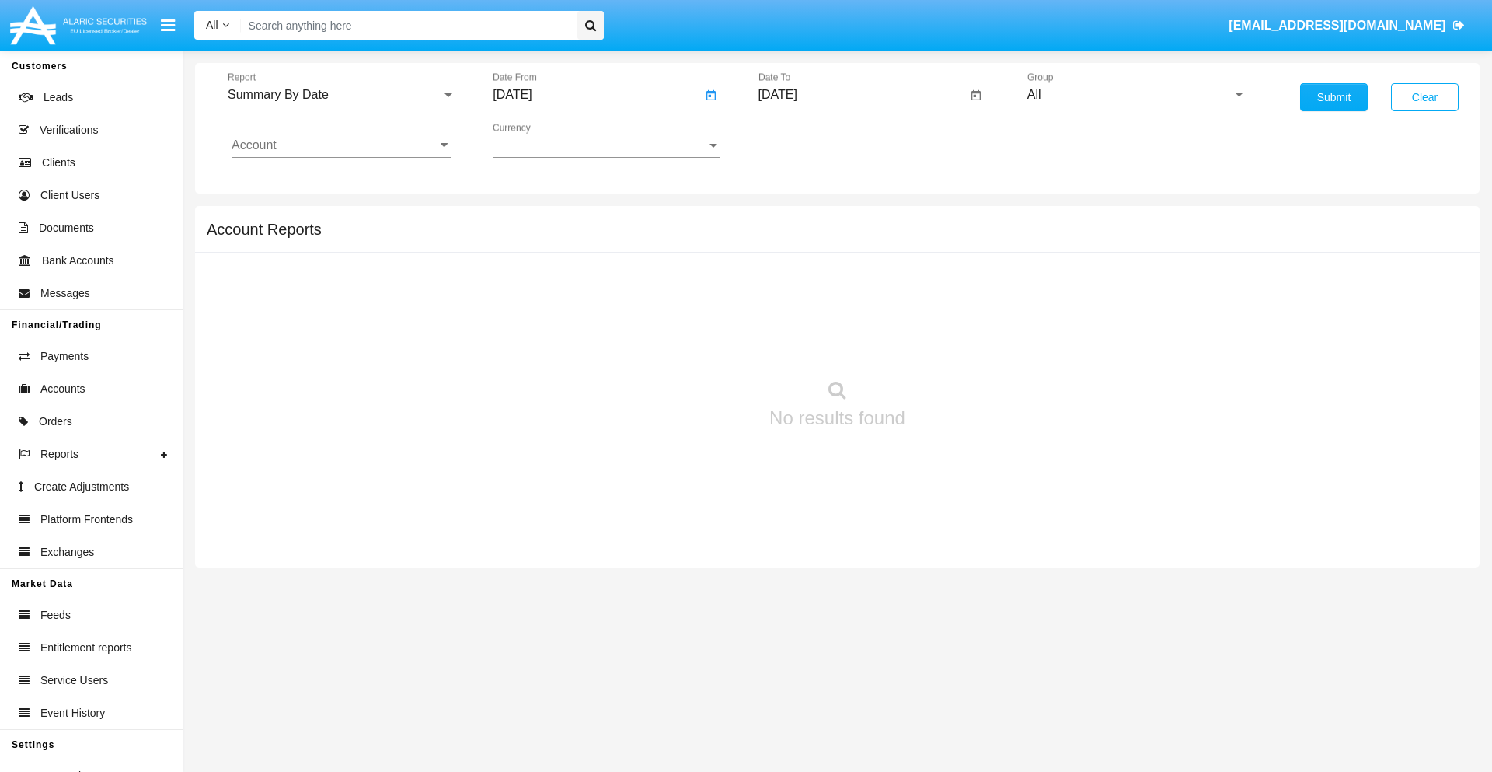
type input "[DATE]"
click at [862, 95] on input "[DATE]" at bounding box center [862, 95] width 209 height 14
click at [808, 140] on span "[DATE]" at bounding box center [796, 140] width 34 height 12
click at [849, 312] on div "2019" at bounding box center [849, 312] width 49 height 28
click at [795, 219] on div "JAN" at bounding box center [795, 219] width 49 height 28
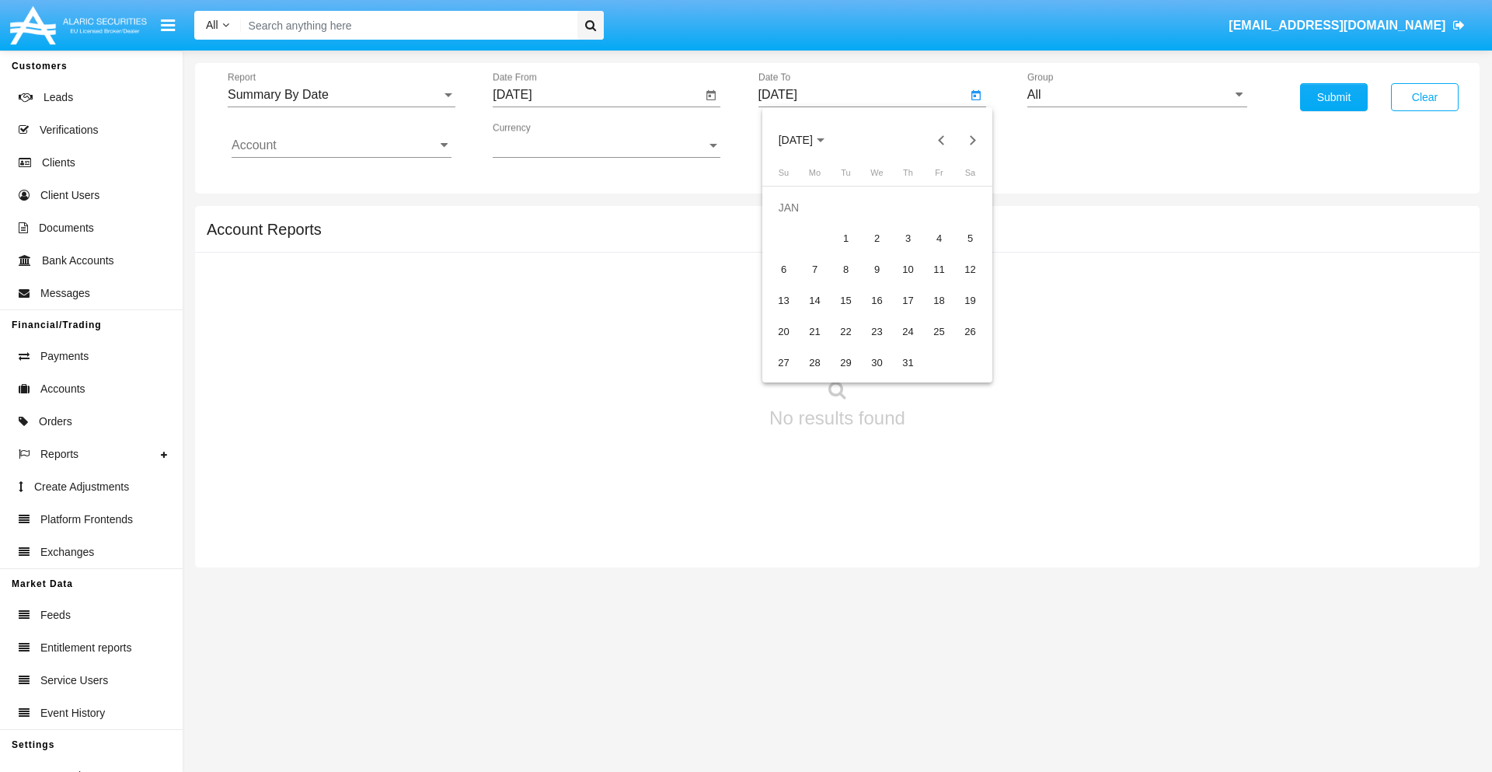
click at [845, 238] on div "1" at bounding box center [846, 239] width 28 height 28
type input "01/01/19"
click at [341, 145] on input "Account" at bounding box center [342, 145] width 220 height 14
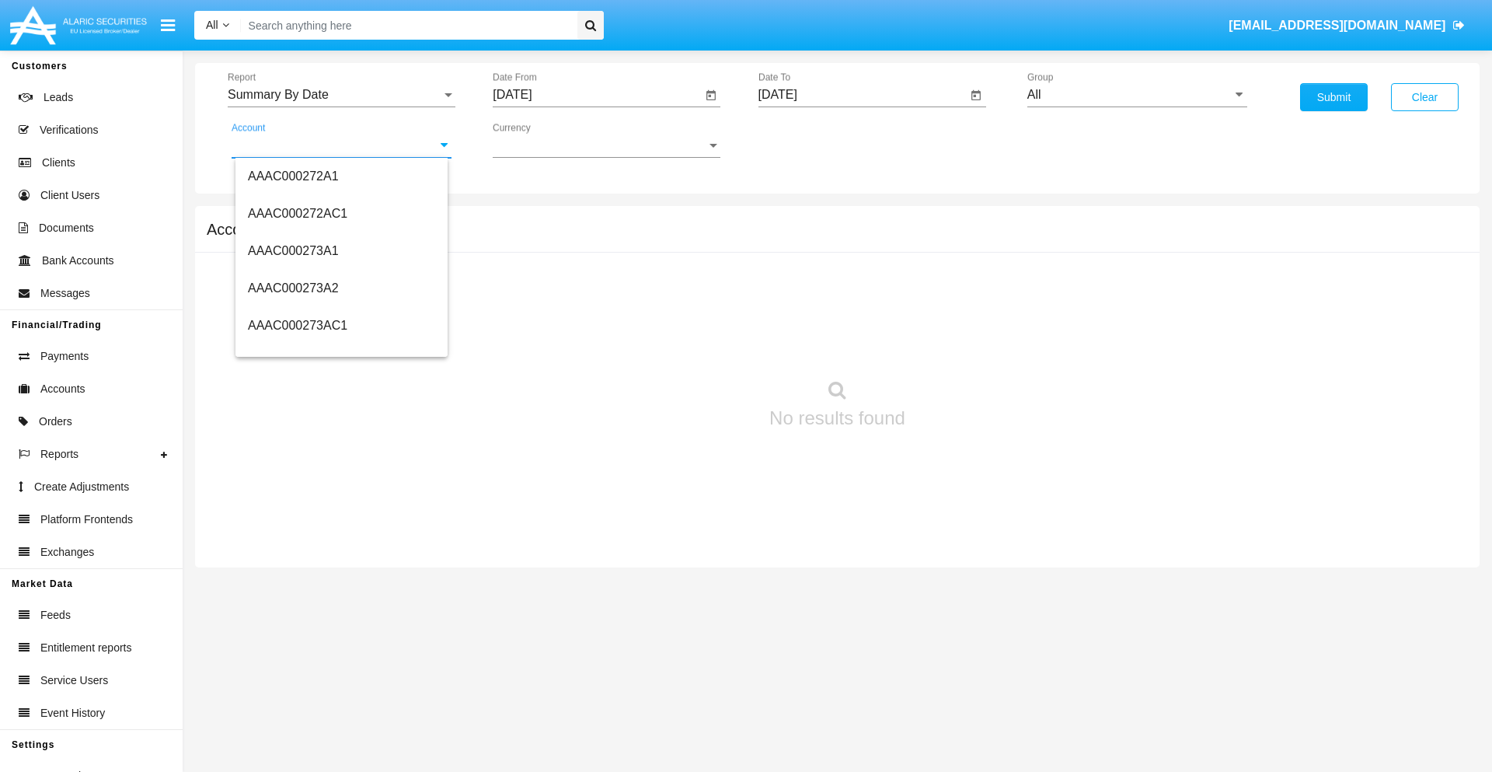
scroll to position [178317, 0]
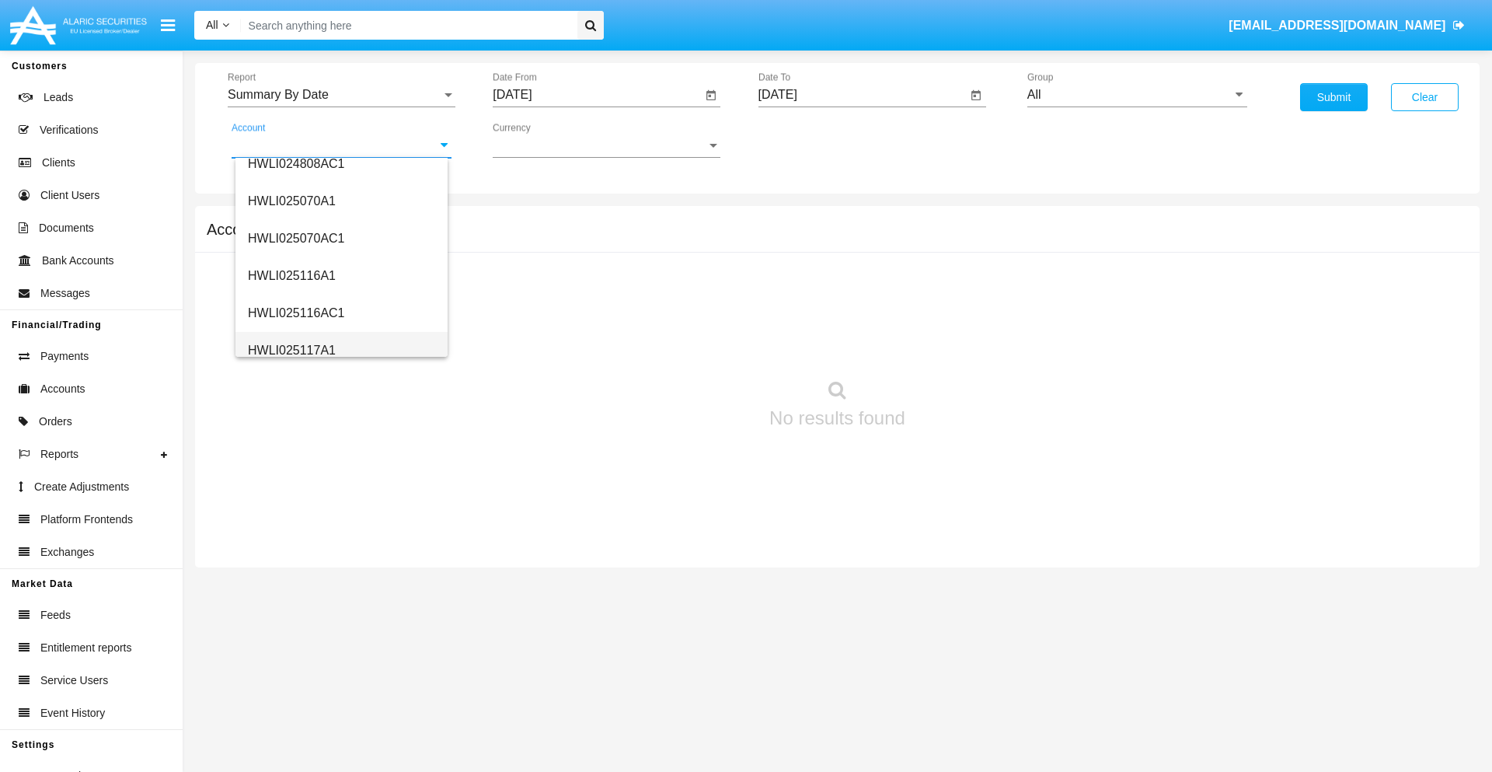
click at [291, 350] on span "HWLI025117A1" at bounding box center [292, 349] width 88 height 13
type input "HWLI025117A1"
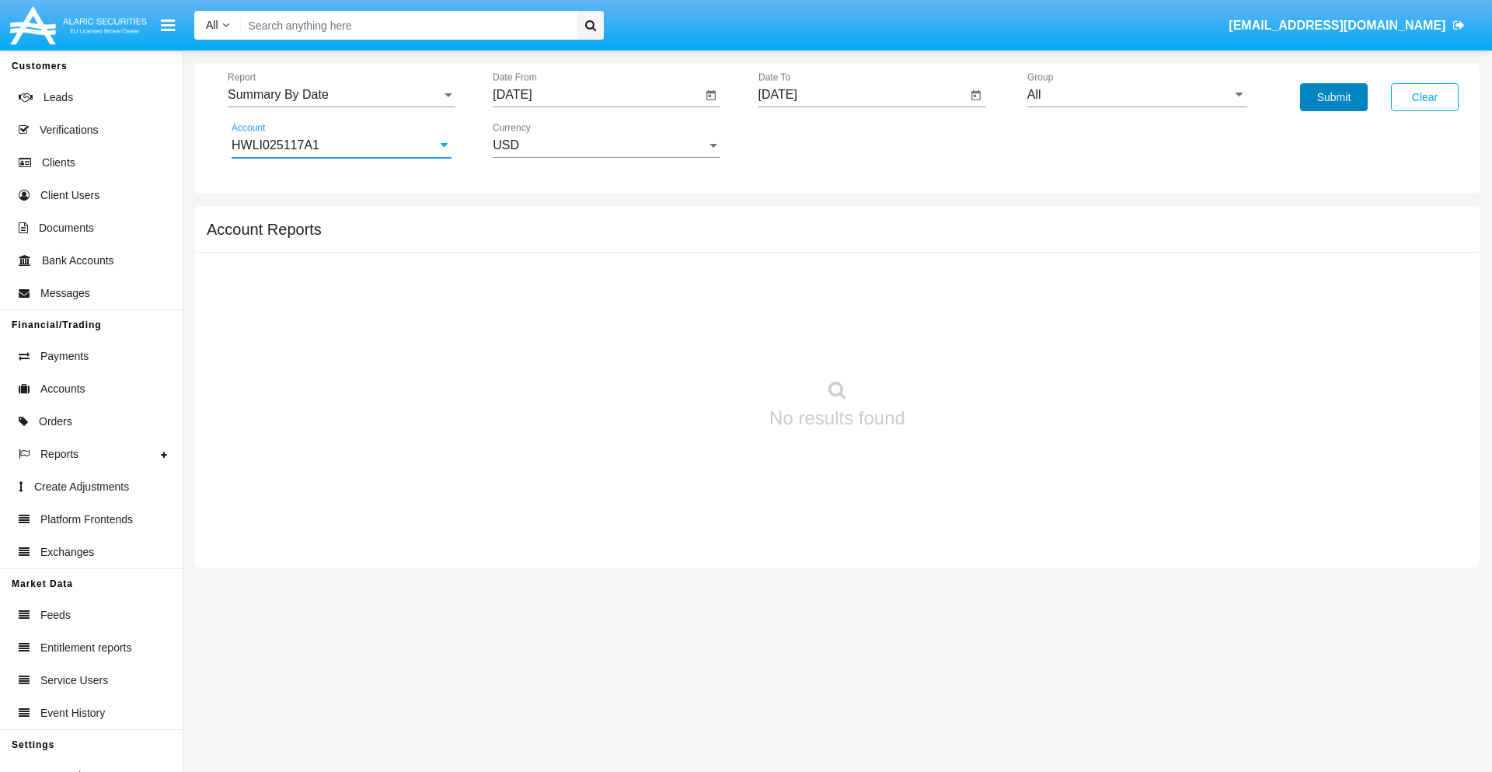
click at [1333, 97] on button "Submit" at bounding box center [1334, 97] width 68 height 28
click at [341, 95] on span "Report" at bounding box center [335, 95] width 214 height 14
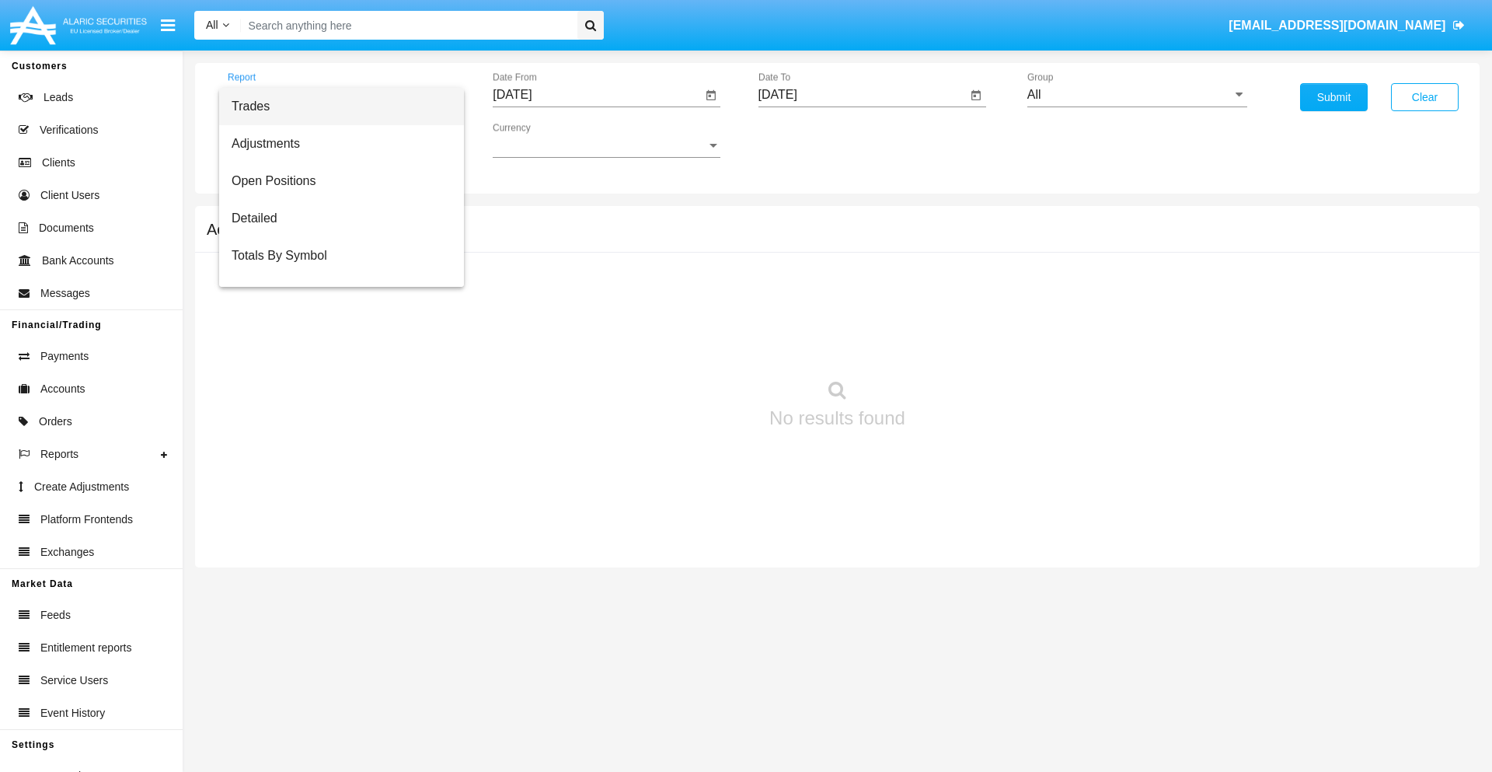
scroll to position [99, 0]
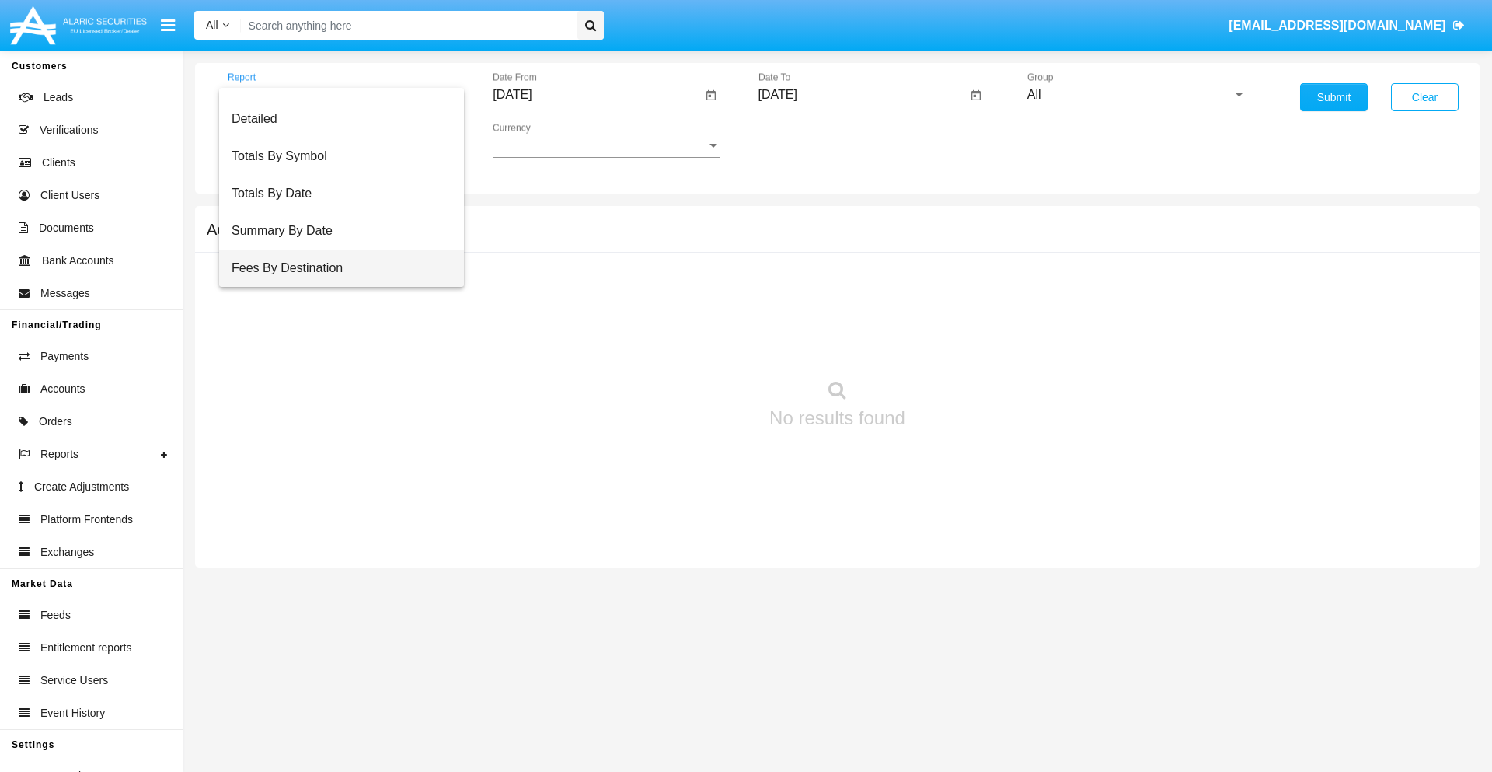
click at [335, 268] on span "Fees By Destination" at bounding box center [342, 267] width 220 height 37
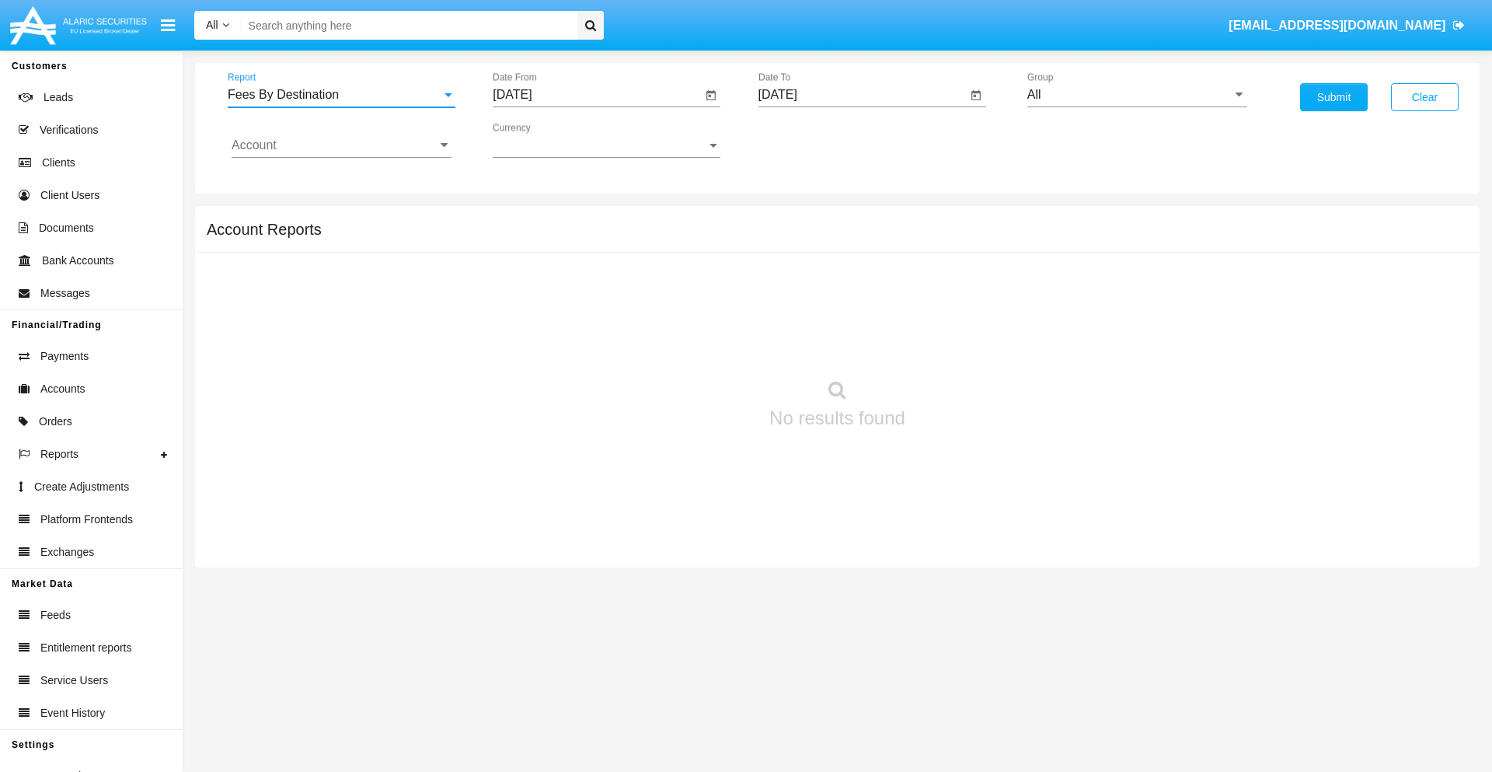
click at [597, 95] on input "[DATE]" at bounding box center [597, 95] width 209 height 14
click at [543, 140] on span "[DATE]" at bounding box center [530, 140] width 34 height 12
click at [584, 312] on div "2019" at bounding box center [584, 312] width 49 height 28
click at [530, 219] on div "JAN" at bounding box center [530, 219] width 49 height 28
click at [580, 238] on div "1" at bounding box center [580, 239] width 28 height 28
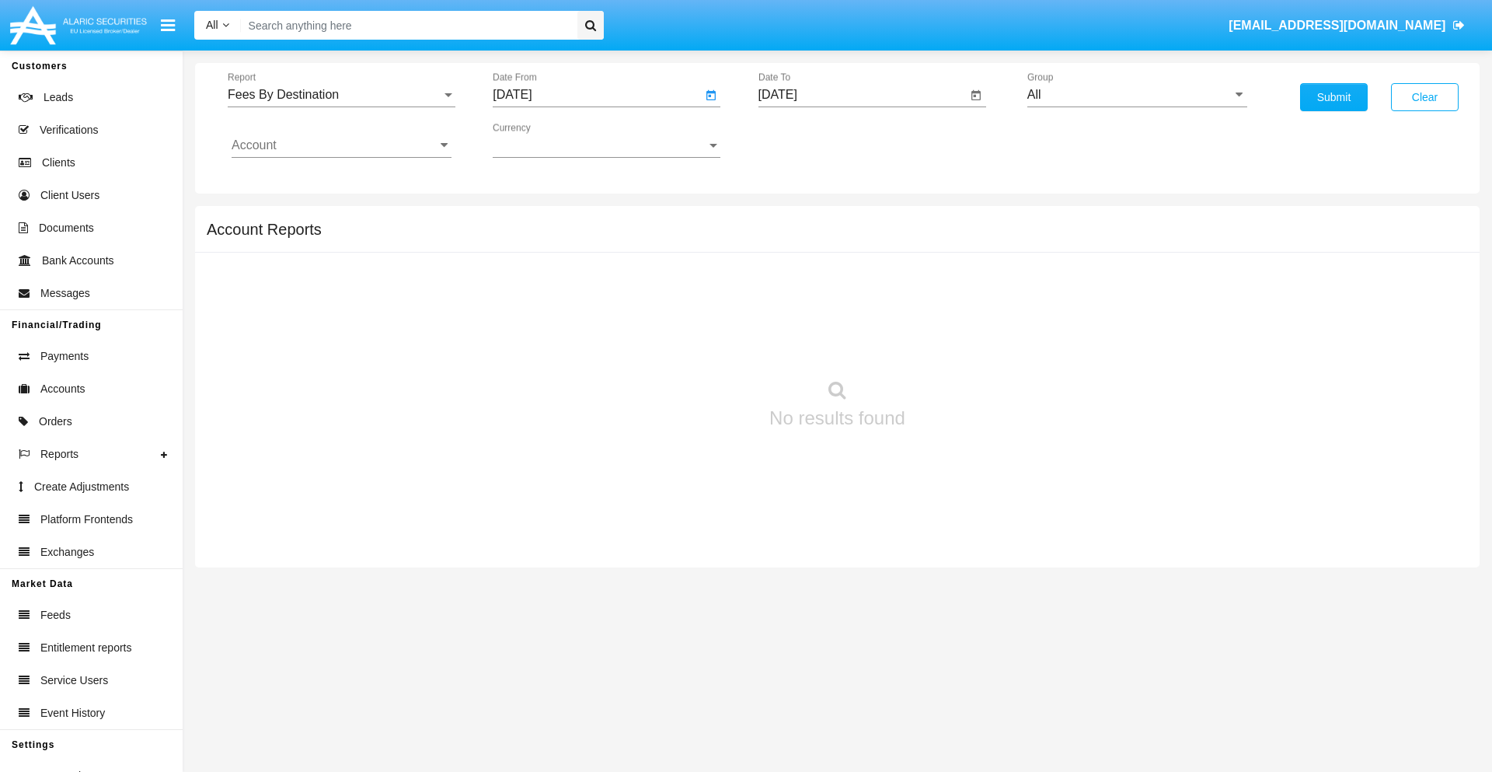
type input "[DATE]"
click at [862, 95] on input "[DATE]" at bounding box center [862, 95] width 209 height 14
click at [808, 140] on span "[DATE]" at bounding box center [796, 140] width 34 height 12
click at [849, 312] on div "2019" at bounding box center [849, 312] width 49 height 28
click at [795, 219] on div "JAN" at bounding box center [795, 219] width 49 height 28
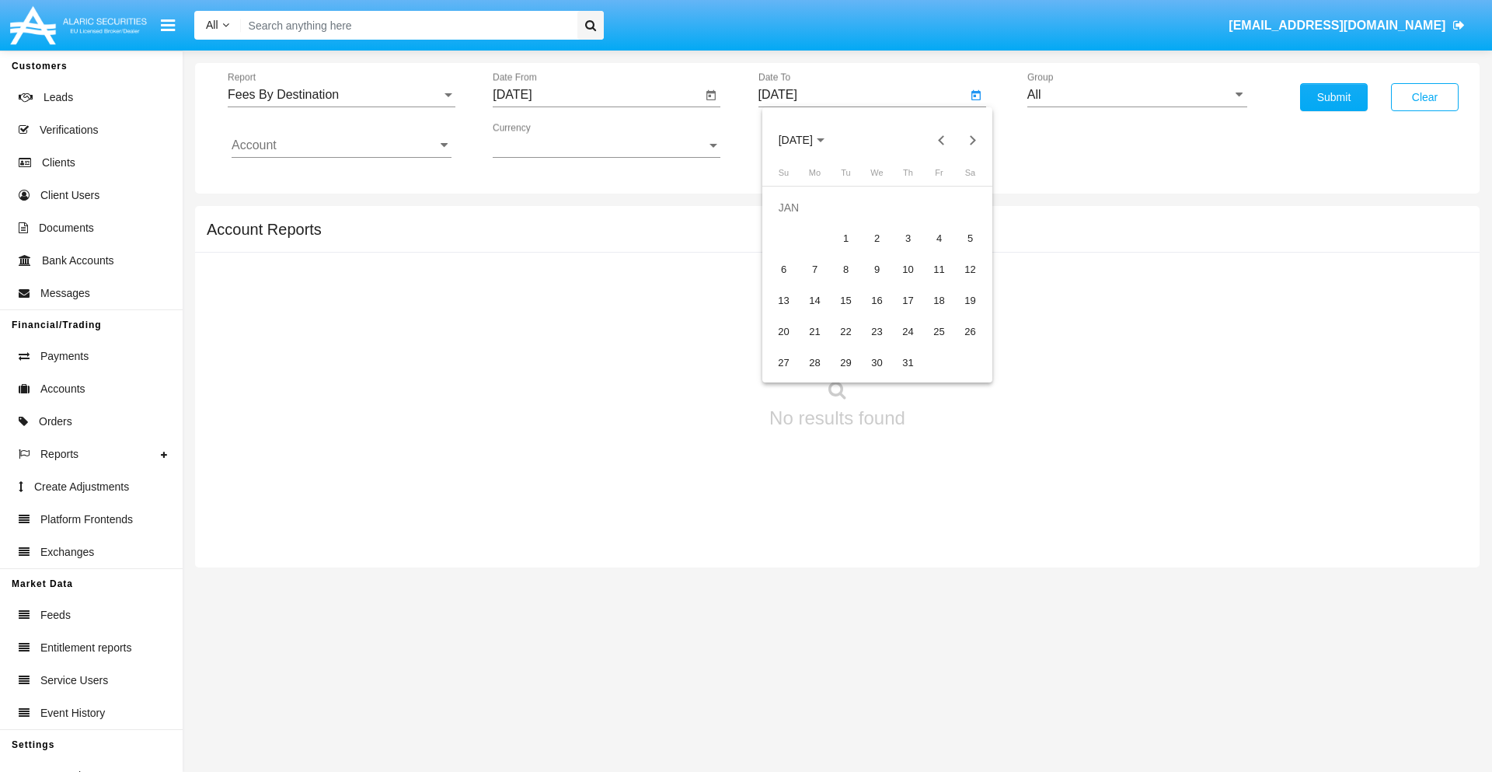
click at [845, 238] on div "1" at bounding box center [846, 239] width 28 height 28
type input "[DATE]"
click at [341, 145] on input "Account" at bounding box center [342, 145] width 220 height 14
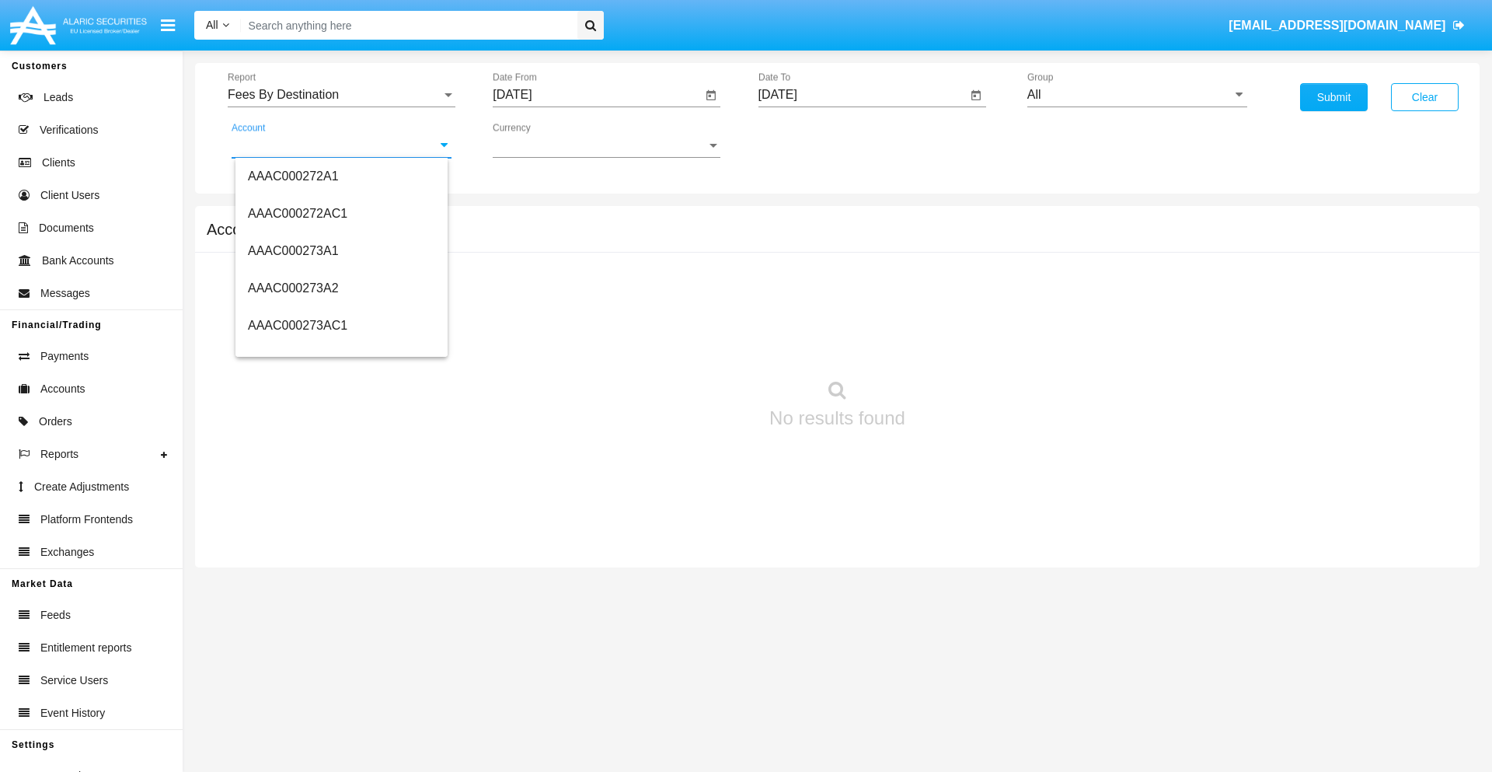
scroll to position [178317, 0]
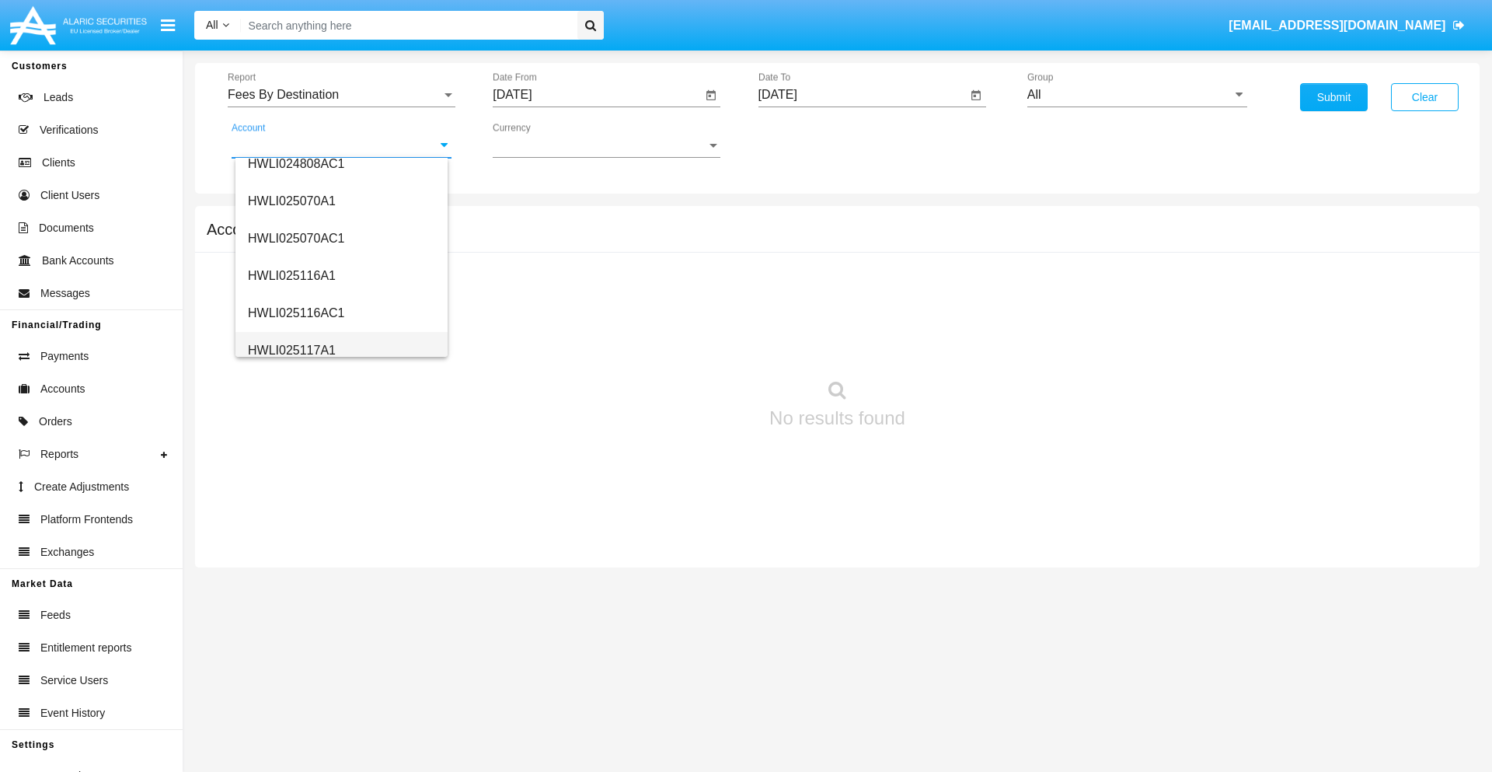
click at [291, 350] on span "HWLI025117A1" at bounding box center [292, 349] width 88 height 13
type input "HWLI025117A1"
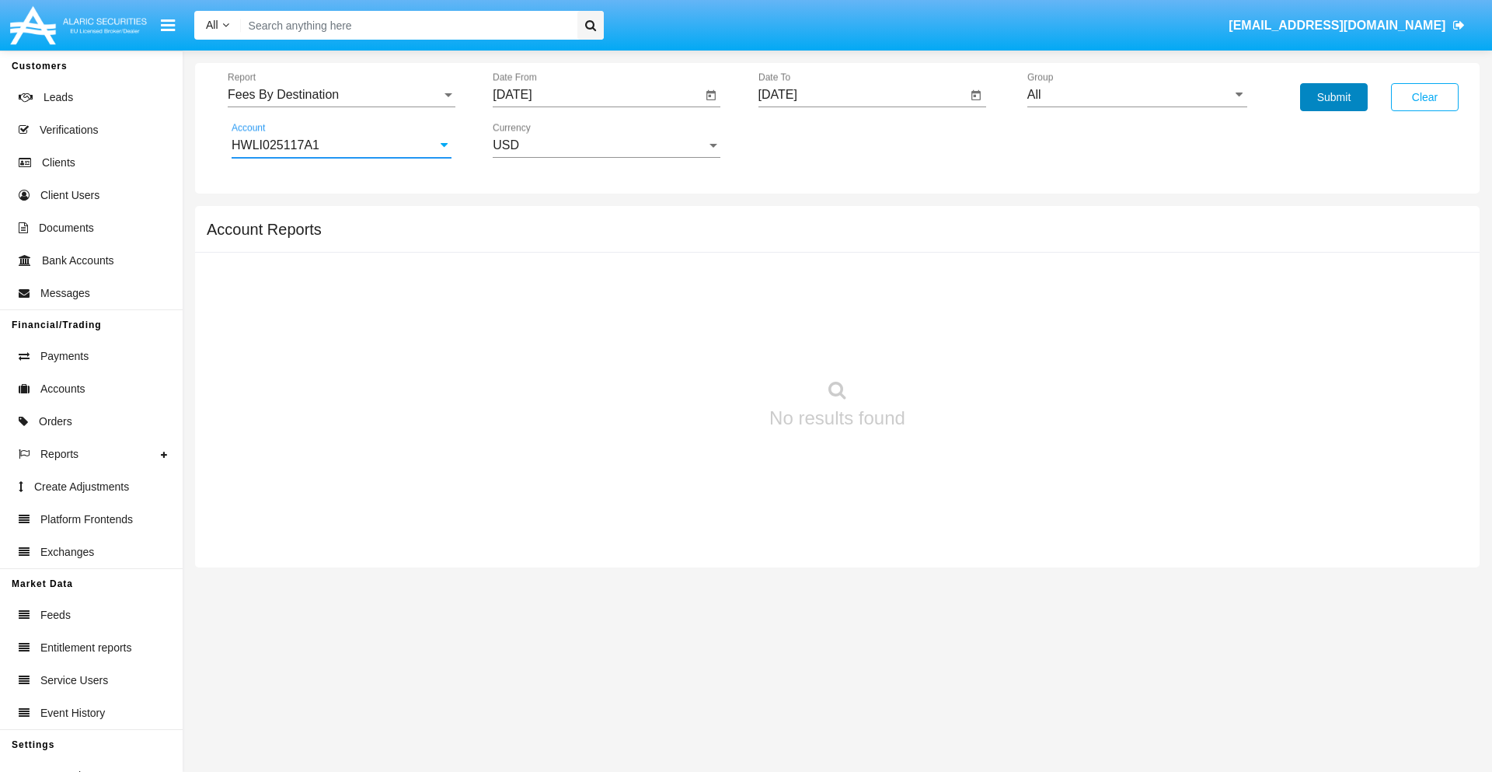
click at [1333, 97] on button "Submit" at bounding box center [1334, 97] width 68 height 28
click at [341, 95] on span "Report" at bounding box center [335, 95] width 214 height 14
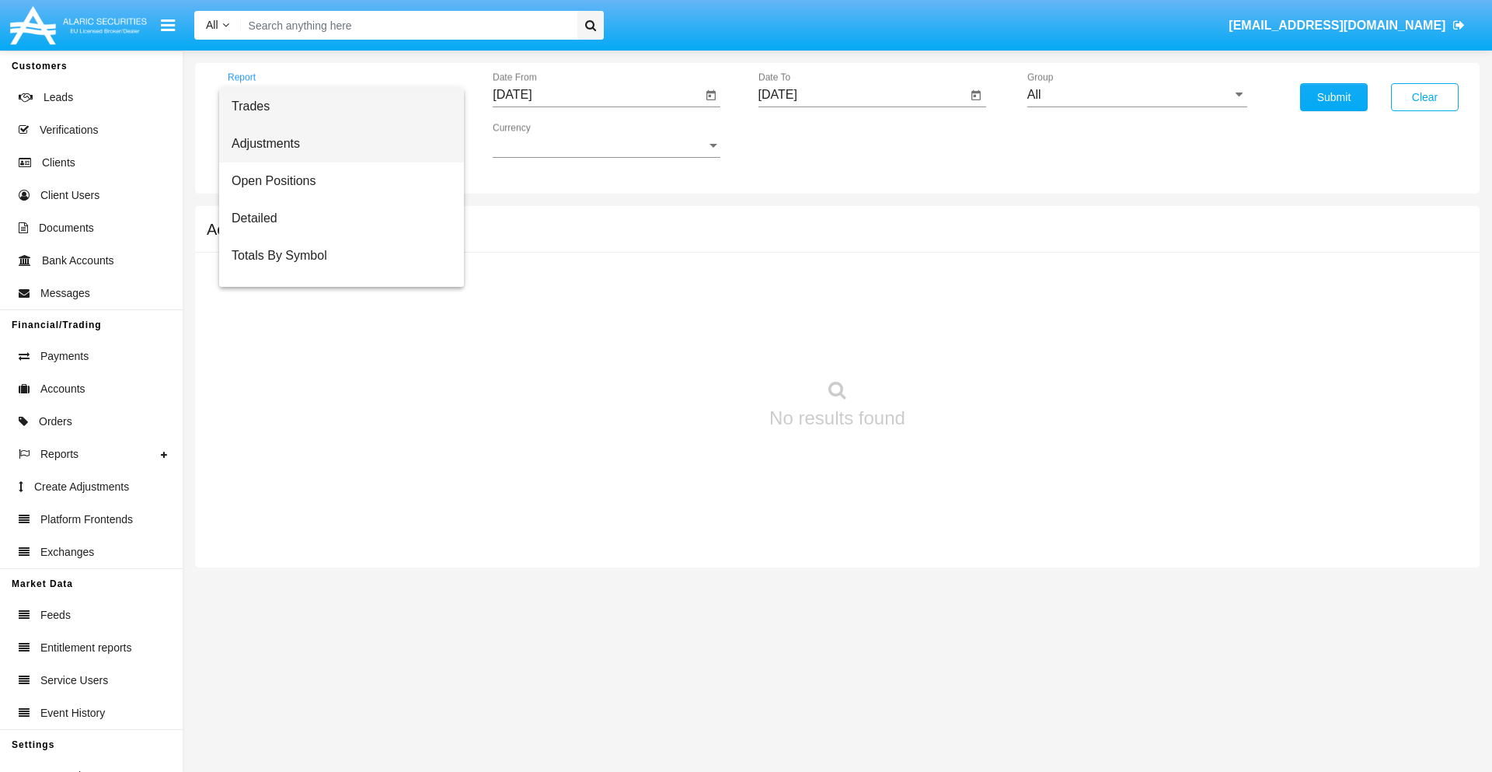
click at [335, 144] on span "Adjustments" at bounding box center [342, 143] width 220 height 37
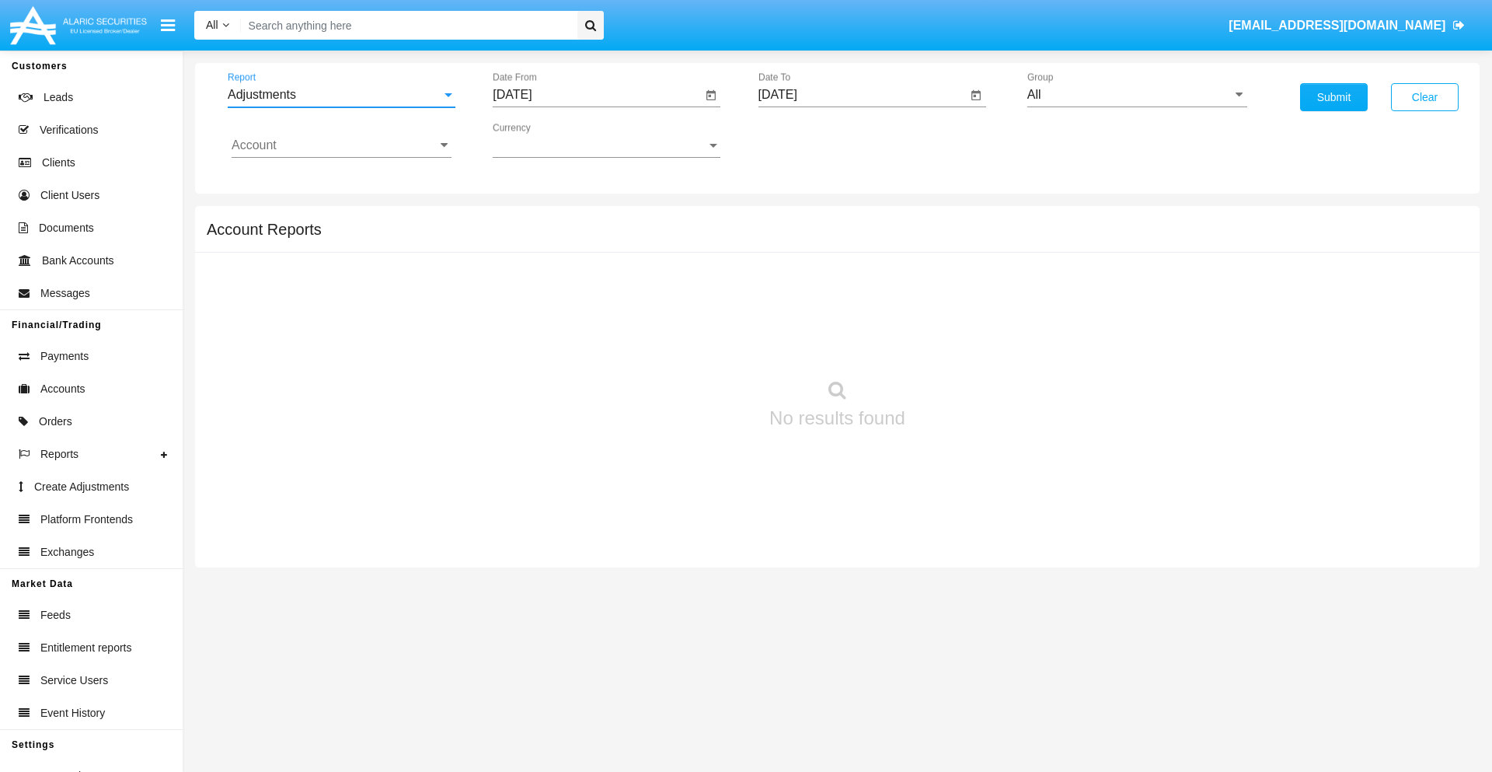
click at [597, 95] on input "[DATE]" at bounding box center [597, 95] width 209 height 14
click at [543, 140] on span "[DATE]" at bounding box center [530, 140] width 34 height 12
click at [693, 343] on div "2025" at bounding box center [693, 343] width 49 height 28
click at [693, 250] on div "AUG" at bounding box center [693, 250] width 49 height 28
click at [518, 300] on div "17" at bounding box center [518, 301] width 28 height 28
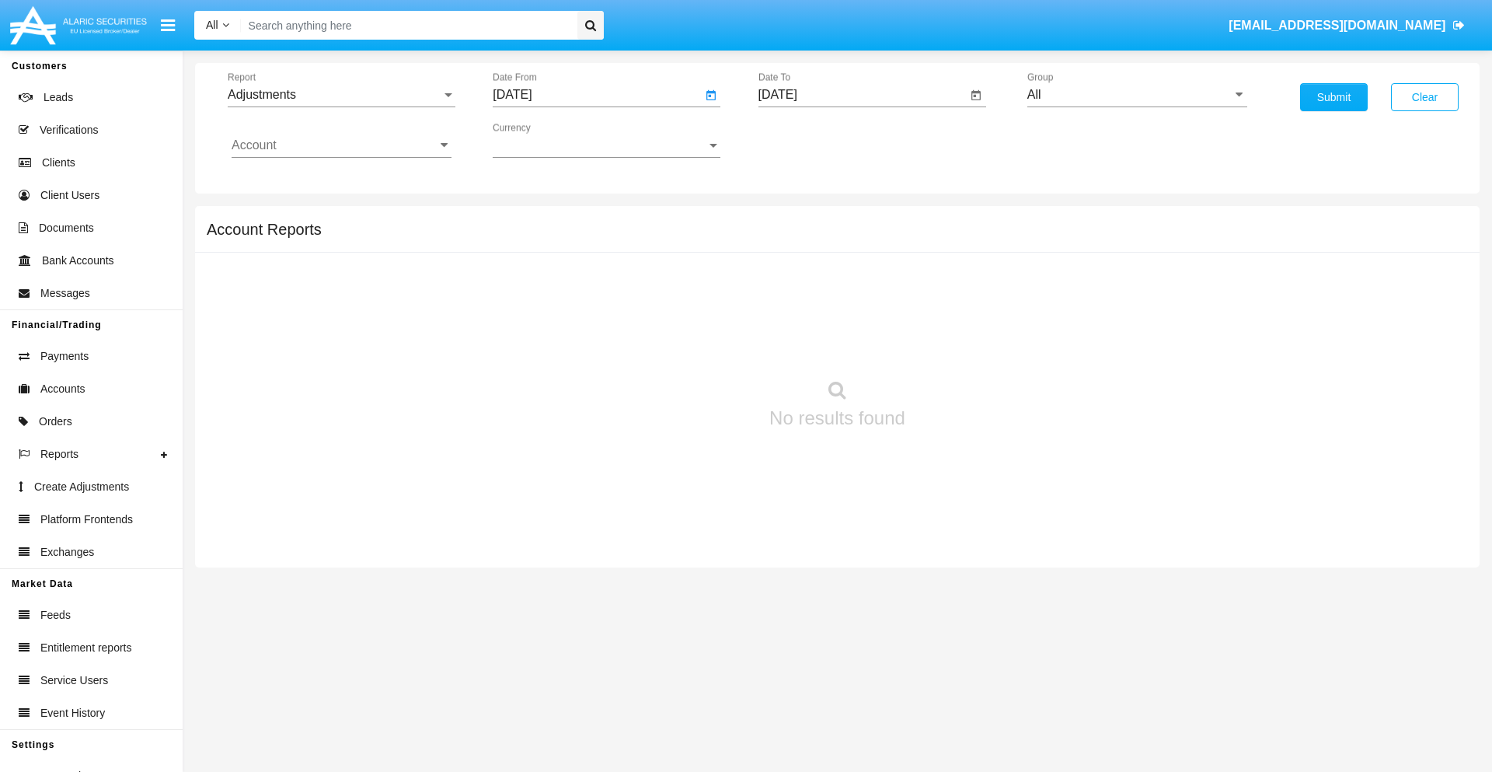
type input "[DATE]"
click at [862, 95] on input "[DATE]" at bounding box center [862, 95] width 209 height 14
click at [808, 140] on span "[DATE]" at bounding box center [796, 140] width 34 height 12
click at [958, 343] on div "2025" at bounding box center [958, 343] width 49 height 28
click at [795, 281] on div "SEP" at bounding box center [795, 281] width 49 height 28
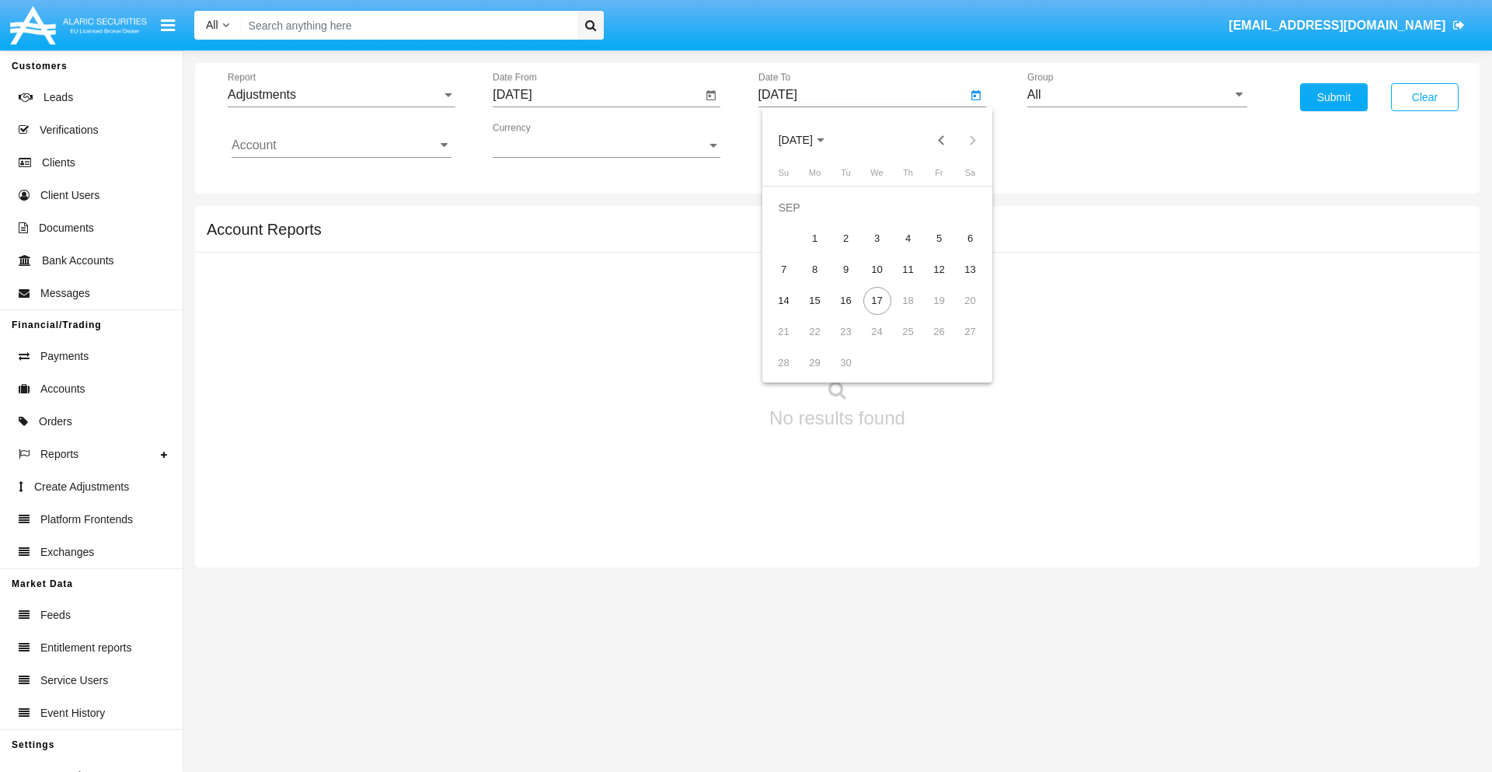
click at [876, 300] on div "17" at bounding box center [877, 301] width 28 height 28
type input "[DATE]"
click at [1137, 95] on input "All" at bounding box center [1137, 95] width 220 height 14
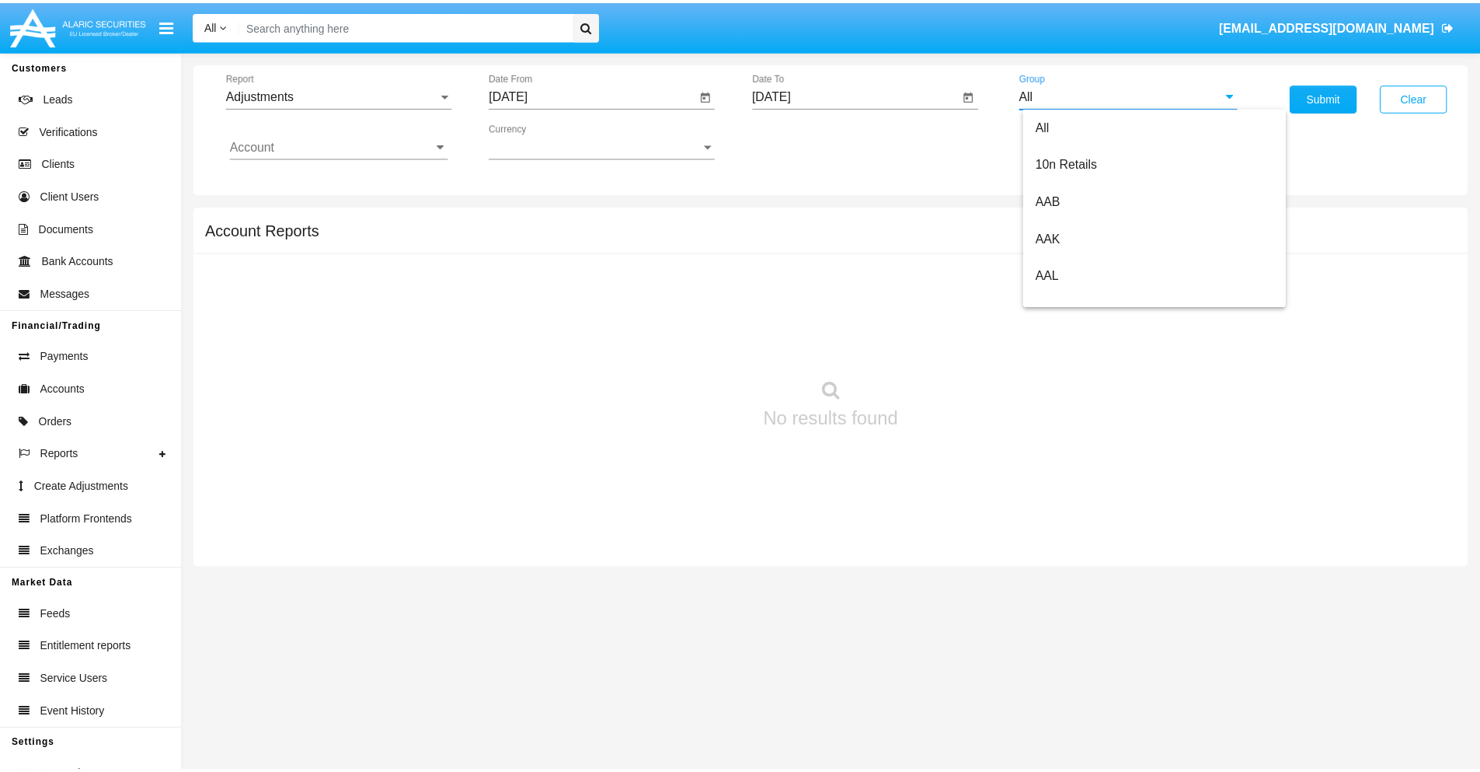
scroll to position [348, 0]
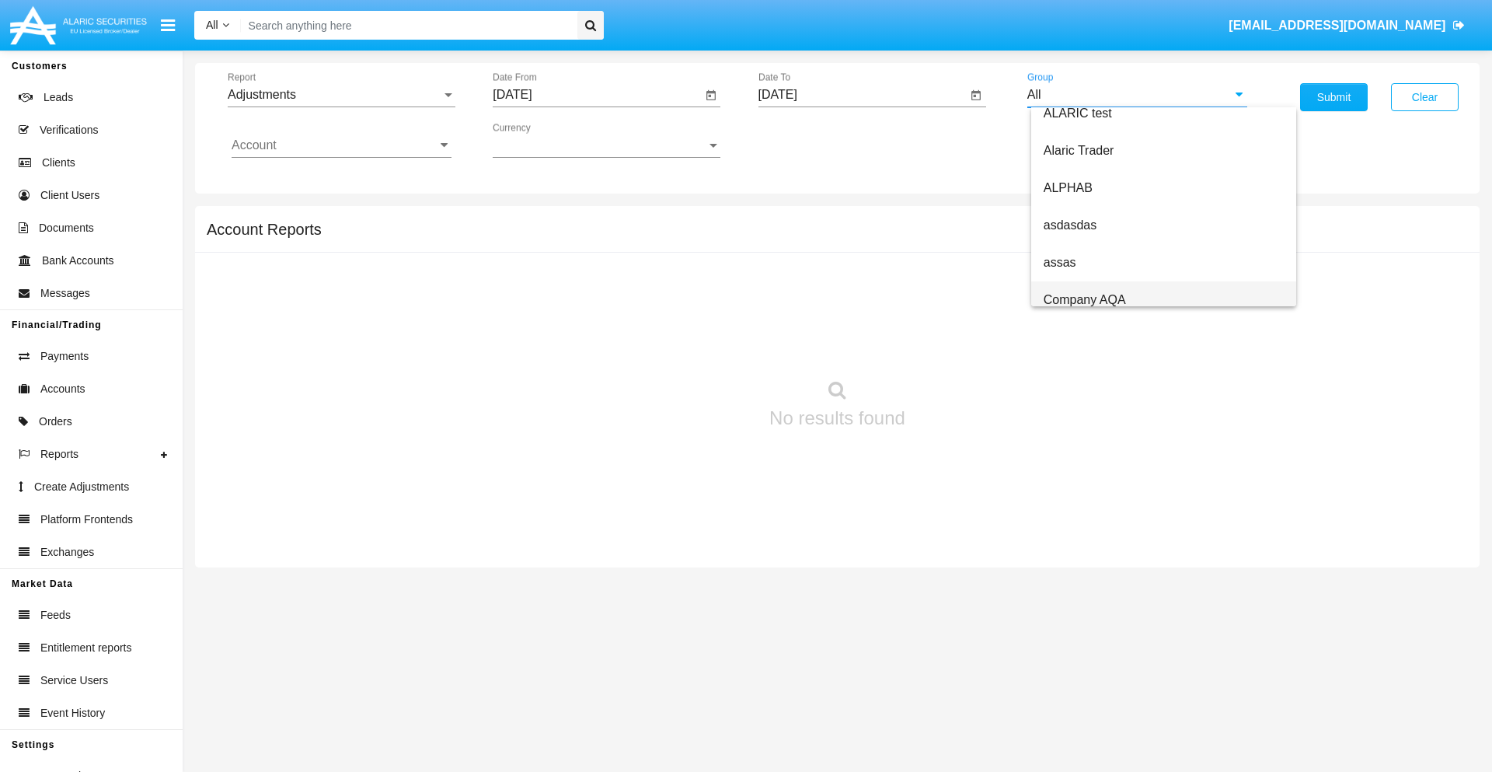
click at [1084, 299] on span "Company AQA" at bounding box center [1084, 299] width 82 height 13
type input "Company AQA"
click at [341, 145] on input "Account" at bounding box center [342, 145] width 220 height 14
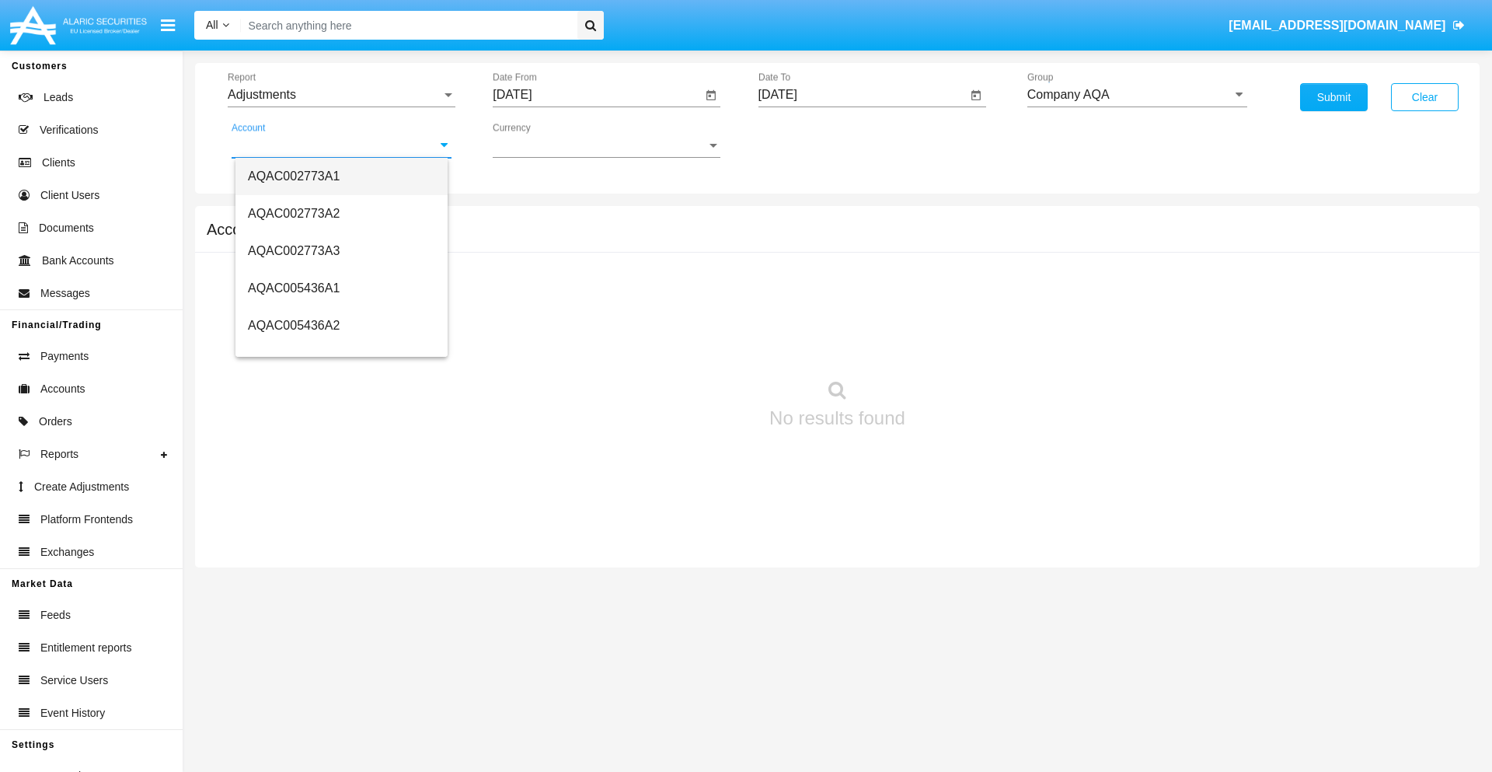
click at [294, 176] on span "AQAC002773A1" at bounding box center [294, 175] width 92 height 13
type input "AQAC002773A1"
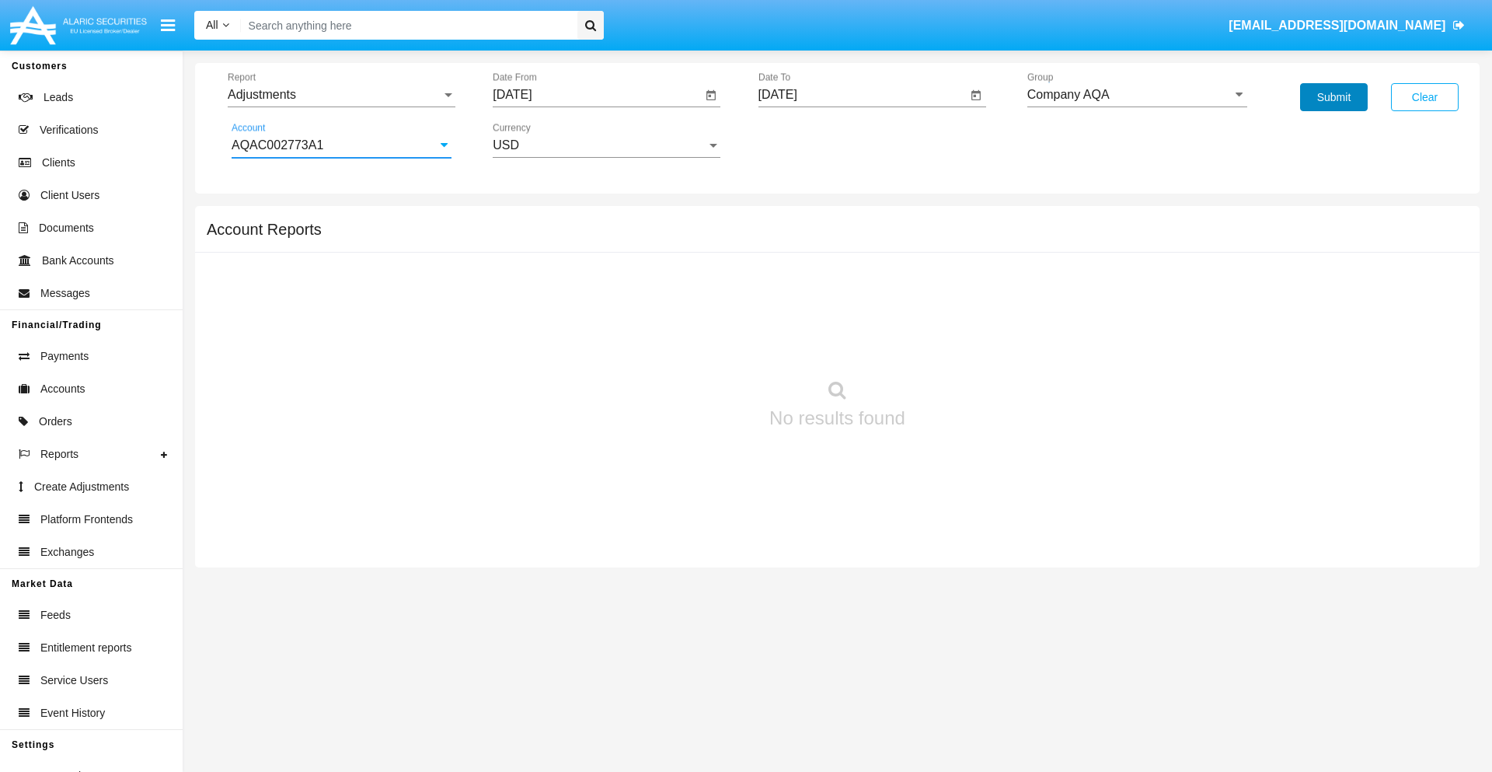
click at [1333, 97] on button "Submit" at bounding box center [1334, 97] width 68 height 28
click at [341, 95] on span "Report" at bounding box center [335, 95] width 214 height 14
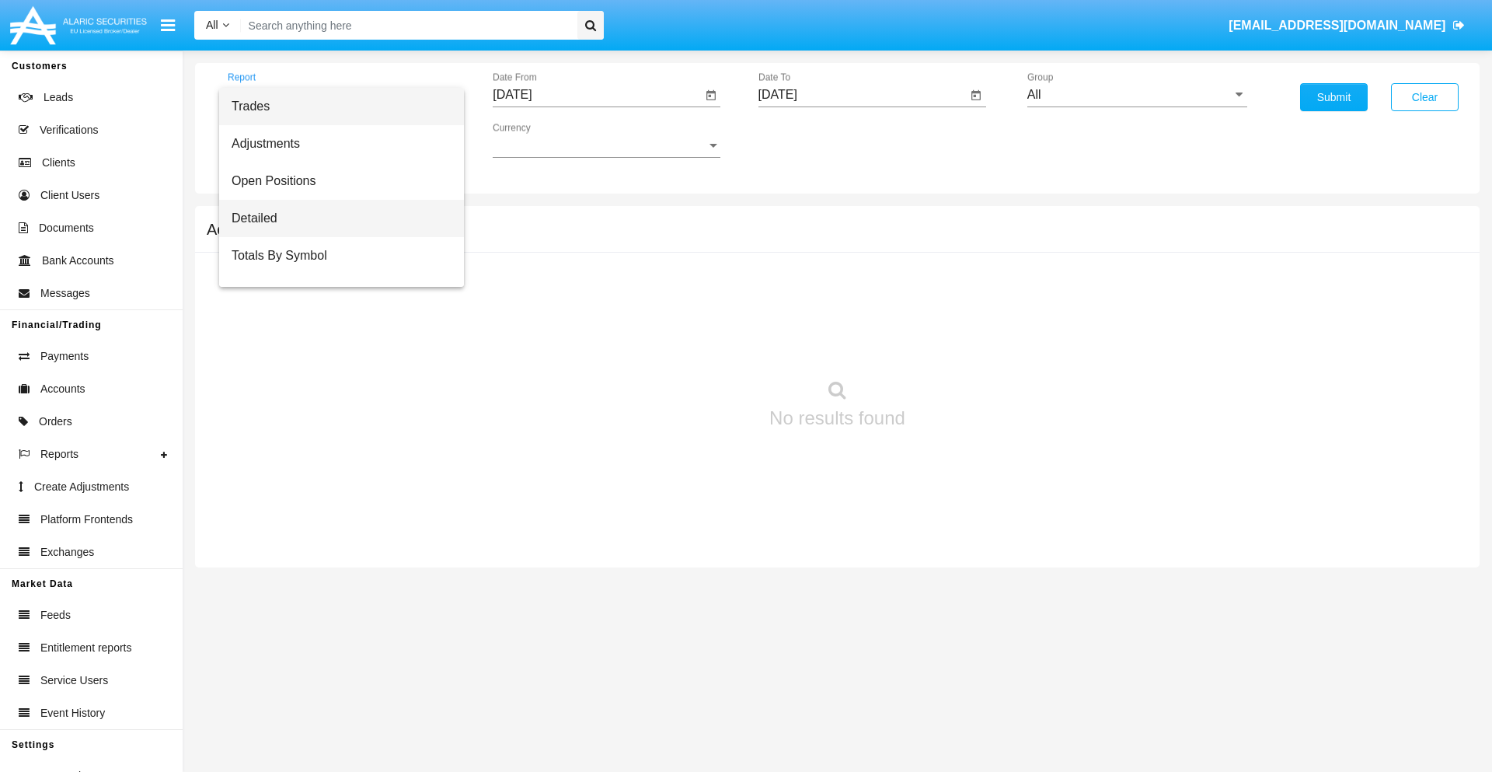
click at [335, 218] on span "Detailed" at bounding box center [342, 218] width 220 height 37
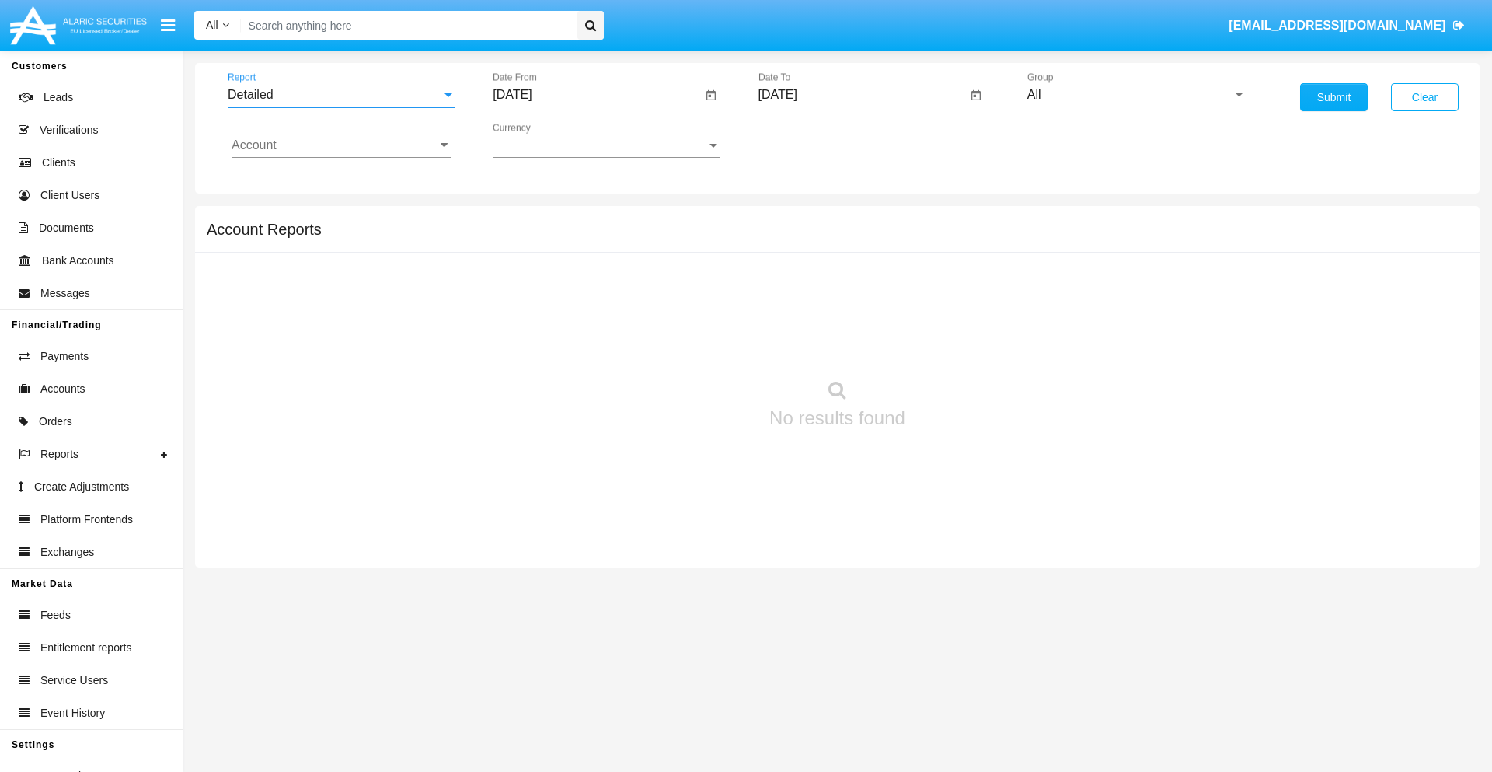
click at [597, 95] on input "[DATE]" at bounding box center [597, 95] width 209 height 14
click at [543, 140] on span "[DATE]" at bounding box center [530, 140] width 34 height 12
click at [693, 343] on div "2025" at bounding box center [693, 343] width 49 height 28
click at [530, 281] on div "SEP" at bounding box center [530, 281] width 49 height 28
click at [518, 269] on div "7" at bounding box center [518, 270] width 28 height 28
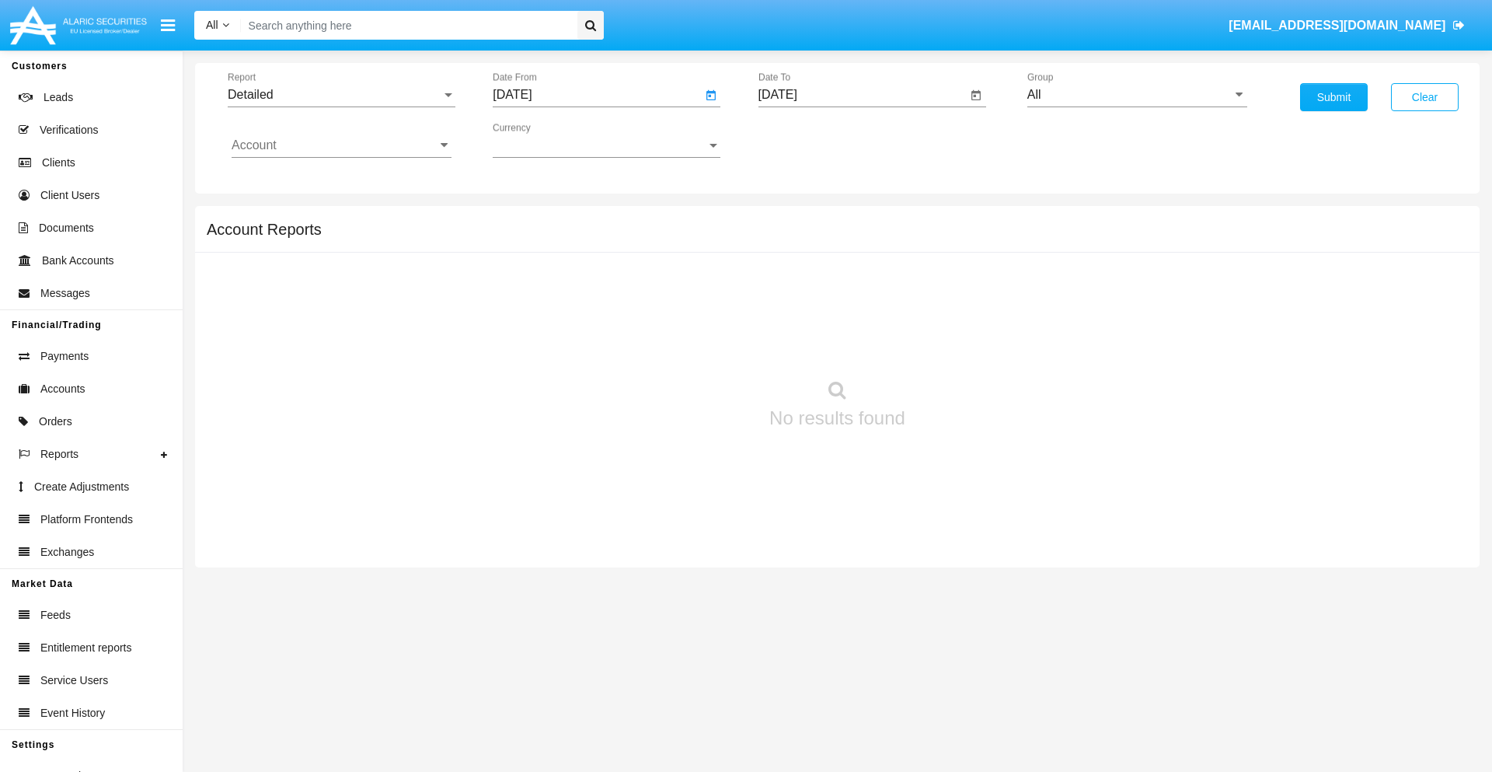
type input "[DATE]"
click at [862, 95] on input "[DATE]" at bounding box center [862, 95] width 209 height 14
click at [808, 140] on span "[DATE]" at bounding box center [796, 140] width 34 height 12
click at [958, 343] on div "2025" at bounding box center [958, 343] width 49 height 28
click at [795, 281] on div "SEP" at bounding box center [795, 281] width 49 height 28
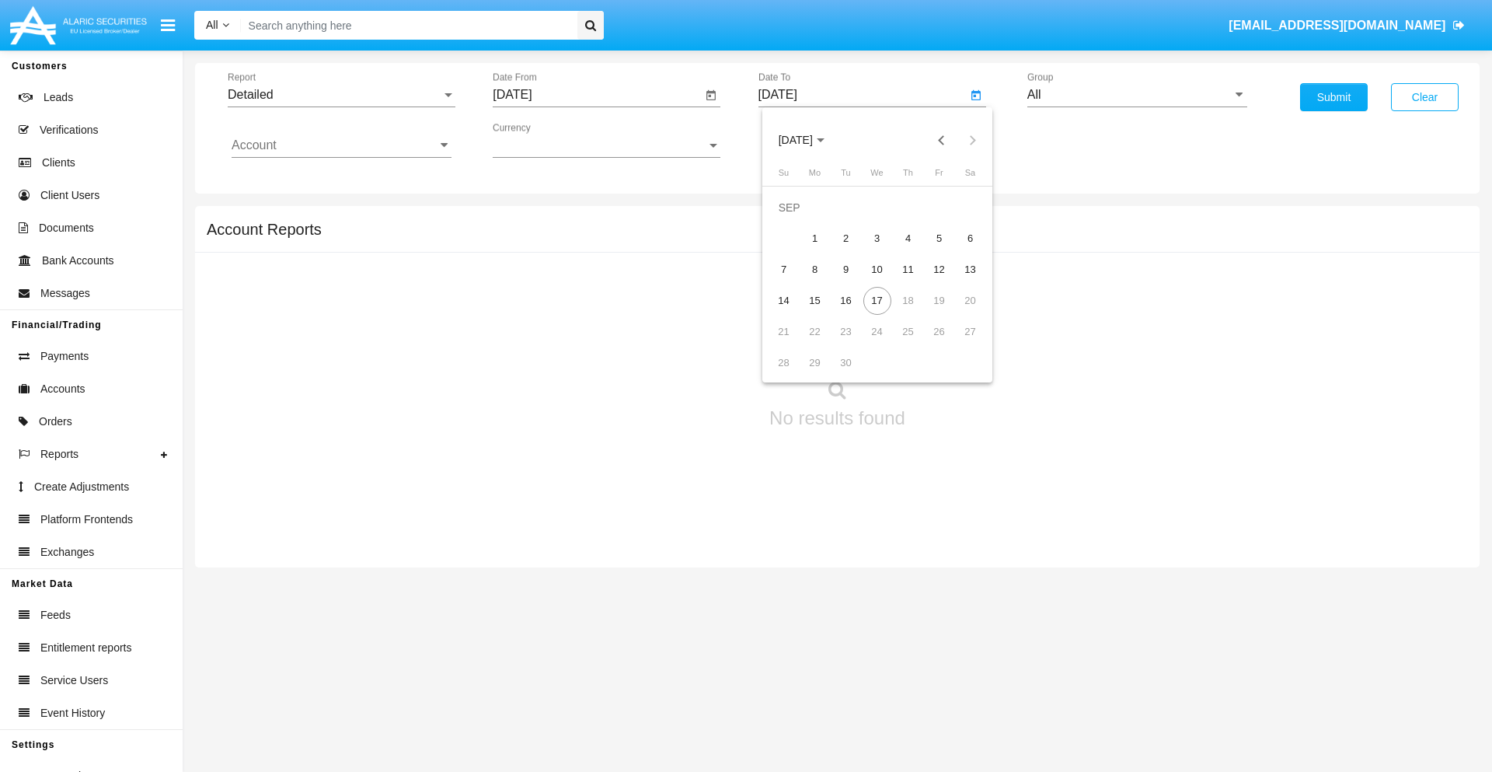
click at [876, 300] on div "17" at bounding box center [877, 301] width 28 height 28
type input "[DATE]"
click at [1137, 95] on input "All" at bounding box center [1137, 95] width 220 height 14
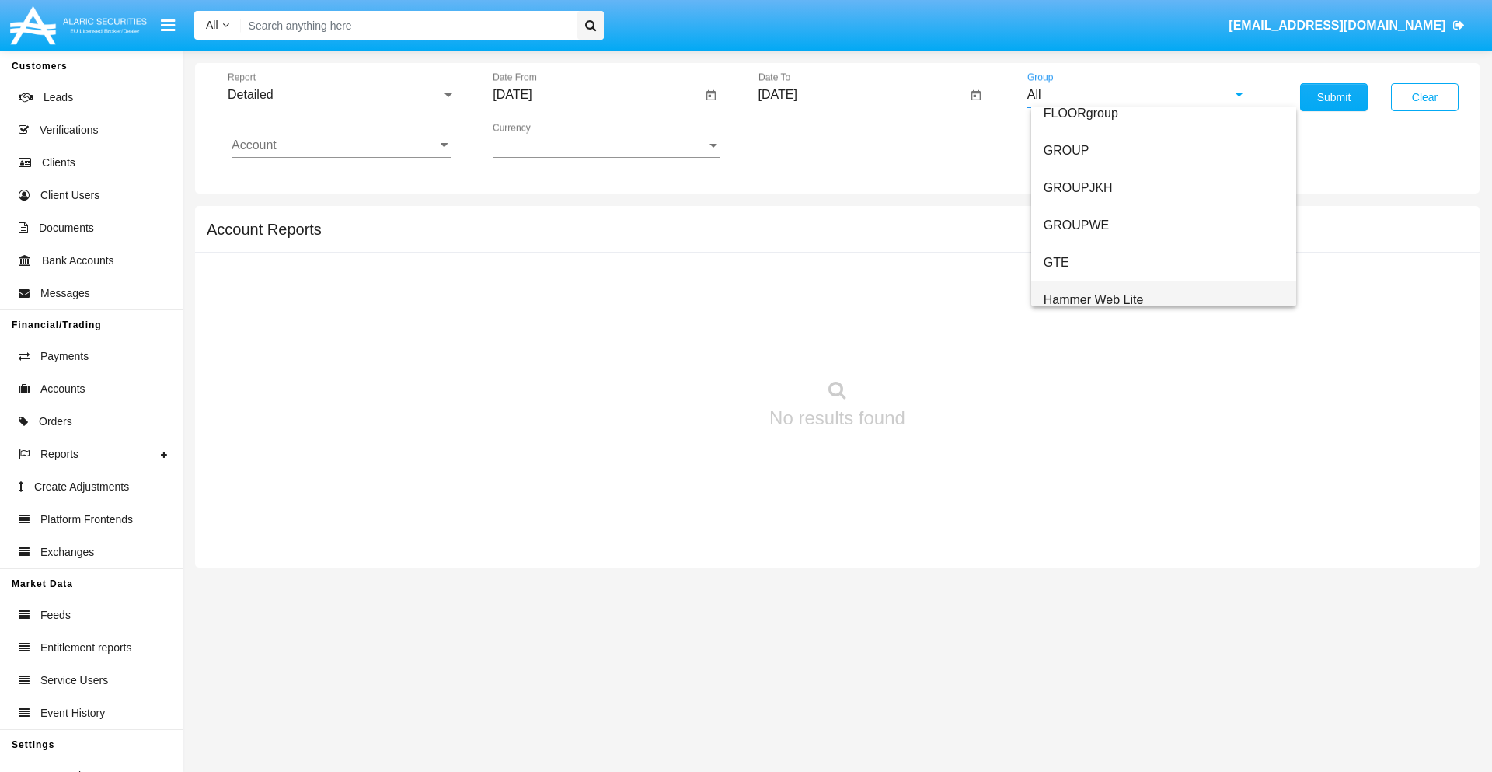
click at [1093, 299] on span "Hammer Web Lite" at bounding box center [1093, 299] width 100 height 13
type input "Hammer Web Lite"
click at [341, 145] on input "Account" at bounding box center [342, 145] width 220 height 14
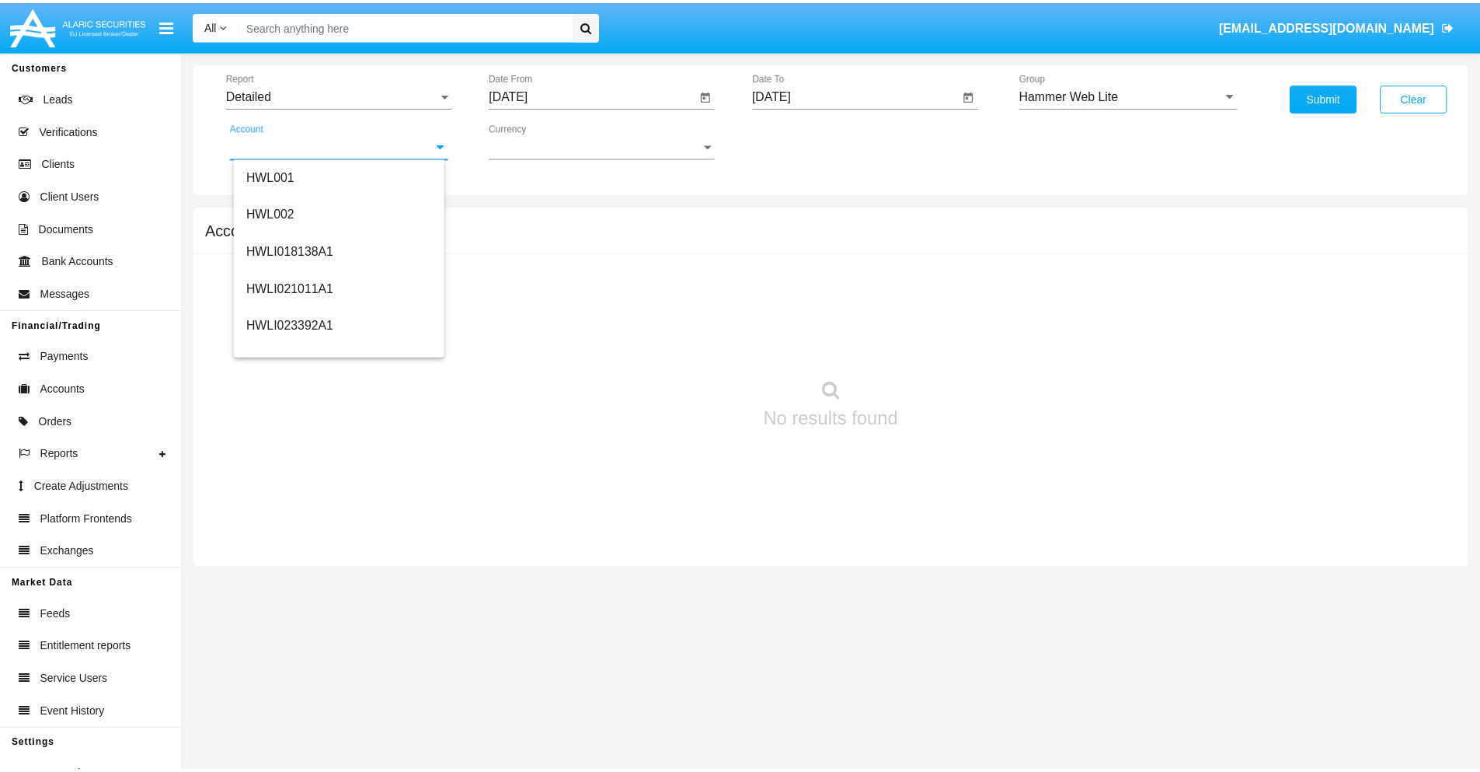
scroll to position [236, 0]
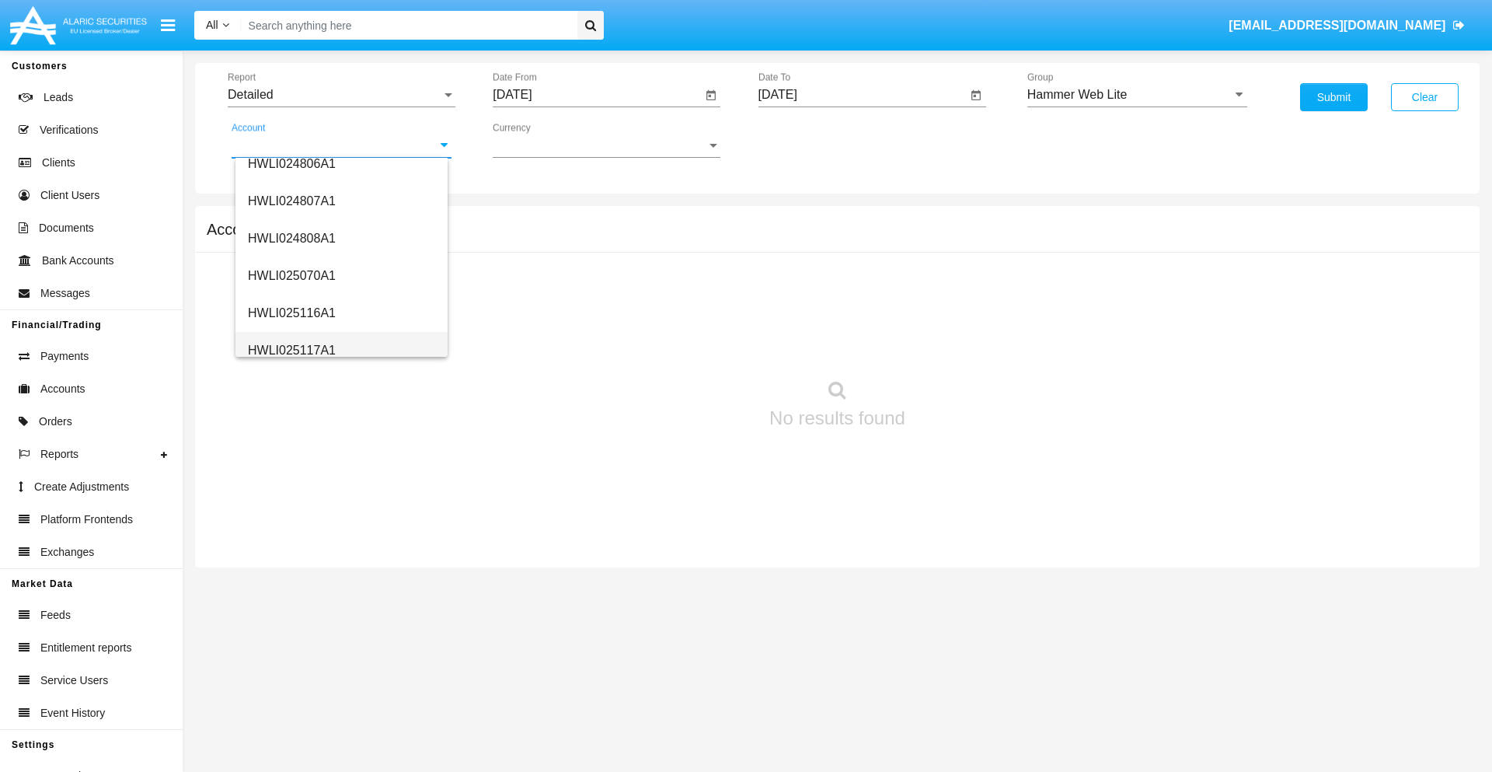
click at [291, 350] on span "HWLI025117A1" at bounding box center [292, 349] width 88 height 13
type input "HWLI025117A1"
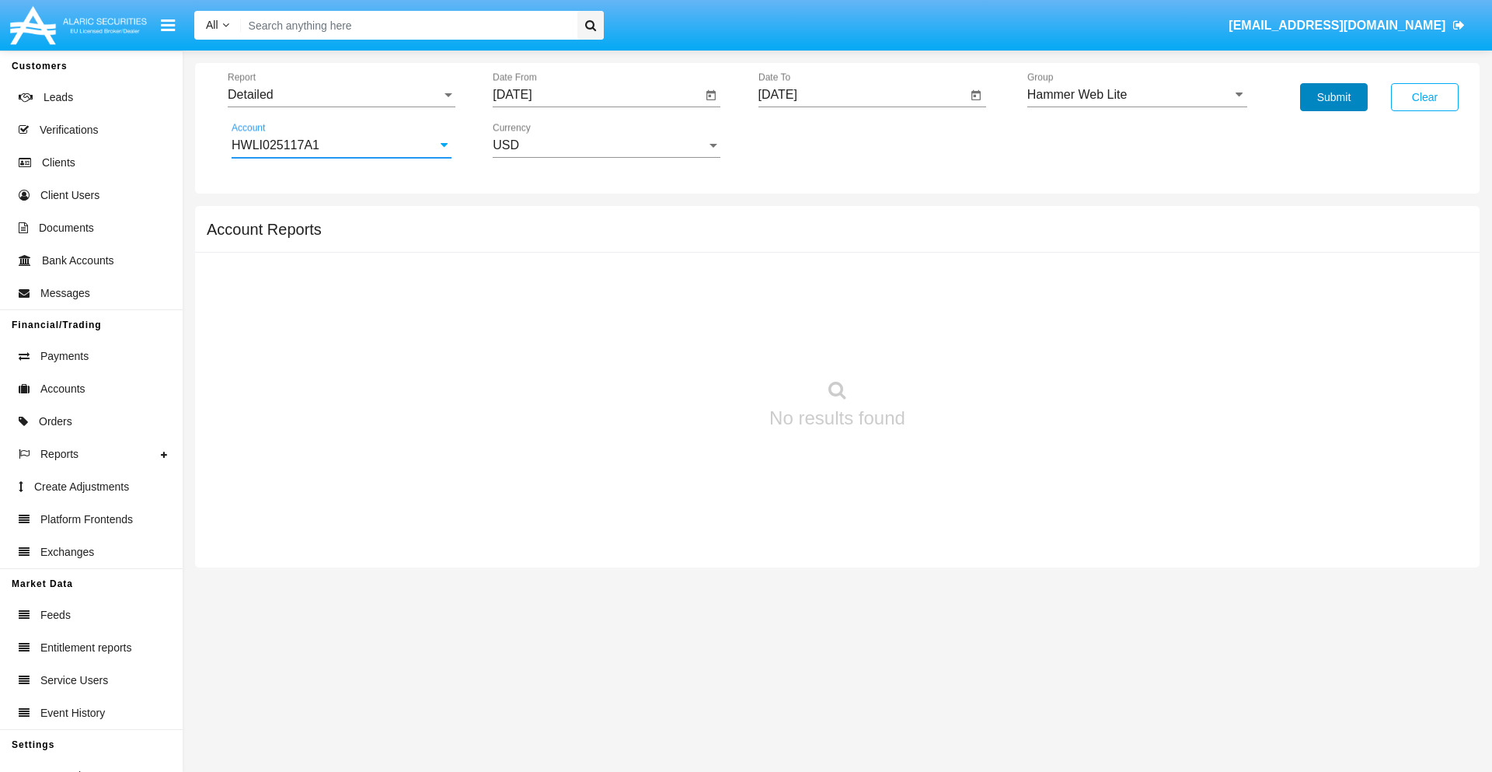
click at [1333, 97] on button "Submit" at bounding box center [1334, 97] width 68 height 28
click at [341, 95] on span "Report" at bounding box center [335, 95] width 214 height 14
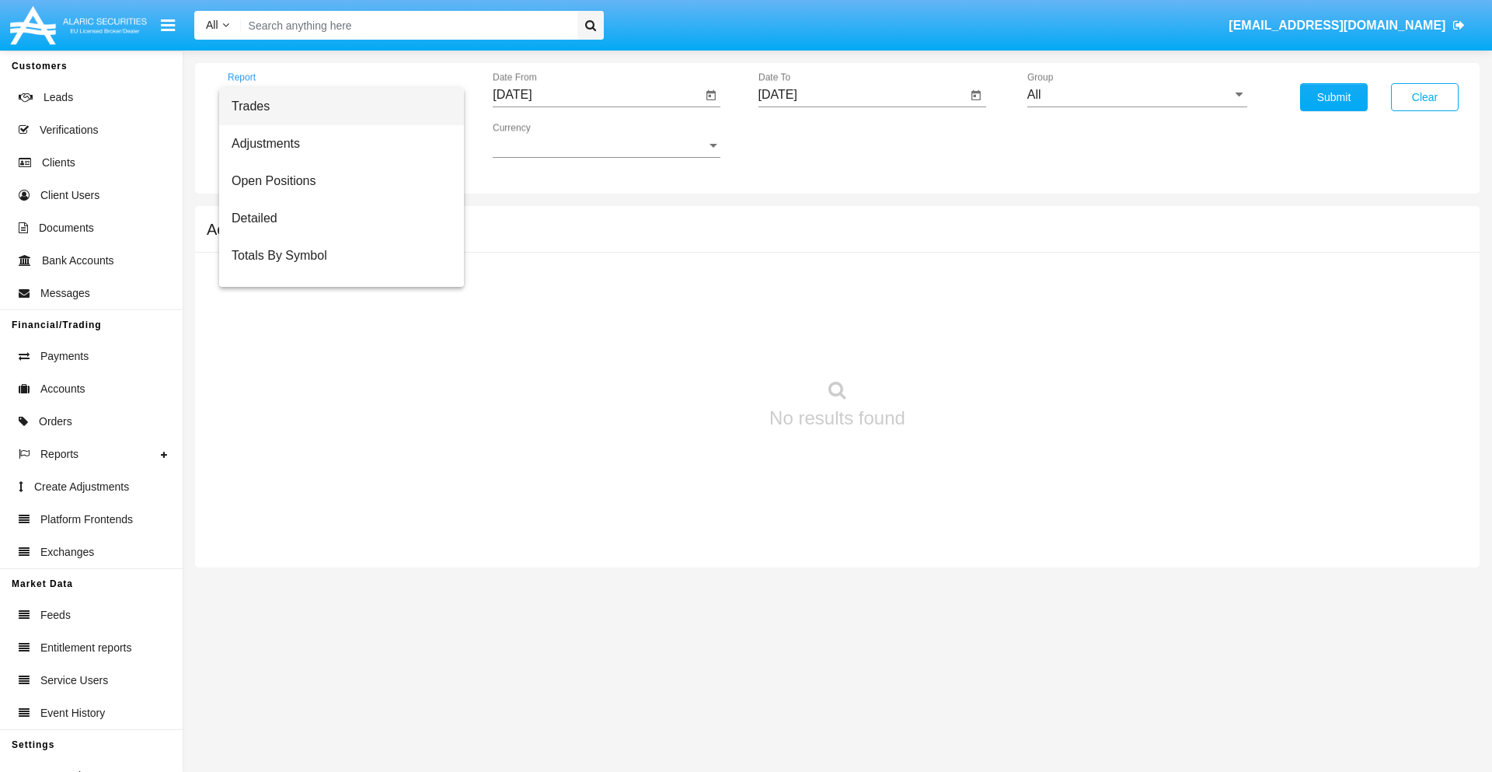
click at [335, 349] on span "Fees By Destination" at bounding box center [342, 367] width 220 height 37
click at [597, 95] on input "[DATE]" at bounding box center [597, 95] width 209 height 14
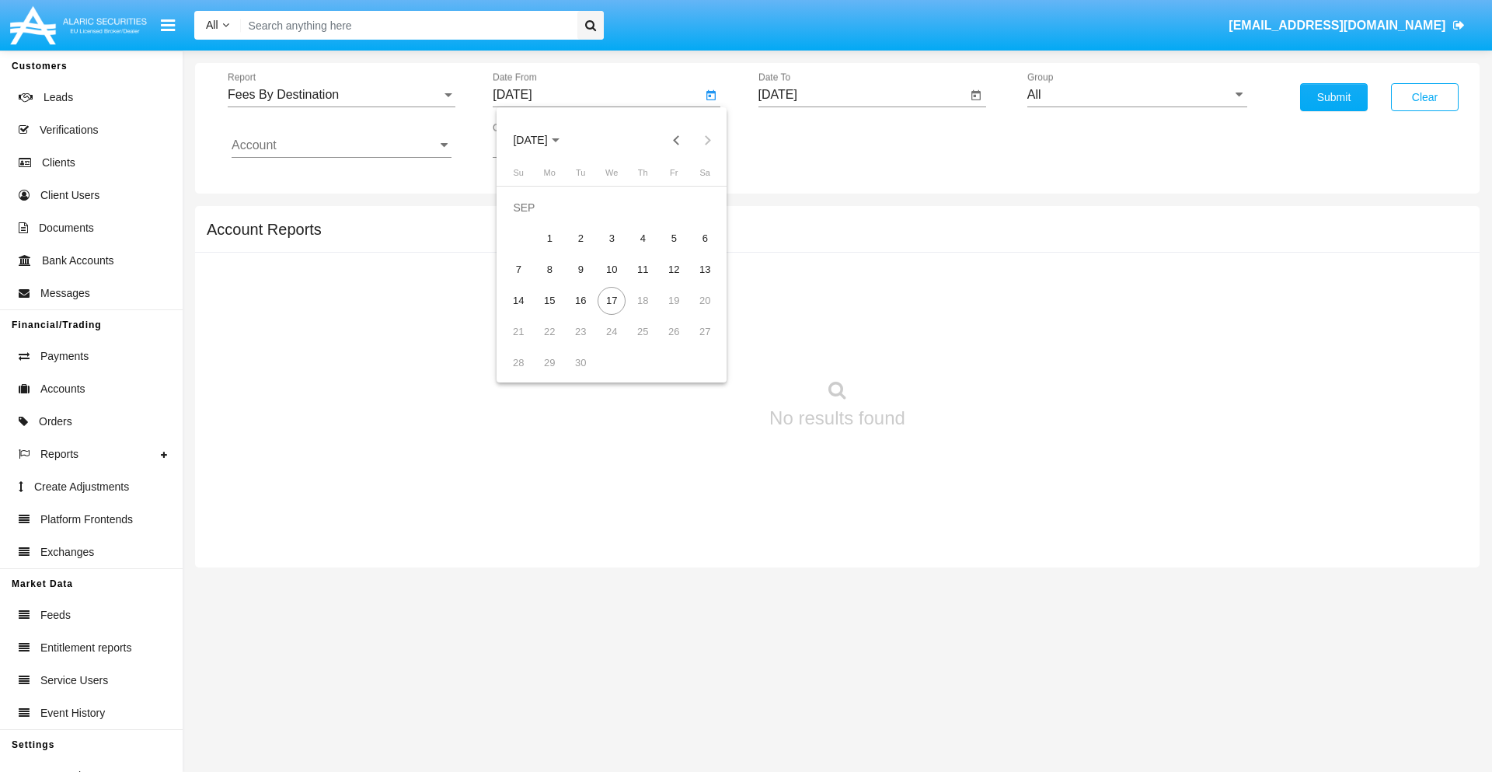
click at [543, 140] on span "[DATE]" at bounding box center [530, 140] width 34 height 12
click at [693, 343] on div "2025" at bounding box center [693, 343] width 49 height 28
click at [584, 250] on div "JUN" at bounding box center [584, 250] width 49 height 28
click at [580, 300] on div "17" at bounding box center [580, 301] width 28 height 28
type input "[DATE]"
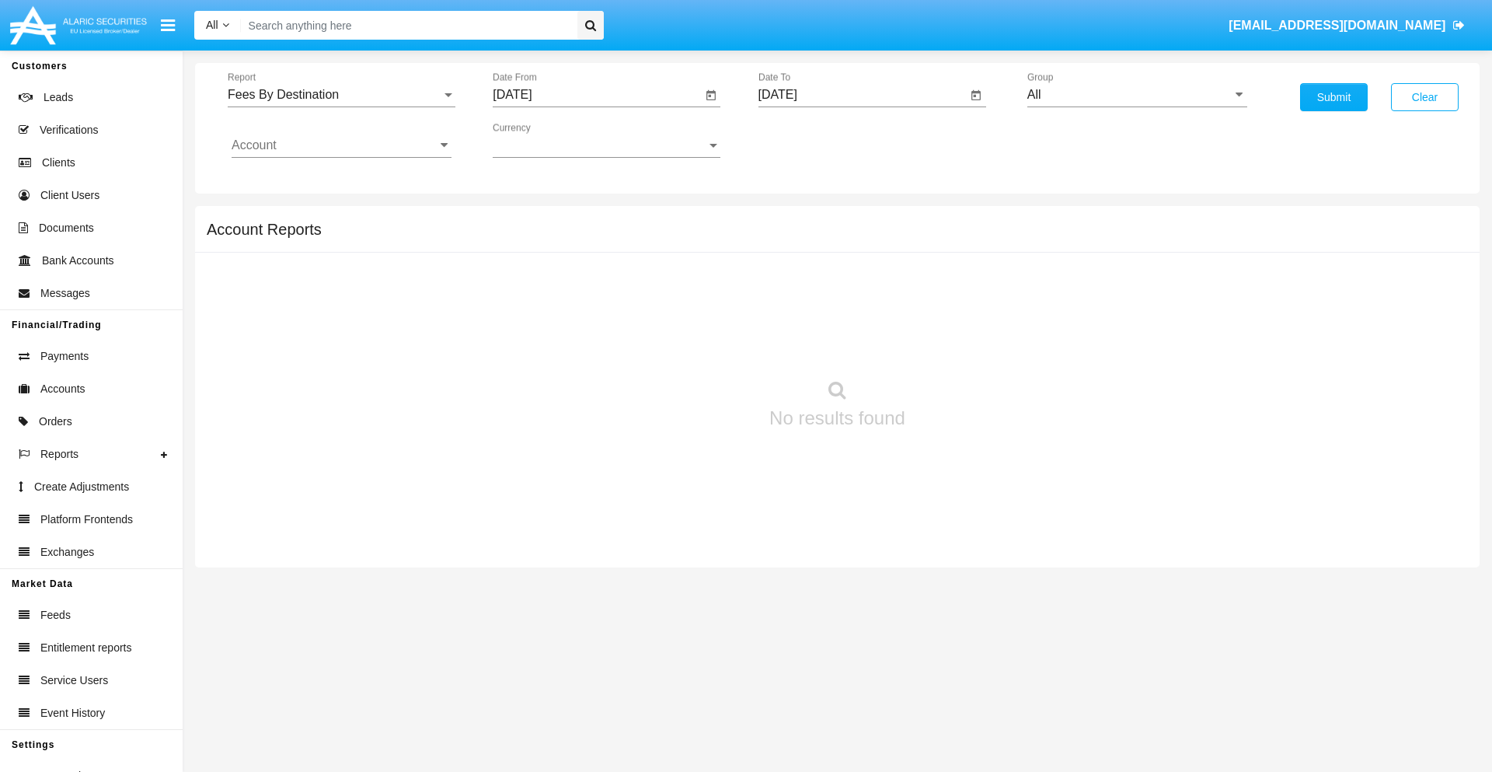
click at [862, 95] on input "[DATE]" at bounding box center [862, 95] width 209 height 14
click at [808, 140] on span "[DATE]" at bounding box center [796, 140] width 34 height 12
click at [958, 343] on div "2025" at bounding box center [958, 343] width 49 height 28
click at [795, 281] on div "SEP" at bounding box center [795, 281] width 49 height 28
click at [876, 300] on div "17" at bounding box center [877, 301] width 28 height 28
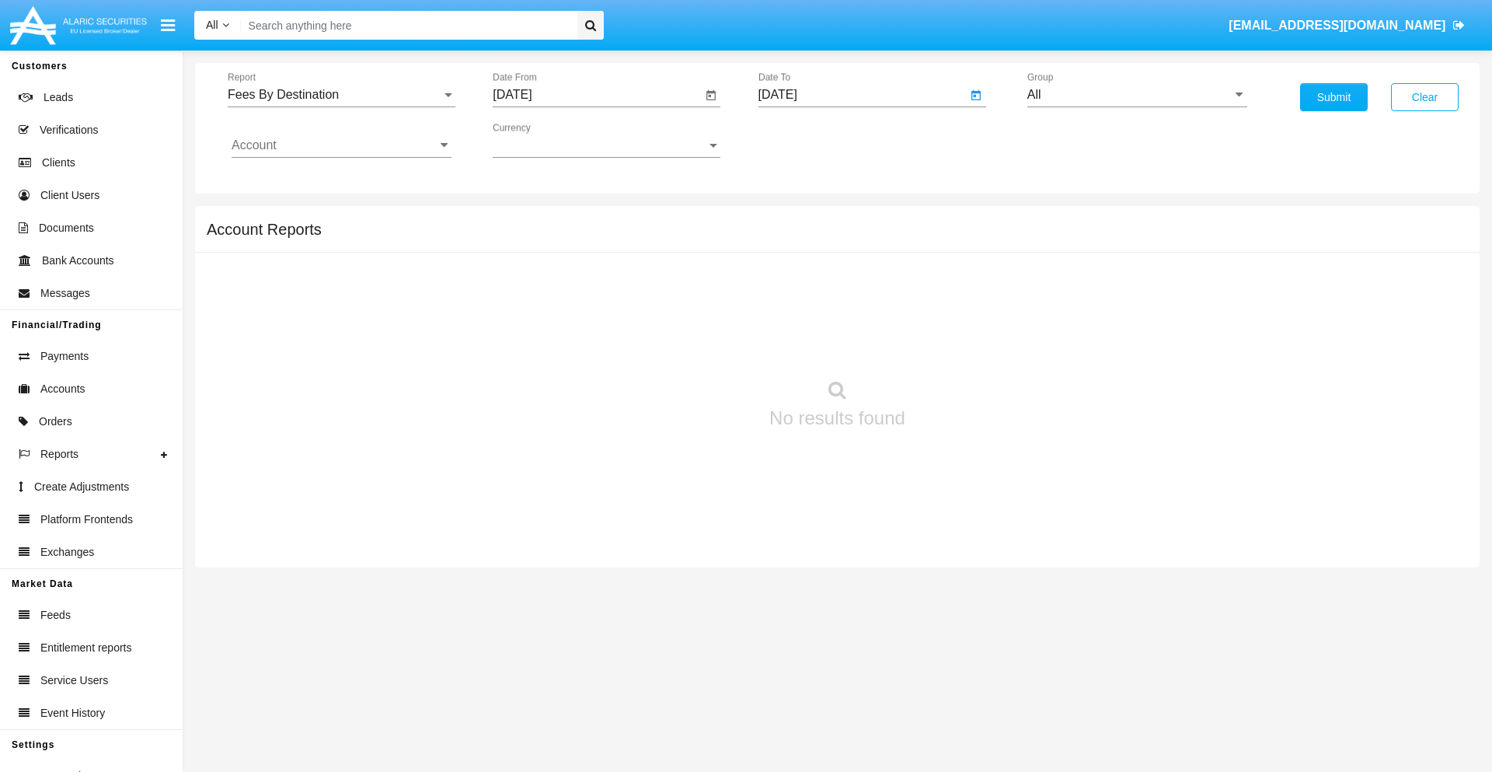
type input "[DATE]"
click at [1137, 95] on input "All" at bounding box center [1137, 95] width 220 height 14
click at [1093, 299] on span "Hammer Web Lite" at bounding box center [1093, 299] width 100 height 13
type input "Hammer Web Lite"
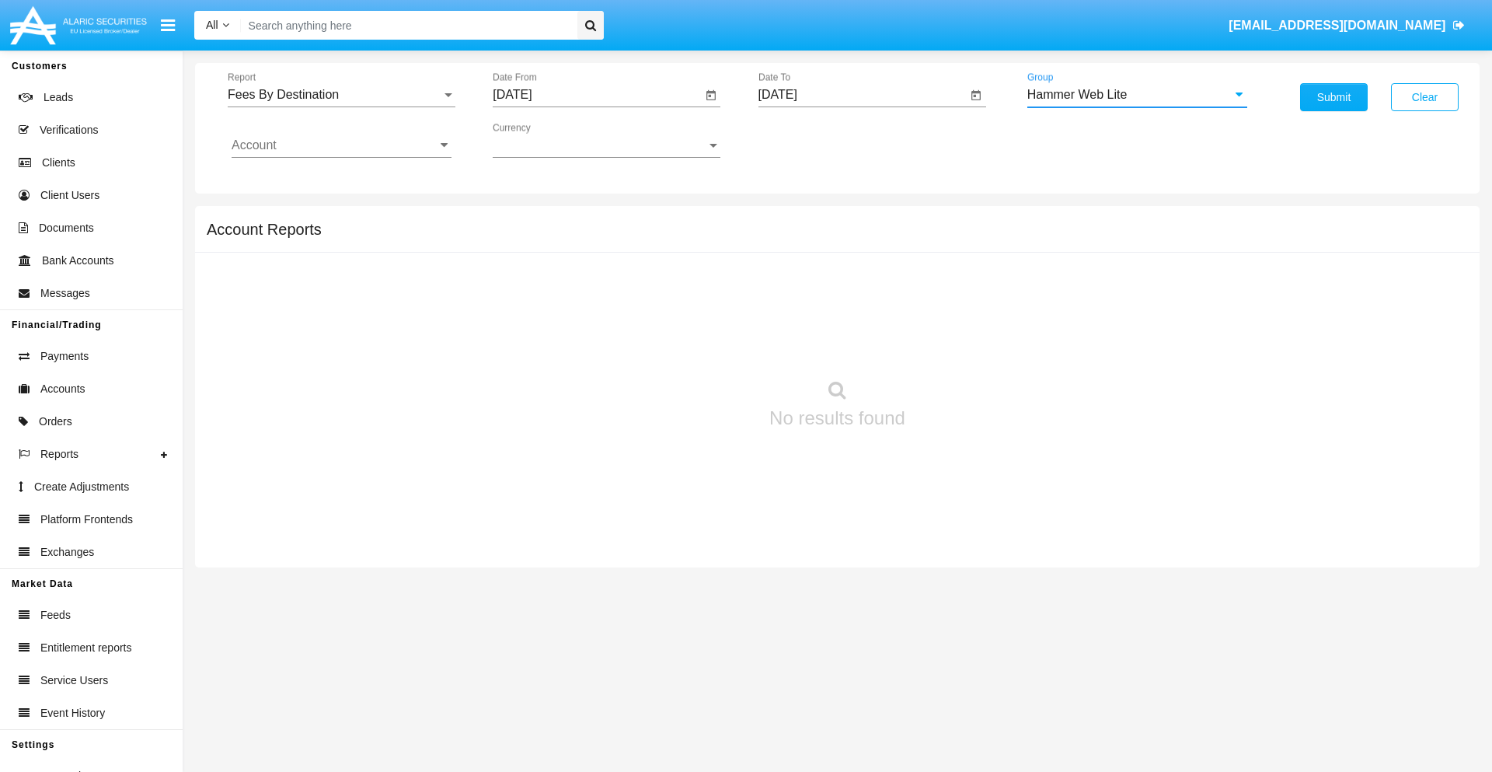
click at [341, 145] on input "Account" at bounding box center [342, 145] width 220 height 14
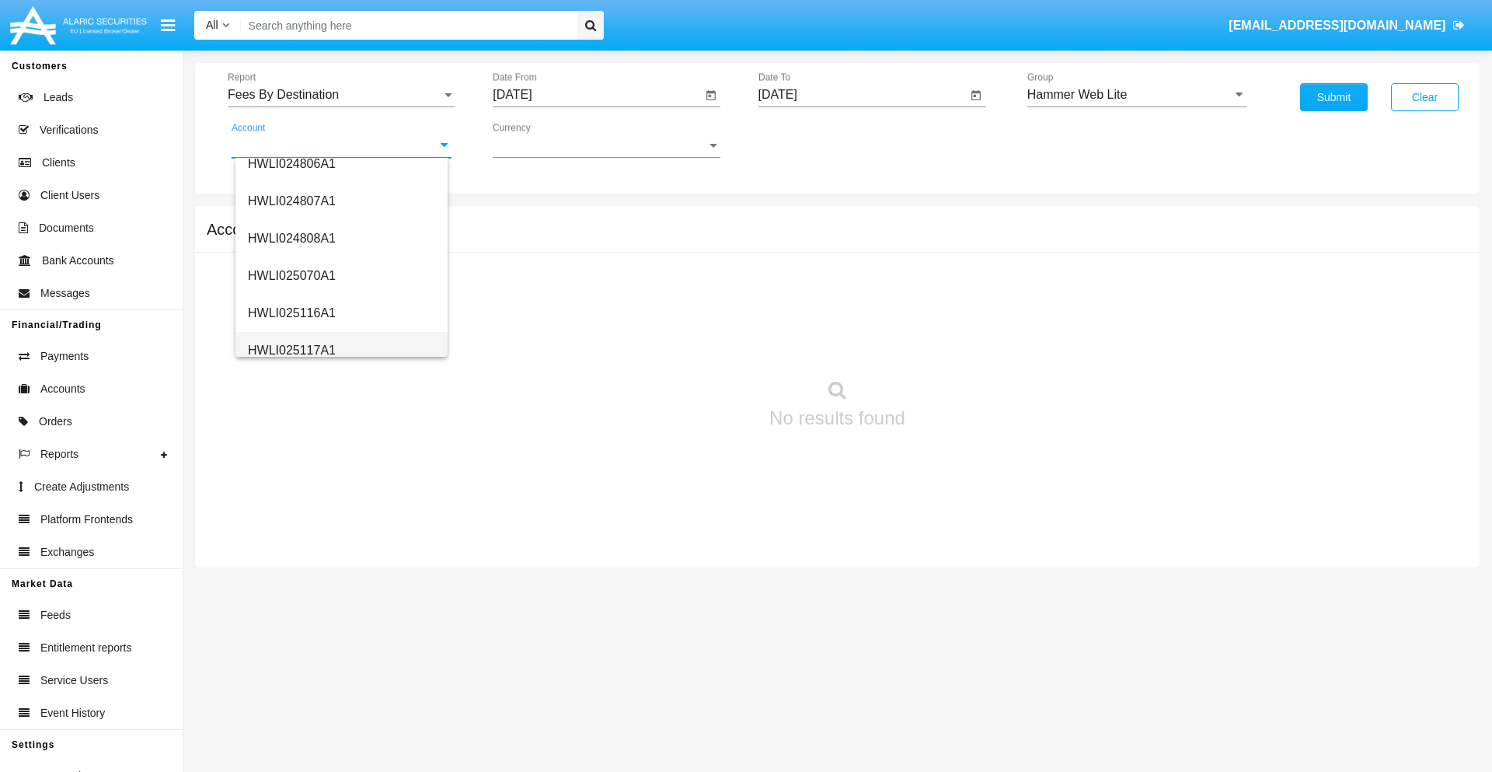
click at [291, 350] on span "HWLI025117A1" at bounding box center [292, 349] width 88 height 13
type input "HWLI025117A1"
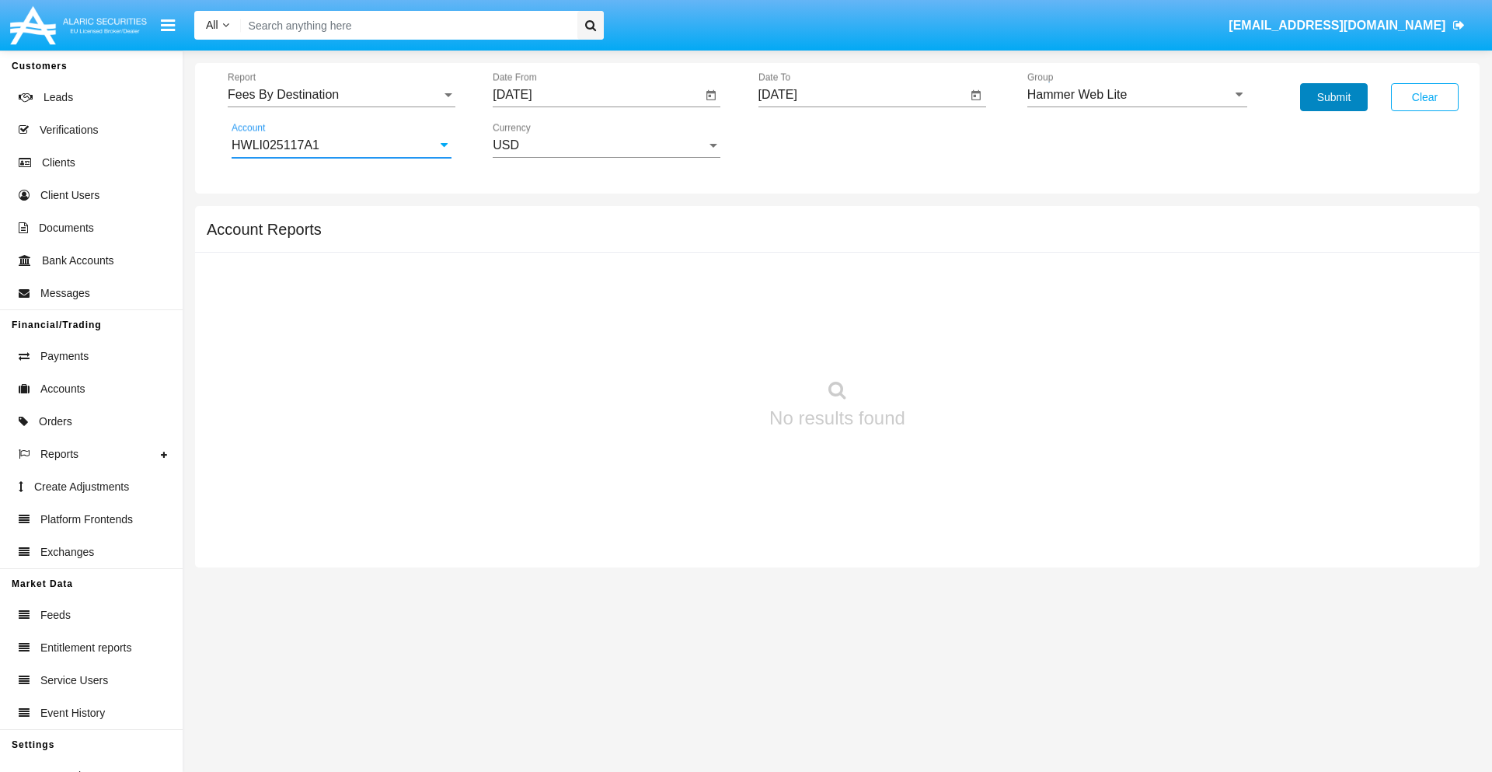
click at [1333, 97] on button "Submit" at bounding box center [1334, 97] width 68 height 28
click at [341, 95] on span "Report" at bounding box center [335, 95] width 214 height 14
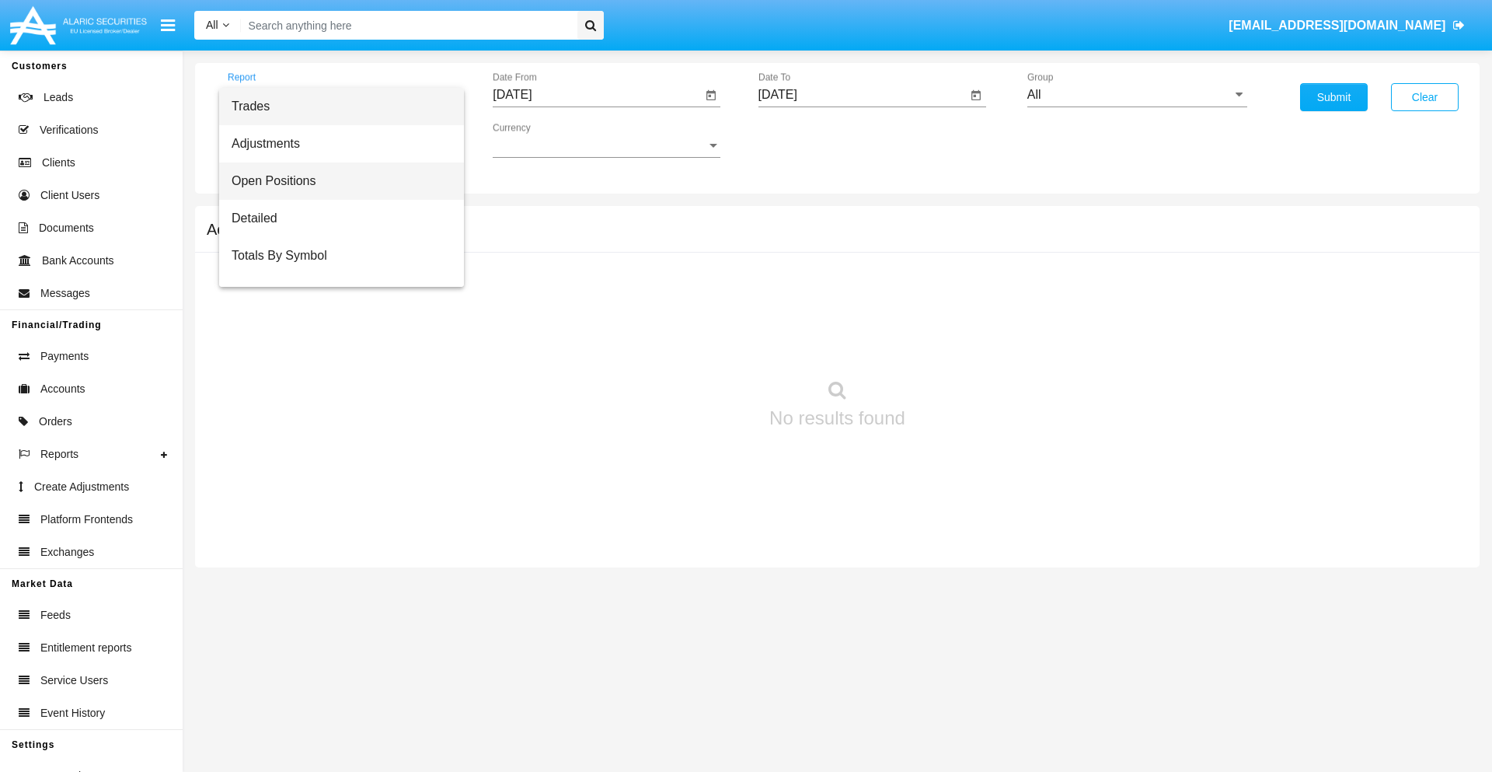
click at [335, 181] on span "Open Positions" at bounding box center [342, 180] width 220 height 37
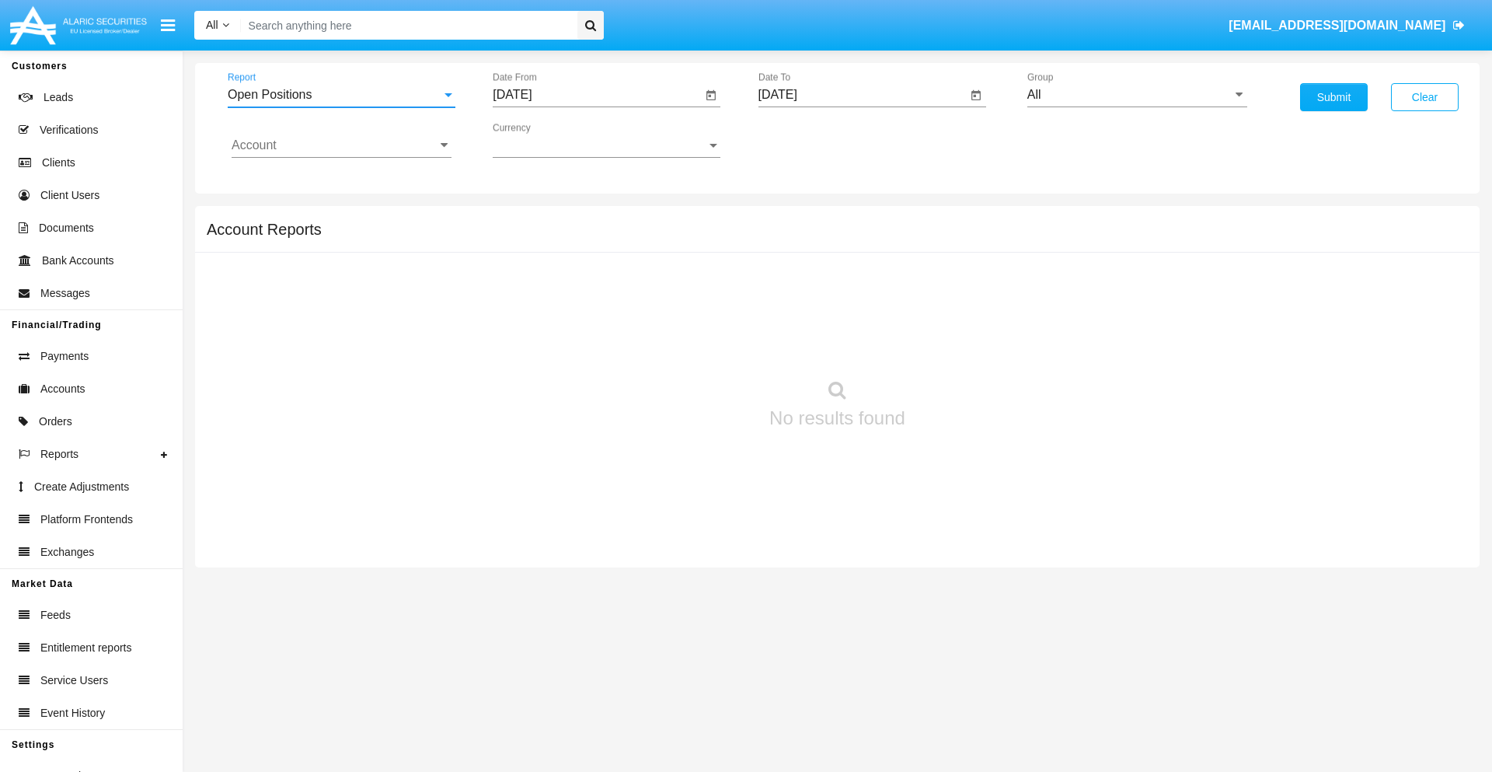
click at [597, 95] on input "[DATE]" at bounding box center [597, 95] width 209 height 14
click at [543, 140] on span "[DATE]" at bounding box center [530, 140] width 34 height 12
click at [693, 343] on div "2025" at bounding box center [693, 343] width 49 height 28
click at [693, 250] on div "AUG" at bounding box center [693, 250] width 49 height 28
click at [518, 300] on div "17" at bounding box center [518, 301] width 28 height 28
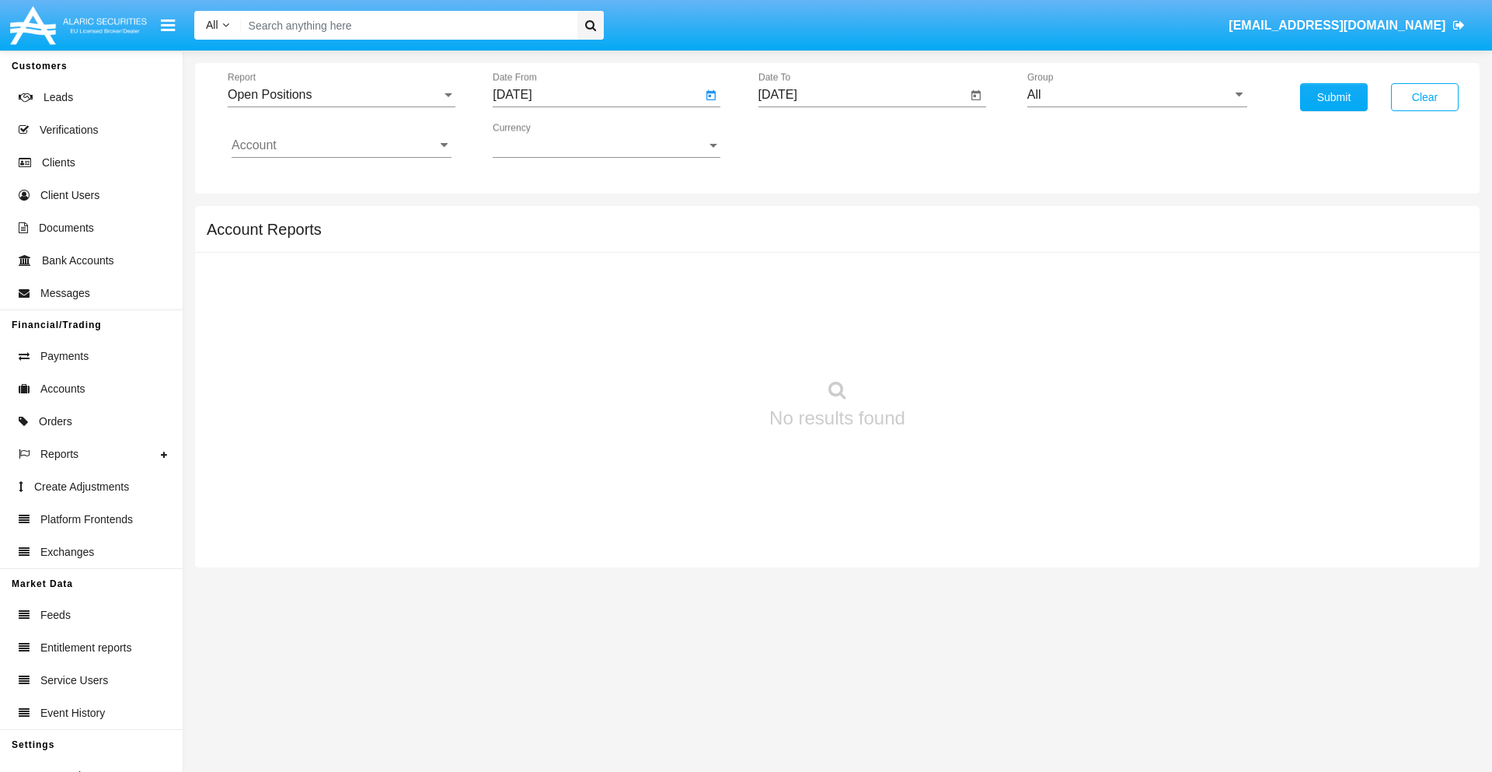
type input "[DATE]"
click at [862, 95] on input "[DATE]" at bounding box center [862, 95] width 209 height 14
click at [808, 140] on span "[DATE]" at bounding box center [796, 140] width 34 height 12
click at [958, 343] on div "2025" at bounding box center [958, 343] width 49 height 28
click at [795, 281] on div "SEP" at bounding box center [795, 281] width 49 height 28
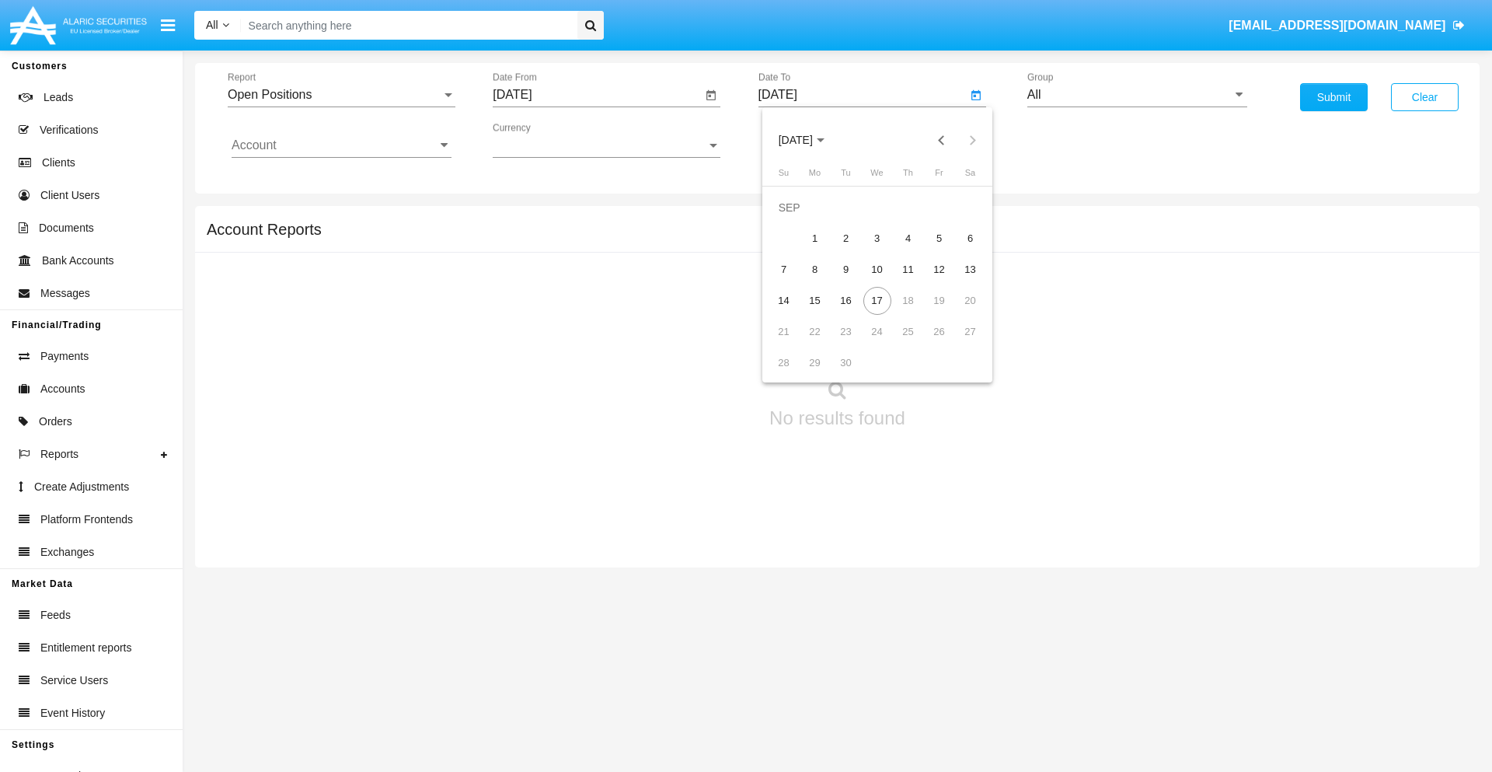
click at [876, 300] on div "17" at bounding box center [877, 301] width 28 height 28
type input "[DATE]"
click at [1137, 95] on input "All" at bounding box center [1137, 95] width 220 height 14
type input "Hammer Web Lite"
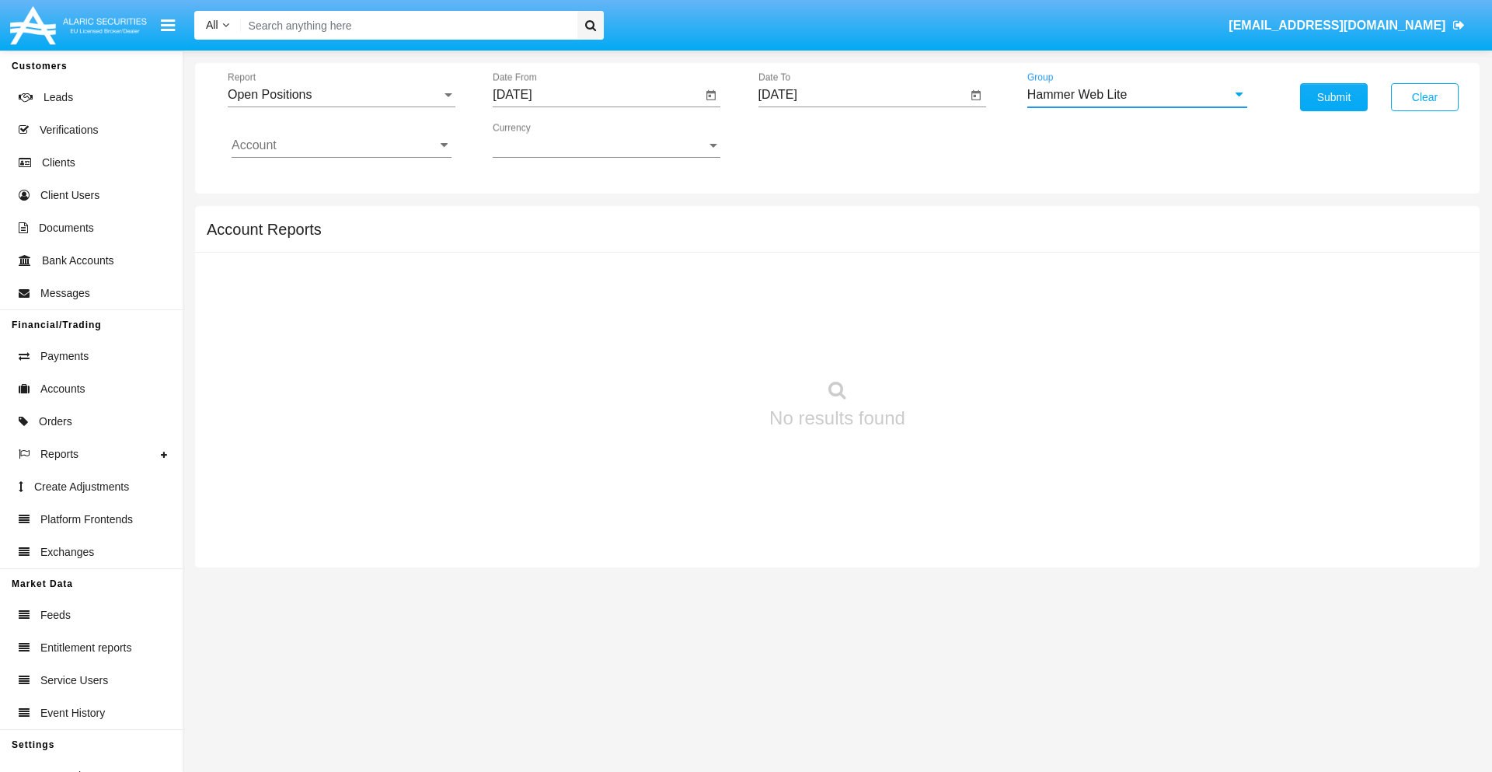
click at [341, 145] on input "Account" at bounding box center [342, 145] width 220 height 14
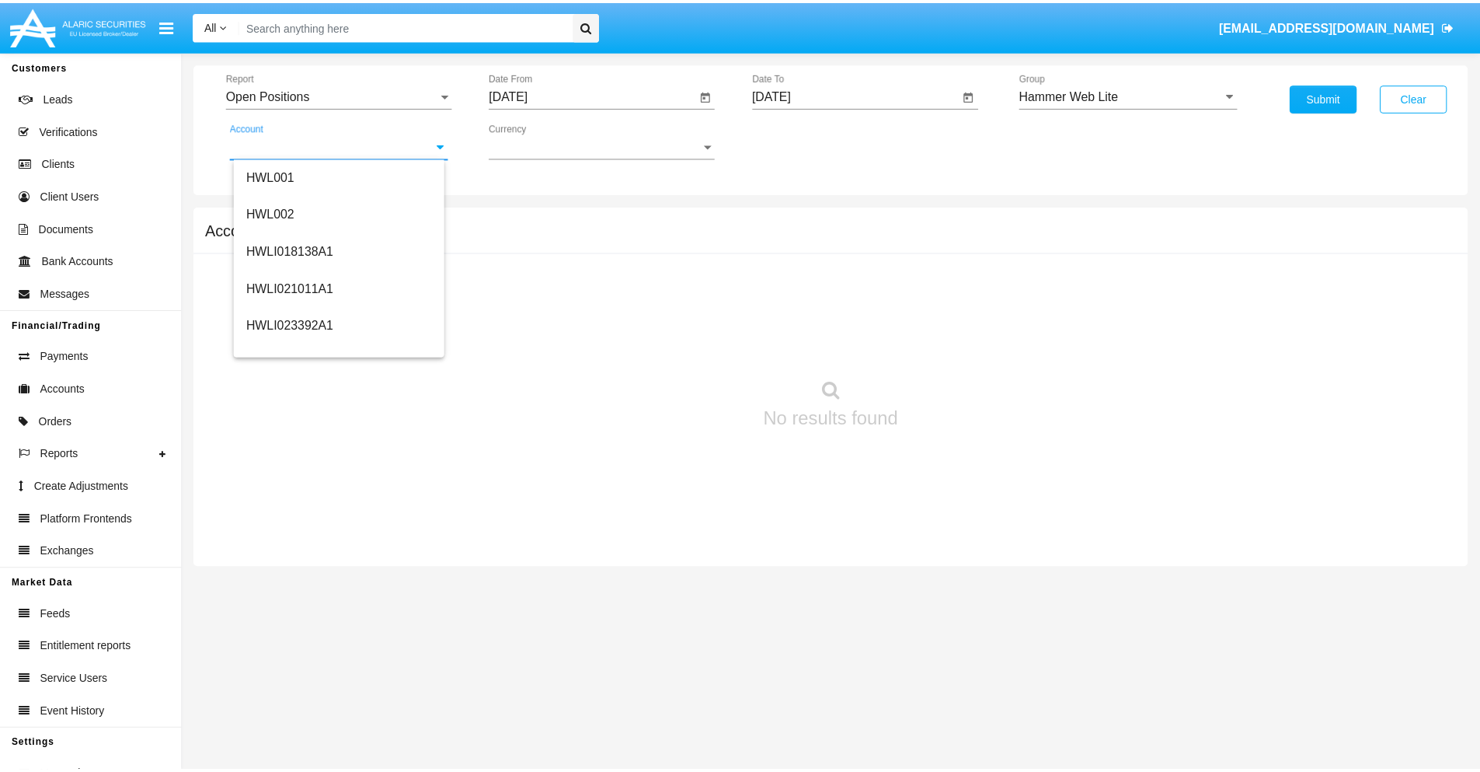
scroll to position [236, 0]
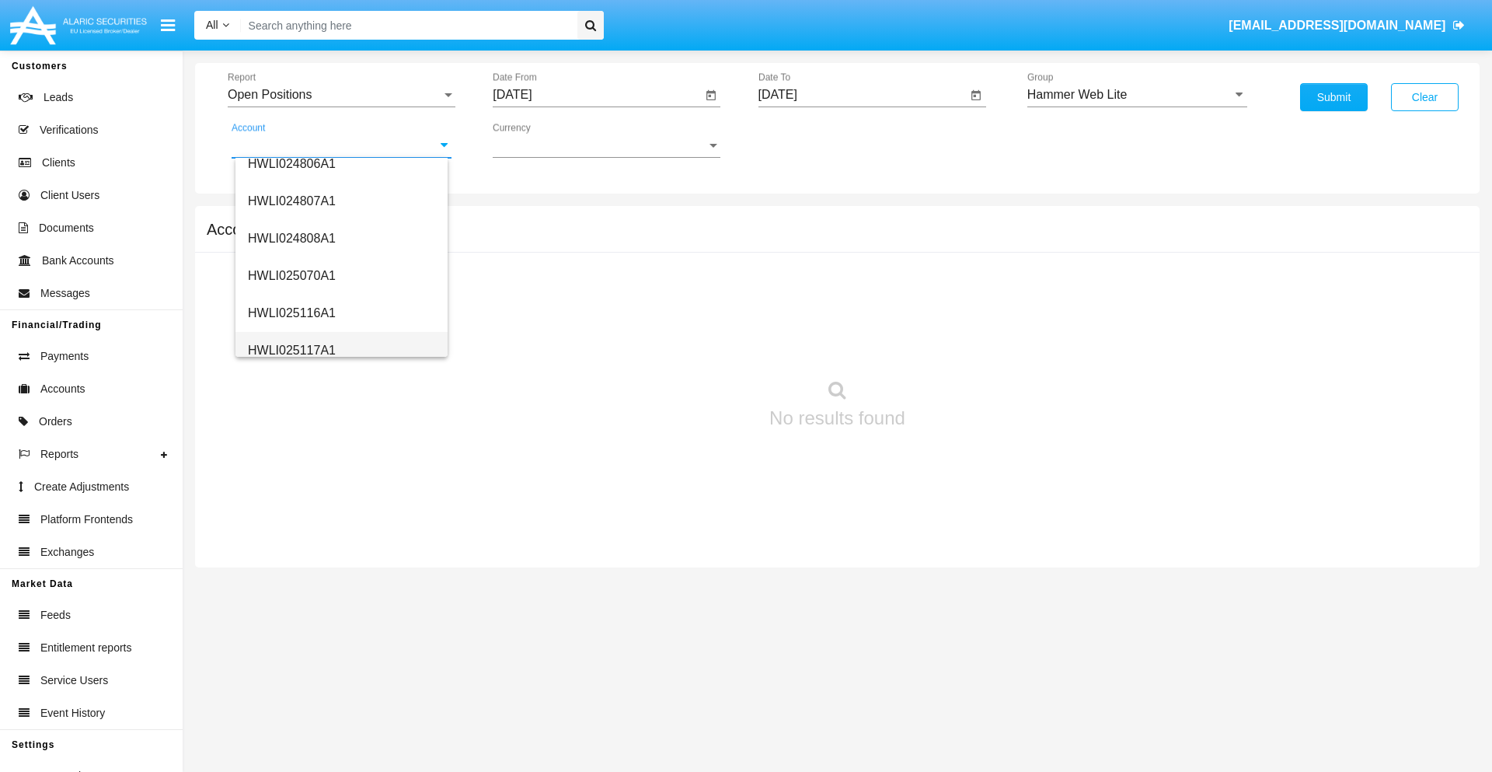
click at [291, 350] on span "HWLI025117A1" at bounding box center [292, 349] width 88 height 13
type input "HWLI025117A1"
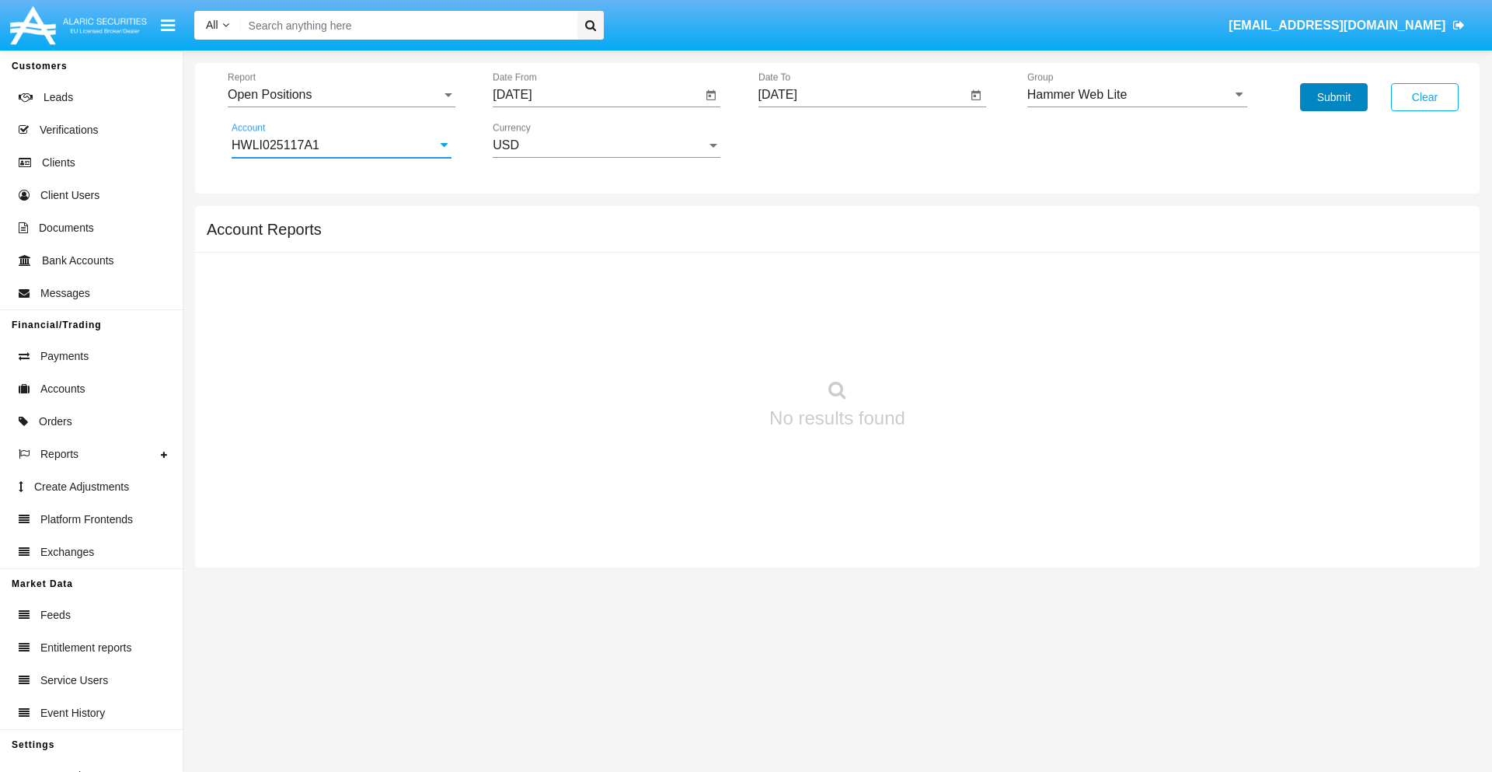
click at [1333, 97] on button "Submit" at bounding box center [1334, 97] width 68 height 28
click at [341, 95] on span "Report" at bounding box center [335, 95] width 214 height 14
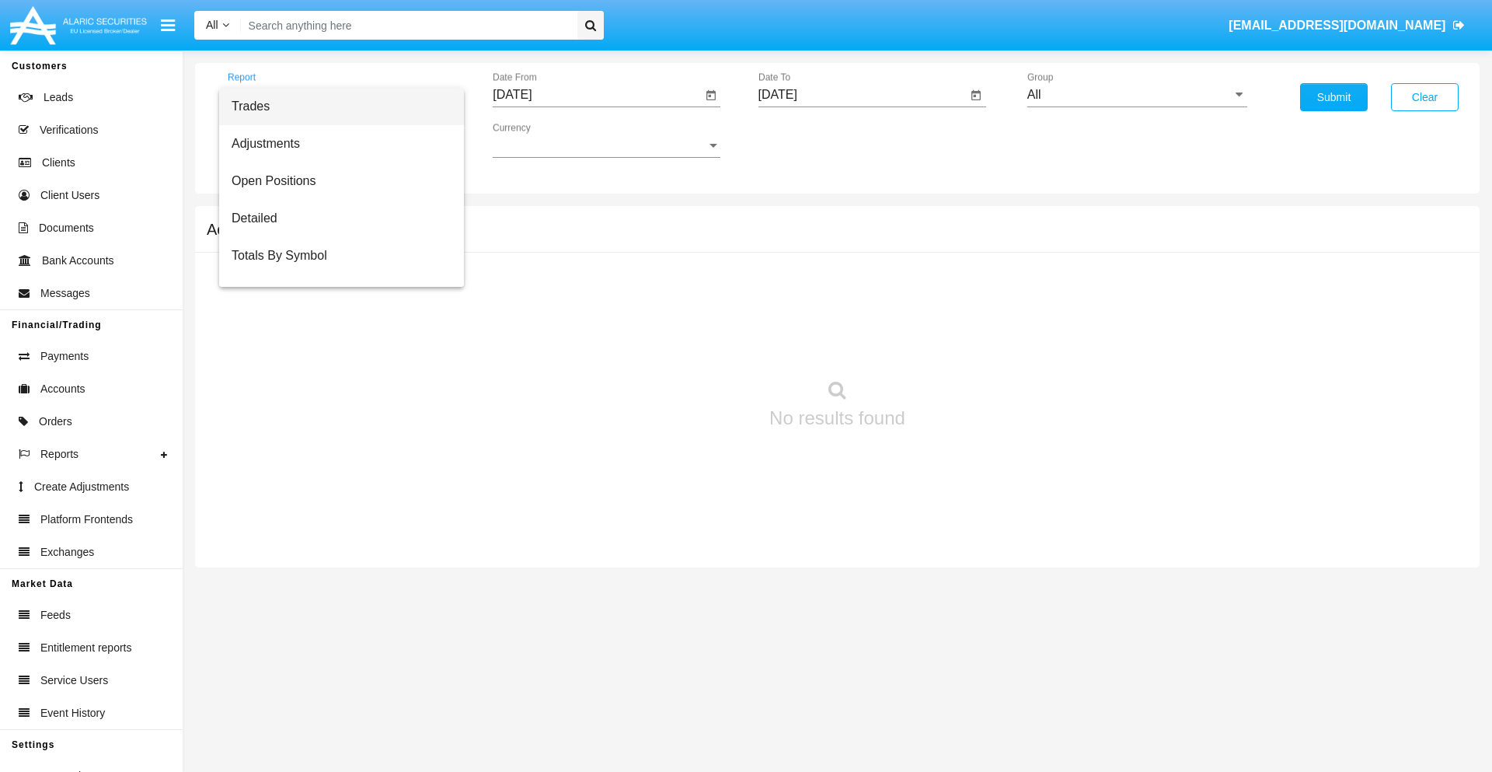
scroll to position [62, 0]
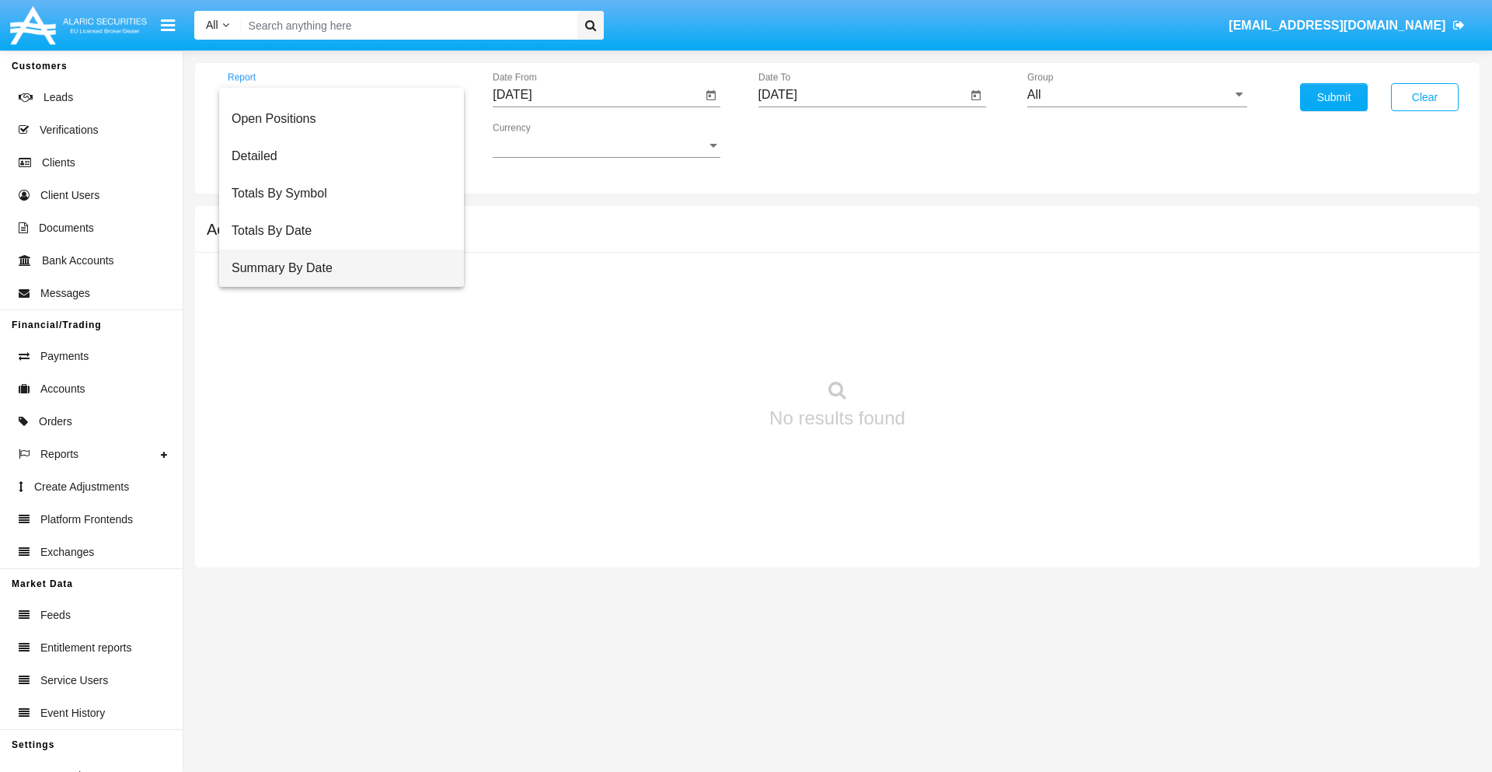
click at [335, 268] on span "Summary By Date" at bounding box center [342, 267] width 220 height 37
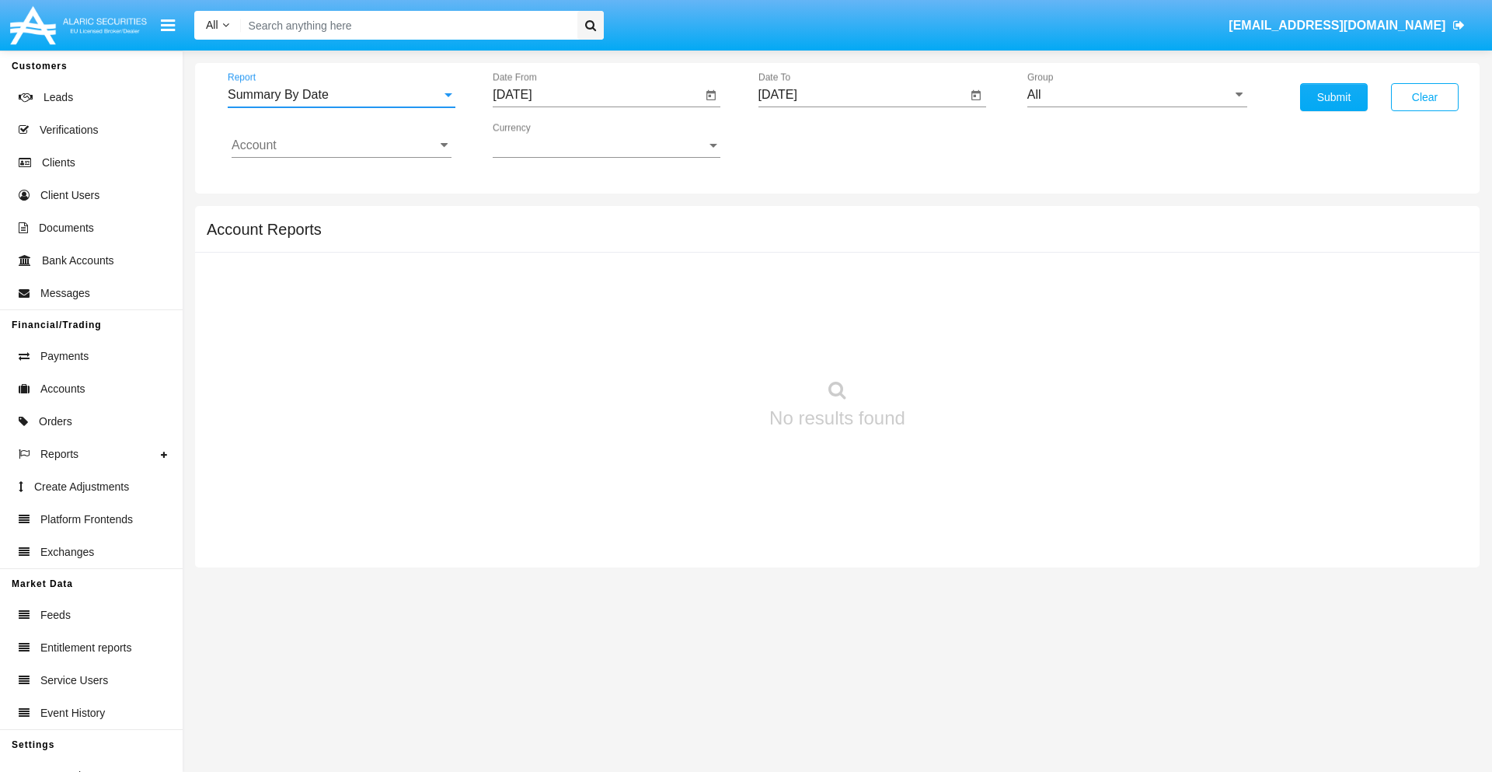
click at [597, 95] on input "[DATE]" at bounding box center [597, 95] width 209 height 14
click at [543, 140] on span "[DATE]" at bounding box center [530, 140] width 34 height 12
click at [693, 343] on div "2025" at bounding box center [693, 343] width 49 height 28
click at [530, 281] on div "SEP" at bounding box center [530, 281] width 49 height 28
click at [580, 238] on div "2" at bounding box center [580, 239] width 28 height 28
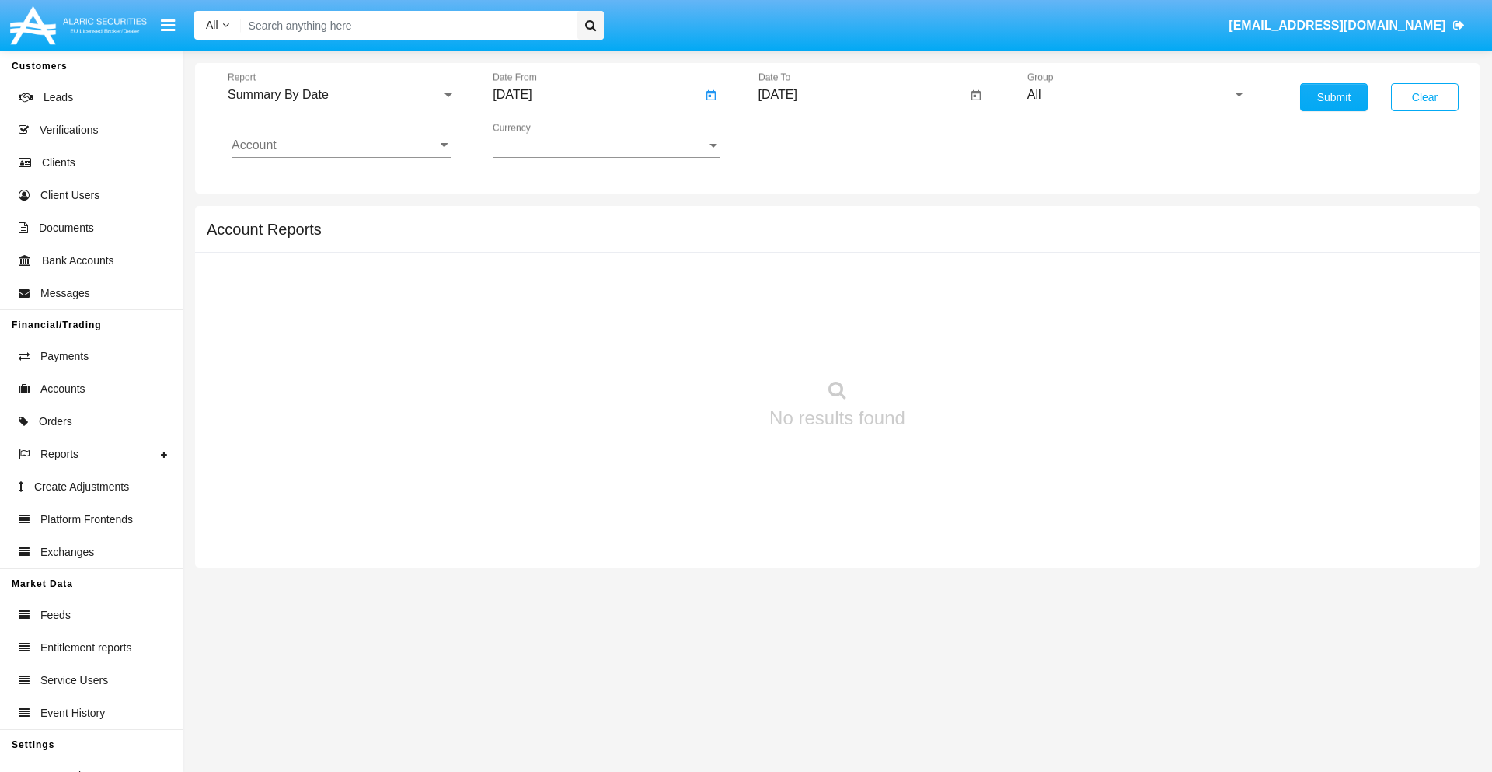
type input "[DATE]"
click at [862, 95] on input "[DATE]" at bounding box center [862, 95] width 209 height 14
click at [808, 140] on span "[DATE]" at bounding box center [796, 140] width 34 height 12
click at [958, 343] on div "2025" at bounding box center [958, 343] width 49 height 28
click at [795, 281] on div "SEP" at bounding box center [795, 281] width 49 height 28
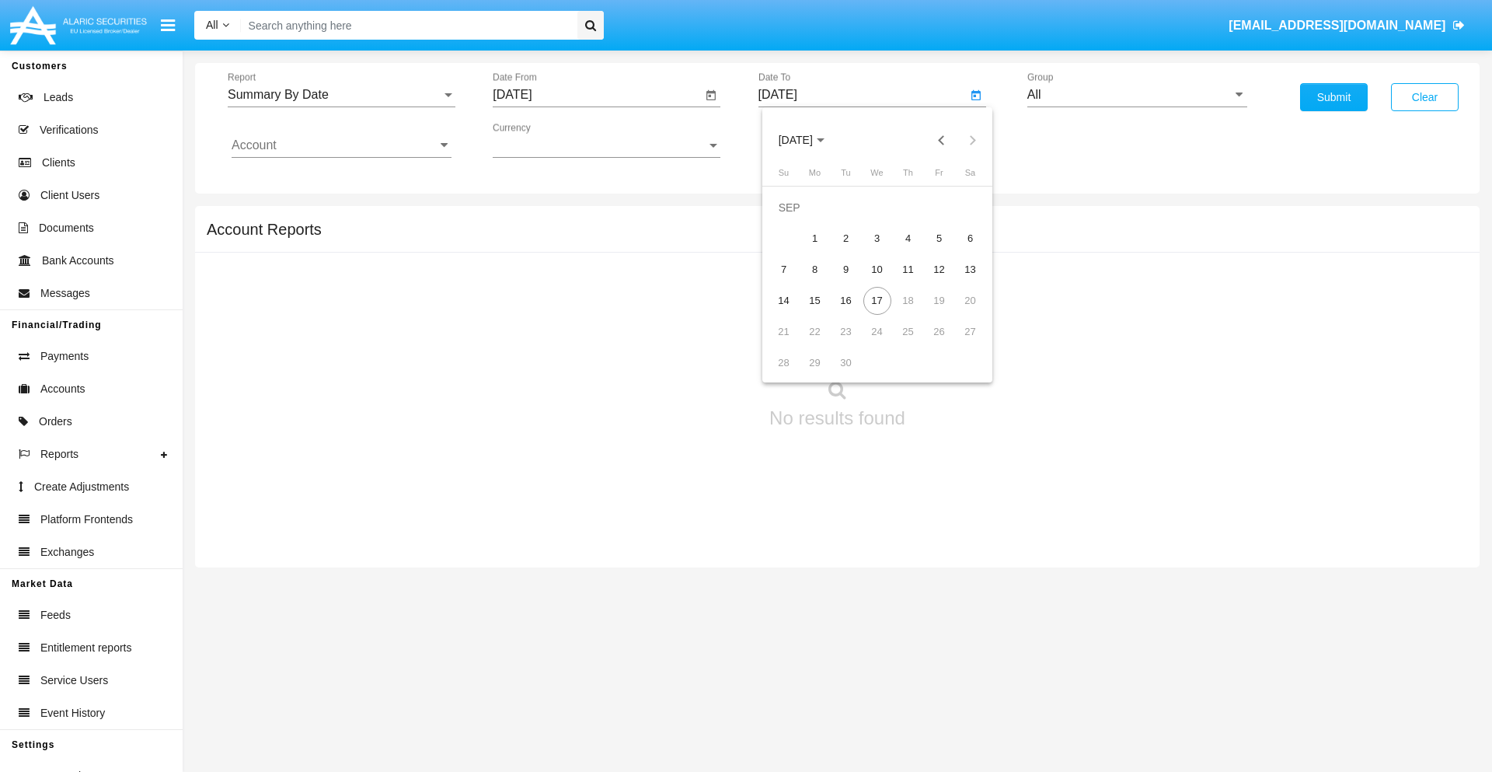
click at [876, 300] on div "17" at bounding box center [877, 301] width 28 height 28
type input "[DATE]"
click at [1137, 95] on input "All" at bounding box center [1137, 95] width 220 height 14
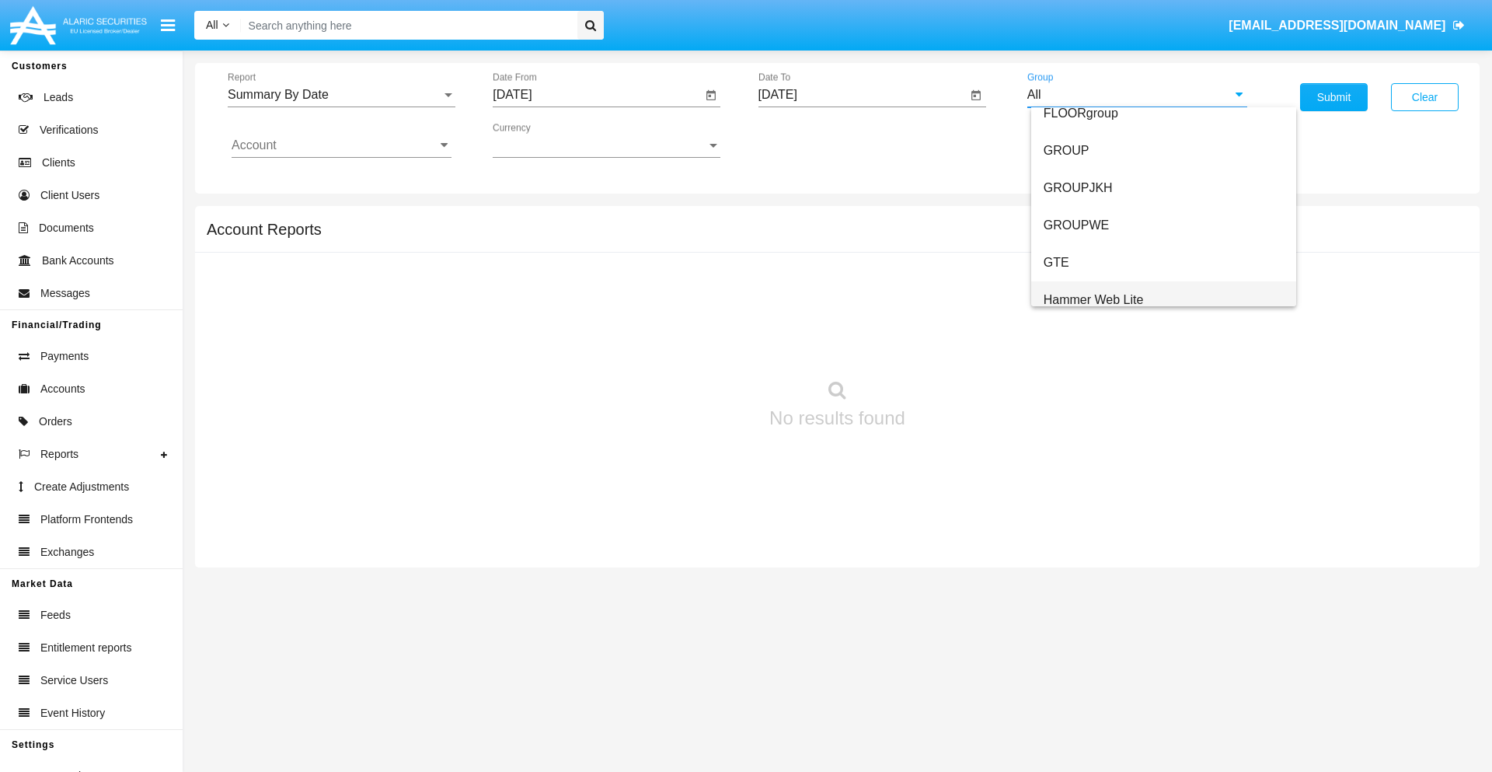
click at [1093, 299] on span "Hammer Web Lite" at bounding box center [1093, 299] width 100 height 13
type input "Hammer Web Lite"
click at [341, 145] on input "Account" at bounding box center [342, 145] width 220 height 14
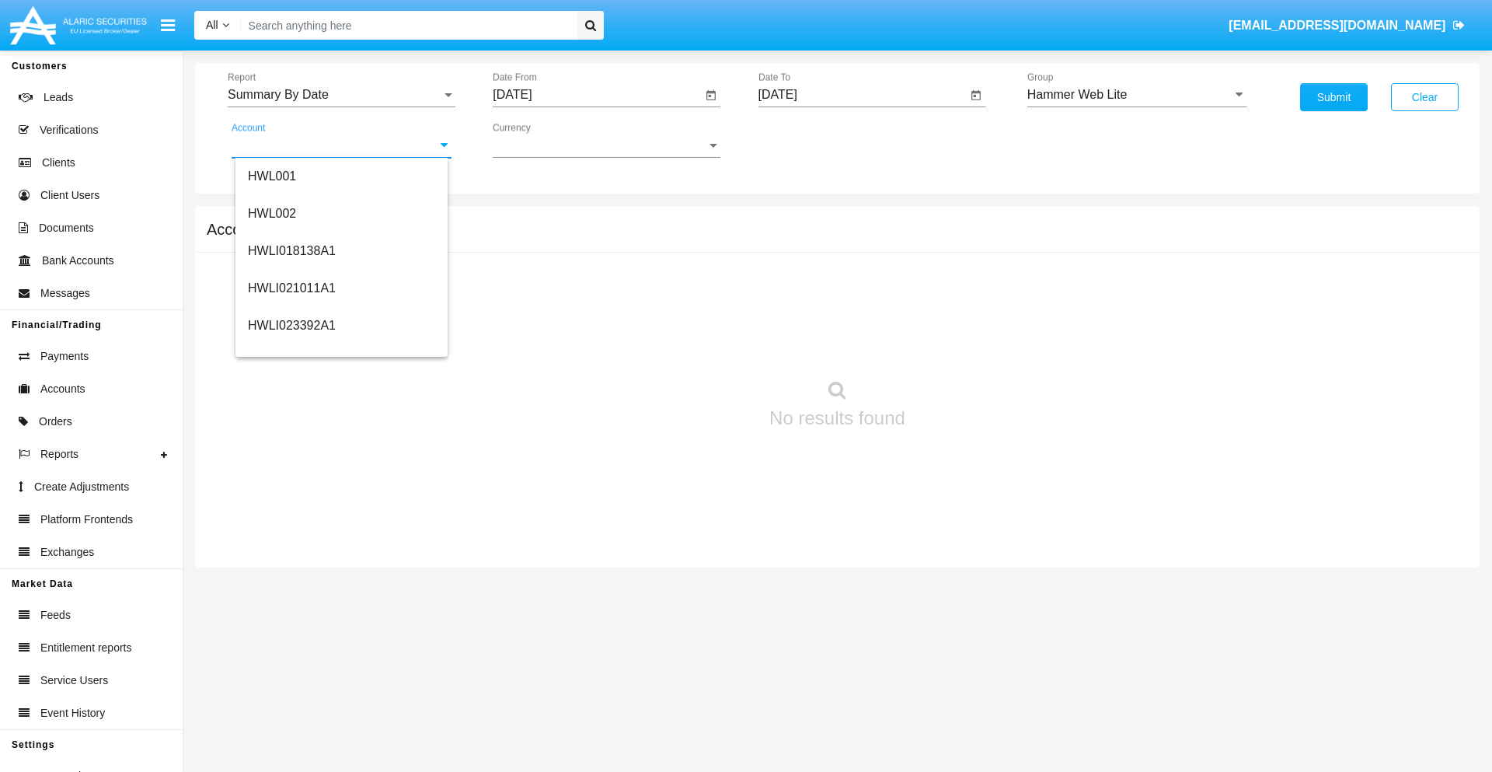
scroll to position [236, 0]
click at [291, 350] on span "HWLI025117A1" at bounding box center [292, 349] width 88 height 13
type input "HWLI025117A1"
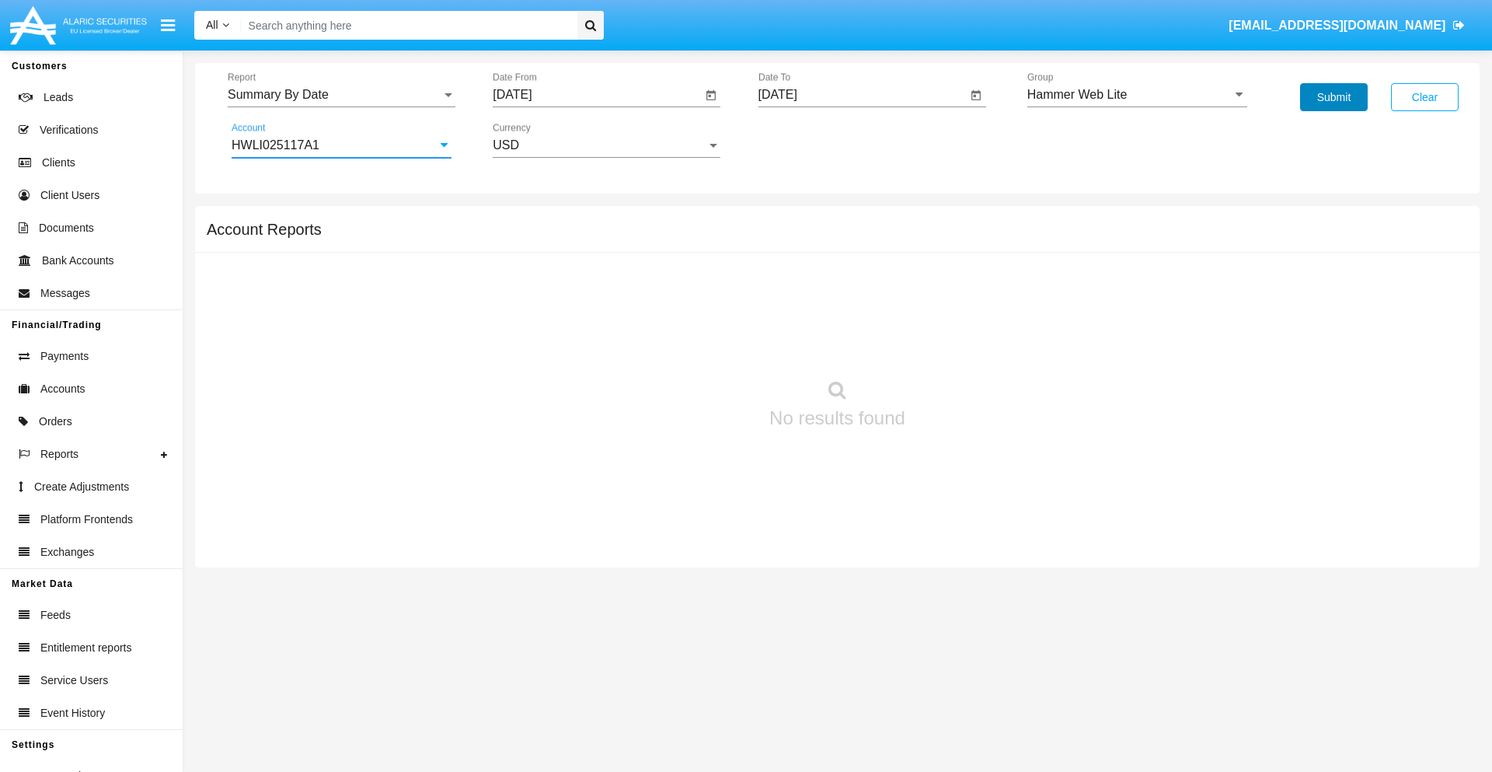
click at [1333, 97] on button "Submit" at bounding box center [1334, 97] width 68 height 28
click at [341, 95] on span "Report" at bounding box center [335, 95] width 214 height 14
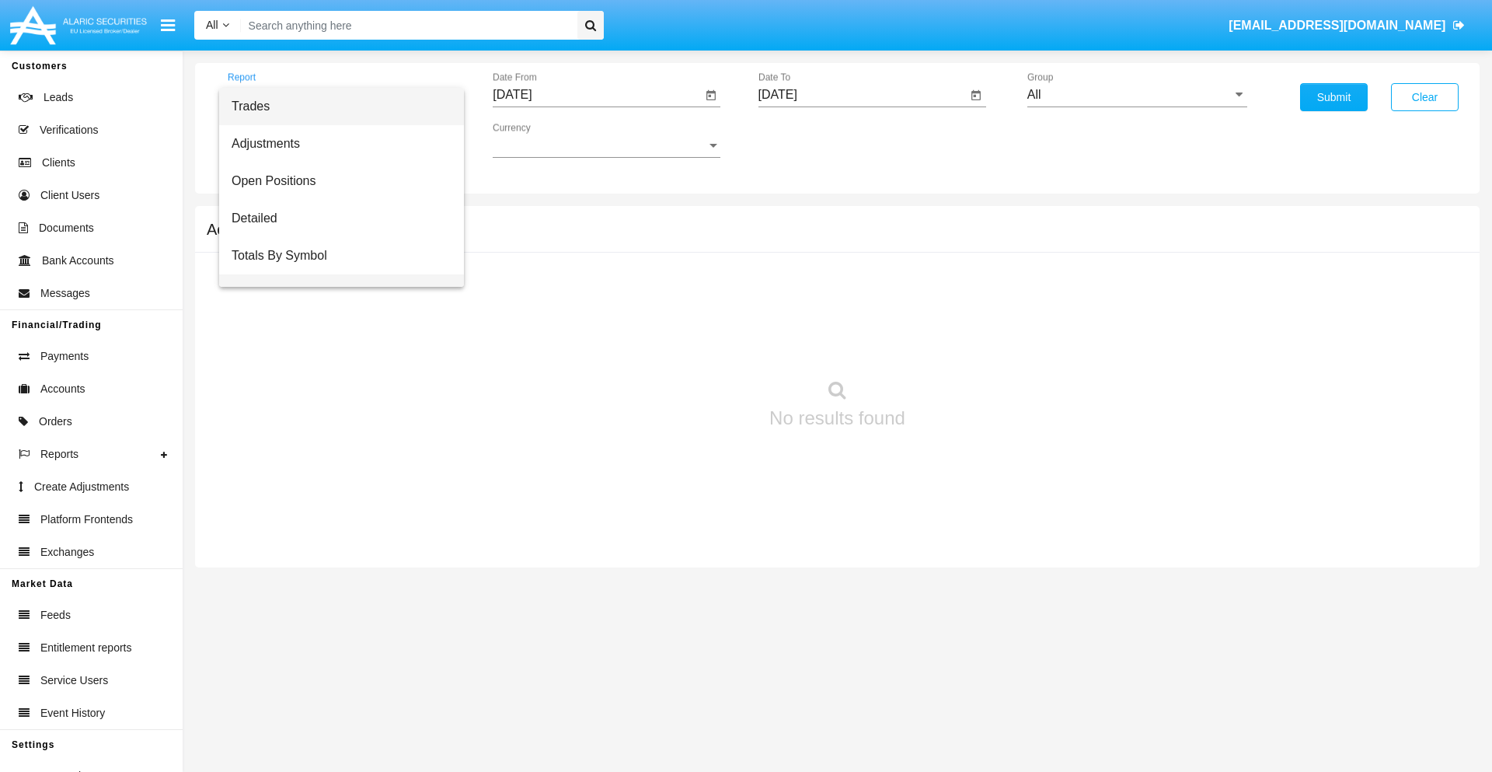
click at [335, 274] on span "Totals By Date" at bounding box center [342, 292] width 220 height 37
click at [597, 95] on input "[DATE]" at bounding box center [597, 95] width 209 height 14
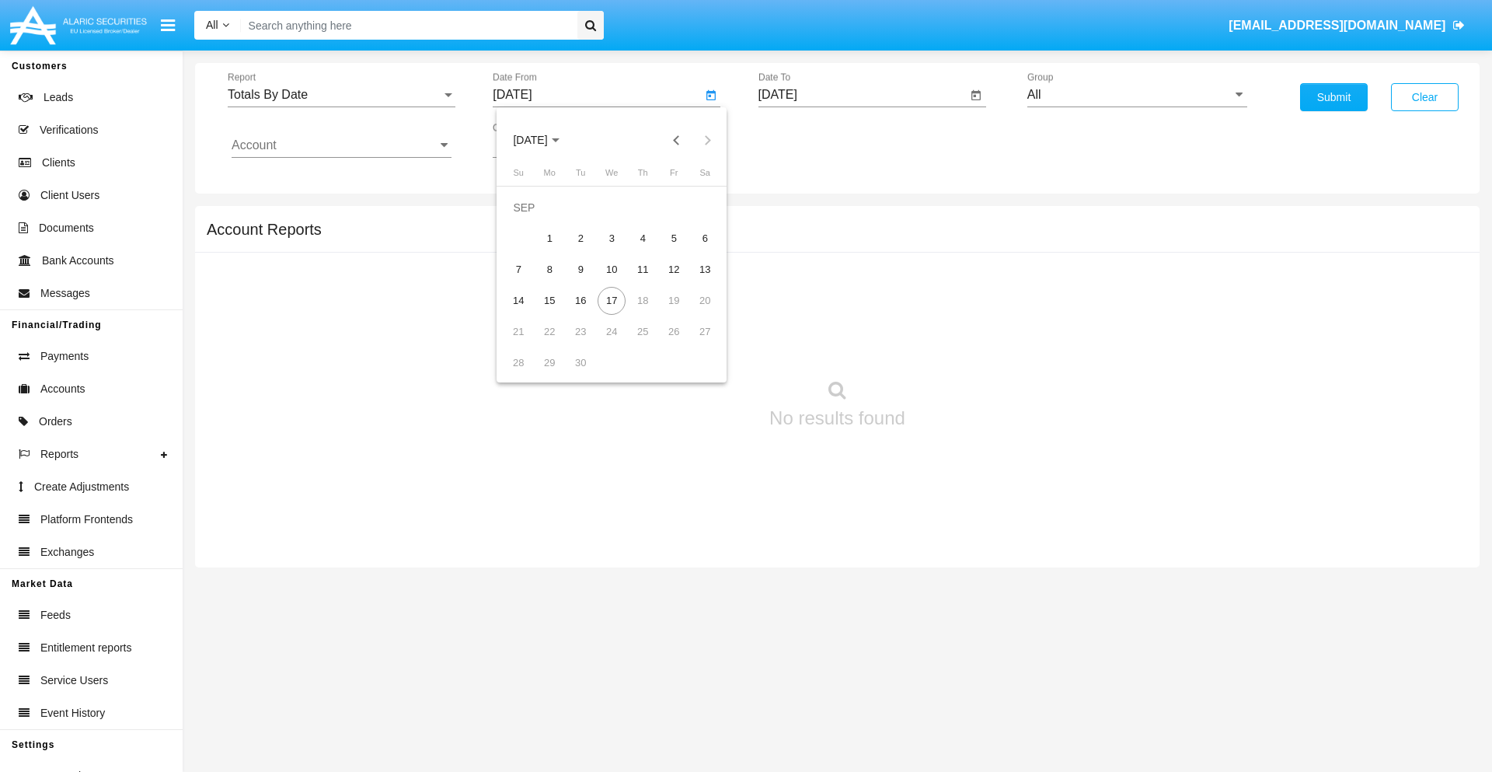
click at [543, 140] on span "[DATE]" at bounding box center [530, 140] width 34 height 12
click at [693, 343] on div "2025" at bounding box center [693, 343] width 49 height 28
click at [530, 281] on div "SEP" at bounding box center [530, 281] width 49 height 28
click at [580, 238] on div "2" at bounding box center [580, 239] width 28 height 28
type input "[DATE]"
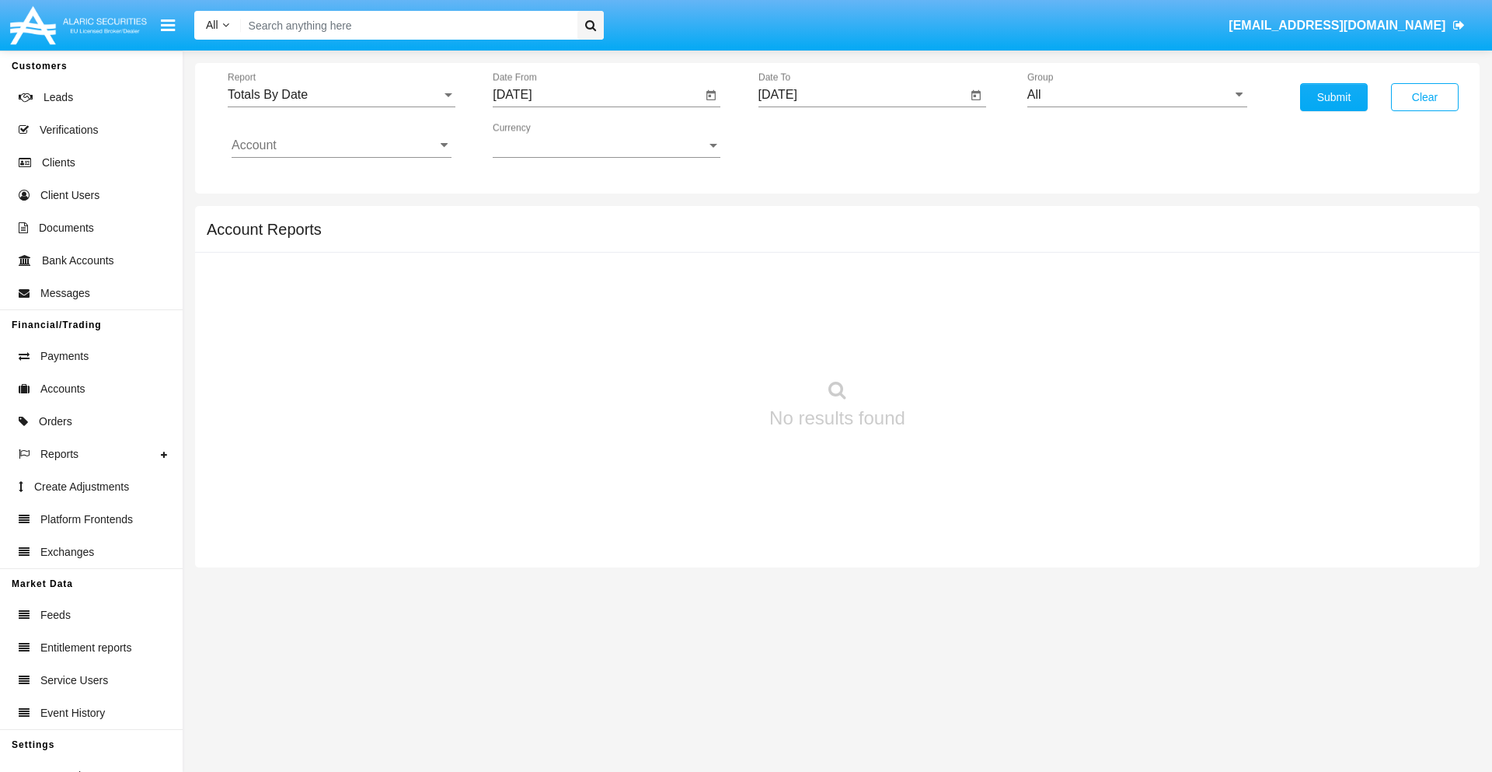
click at [862, 95] on input "[DATE]" at bounding box center [862, 95] width 209 height 14
click at [808, 140] on span "[DATE]" at bounding box center [796, 140] width 34 height 12
click at [958, 343] on div "2025" at bounding box center [958, 343] width 49 height 28
click at [795, 281] on div "SEP" at bounding box center [795, 281] width 49 height 28
click at [876, 300] on div "17" at bounding box center [877, 301] width 28 height 28
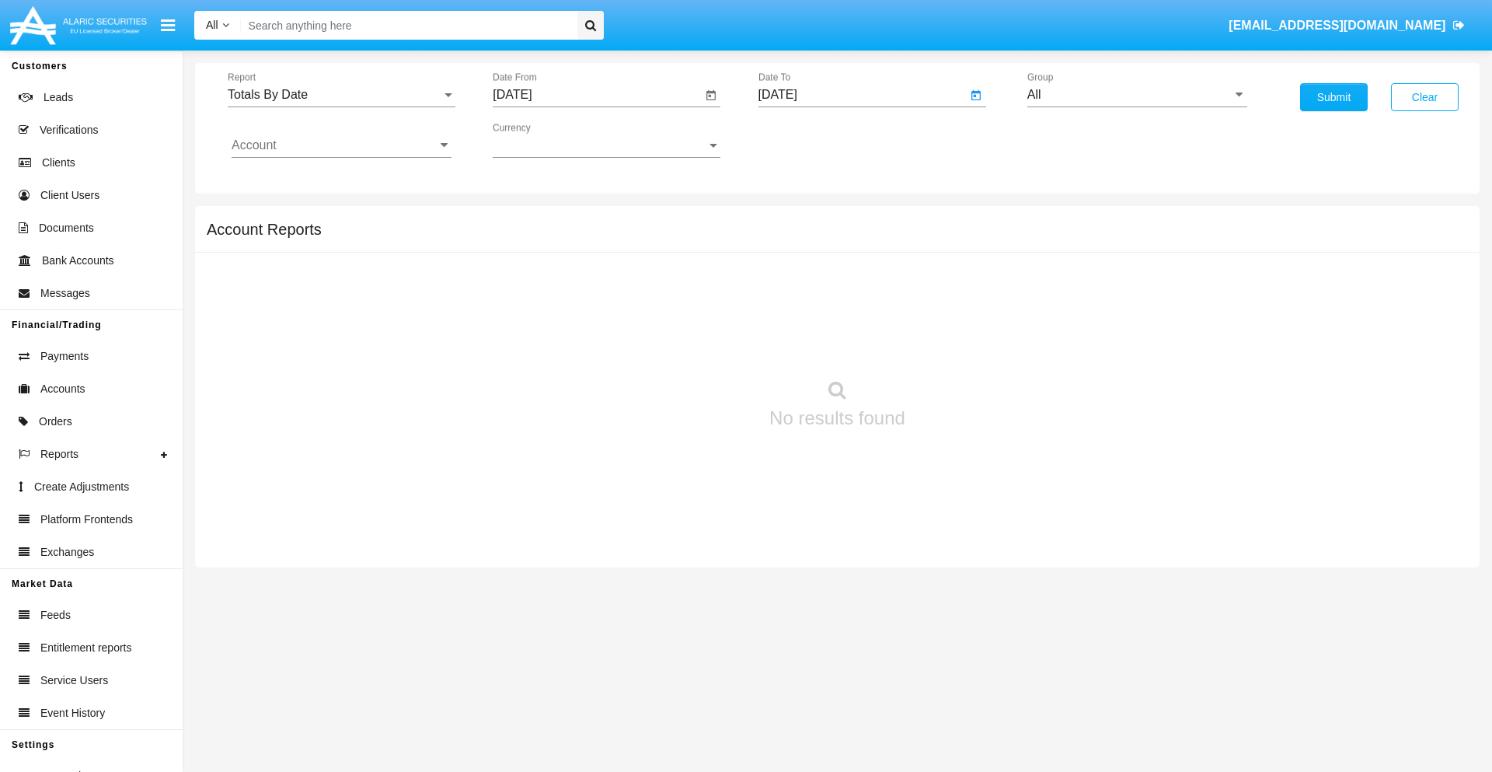
type input "[DATE]"
click at [1137, 95] on input "All" at bounding box center [1137, 95] width 220 height 14
click at [1093, 299] on span "Hammer Web Lite" at bounding box center [1093, 299] width 100 height 13
type input "Hammer Web Lite"
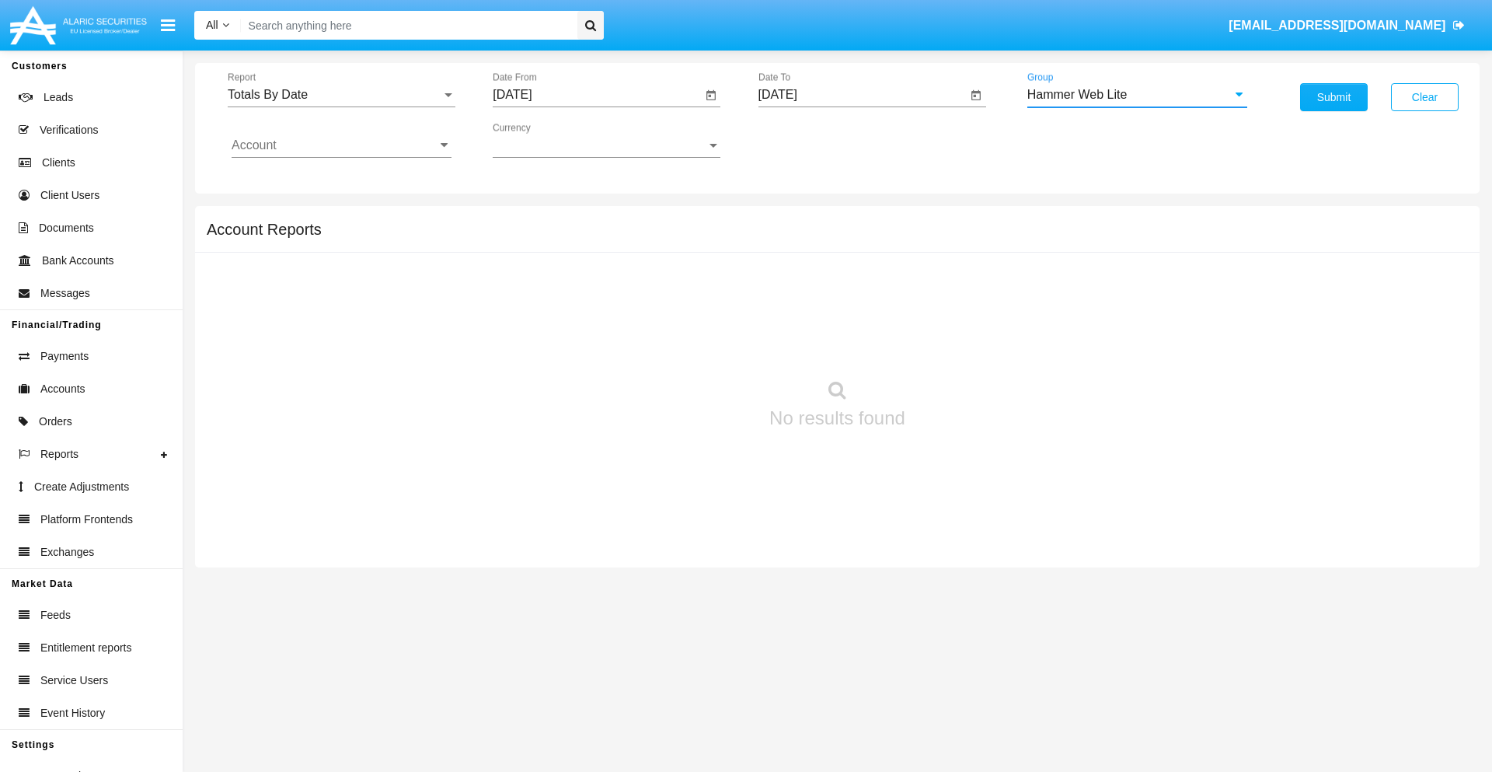
click at [341, 145] on input "Account" at bounding box center [342, 145] width 220 height 14
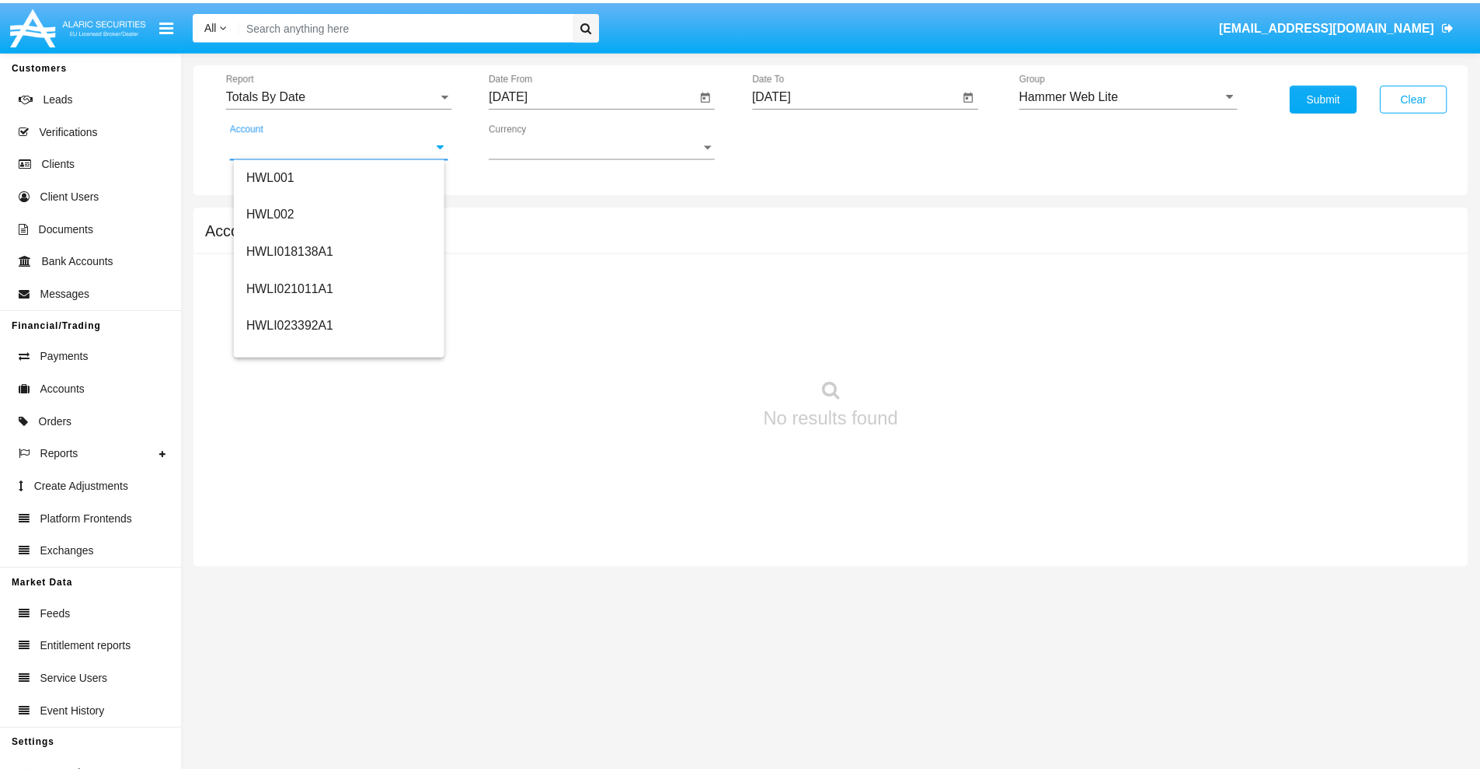
scroll to position [236, 0]
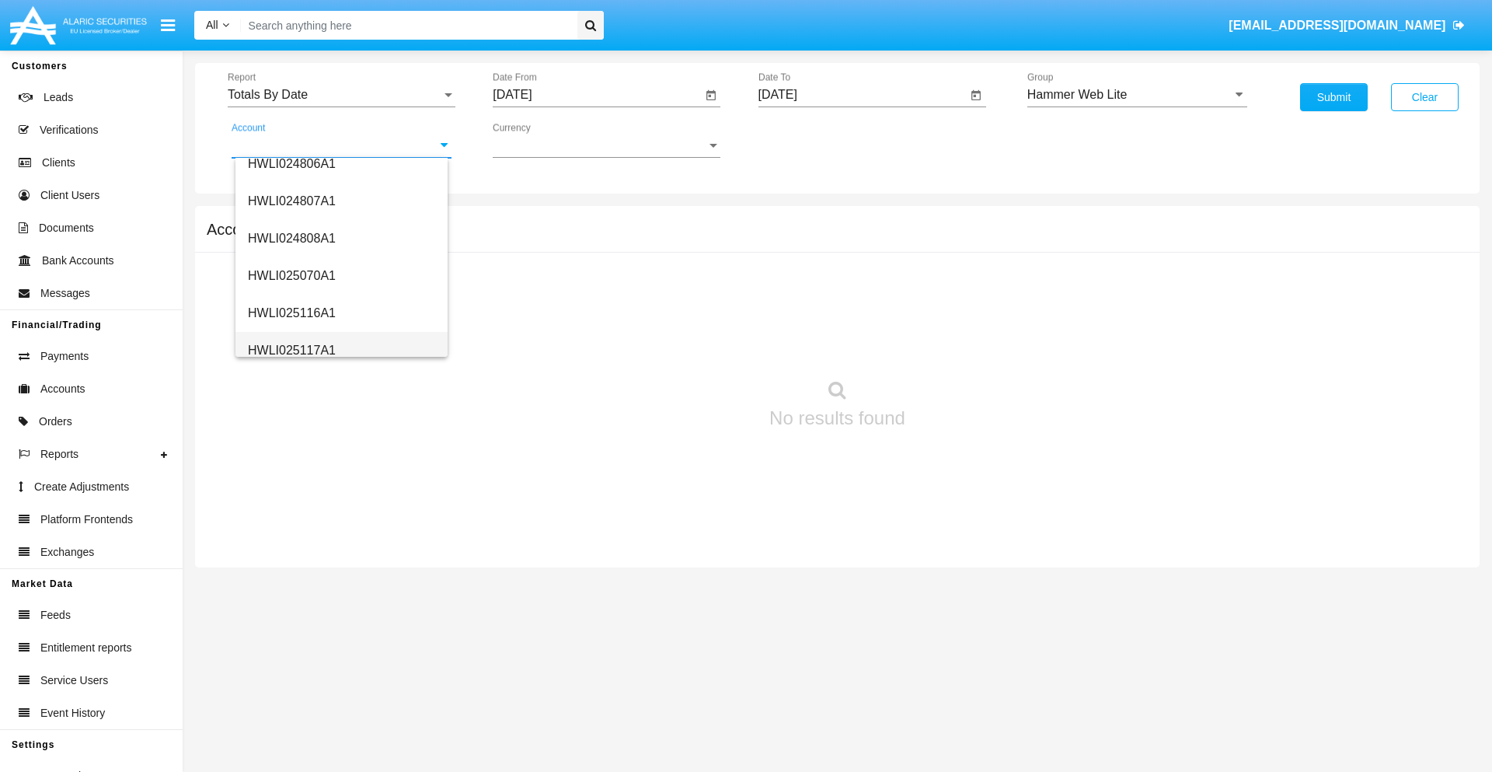
click at [291, 350] on span "HWLI025117A1" at bounding box center [292, 349] width 88 height 13
type input "HWLI025117A1"
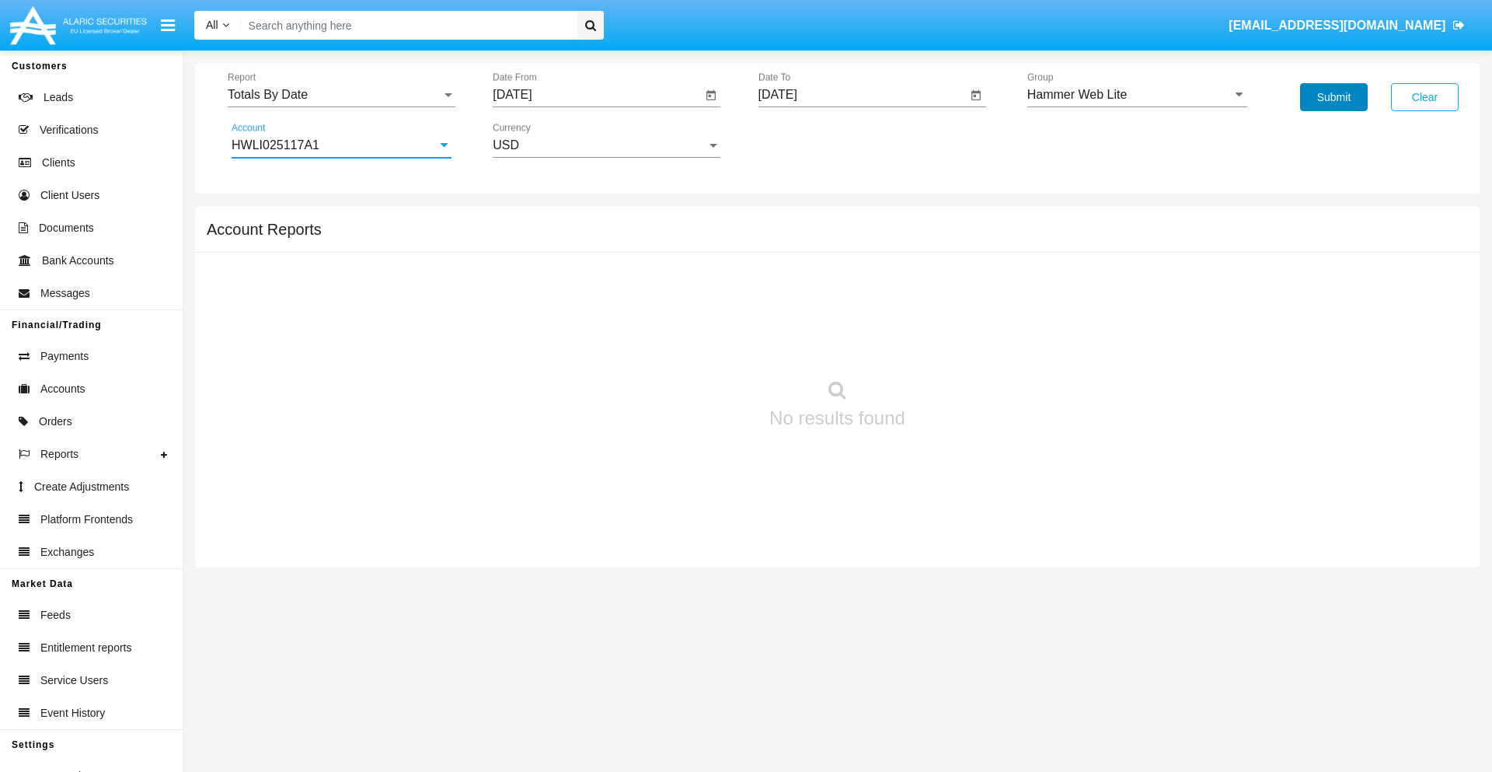
click at [1333, 97] on button "Submit" at bounding box center [1334, 97] width 68 height 28
click at [341, 95] on span "Report" at bounding box center [335, 95] width 214 height 14
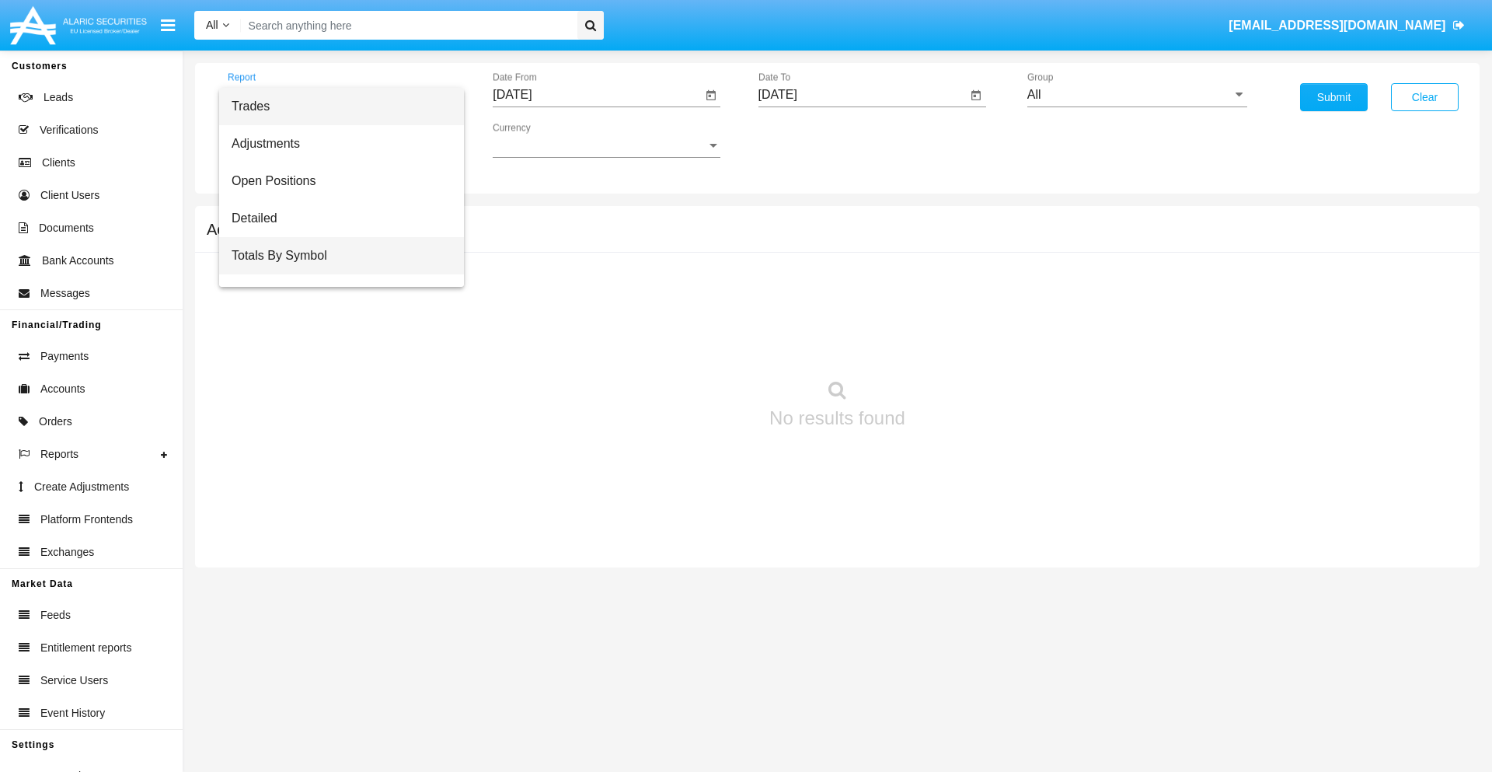
click at [335, 256] on span "Totals By Symbol" at bounding box center [342, 255] width 220 height 37
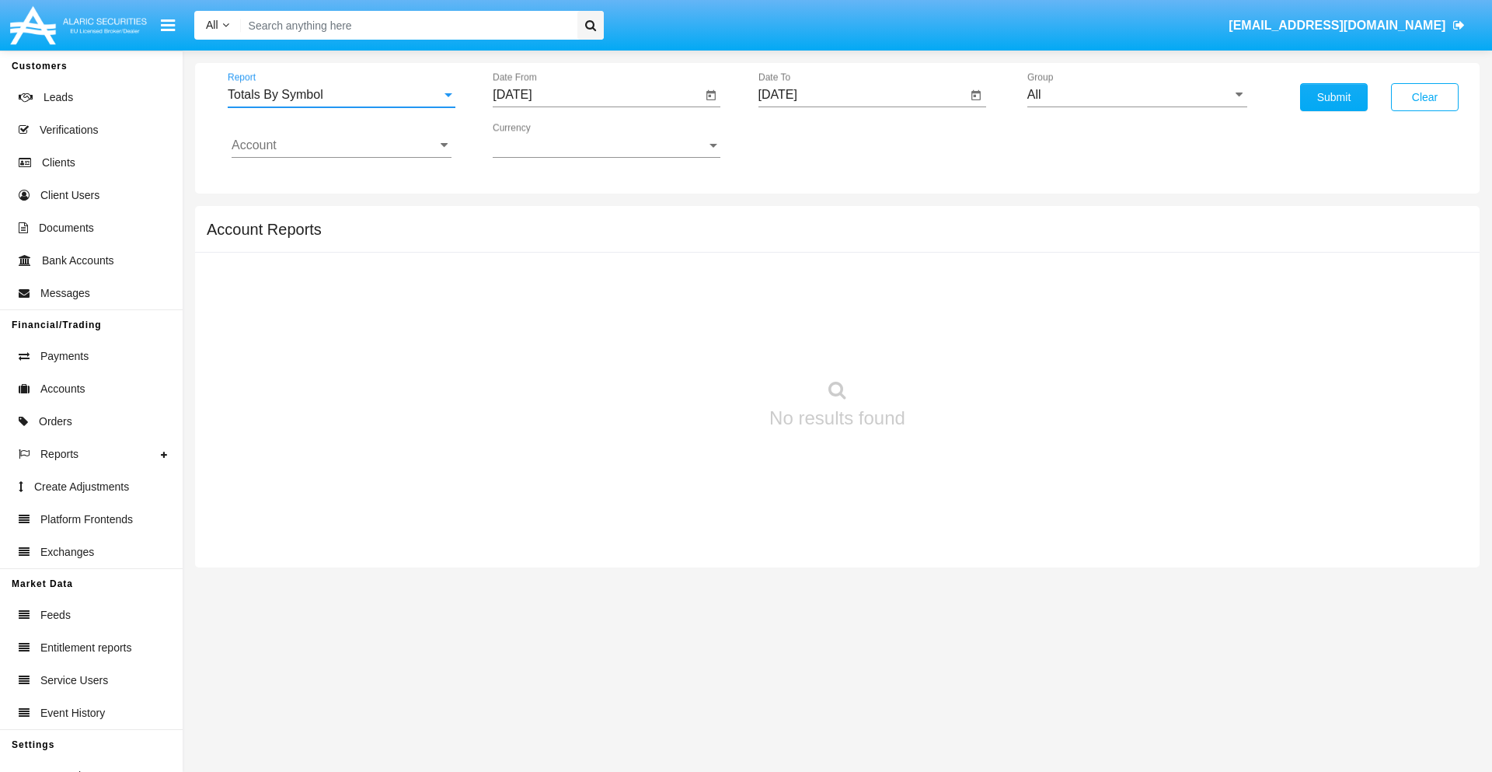
click at [597, 95] on input "[DATE]" at bounding box center [597, 95] width 209 height 14
click at [543, 140] on span "[DATE]" at bounding box center [530, 140] width 34 height 12
click at [693, 343] on div "2025" at bounding box center [693, 343] width 49 height 28
click at [693, 250] on div "AUG" at bounding box center [693, 250] width 49 height 28
click at [549, 300] on div "18" at bounding box center [549, 301] width 28 height 28
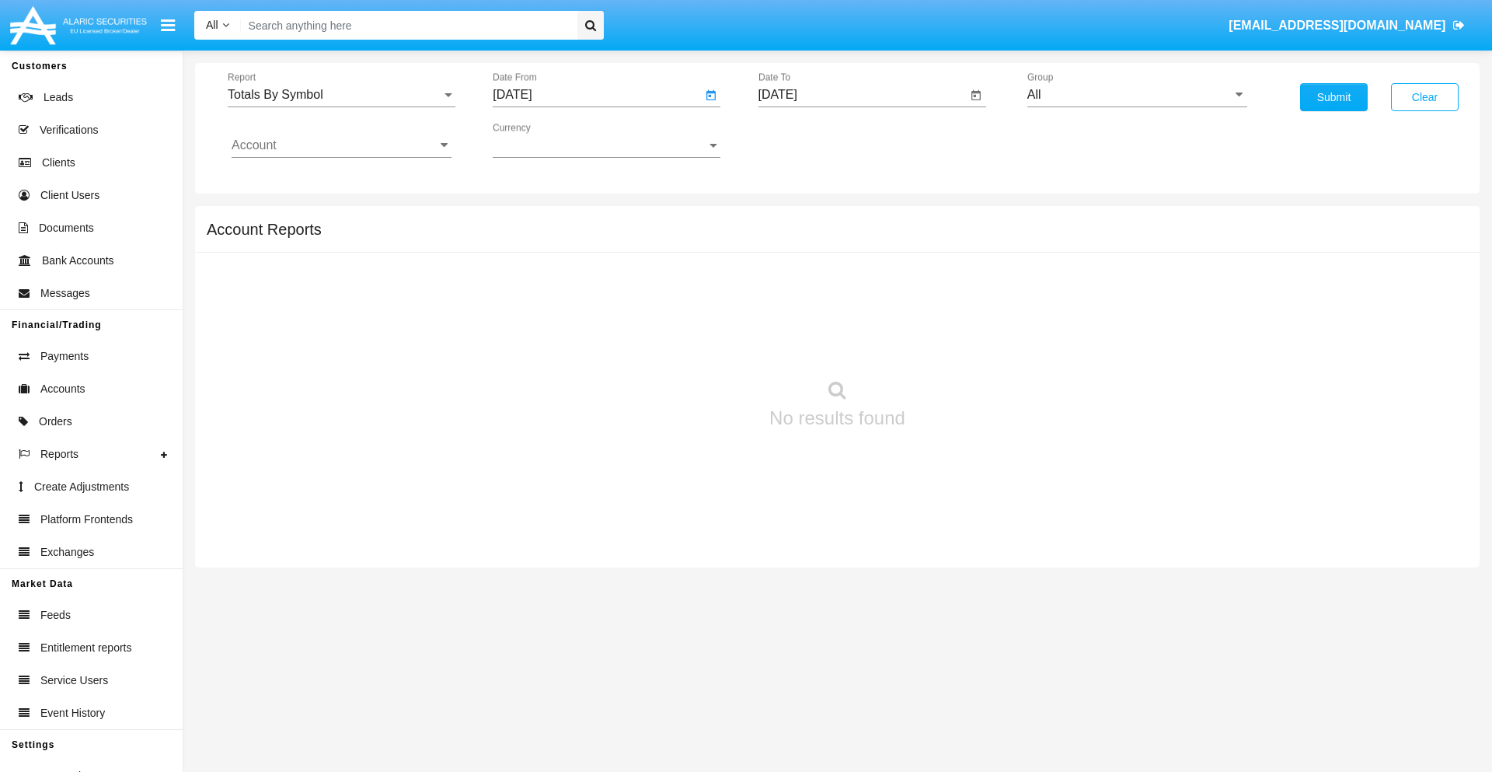
type input "[DATE]"
click at [862, 95] on input "[DATE]" at bounding box center [862, 95] width 209 height 14
click at [808, 140] on span "[DATE]" at bounding box center [796, 140] width 34 height 12
click at [958, 343] on div "2025" at bounding box center [958, 343] width 49 height 28
click at [795, 281] on div "SEP" at bounding box center [795, 281] width 49 height 28
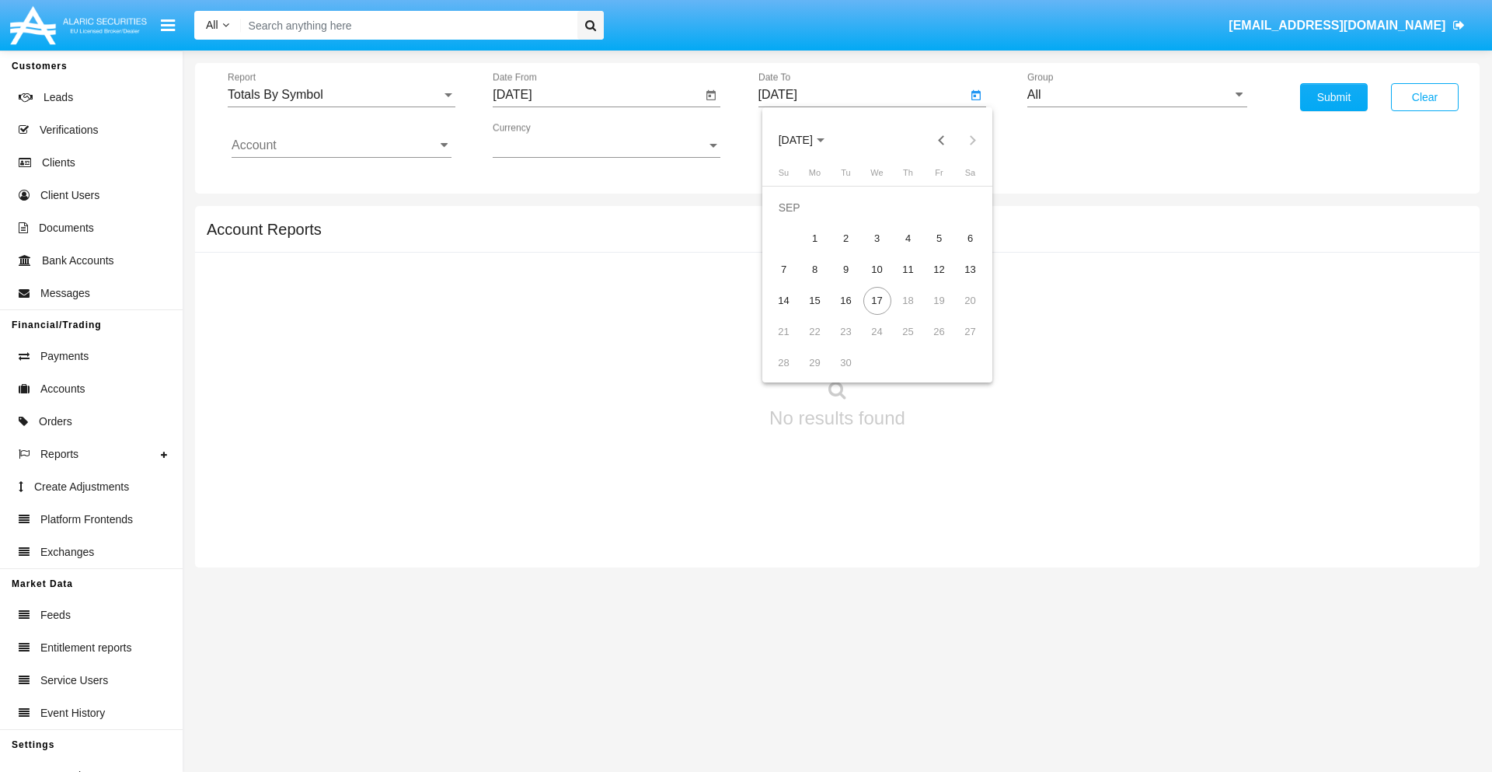
click at [876, 300] on div "17" at bounding box center [877, 301] width 28 height 28
type input "[DATE]"
click at [1137, 95] on input "All" at bounding box center [1137, 95] width 220 height 14
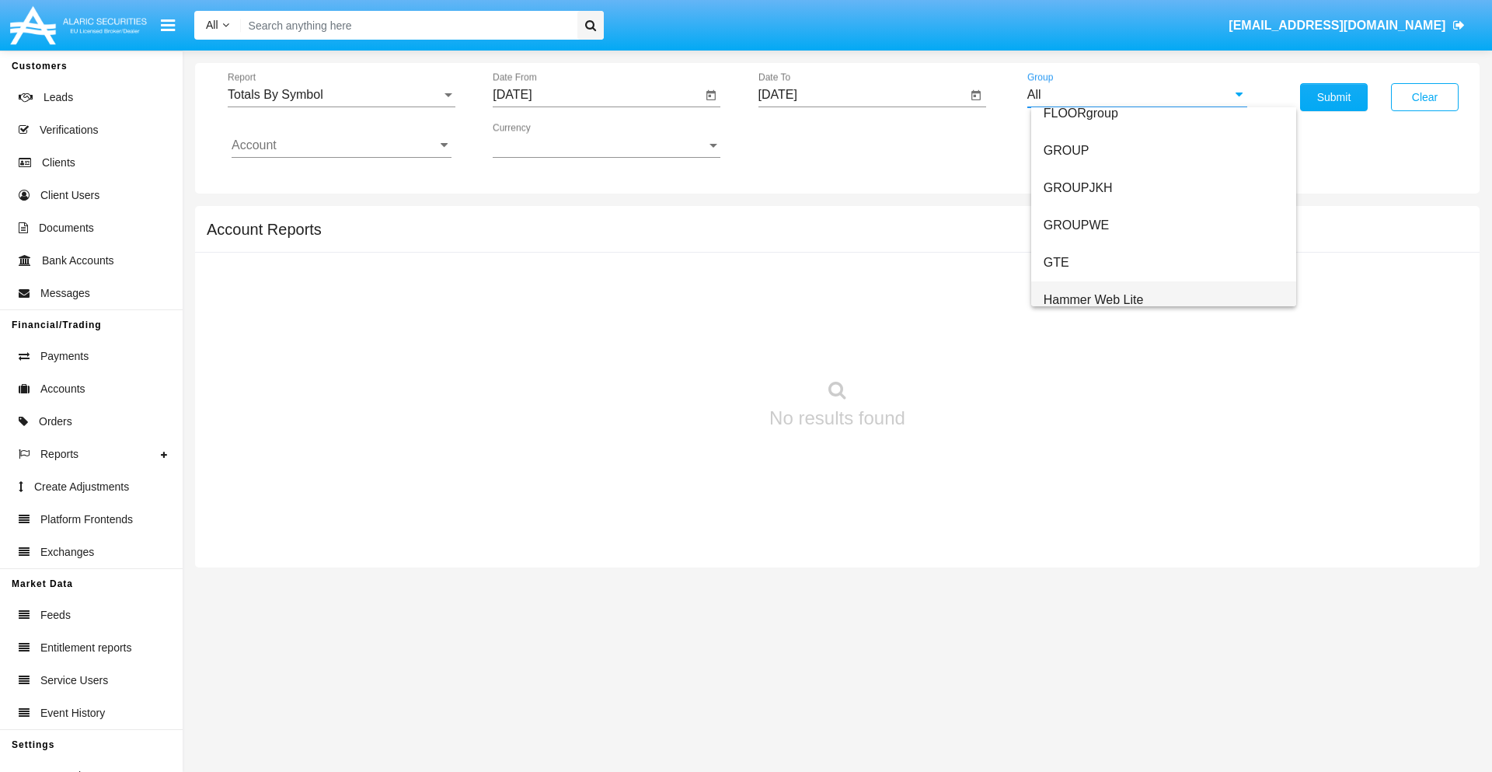
click at [1093, 299] on span "Hammer Web Lite" at bounding box center [1093, 299] width 100 height 13
type input "Hammer Web Lite"
click at [341, 145] on input "Account" at bounding box center [342, 145] width 220 height 14
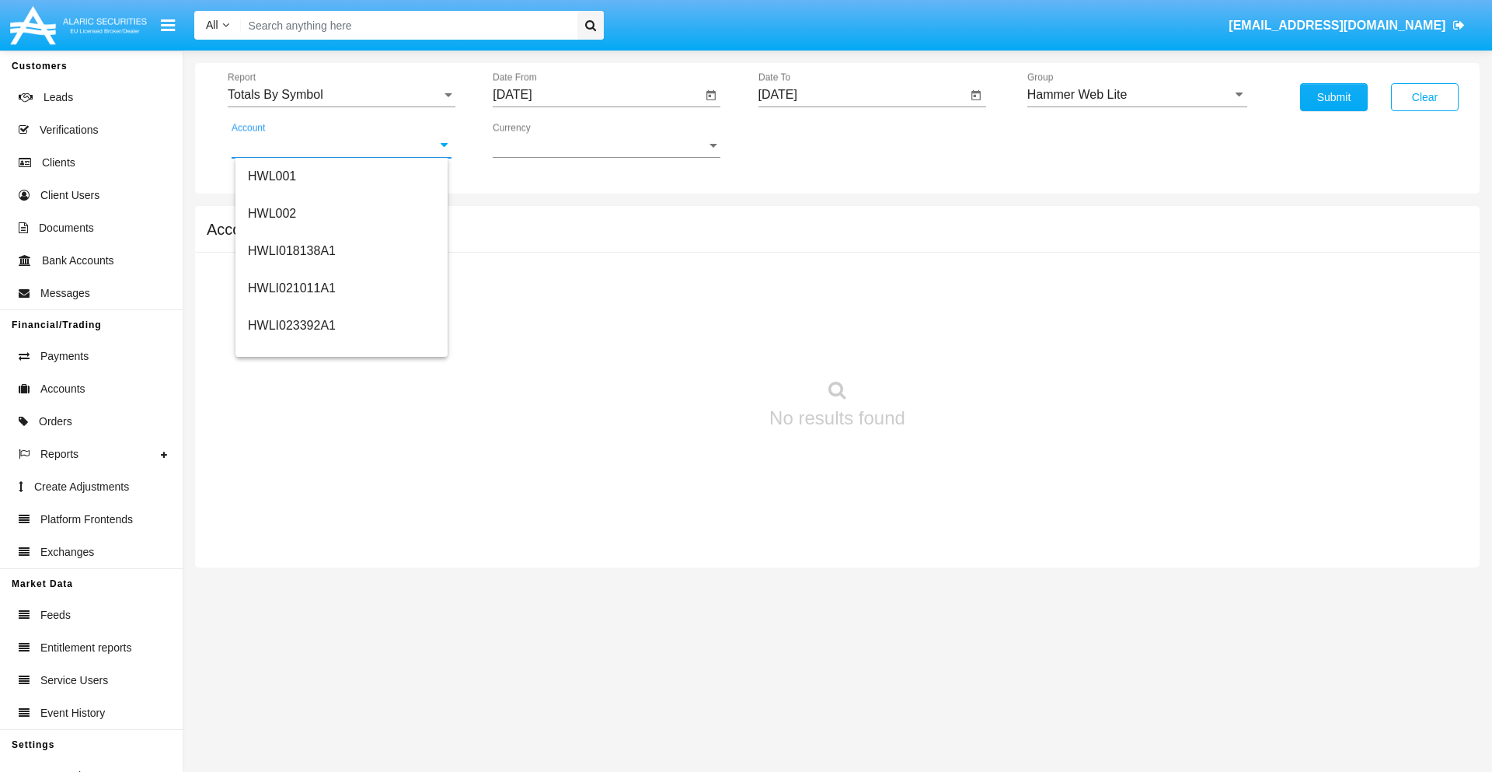
click at [291, 580] on span "HWLI025117A1" at bounding box center [292, 586] width 88 height 13
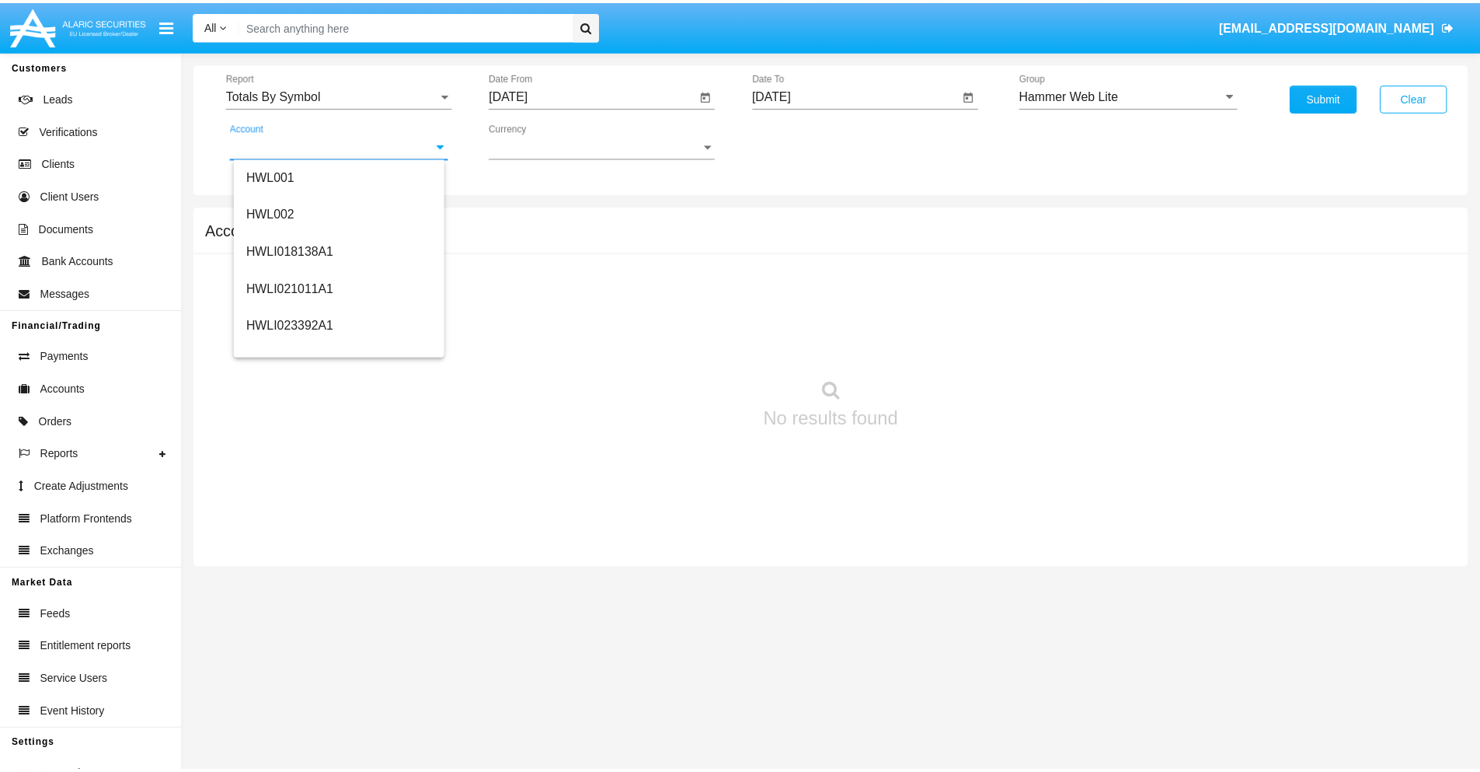
scroll to position [0, 0]
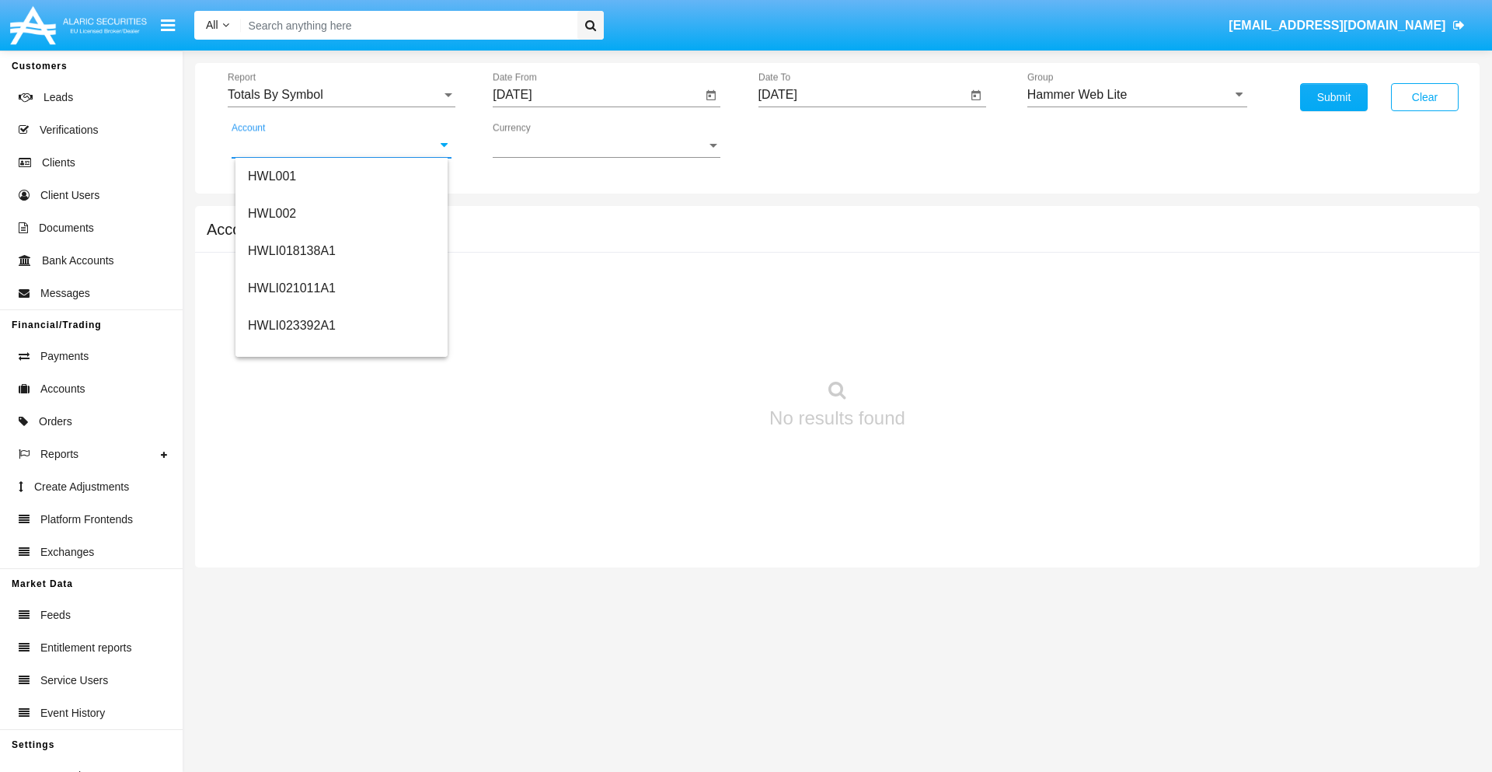
type input "HWLI025117A1"
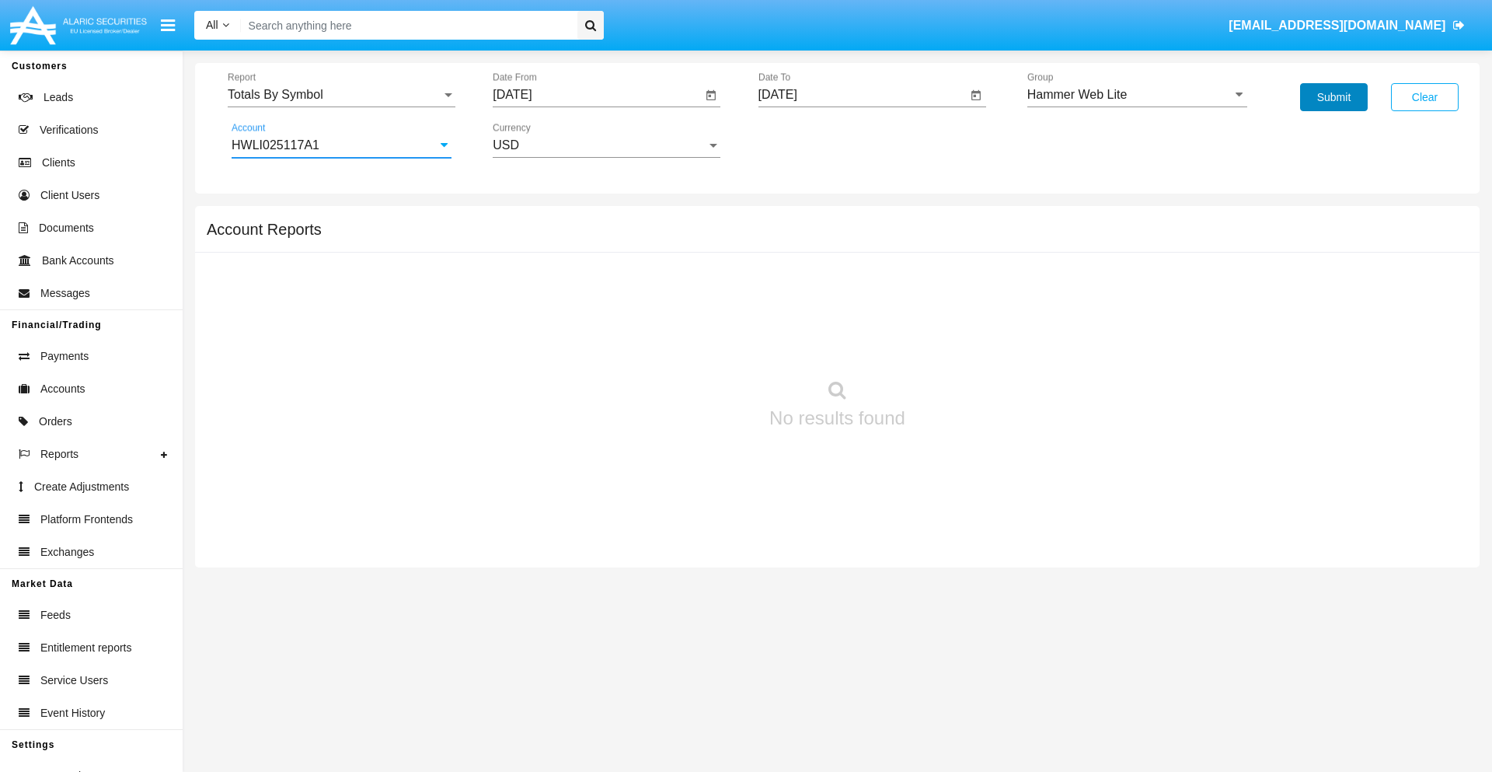
click at [1333, 97] on button "Submit" at bounding box center [1334, 97] width 68 height 28
click at [341, 95] on span "Report" at bounding box center [335, 95] width 214 height 14
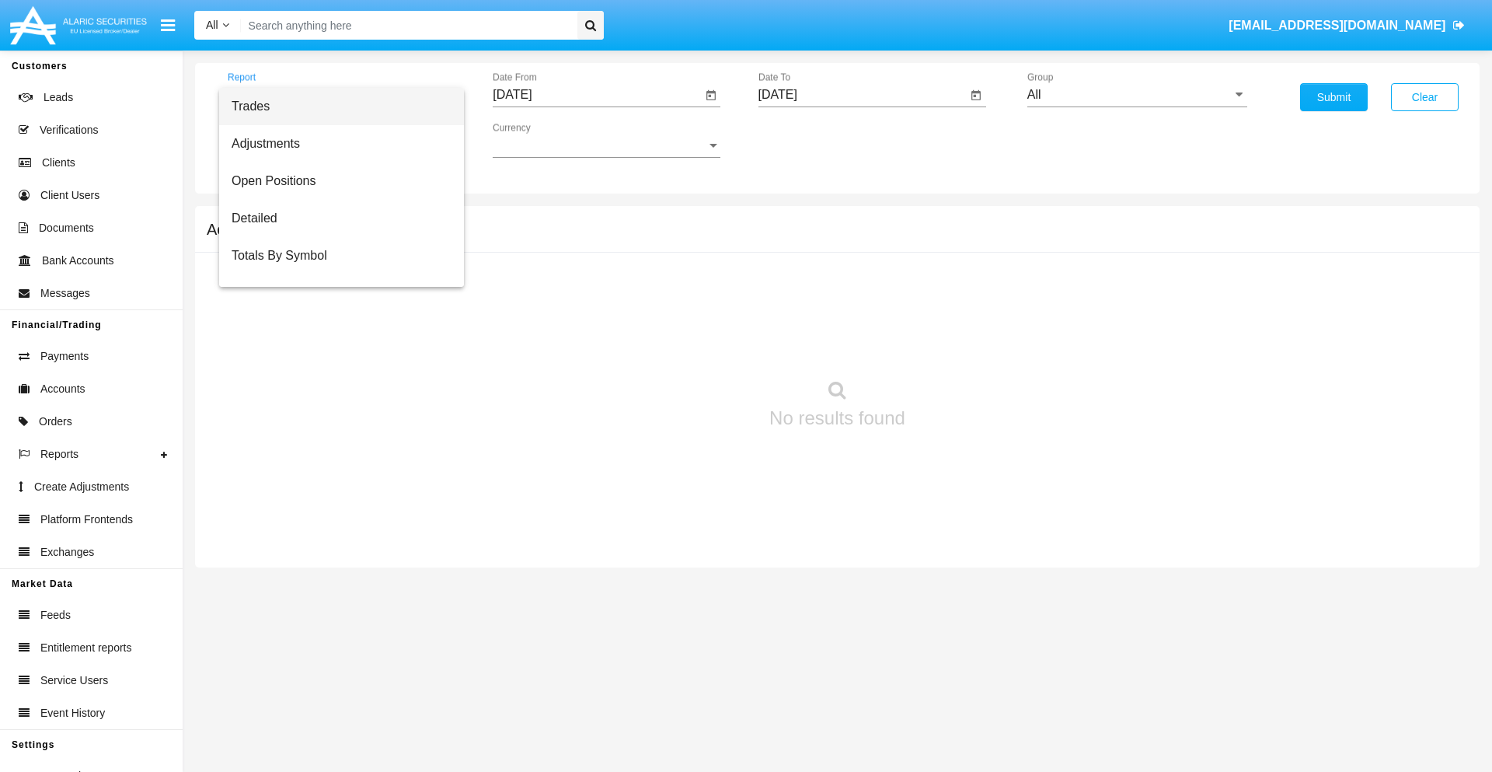
click at [335, 106] on span "Trades" at bounding box center [342, 106] width 220 height 37
click at [597, 95] on input "[DATE]" at bounding box center [597, 95] width 209 height 14
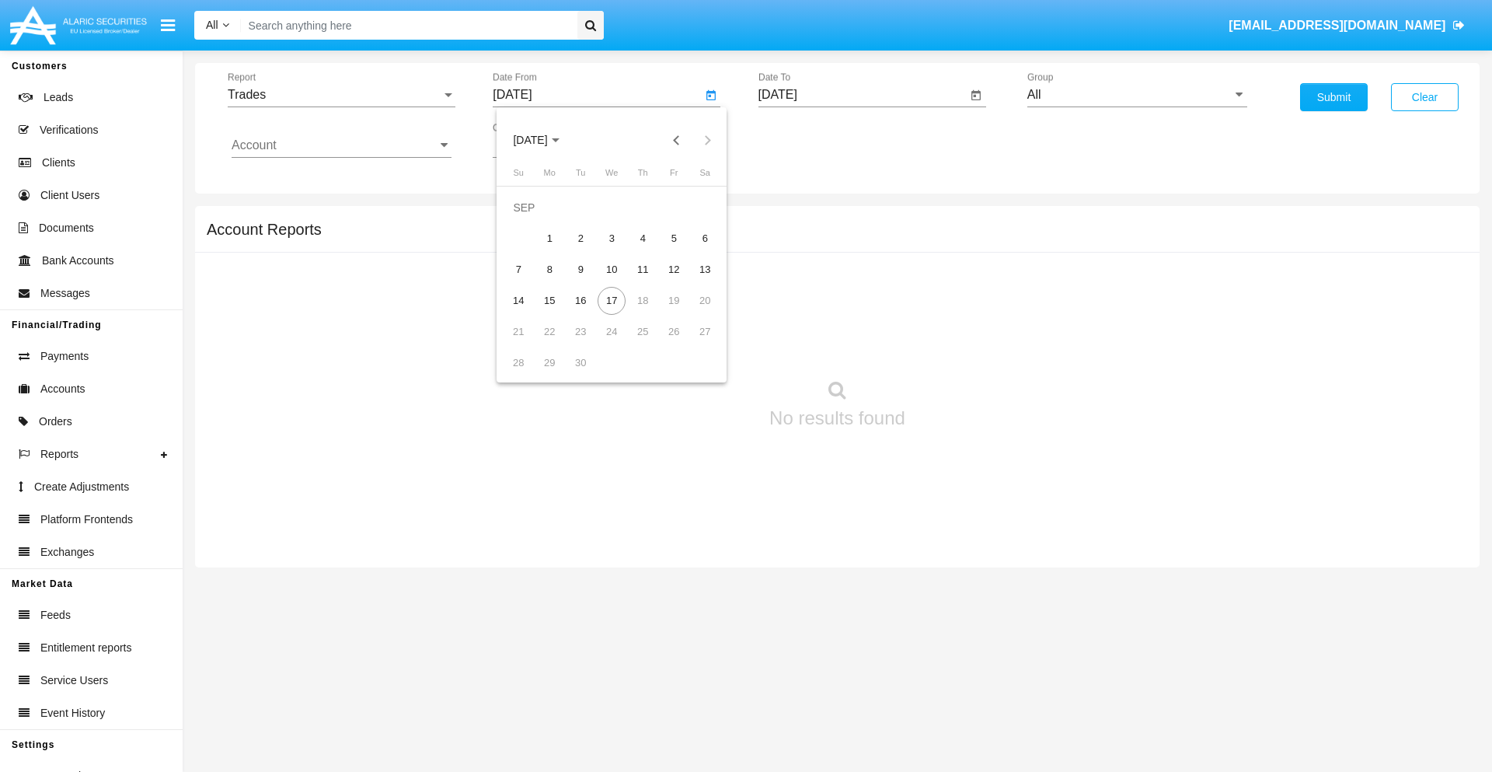
click at [543, 140] on span "[DATE]" at bounding box center [530, 140] width 34 height 12
click at [693, 343] on div "2025" at bounding box center [693, 343] width 49 height 28
click at [584, 250] on div "JUN" at bounding box center [584, 250] width 49 height 28
click at [580, 300] on div "17" at bounding box center [580, 301] width 28 height 28
type input "06/17/25"
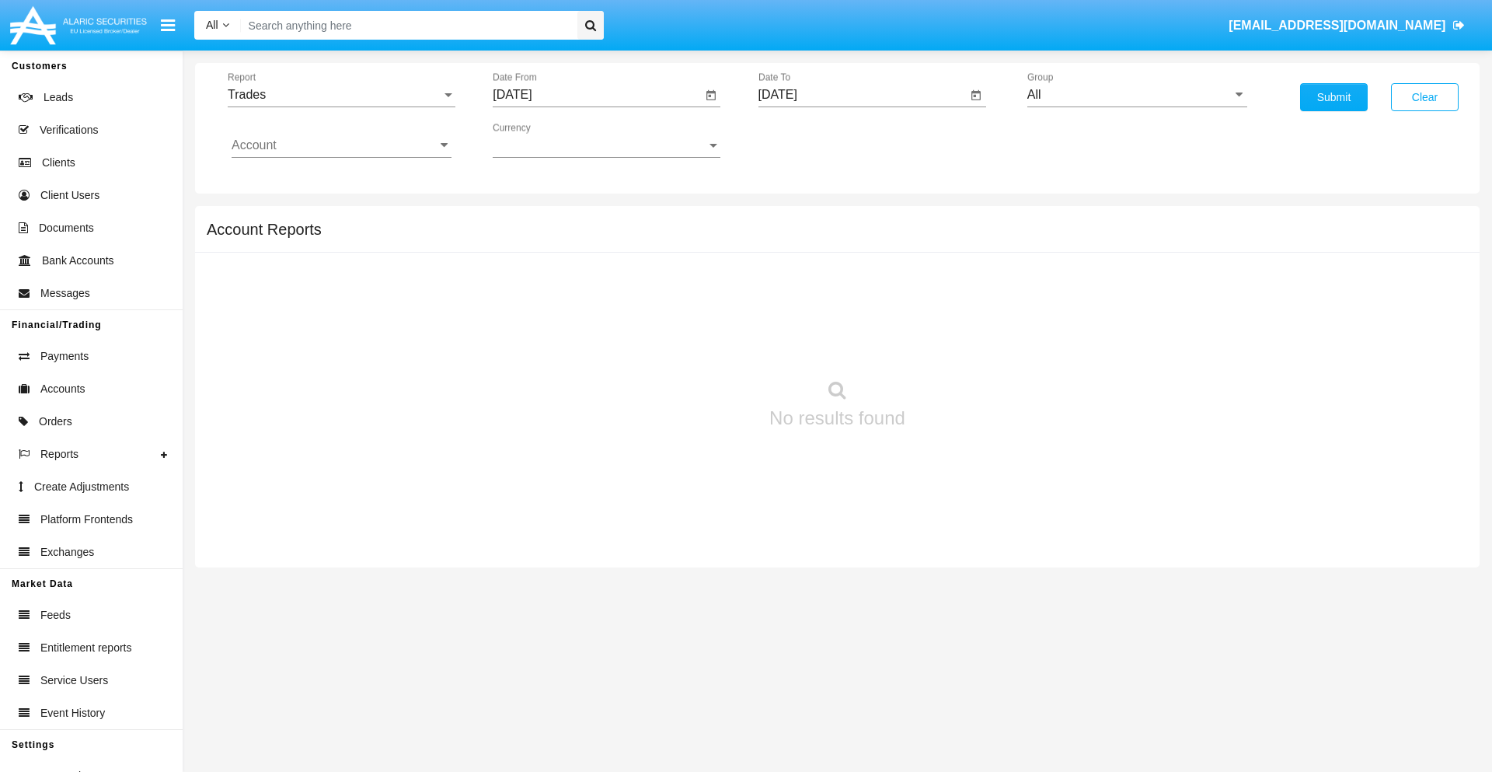
click at [862, 95] on input "[DATE]" at bounding box center [862, 95] width 209 height 14
click at [808, 140] on span "SEP 2025" at bounding box center [796, 140] width 34 height 12
click at [958, 343] on div "2025" at bounding box center [958, 343] width 49 height 28
click at [795, 281] on div "SEP" at bounding box center [795, 281] width 49 height 28
click at [876, 300] on div "17" at bounding box center [877, 301] width 28 height 28
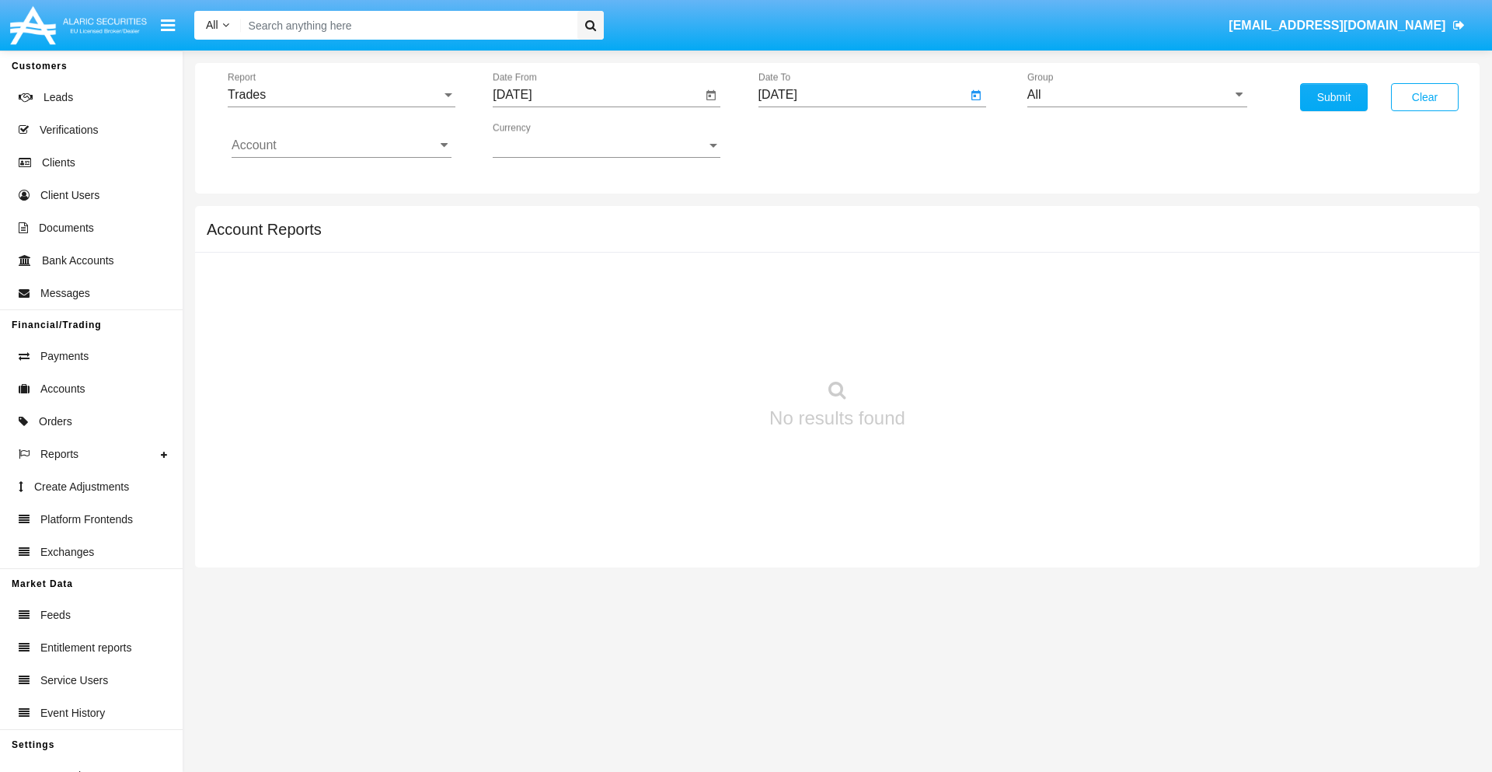
type input "09/17/25"
click at [1137, 95] on input "All" at bounding box center [1137, 95] width 220 height 14
type input "Hammer Web Lite"
click at [341, 145] on input "Account" at bounding box center [342, 145] width 220 height 14
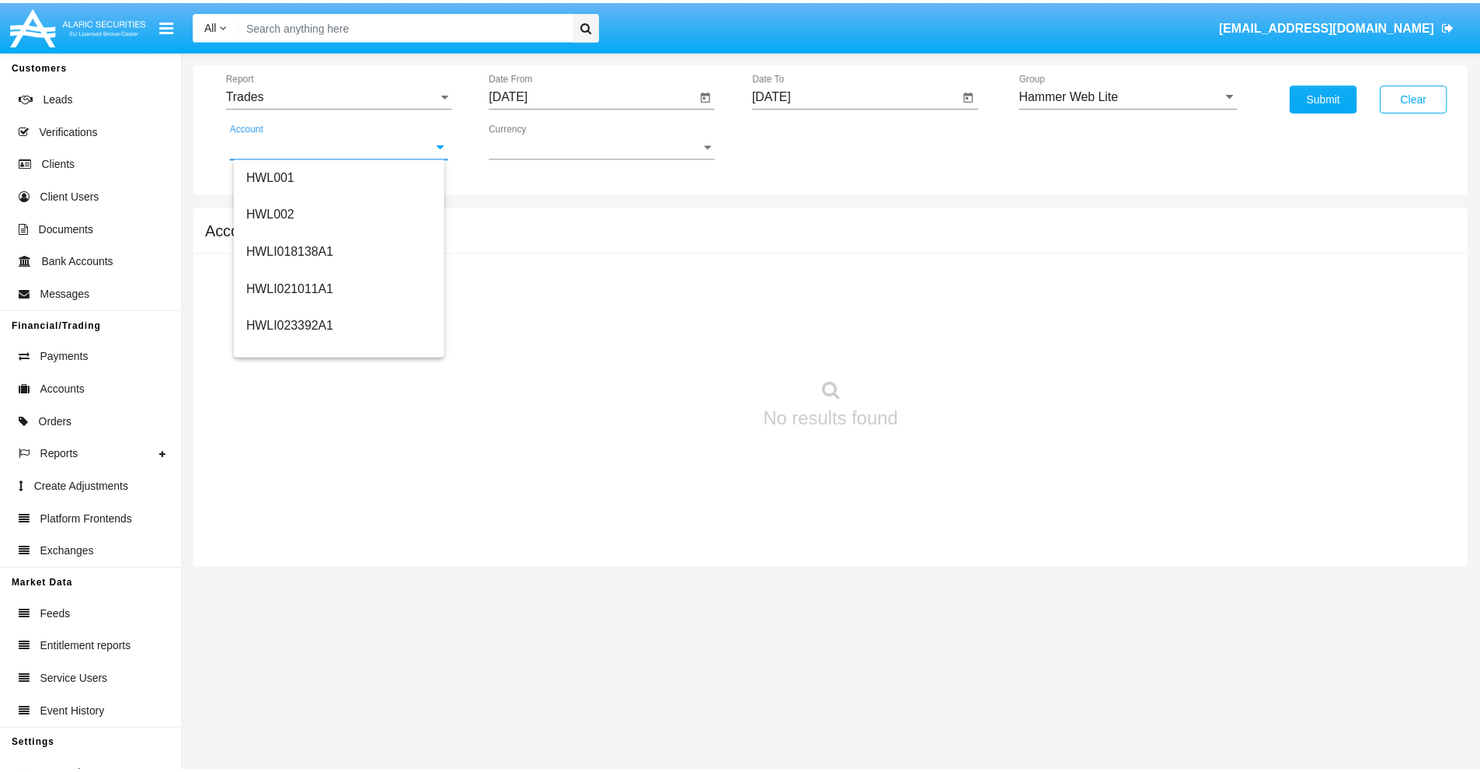
scroll to position [236, 0]
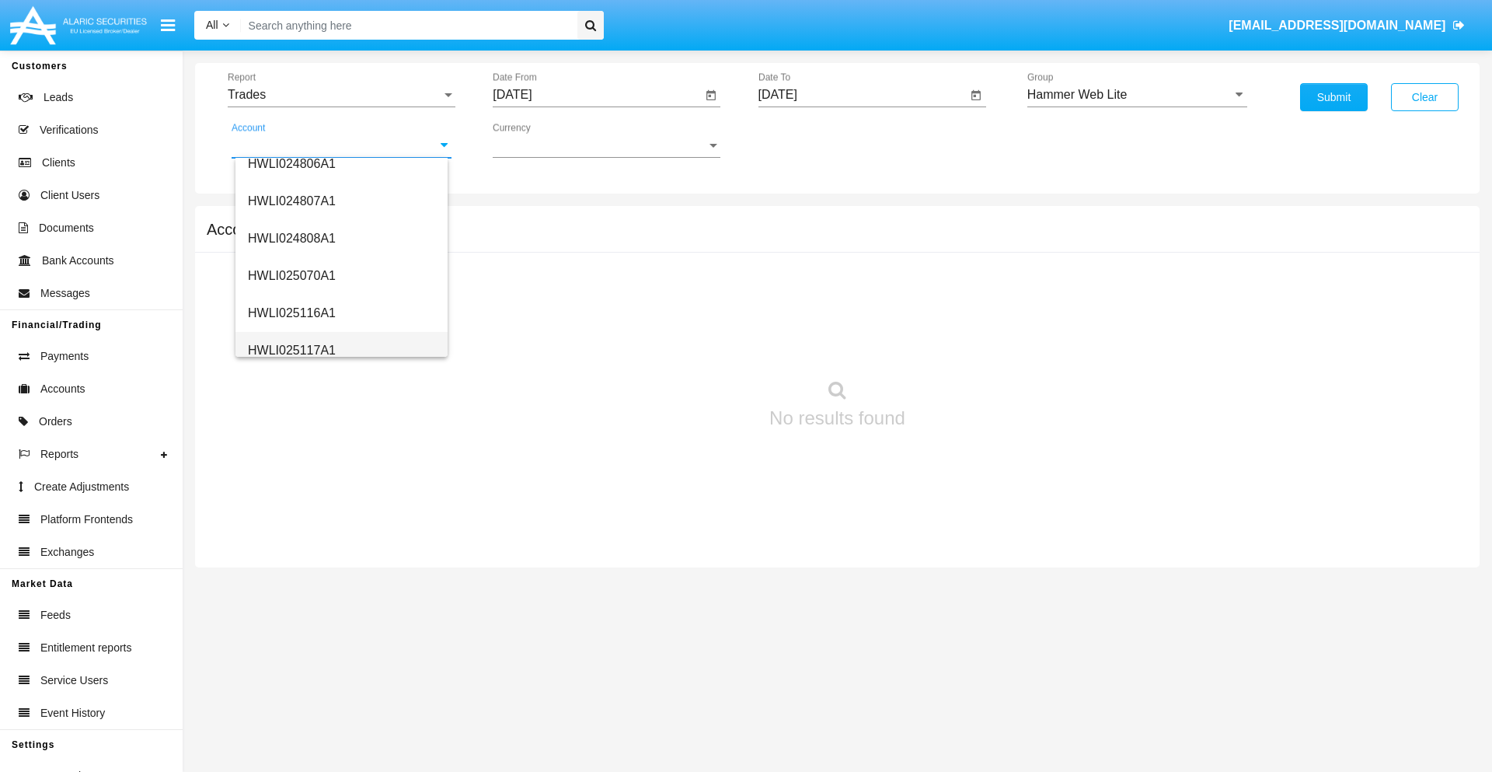
click at [291, 350] on span "HWLI025117A1" at bounding box center [292, 349] width 88 height 13
type input "HWLI025117A1"
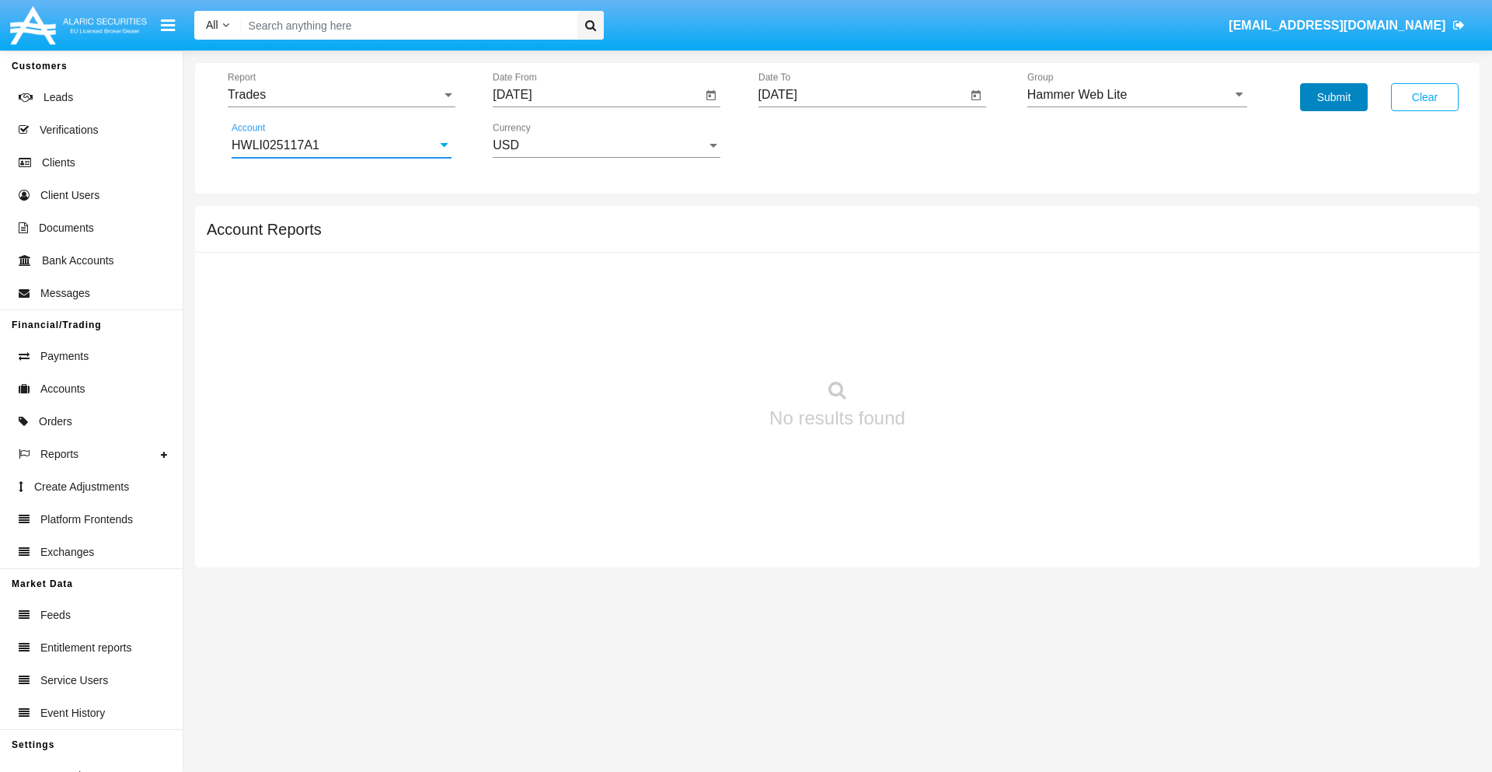
click at [1333, 97] on button "Submit" at bounding box center [1334, 97] width 68 height 28
click at [341, 95] on span "Report" at bounding box center [335, 95] width 214 height 14
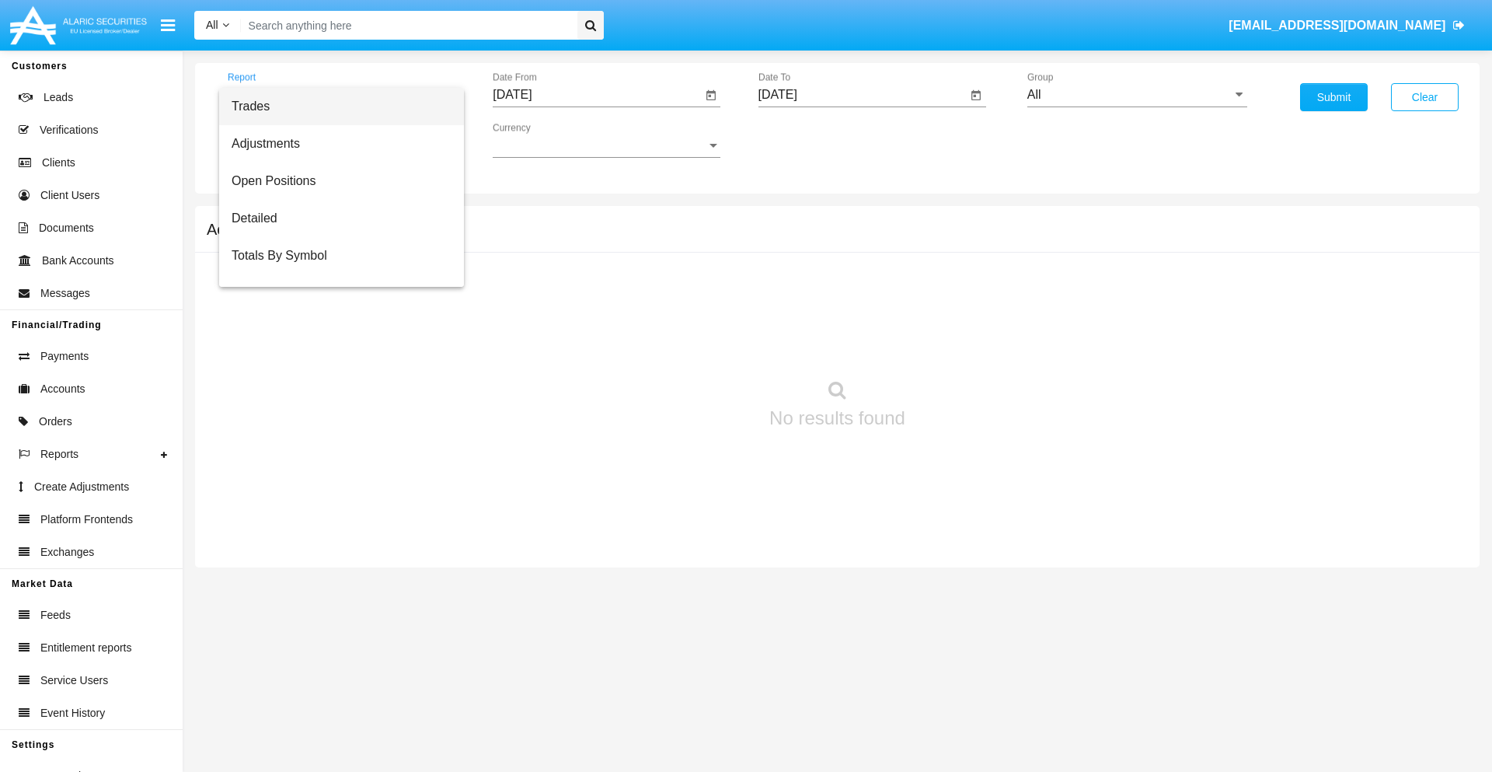
click at [335, 106] on span "Trades" at bounding box center [342, 106] width 220 height 37
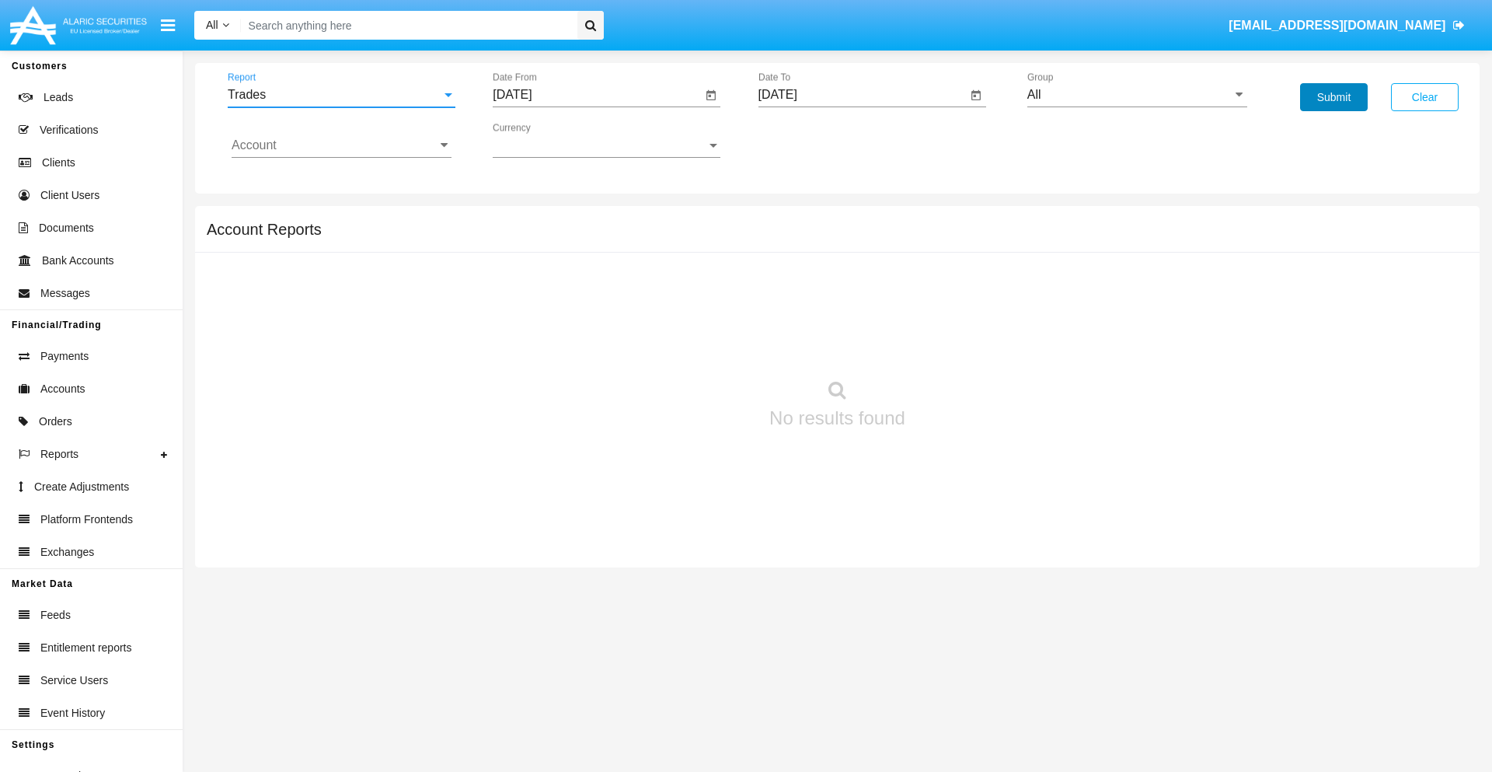
click at [1333, 97] on button "Submit" at bounding box center [1334, 97] width 68 height 28
click at [341, 95] on span "Report" at bounding box center [335, 95] width 214 height 14
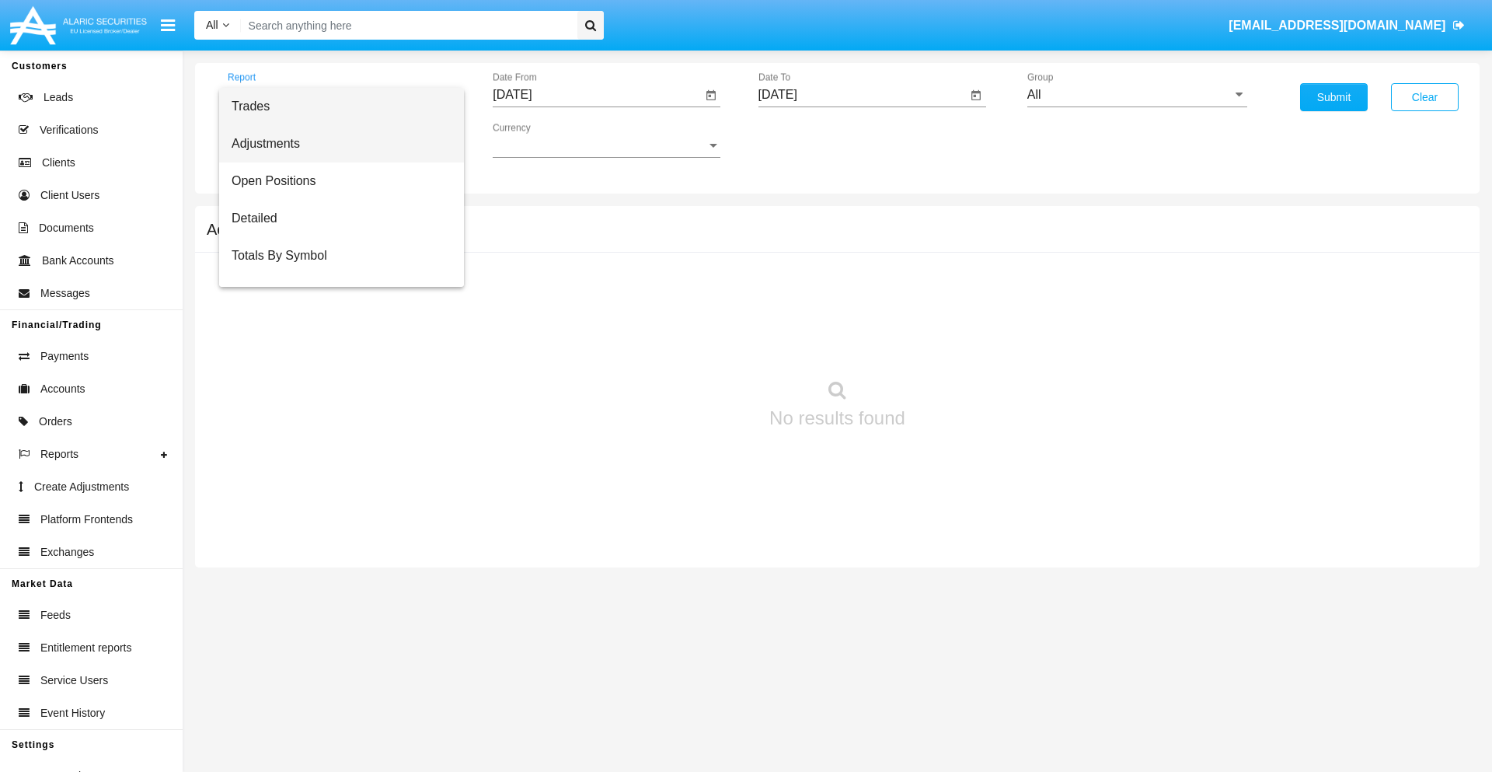
click at [335, 144] on span "Adjustments" at bounding box center [342, 143] width 220 height 37
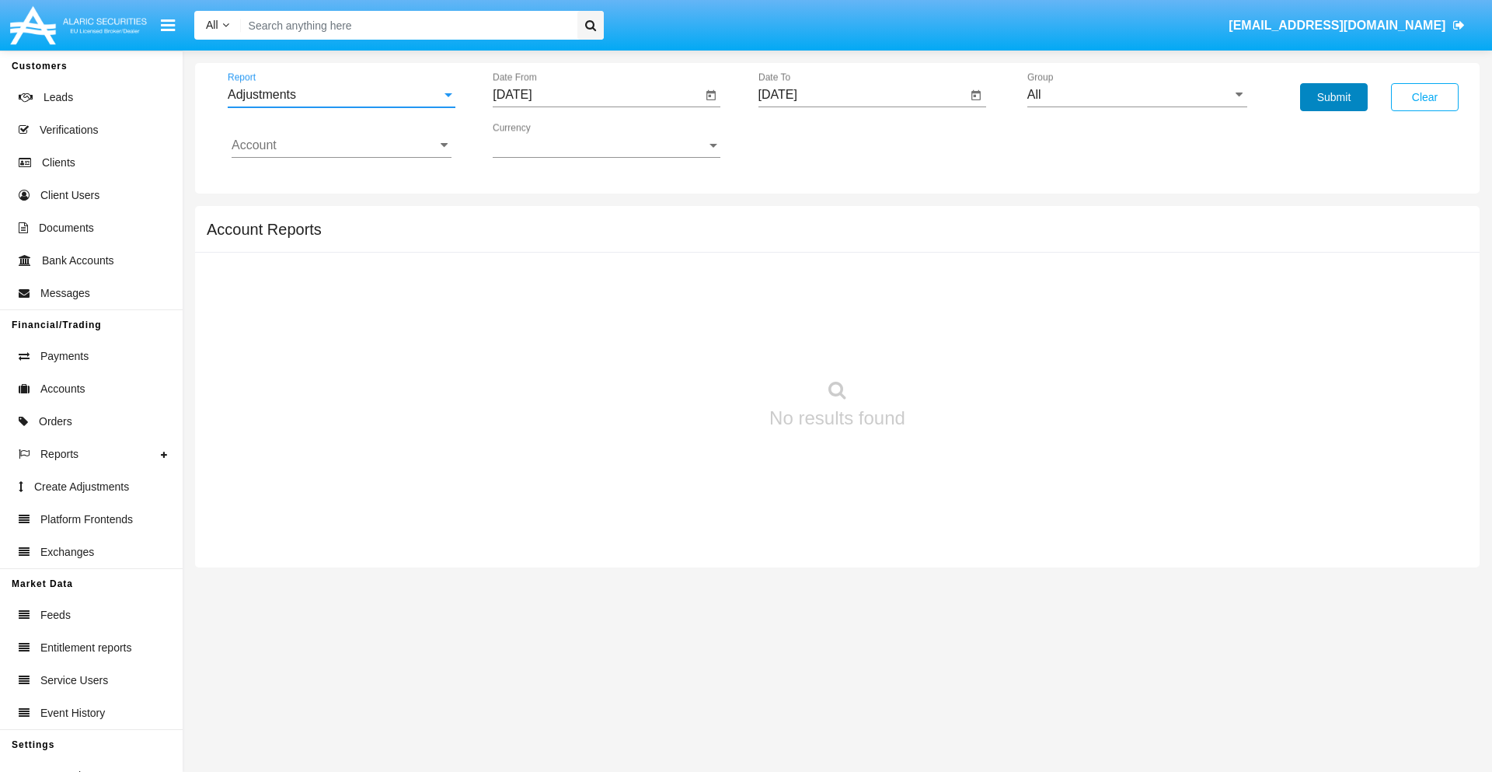
click at [1333, 97] on button "Submit" at bounding box center [1334, 97] width 68 height 28
click at [341, 95] on span "Report" at bounding box center [335, 95] width 214 height 14
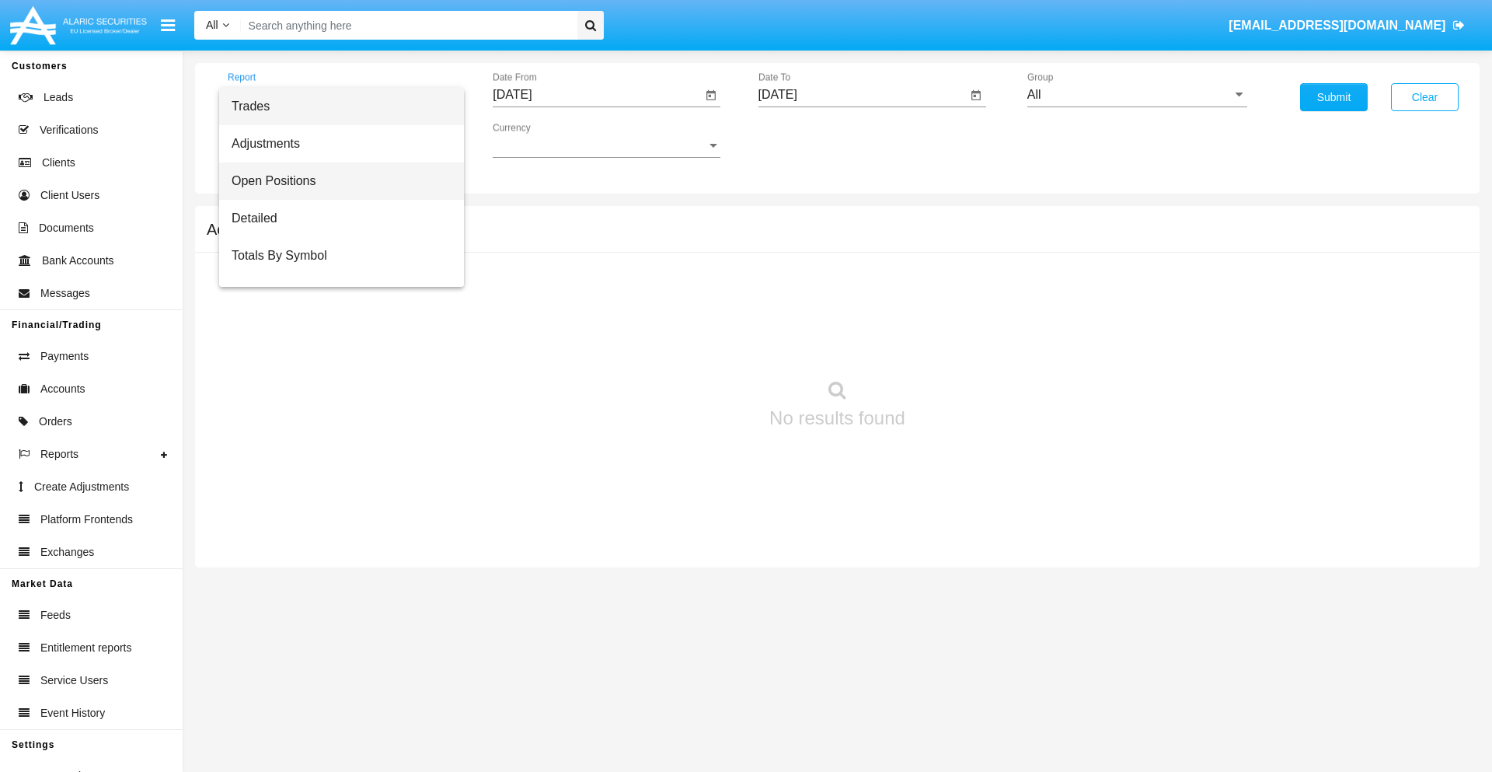
click at [335, 181] on span "Open Positions" at bounding box center [342, 180] width 220 height 37
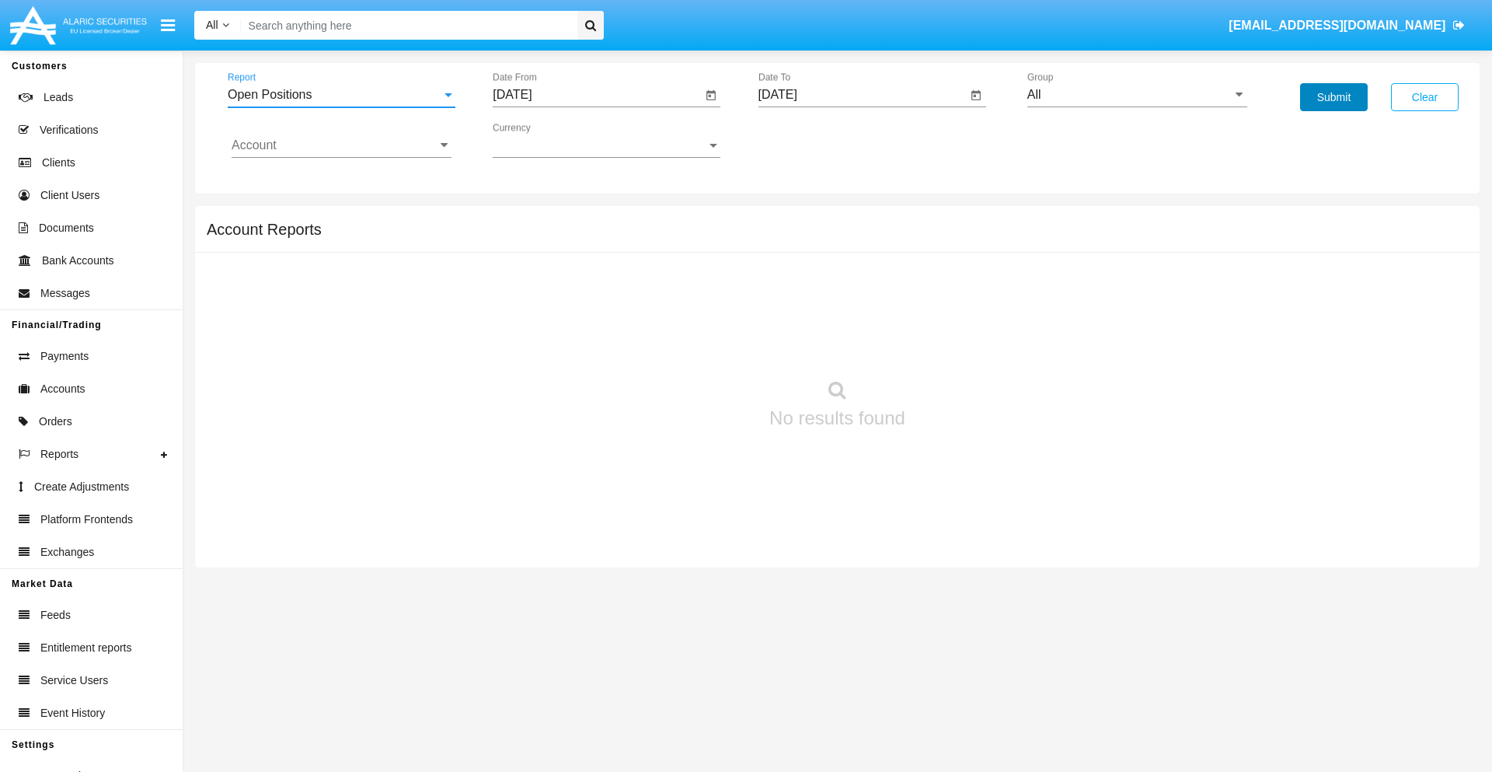
click at [1333, 97] on button "Submit" at bounding box center [1334, 97] width 68 height 28
click at [341, 95] on span "Report" at bounding box center [335, 95] width 214 height 14
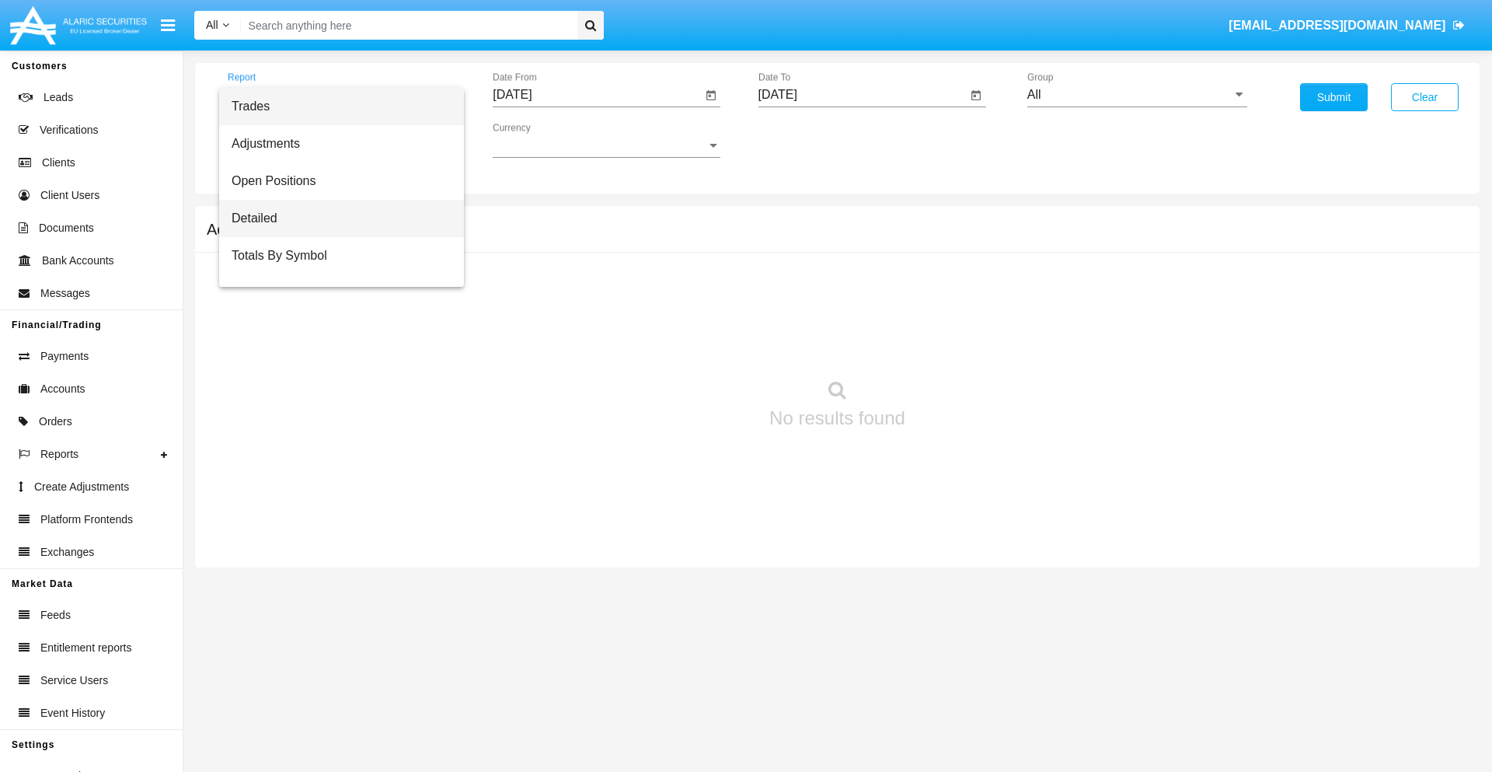
click at [335, 218] on span "Detailed" at bounding box center [342, 218] width 220 height 37
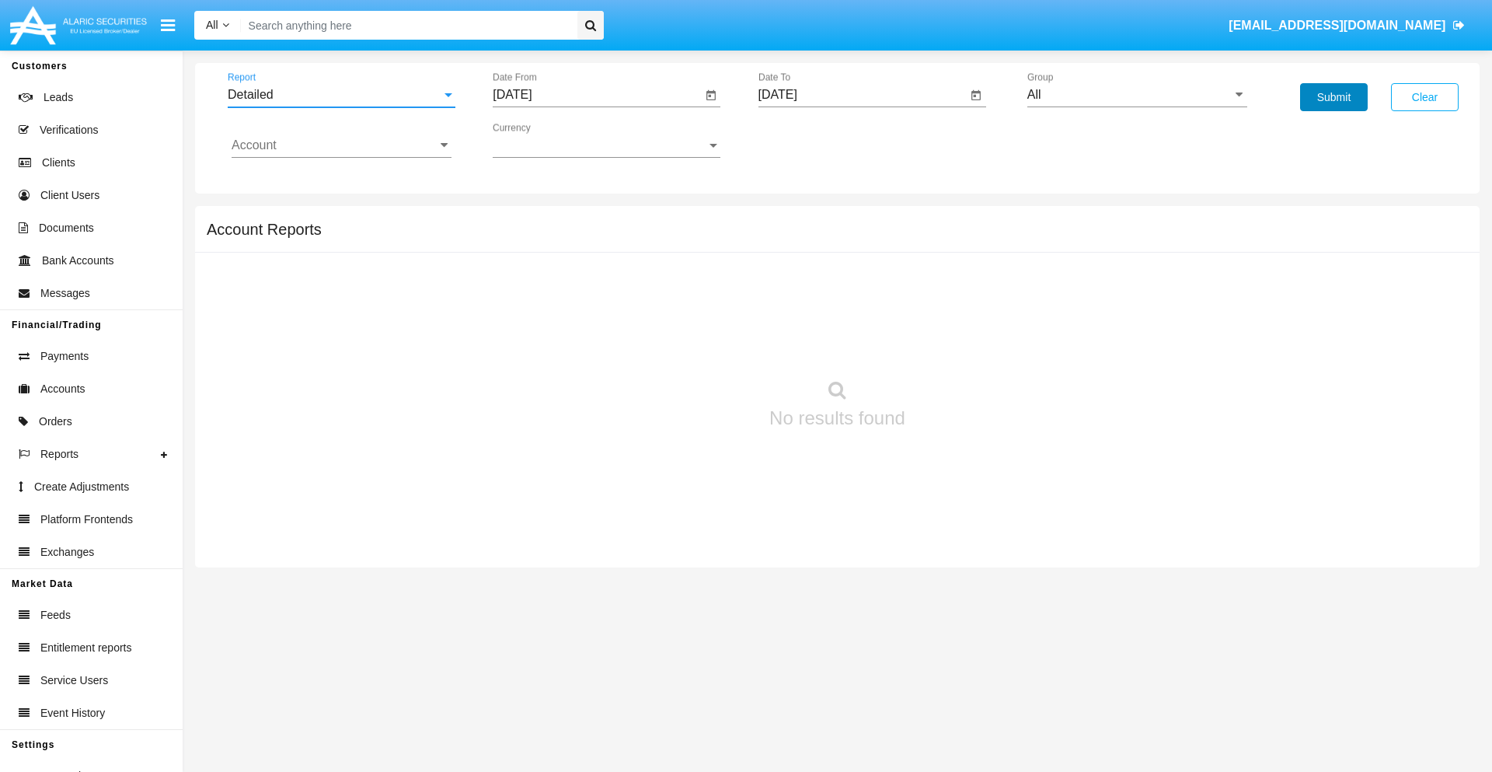
click at [1333, 97] on button "Submit" at bounding box center [1334, 97] width 68 height 28
click at [341, 95] on span "Report" at bounding box center [335, 95] width 214 height 14
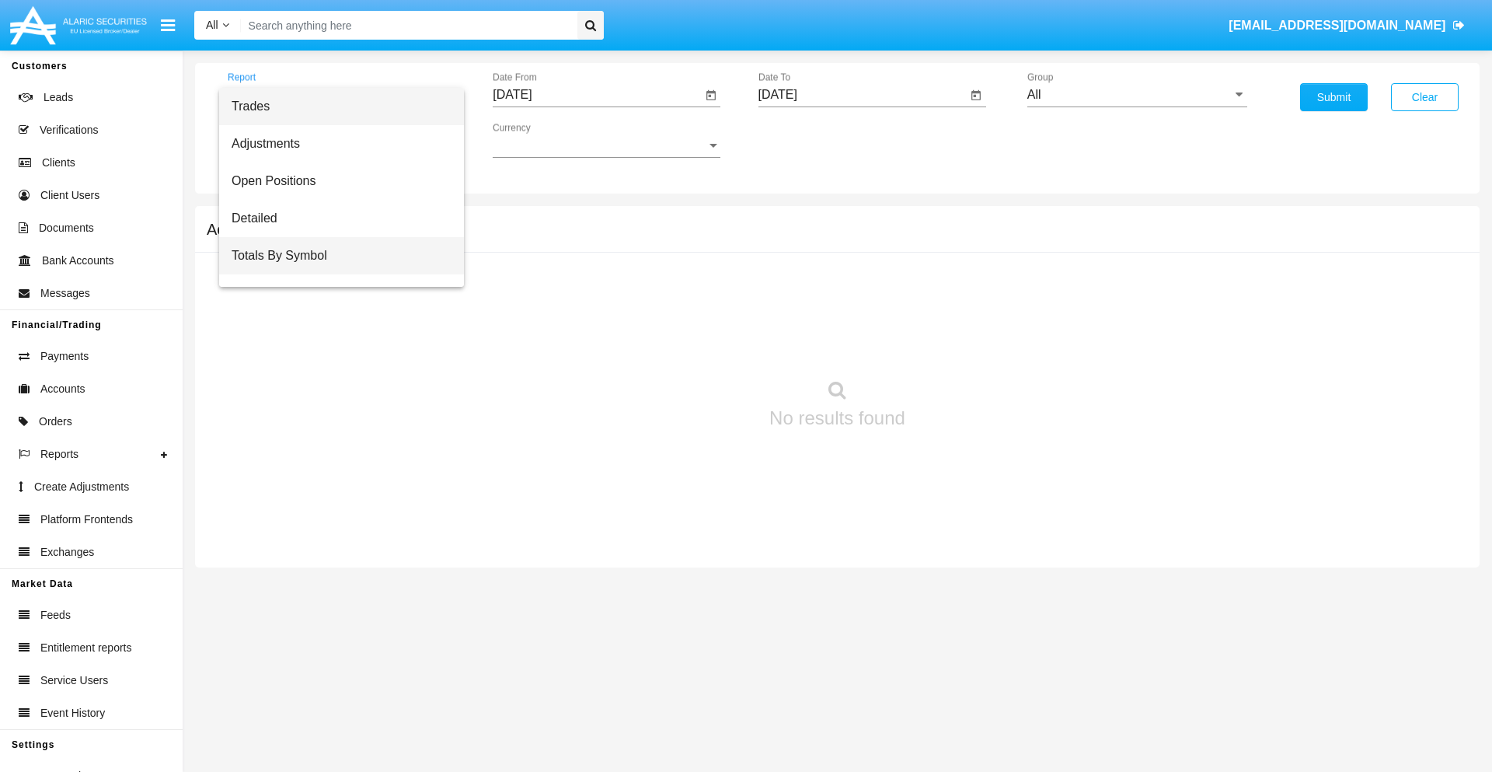
click at [335, 256] on span "Totals By Symbol" at bounding box center [342, 255] width 220 height 37
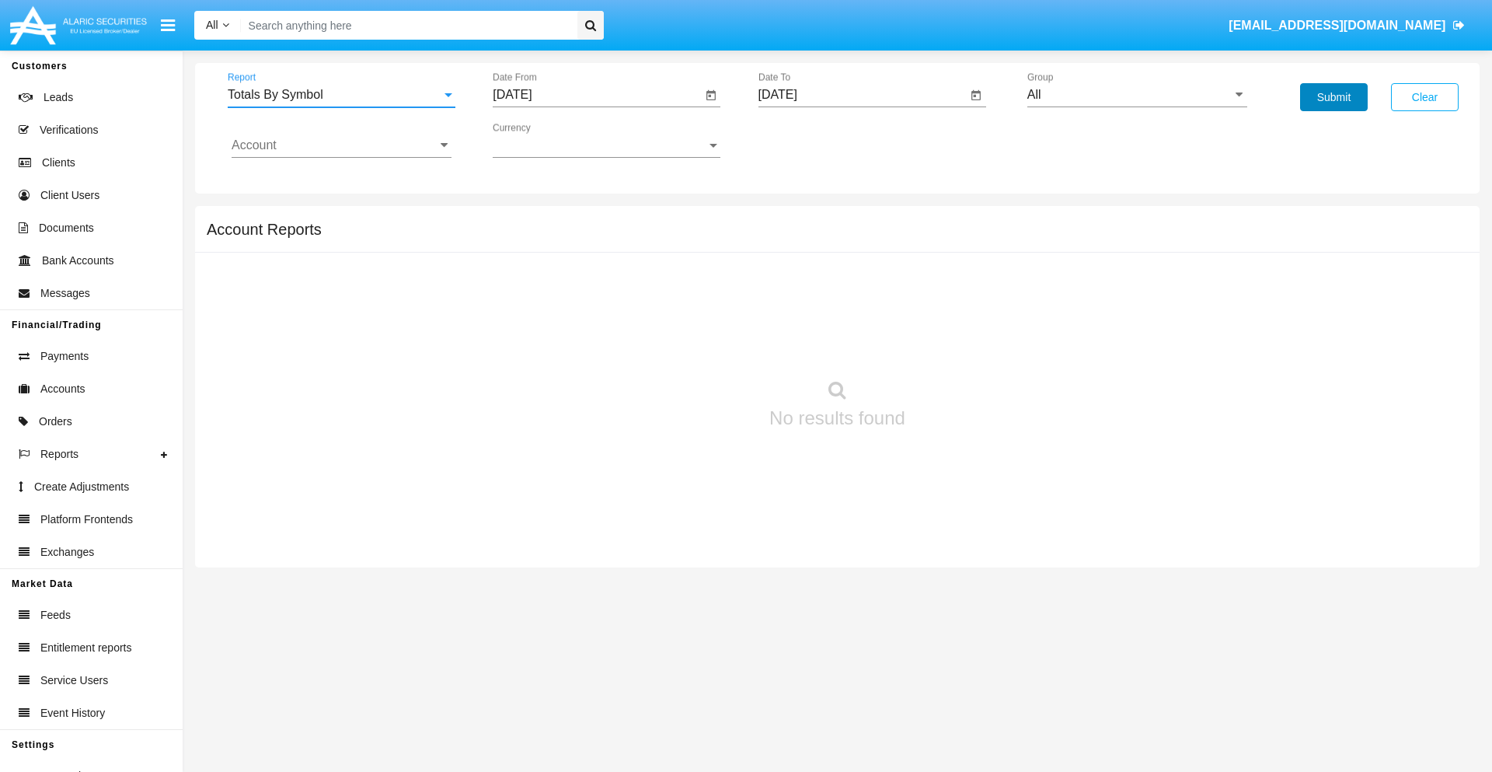
click at [1333, 97] on button "Submit" at bounding box center [1334, 97] width 68 height 28
click at [341, 95] on span "Report" at bounding box center [335, 95] width 214 height 14
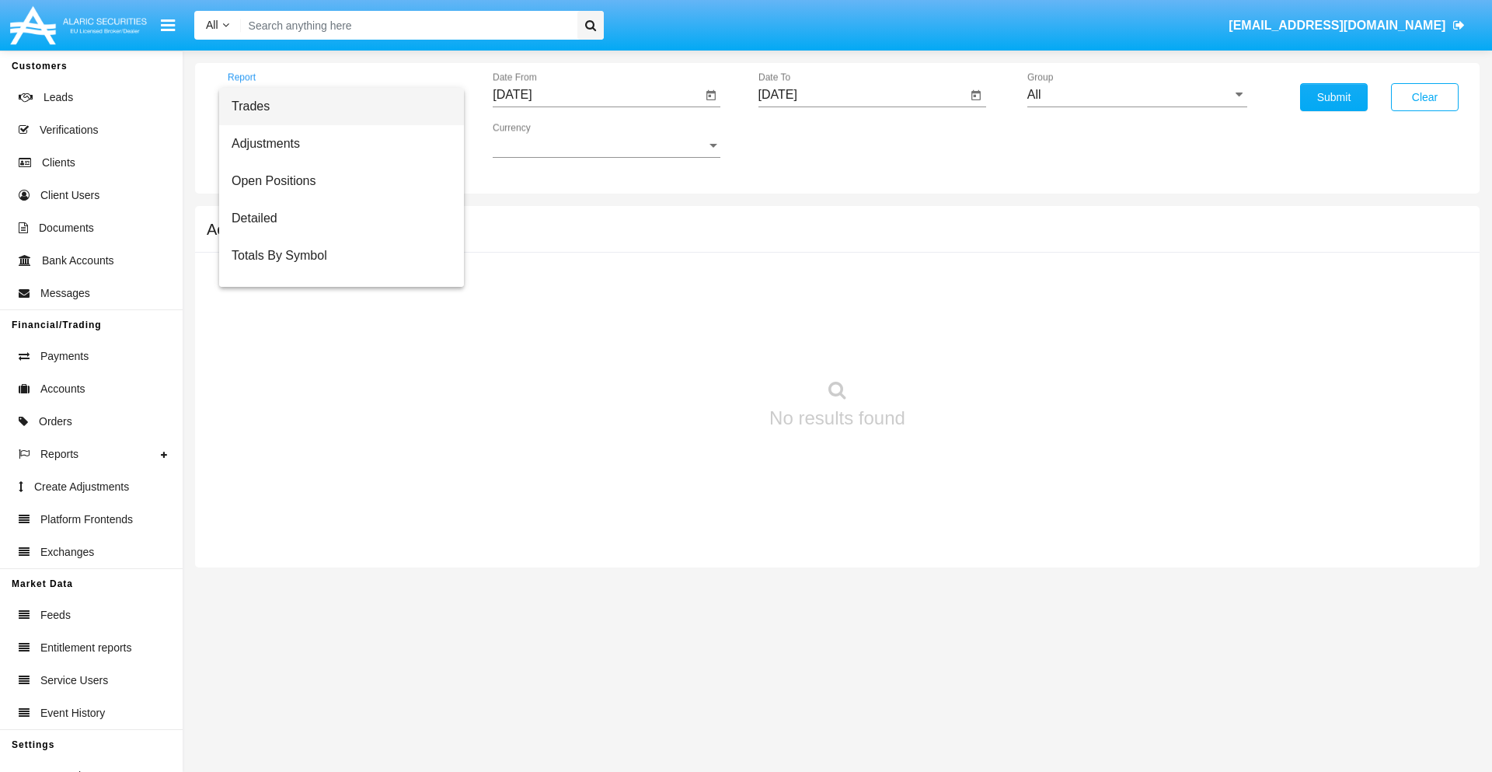
scroll to position [25, 0]
click at [335, 268] on span "Totals By Date" at bounding box center [342, 267] width 220 height 37
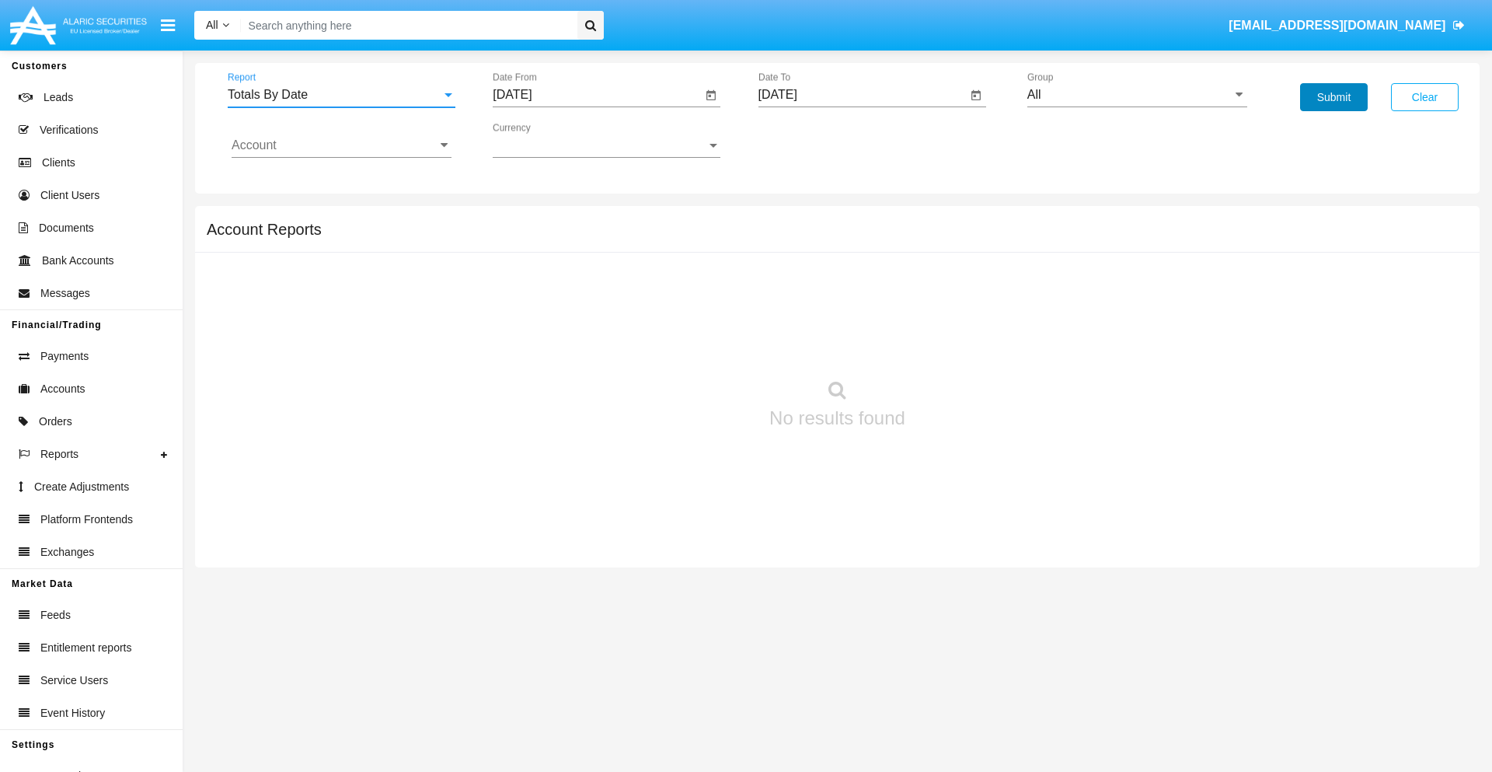
click at [1333, 97] on button "Submit" at bounding box center [1334, 97] width 68 height 28
click at [341, 95] on span "Report" at bounding box center [335, 95] width 214 height 14
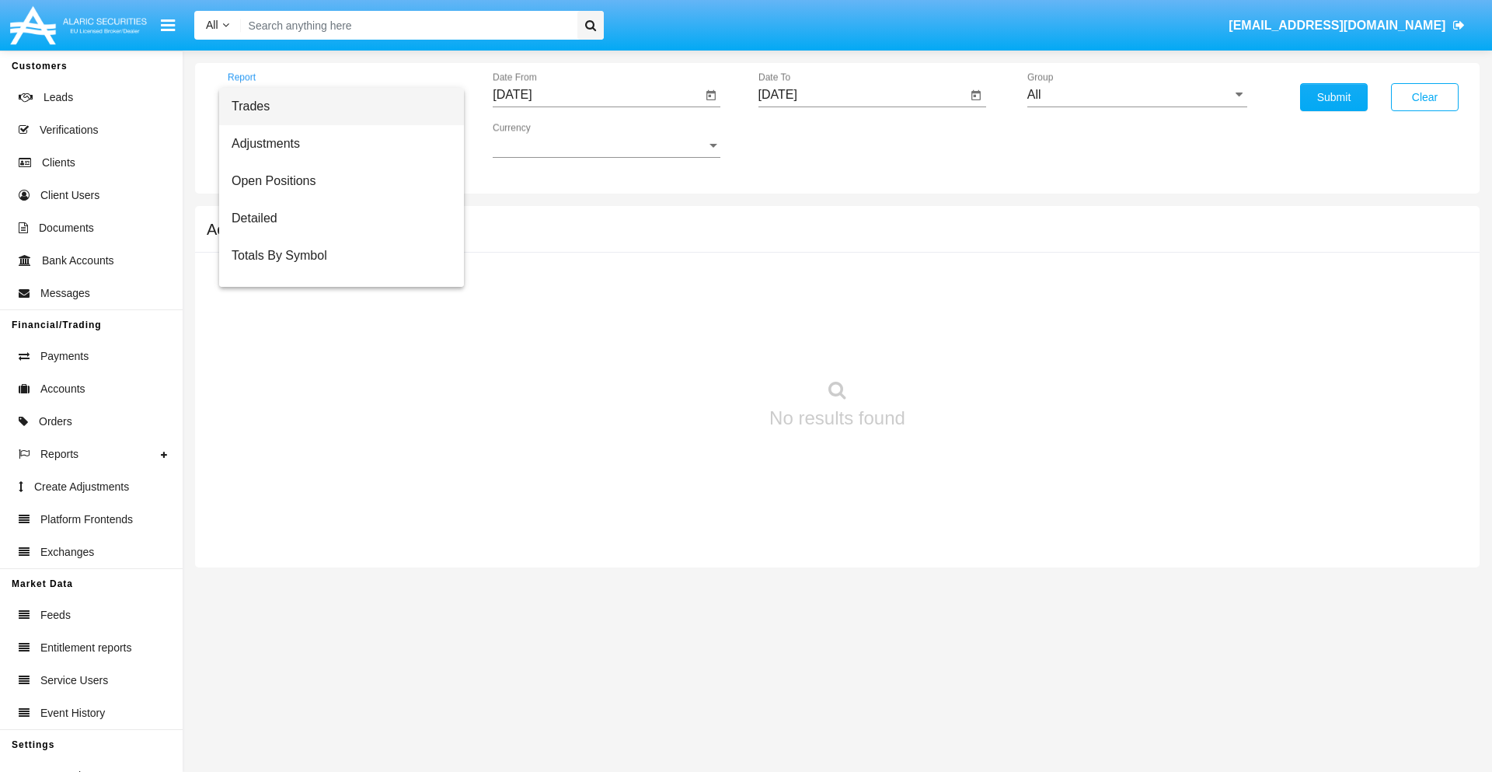
scroll to position [62, 0]
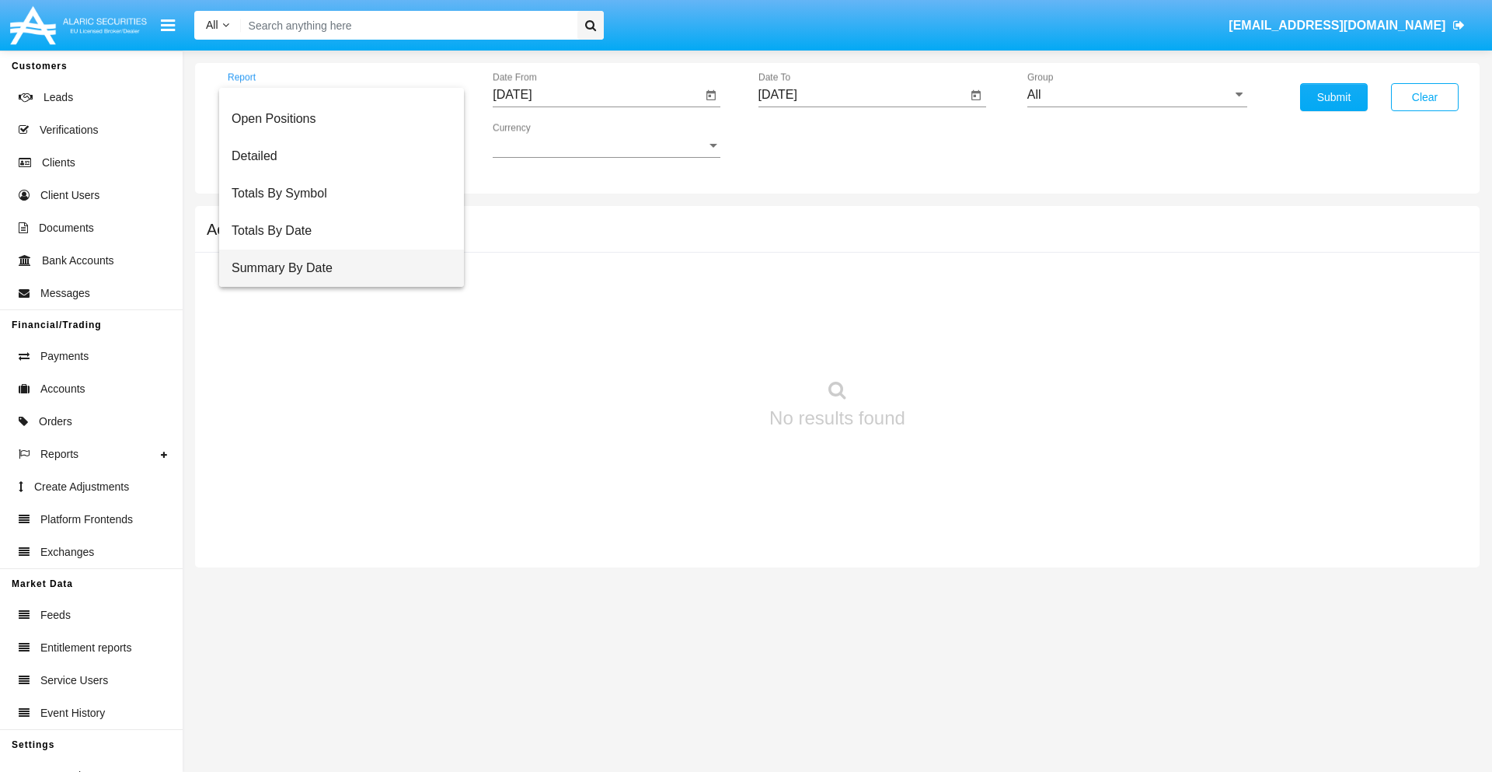
click at [335, 268] on span "Summary By Date" at bounding box center [342, 267] width 220 height 37
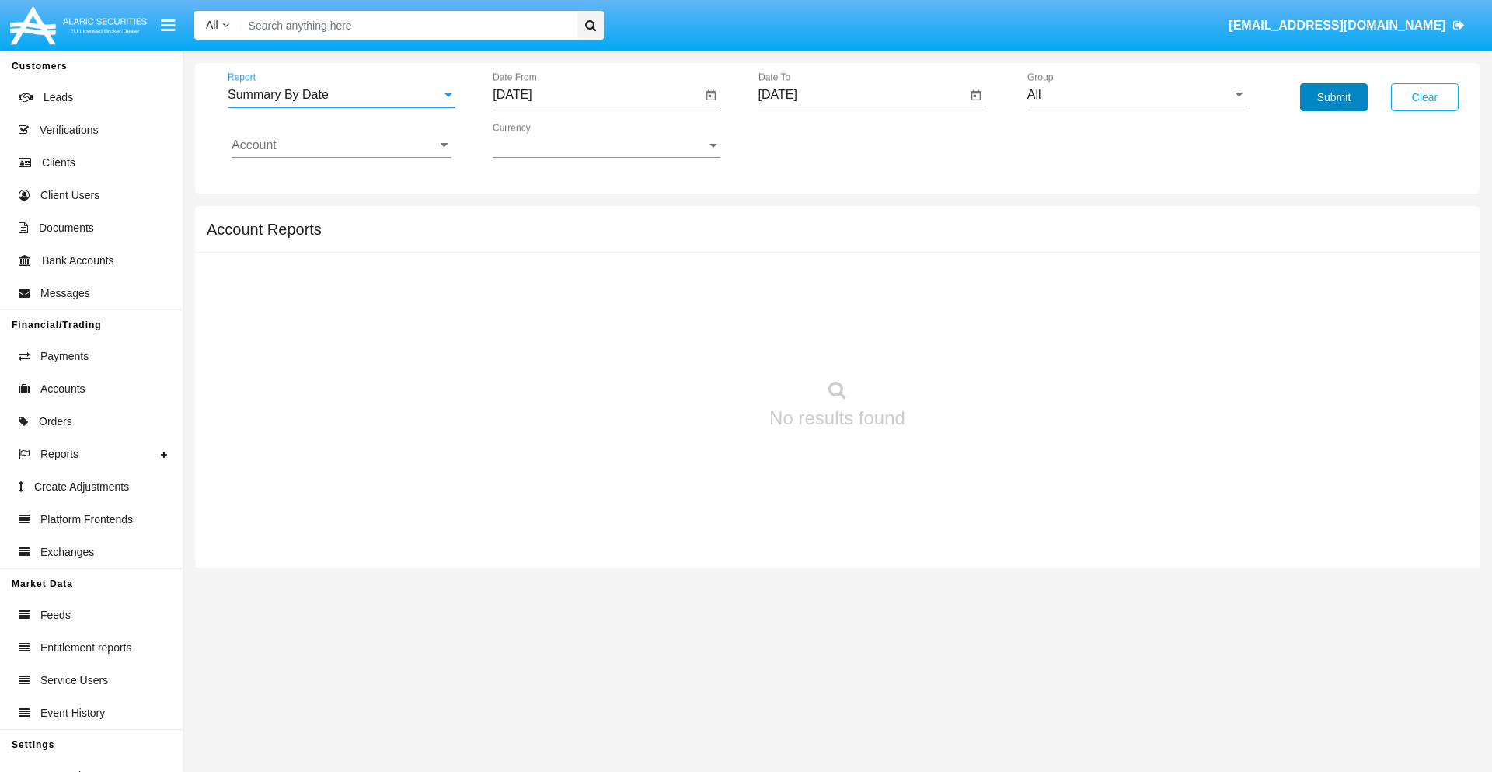
click at [1333, 97] on button "Submit" at bounding box center [1334, 97] width 68 height 28
